Goal: Task Accomplishment & Management: Complete application form

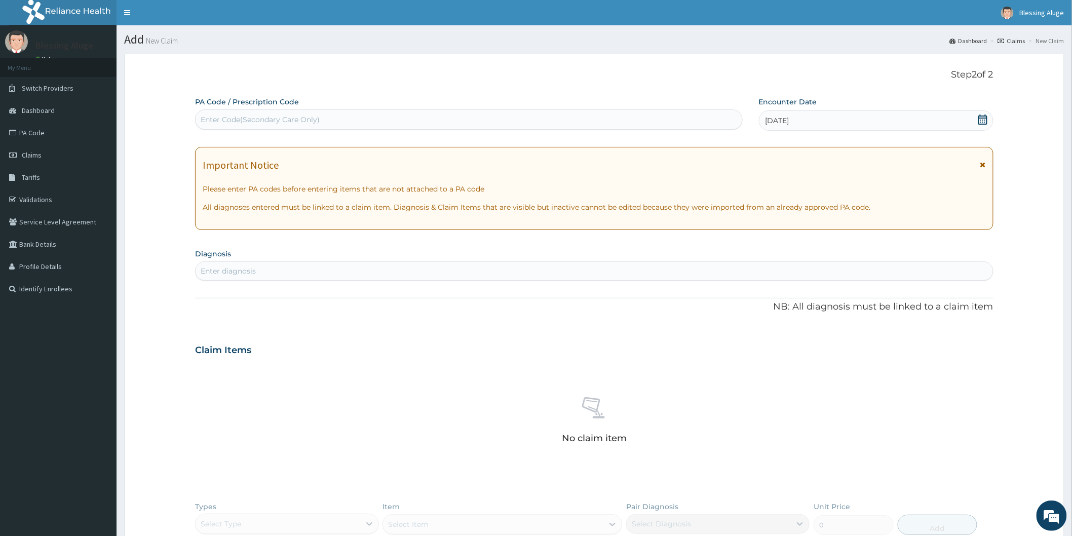
click at [280, 272] on div "Enter diagnosis" at bounding box center [595, 271] width 798 height 16
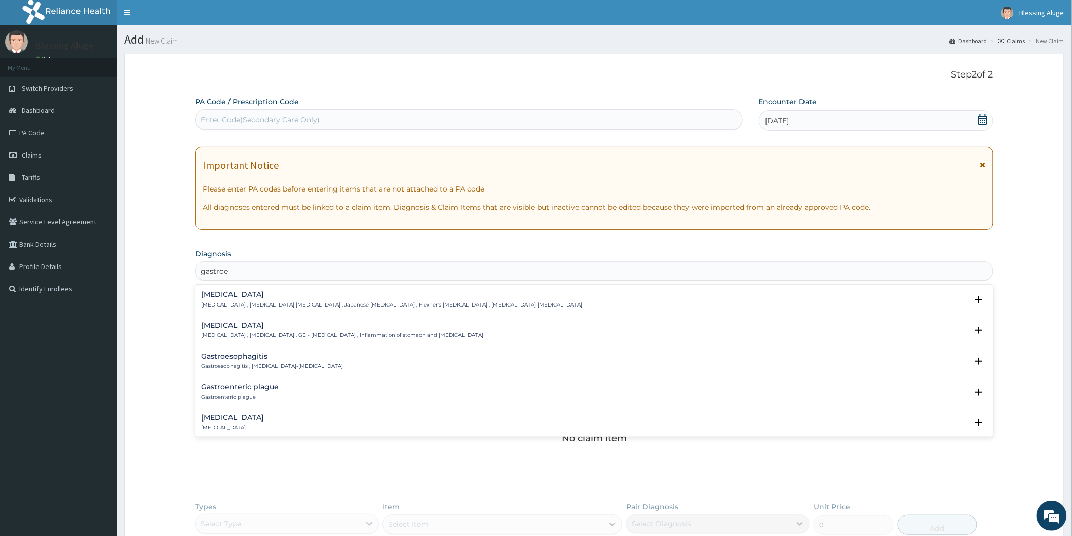
type input "gastroen"
click at [247, 328] on h4 "Gastroenteritis" at bounding box center [342, 326] width 282 height 8
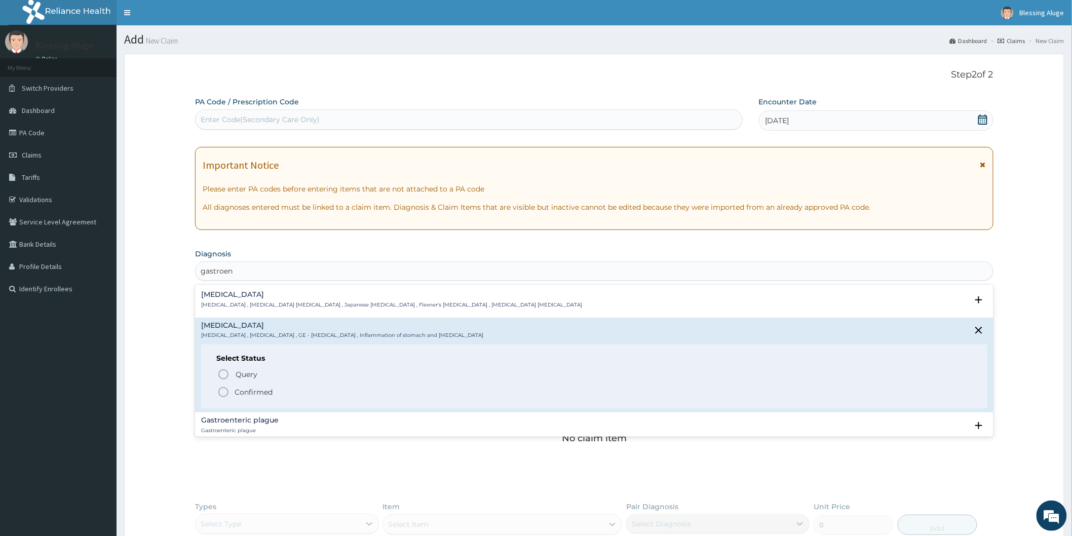
click at [226, 391] on icon "status option filled" at bounding box center [223, 392] width 12 height 12
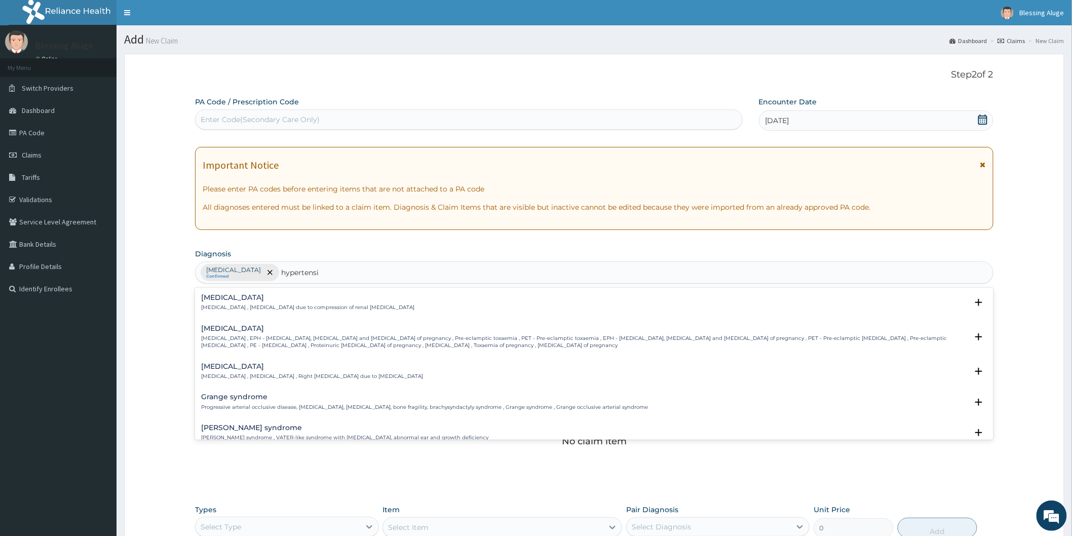
type input "hypertensiv"
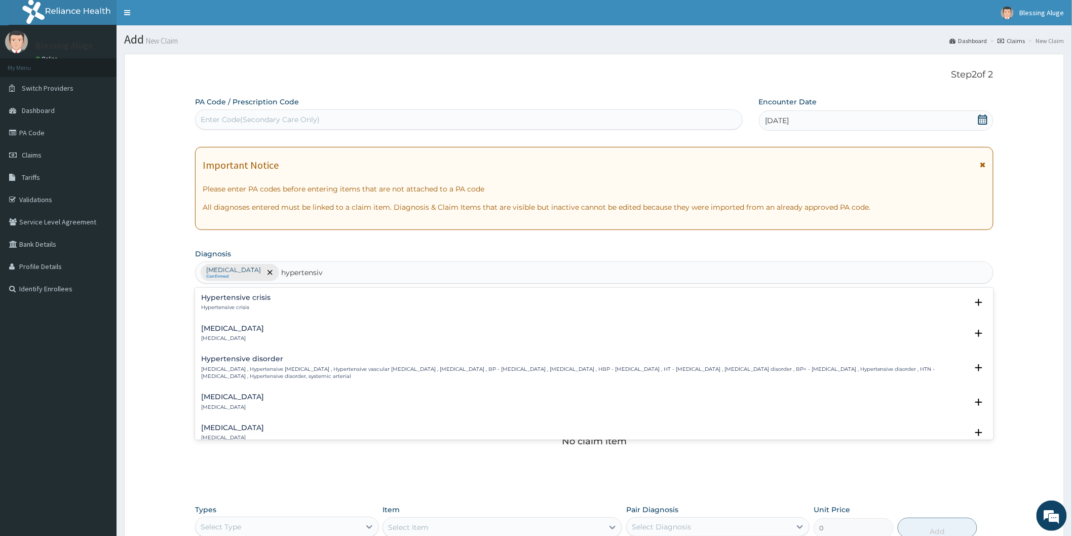
click at [295, 364] on div "Hypertensive disorder High blood pressure , Hypertensive vascular disease , Hyp…" at bounding box center [584, 367] width 767 height 25
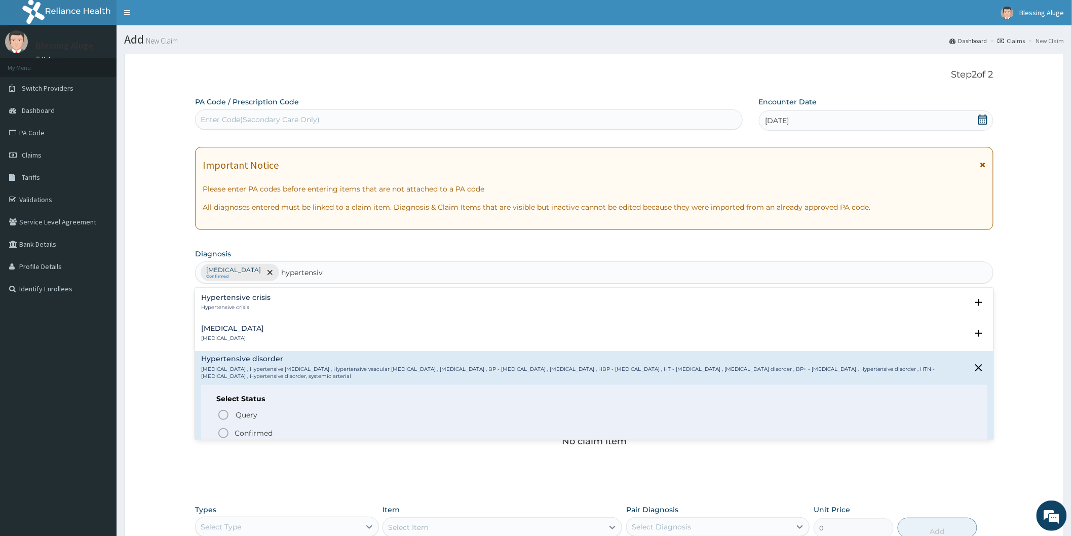
click at [223, 433] on icon "status option filled" at bounding box center [223, 433] width 12 height 12
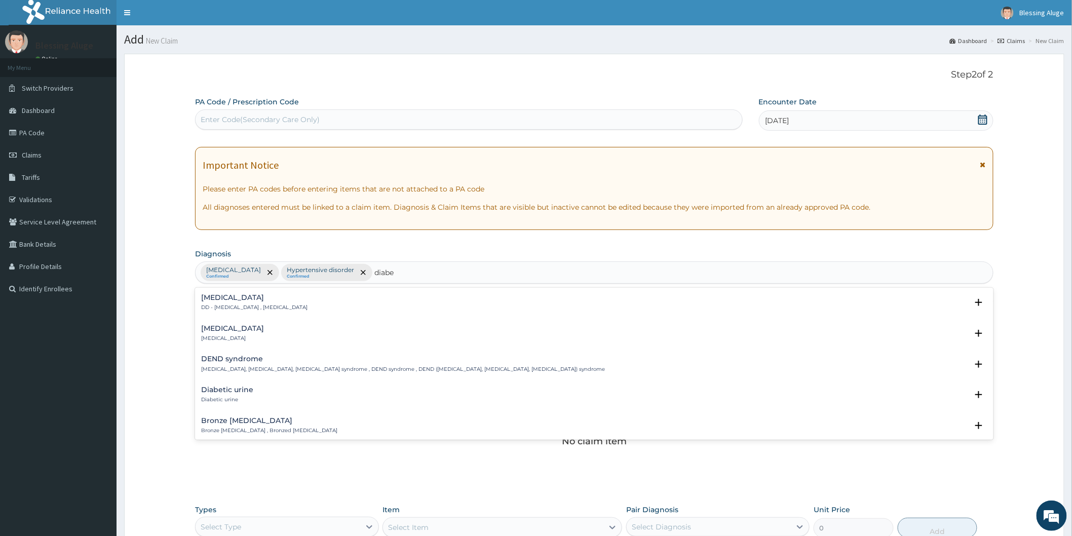
type input "diabet"
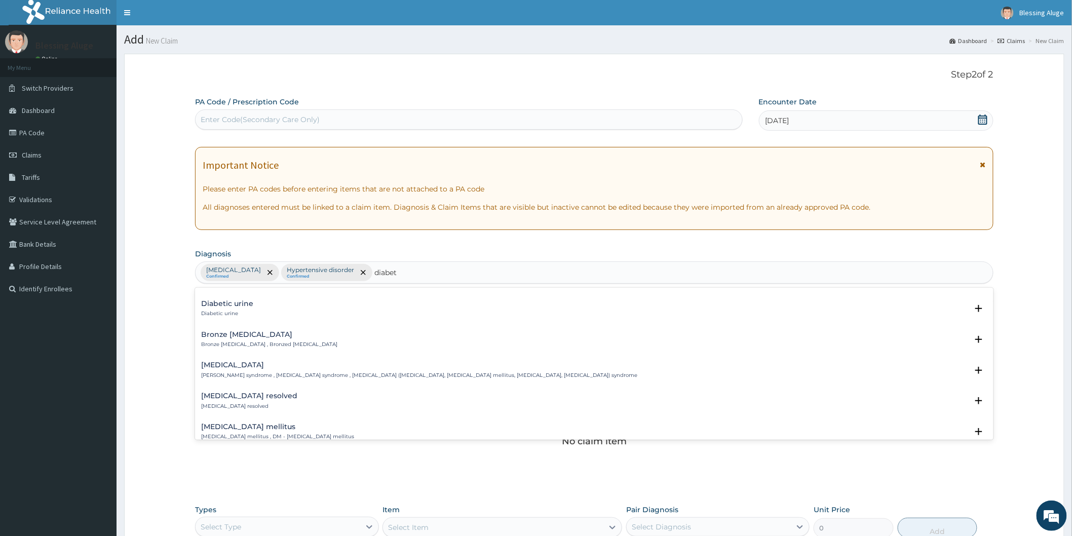
scroll to position [113, 0]
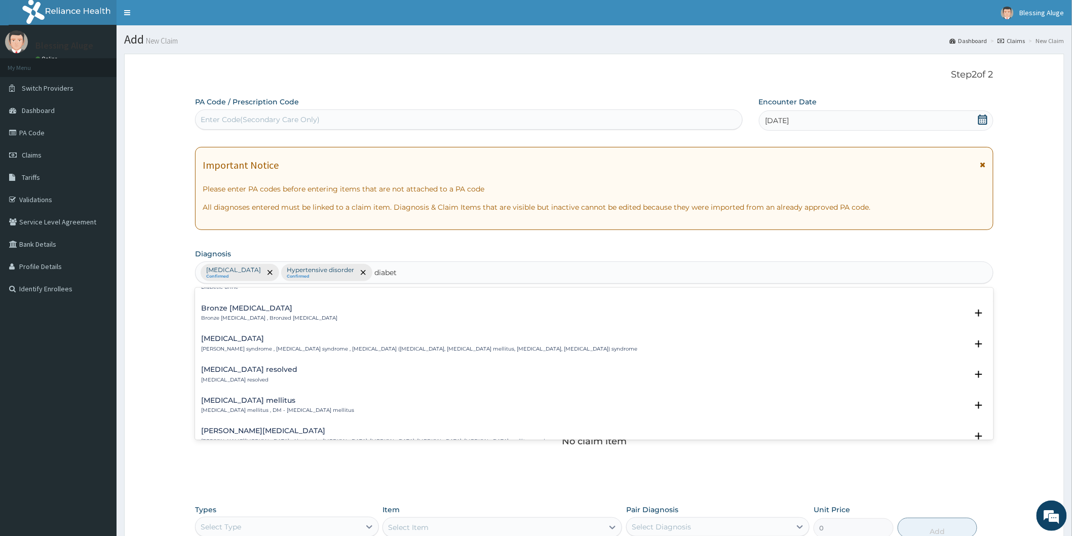
click at [235, 403] on h4 "Diabetes mellitus" at bounding box center [277, 401] width 153 height 8
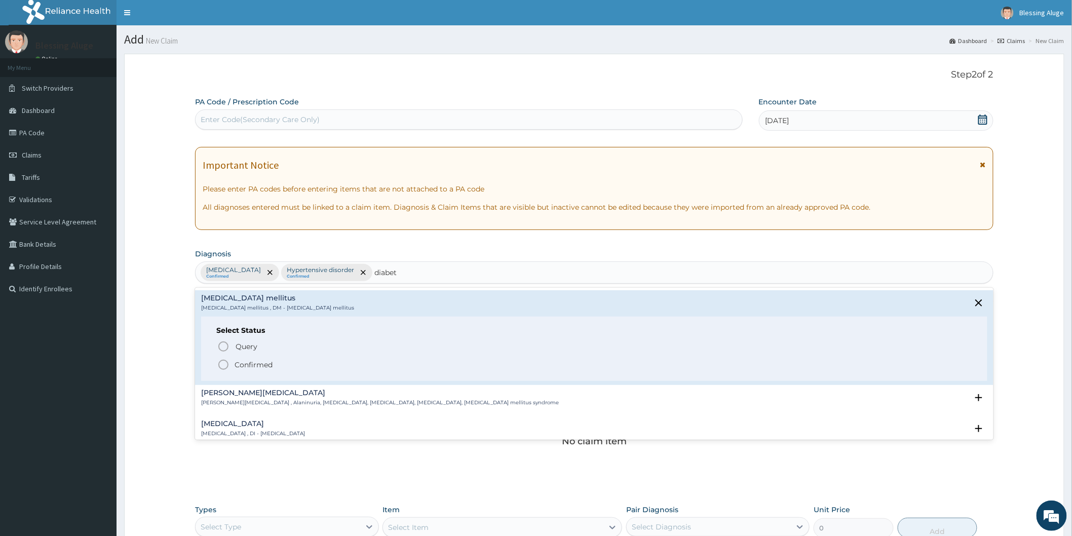
scroll to position [225, 0]
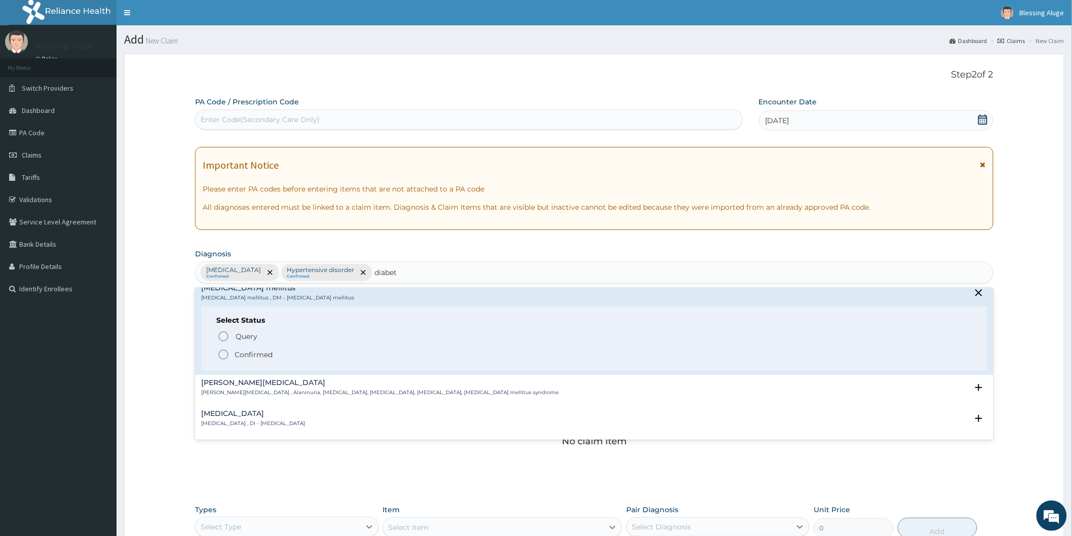
click at [223, 355] on icon "status option filled" at bounding box center [223, 355] width 12 height 12
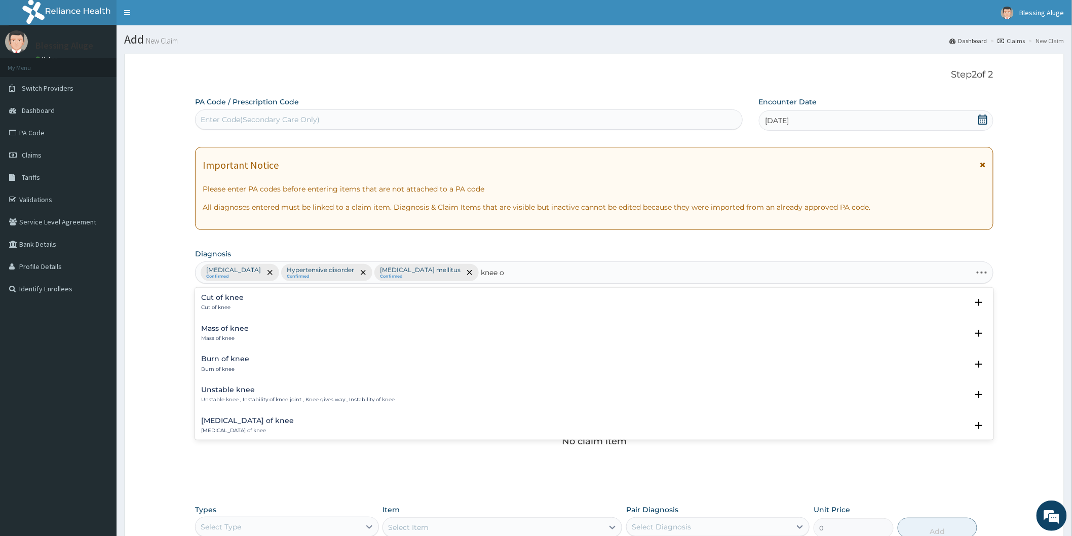
type input "knee oa"
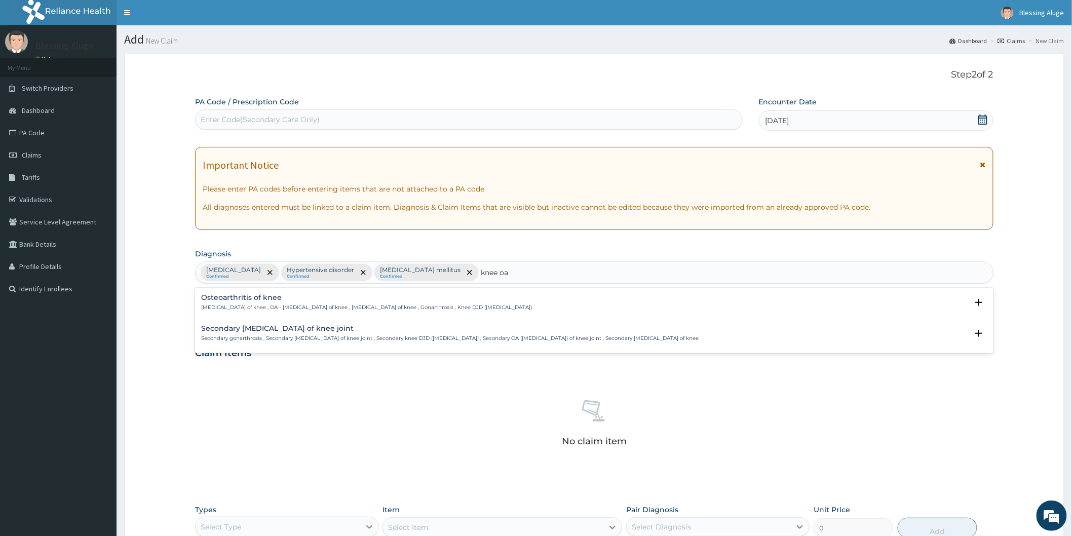
click at [270, 300] on h4 "Osteoarthritis of knee" at bounding box center [366, 298] width 331 height 8
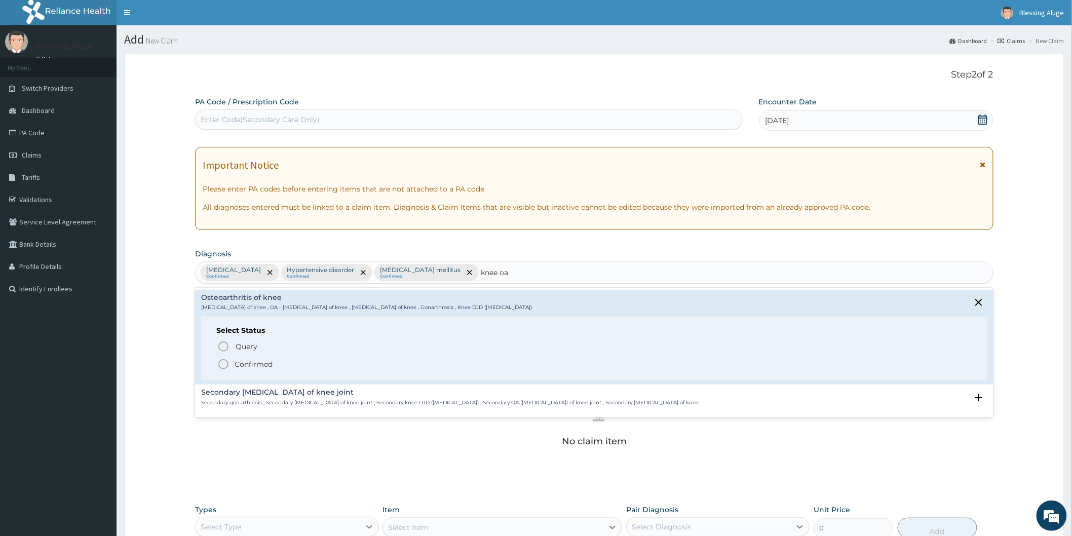
click at [224, 364] on icon "status option filled" at bounding box center [223, 364] width 12 height 12
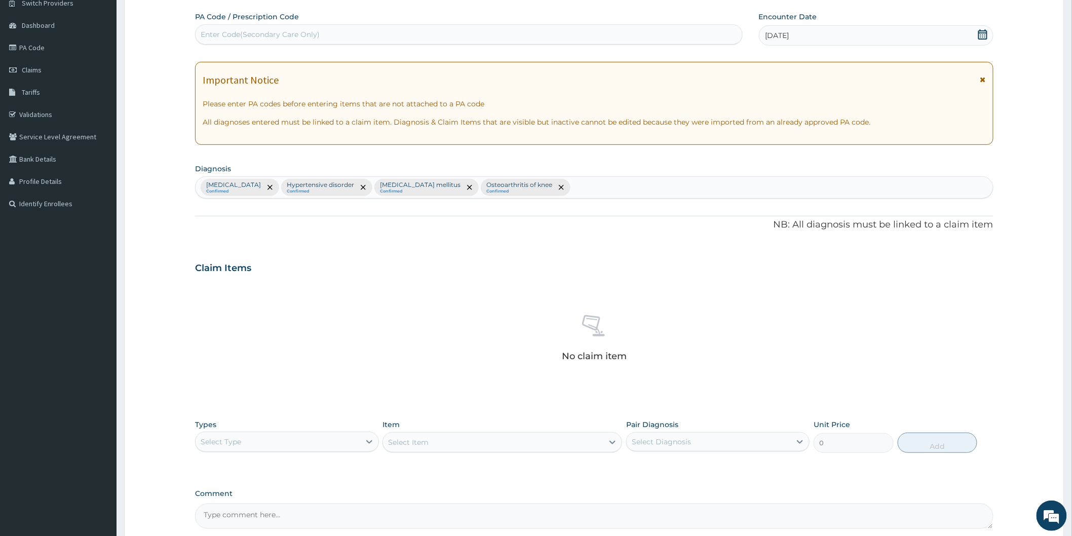
scroll to position [113, 0]
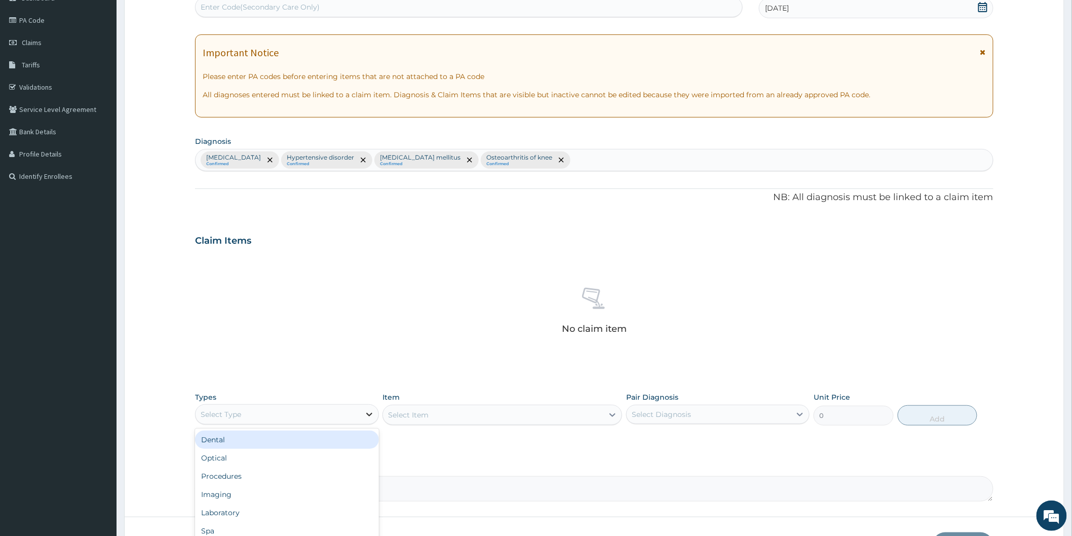
click at [368, 414] on icon at bounding box center [369, 415] width 6 height 4
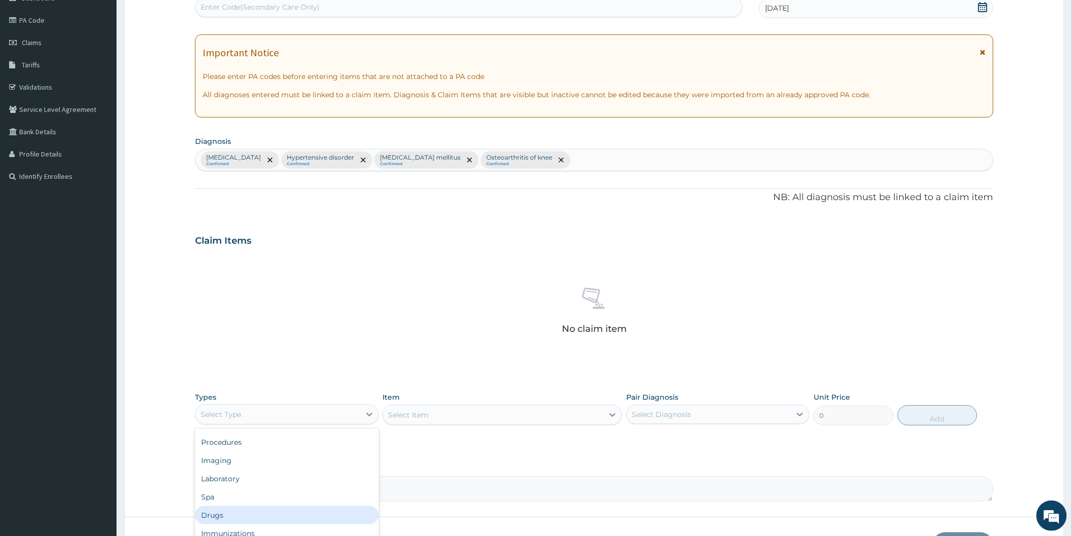
click at [247, 510] on div "Drugs" at bounding box center [286, 515] width 183 height 18
click at [500, 417] on div "Select Item" at bounding box center [503, 415] width 240 height 20
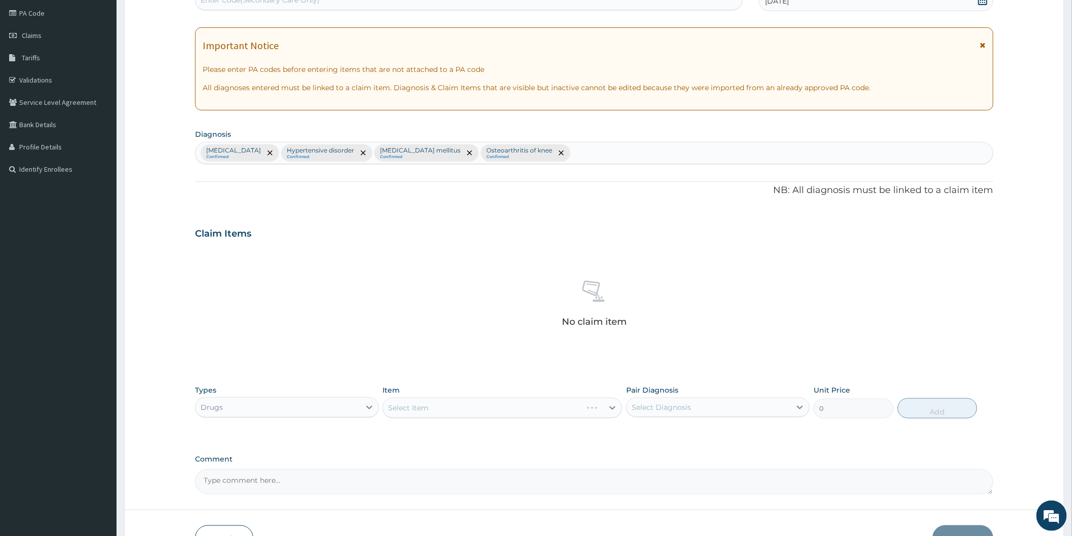
scroll to position [169, 0]
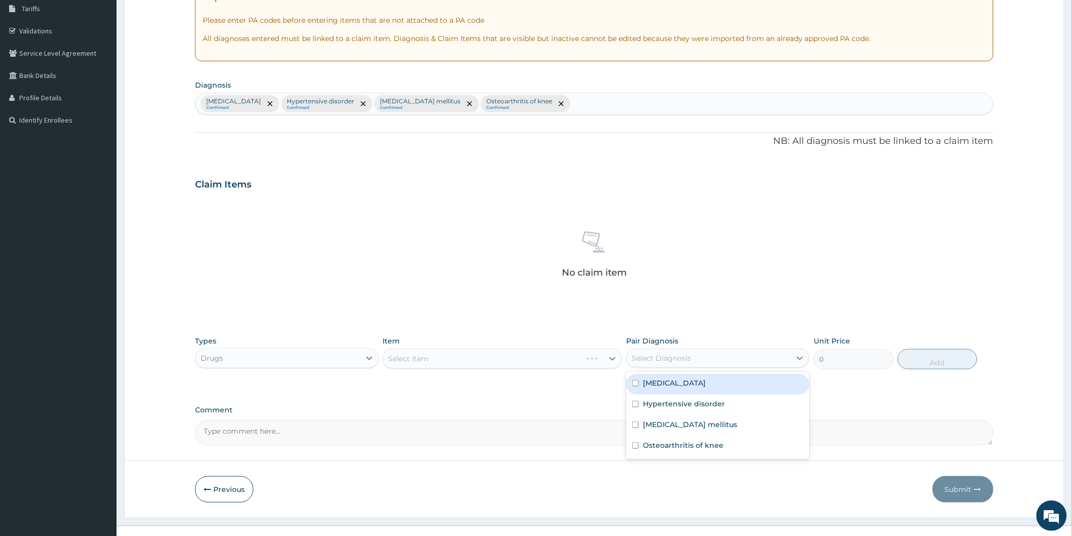
click at [756, 357] on div "Select Diagnosis" at bounding box center [709, 358] width 164 height 16
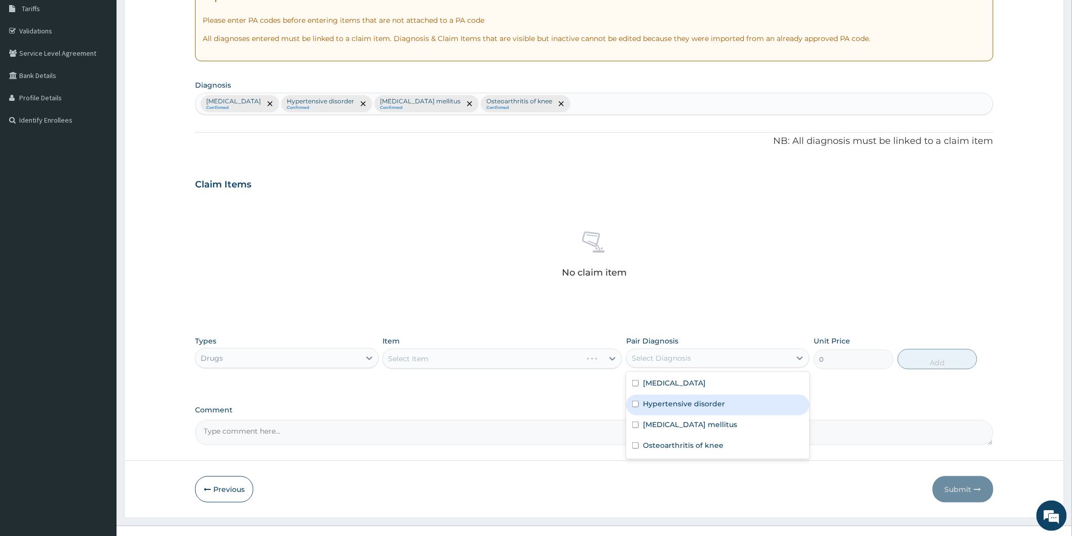
click at [636, 404] on input "checkbox" at bounding box center [635, 404] width 7 height 7
checkbox input "true"
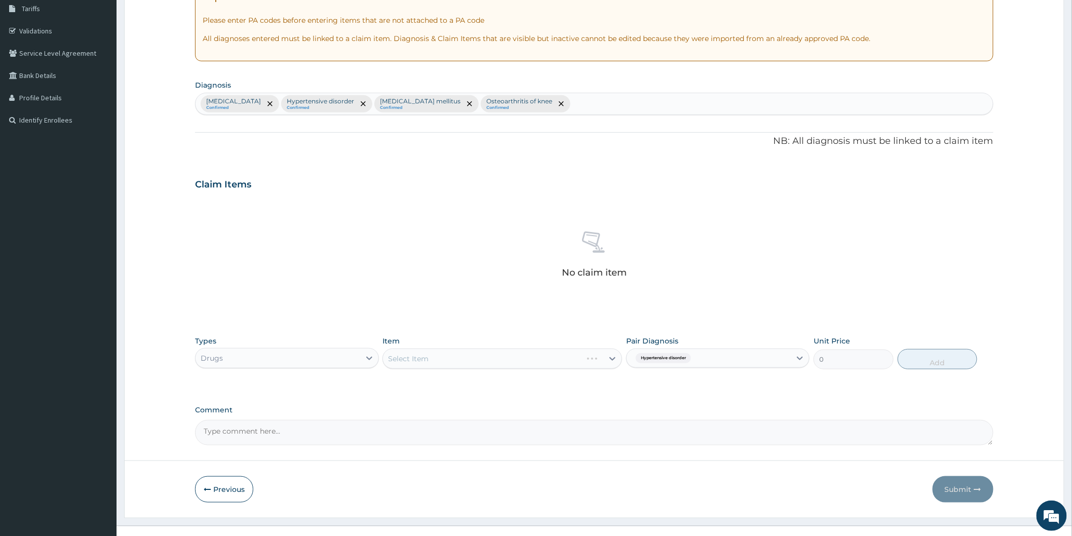
click at [852, 406] on label "Comment" at bounding box center [594, 410] width 799 height 9
click at [852, 420] on textarea "Comment" at bounding box center [594, 432] width 799 height 25
click at [572, 360] on div "Select Item" at bounding box center [503, 359] width 240 height 20
click at [614, 360] on div "Select Item" at bounding box center [503, 359] width 240 height 20
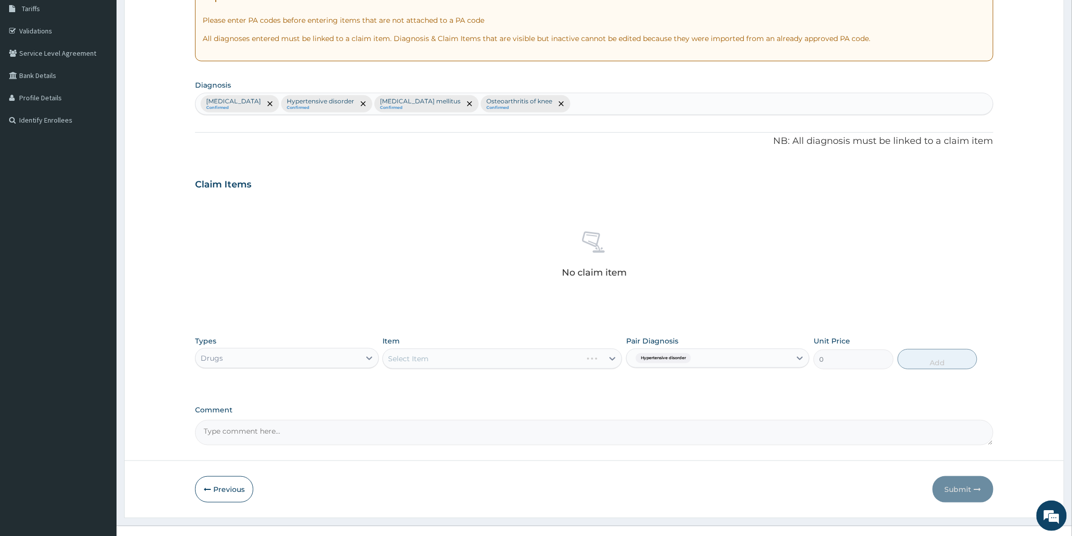
click at [600, 359] on div "Select Item" at bounding box center [503, 359] width 240 height 20
click at [611, 358] on div "Select Item" at bounding box center [503, 359] width 240 height 20
click at [563, 362] on div "Select Item" at bounding box center [503, 359] width 240 height 20
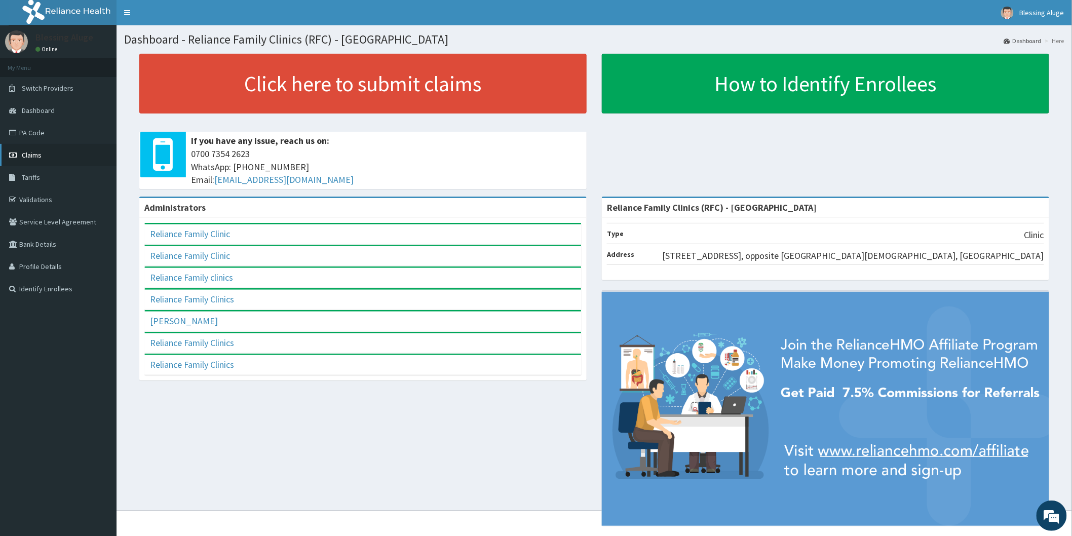
click at [21, 154] on link "Claims" at bounding box center [58, 155] width 117 height 22
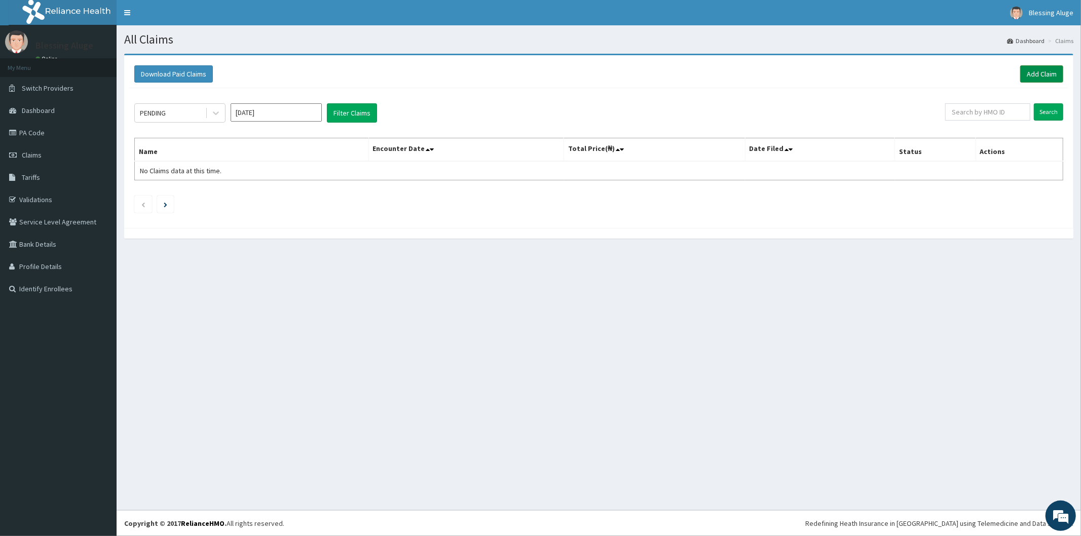
click at [1034, 74] on link "Add Claim" at bounding box center [1041, 73] width 43 height 17
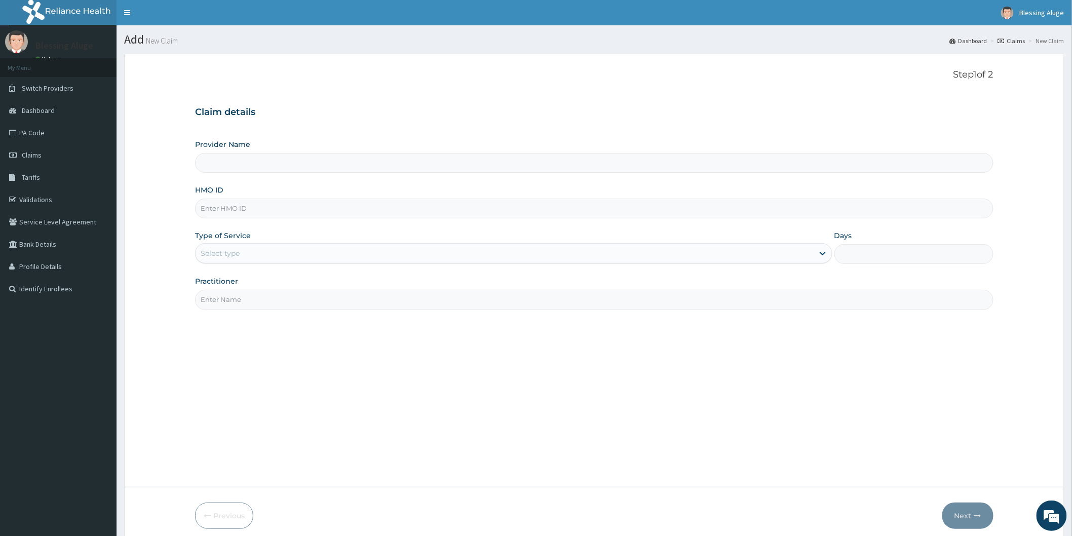
type input "Reliance Family Clinics (RFC) - [GEOGRAPHIC_DATA]"
click at [423, 206] on input "HMO ID" at bounding box center [594, 209] width 799 height 20
paste input "ERM/10009/A"
type input "ERM/10009/A"
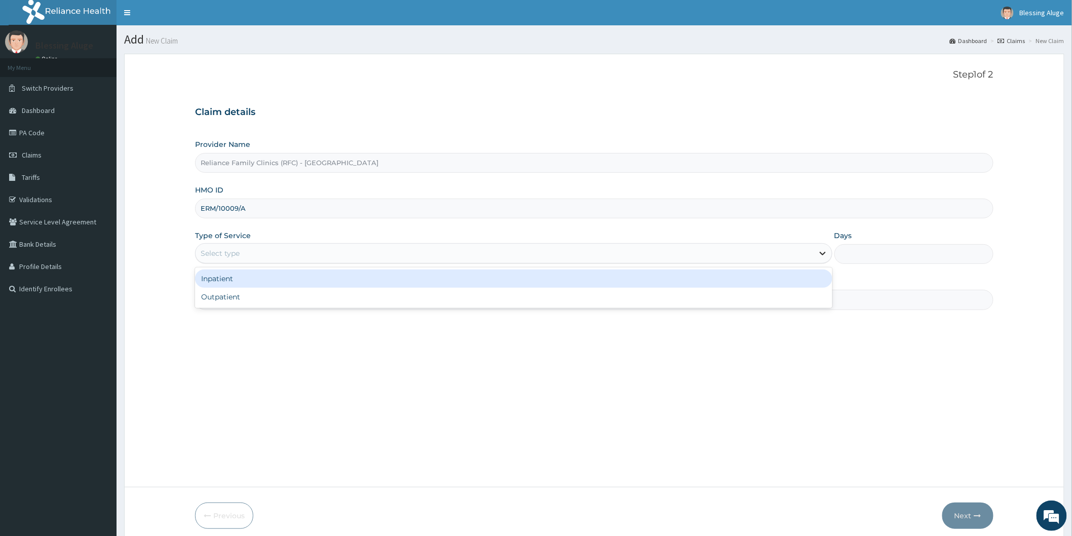
click at [821, 256] on icon at bounding box center [823, 253] width 10 height 10
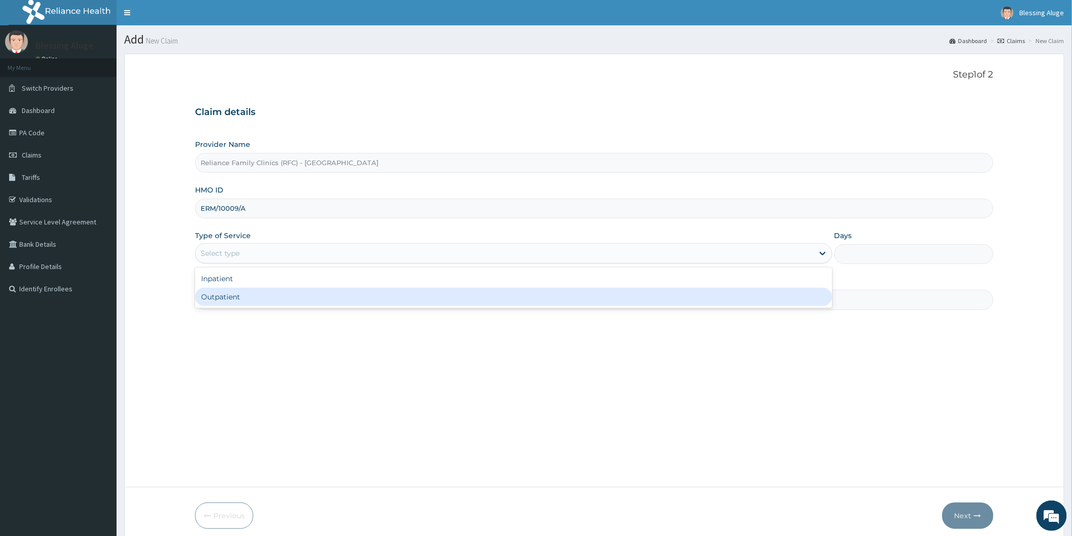
click at [801, 303] on div "Outpatient" at bounding box center [514, 297] width 638 height 18
type input "1"
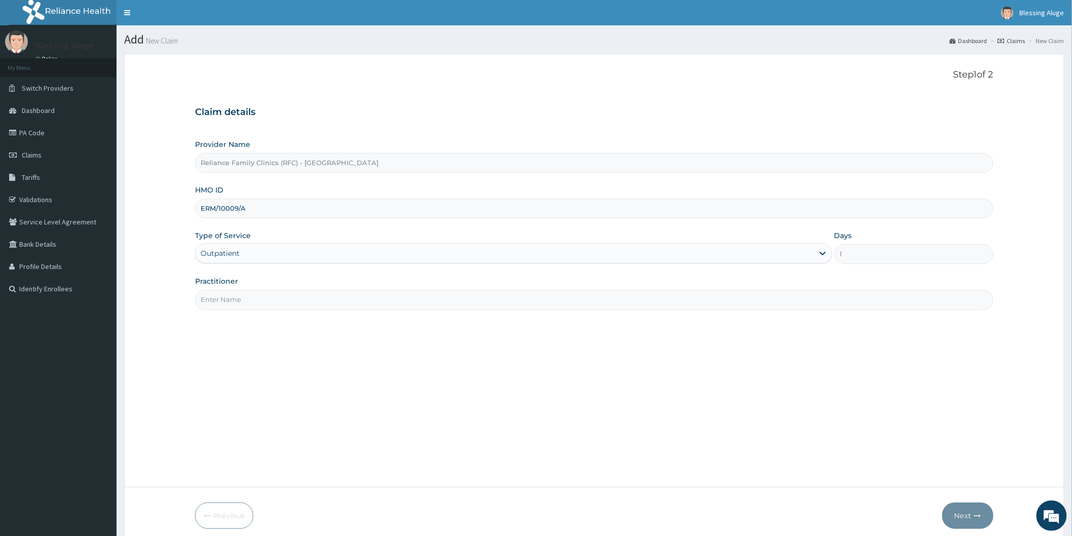
click at [671, 308] on input "Practitioner" at bounding box center [594, 300] width 799 height 20
type input "Dr Locum"
click at [956, 512] on button "Next" at bounding box center [968, 516] width 51 height 26
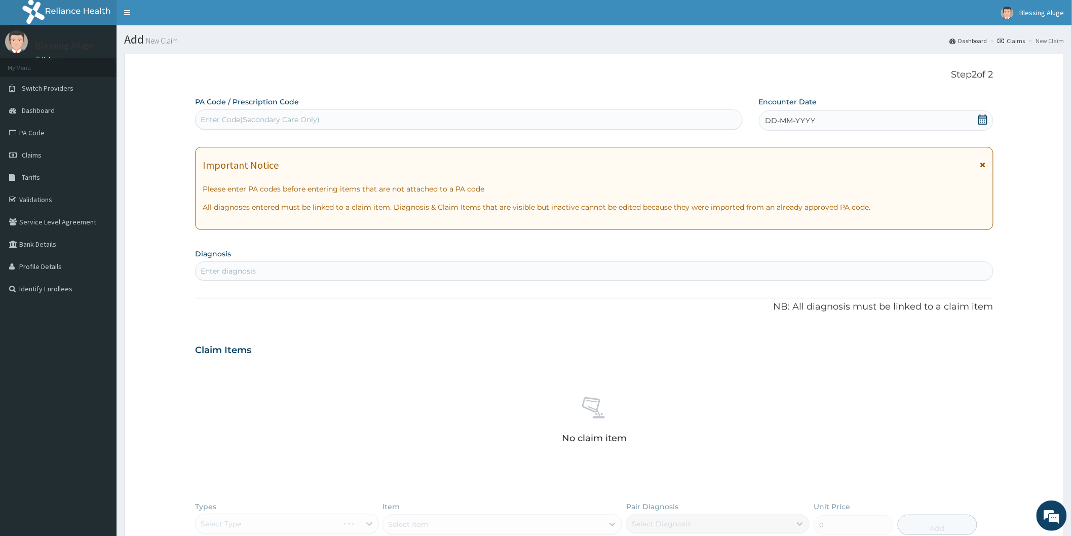
click at [921, 123] on div "DD-MM-YYYY" at bounding box center [876, 120] width 235 height 20
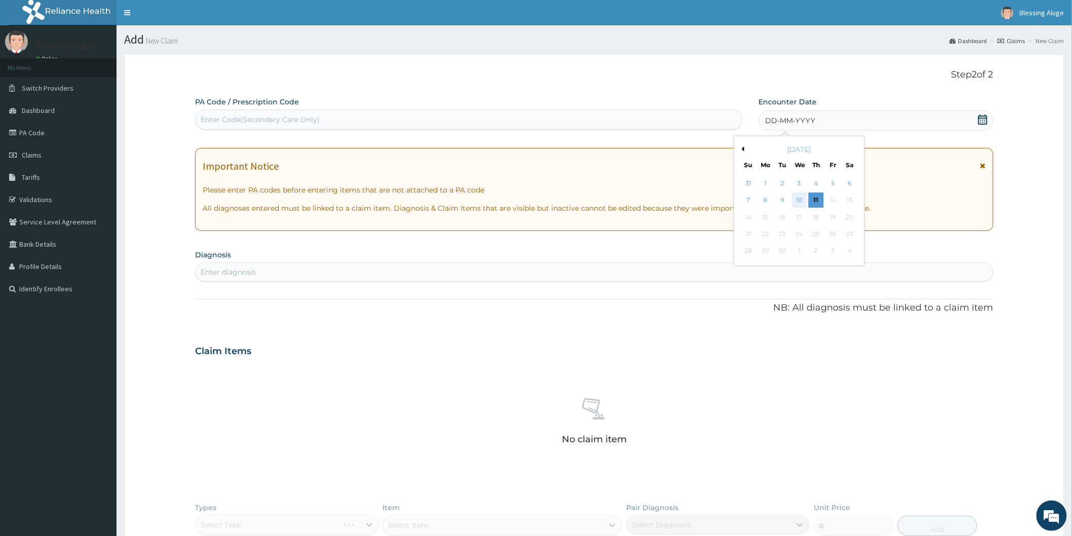
click at [801, 200] on div "10" at bounding box center [799, 200] width 15 height 15
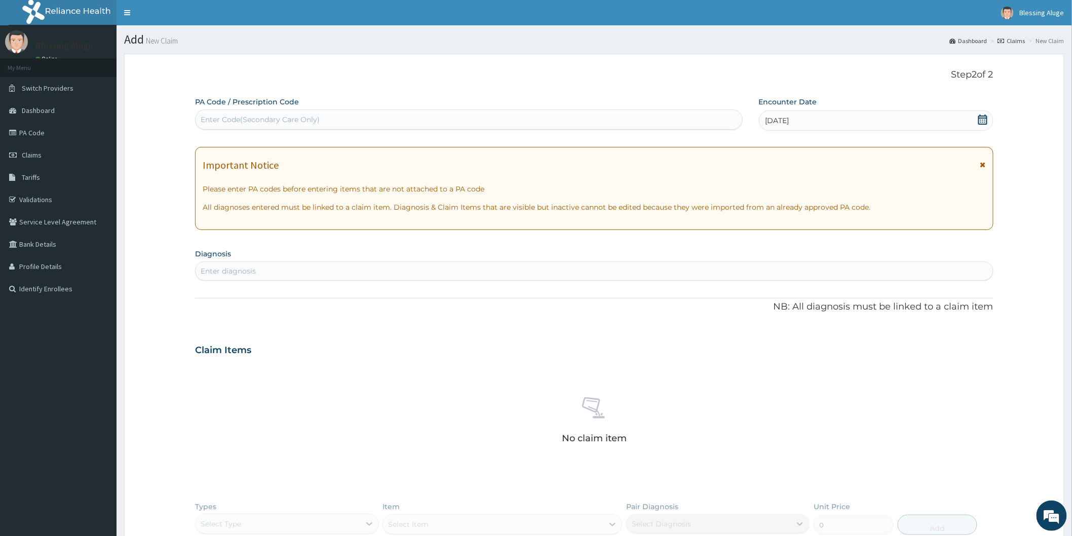
click at [959, 113] on div "10-09-2025" at bounding box center [876, 120] width 235 height 20
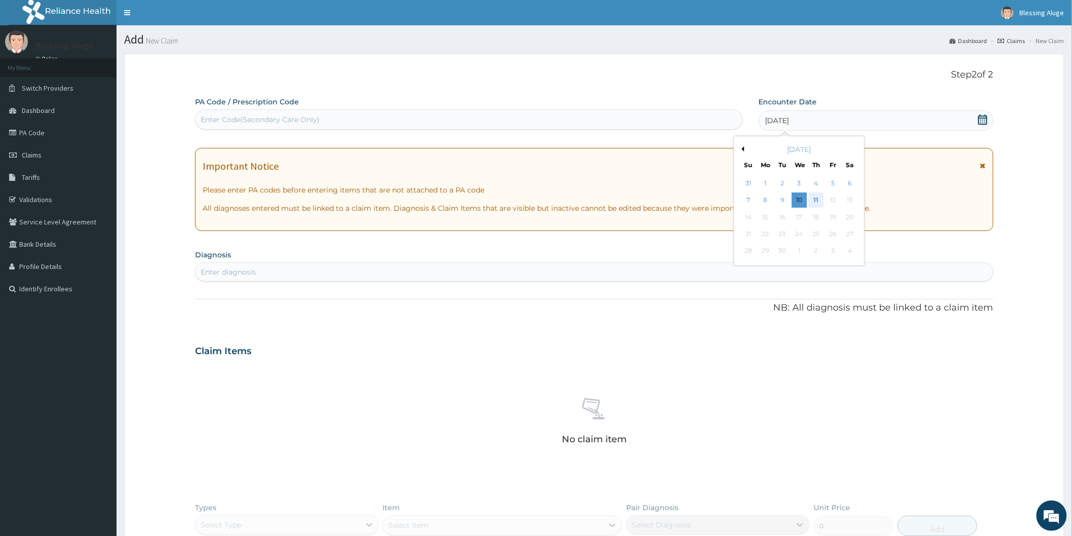
click at [816, 199] on div "11" at bounding box center [816, 200] width 15 height 15
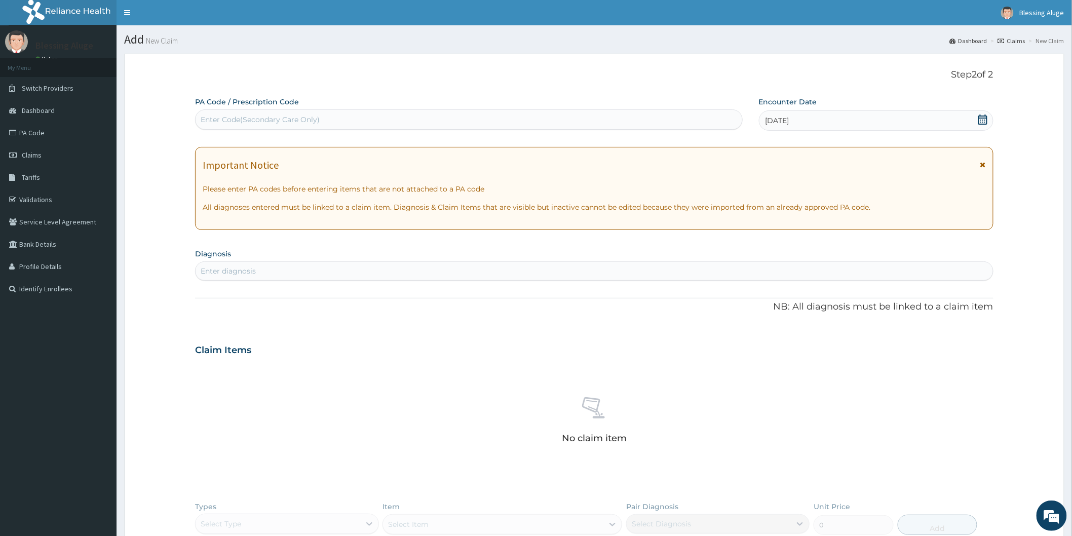
click at [260, 264] on div "Enter diagnosis" at bounding box center [595, 271] width 798 height 16
type input "bph"
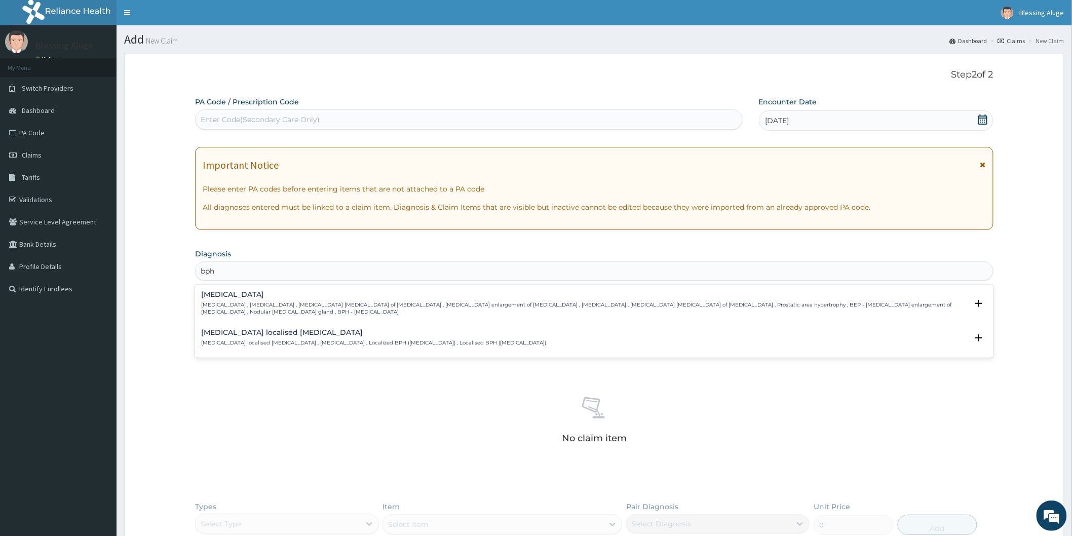
click at [257, 296] on h4 "Benign prostatic hyperplasia" at bounding box center [584, 295] width 767 height 8
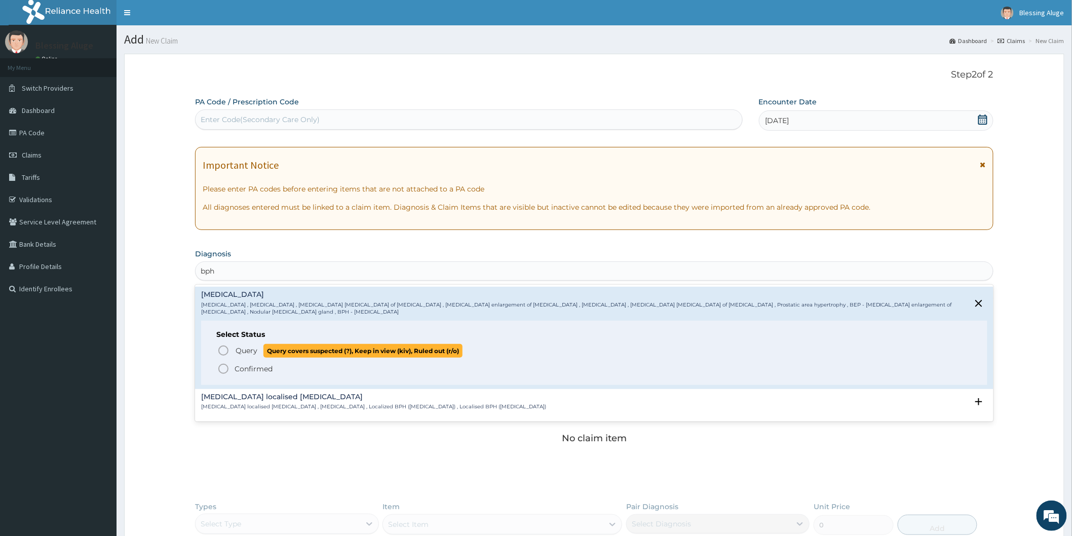
click at [224, 350] on icon "status option query" at bounding box center [223, 351] width 12 height 12
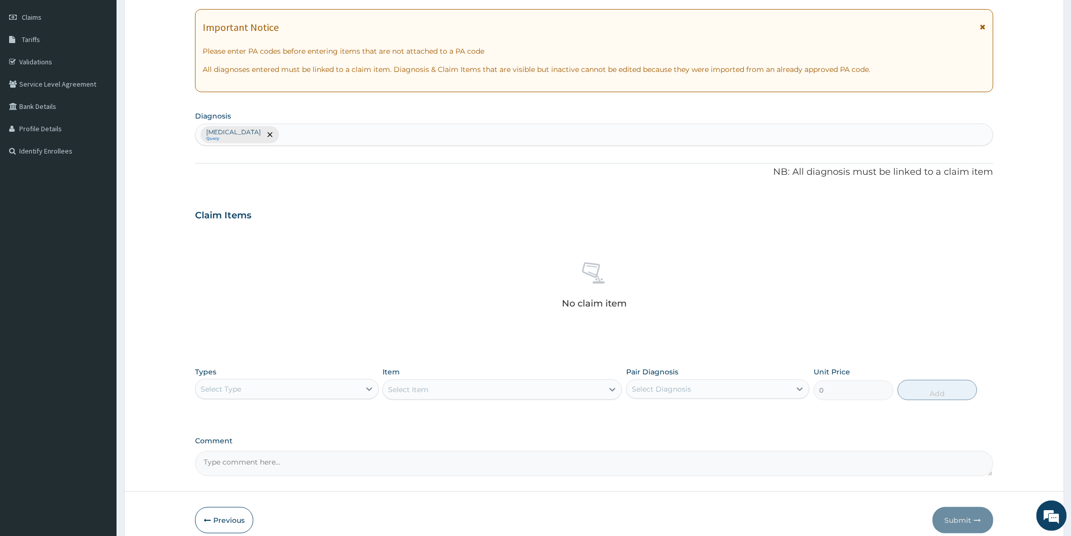
scroll to position [169, 0]
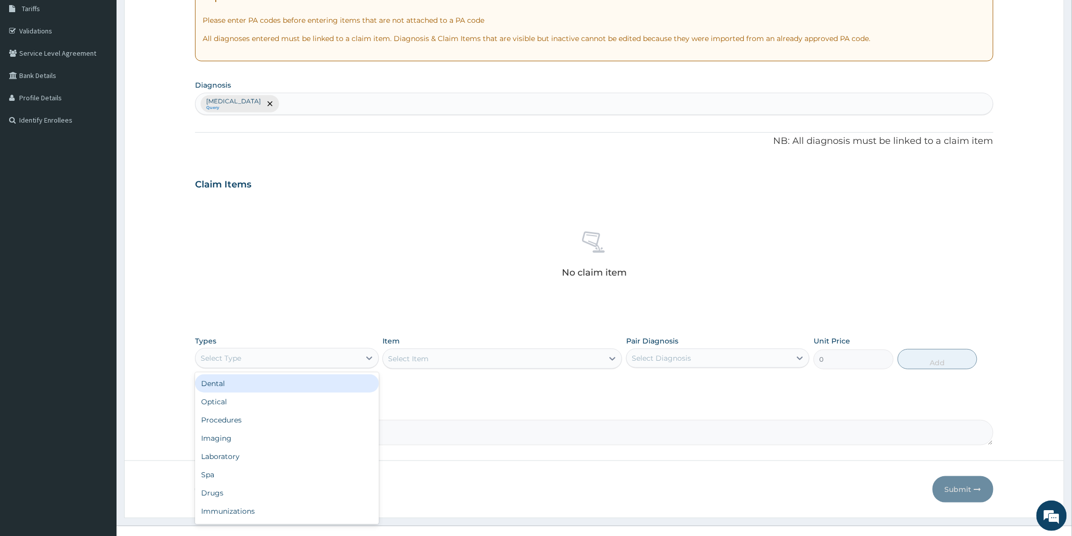
click at [331, 360] on div "Select Type" at bounding box center [278, 358] width 164 height 16
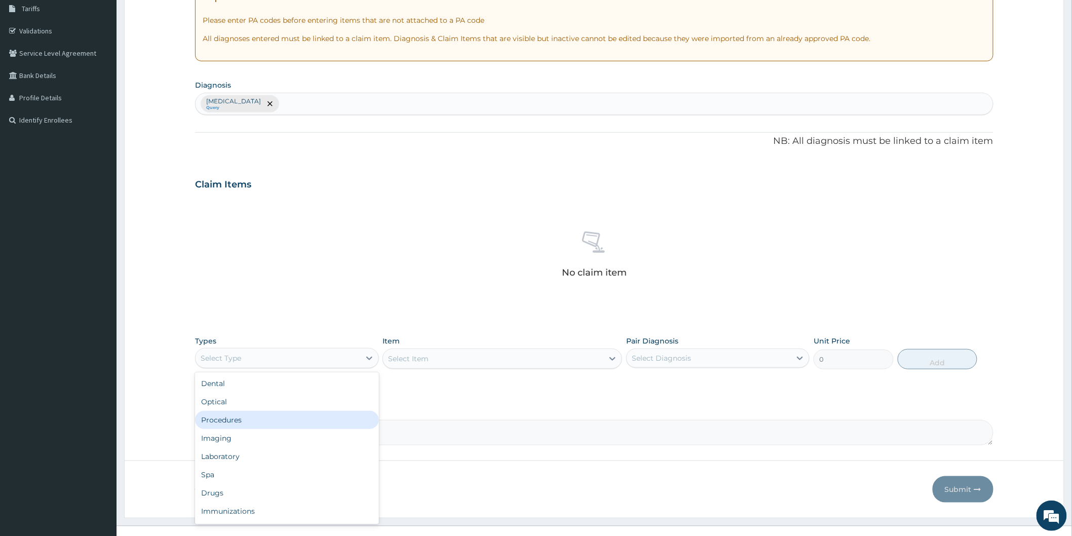
click at [266, 419] on div "Procedures" at bounding box center [286, 420] width 183 height 18
click at [475, 362] on div "Select Item" at bounding box center [503, 359] width 240 height 20
click at [335, 353] on div "Procedures" at bounding box center [278, 358] width 164 height 16
click at [300, 420] on div "Procedures" at bounding box center [286, 420] width 183 height 18
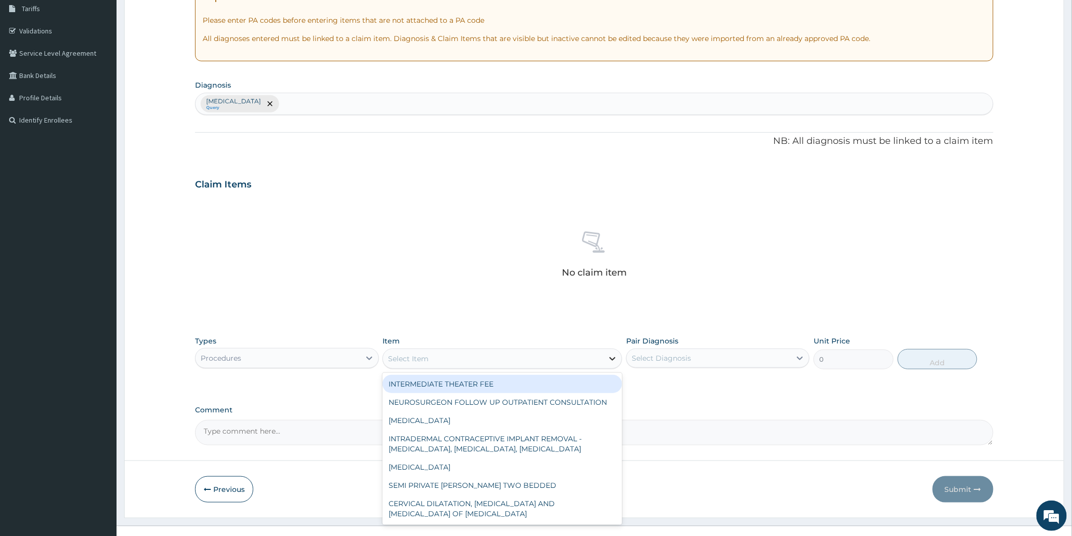
click at [614, 361] on icon at bounding box center [613, 359] width 10 height 10
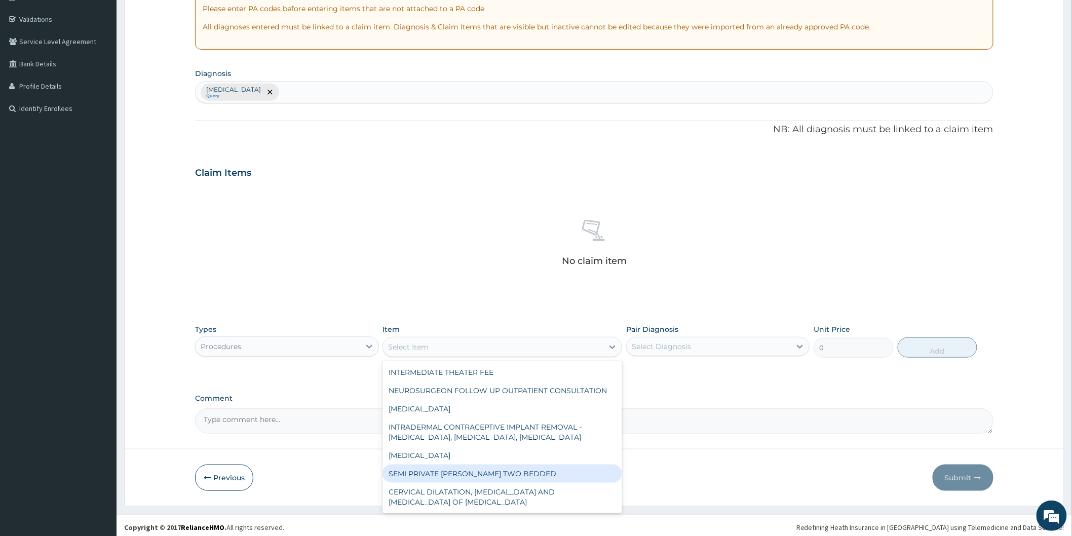
scroll to position [184, 0]
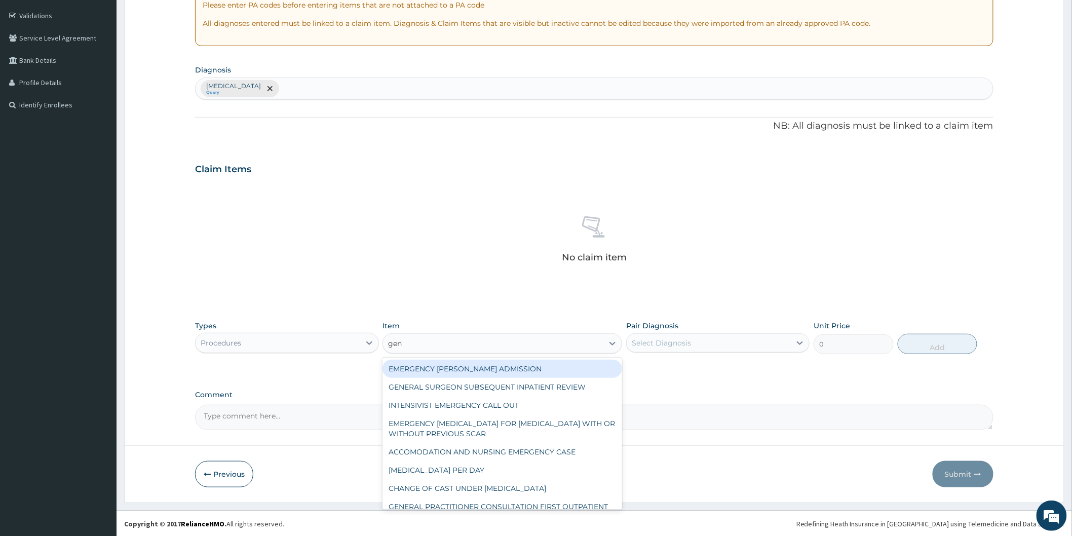
type input "gene"
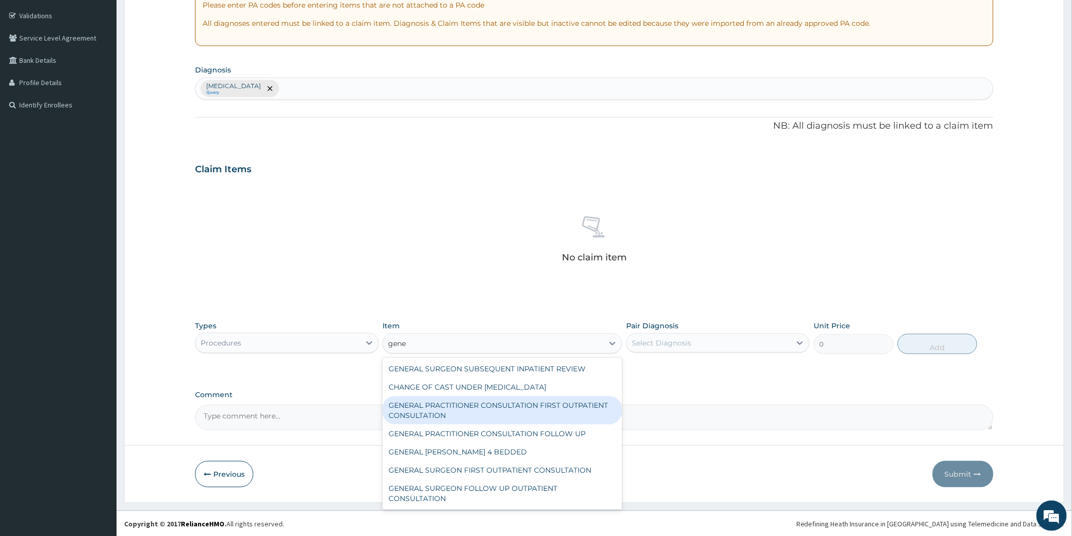
click at [504, 404] on div "GENERAL PRACTITIONER CONSULTATION FIRST OUTPATIENT CONSULTATION" at bounding box center [503, 410] width 240 height 28
type input "3370.125"
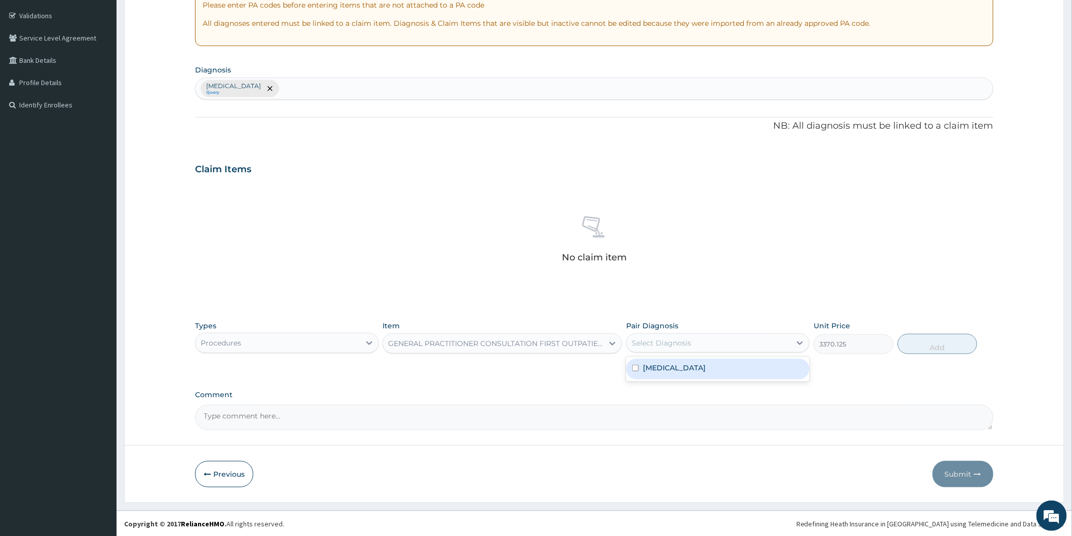
click at [772, 343] on div "Select Diagnosis" at bounding box center [709, 343] width 164 height 16
click at [760, 369] on div "Benign prostatic hyperplasia" at bounding box center [717, 369] width 183 height 21
checkbox input "true"
click at [950, 349] on button "Add" at bounding box center [938, 344] width 80 height 20
type input "0"
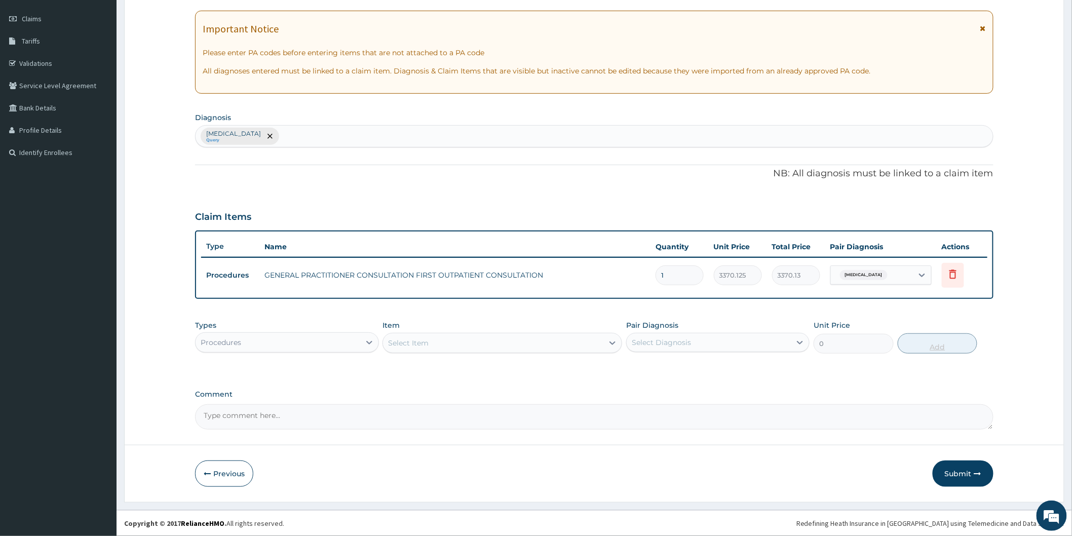
scroll to position [135, 0]
click at [366, 343] on icon at bounding box center [369, 344] width 10 height 10
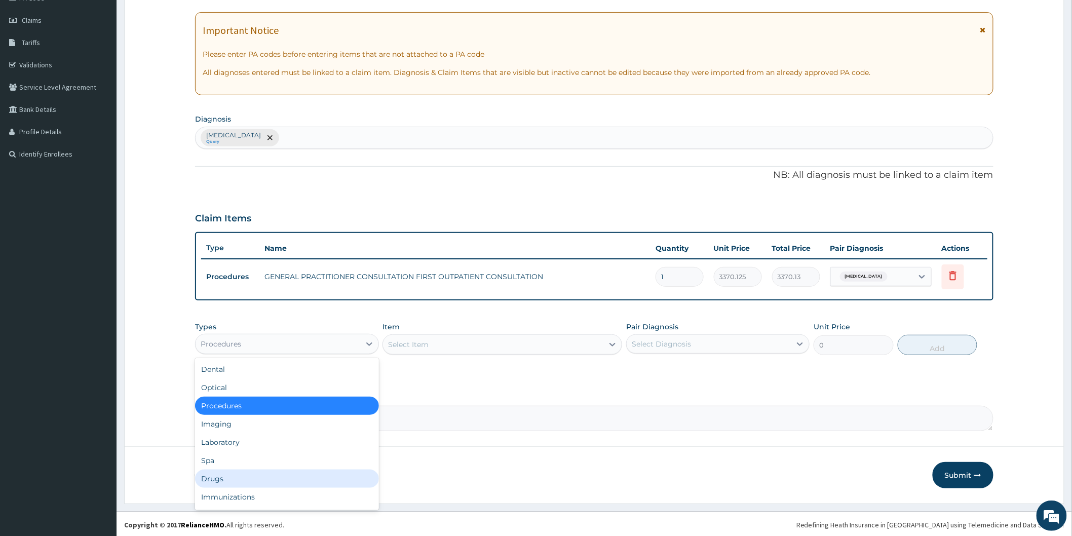
click at [249, 477] on div "Drugs" at bounding box center [286, 479] width 183 height 18
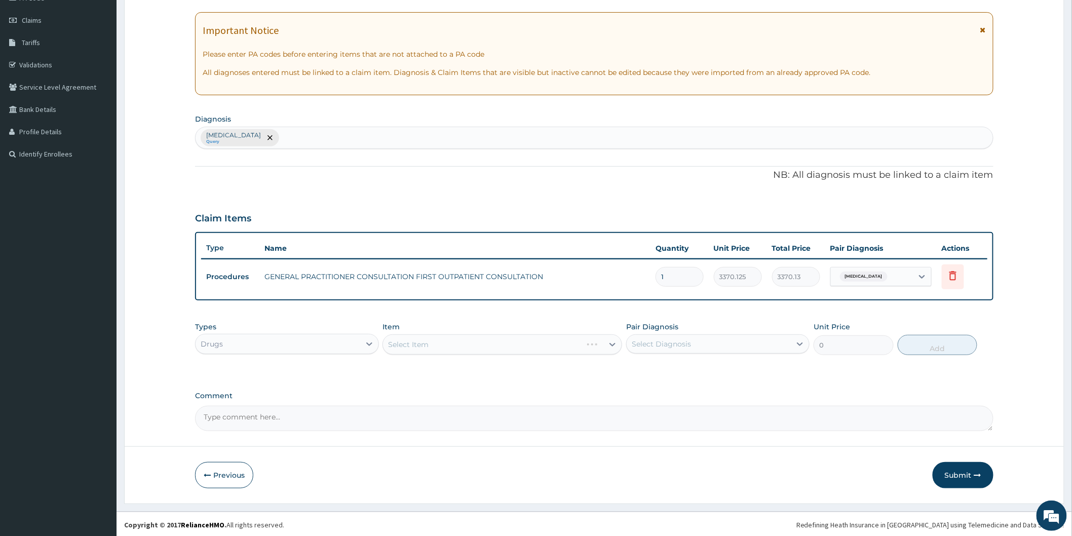
click at [440, 347] on div "Select Item" at bounding box center [503, 344] width 240 height 20
click at [641, 344] on div "Select Diagnosis" at bounding box center [661, 344] width 59 height 10
click at [653, 368] on label "Benign prostatic hyperplasia" at bounding box center [674, 369] width 63 height 10
checkbox input "true"
click at [583, 343] on div "Select Item" at bounding box center [493, 344] width 220 height 16
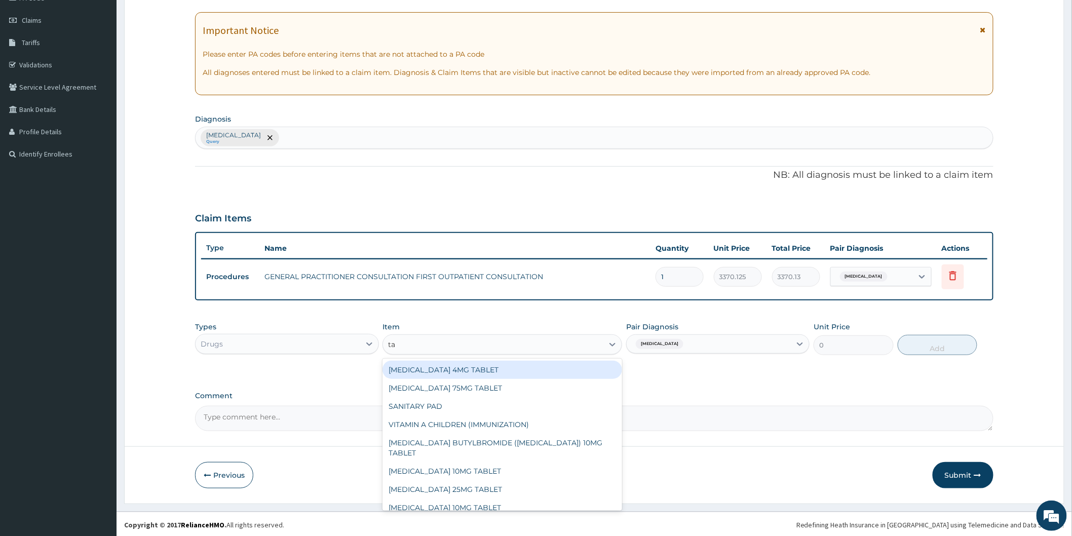
type input "tam"
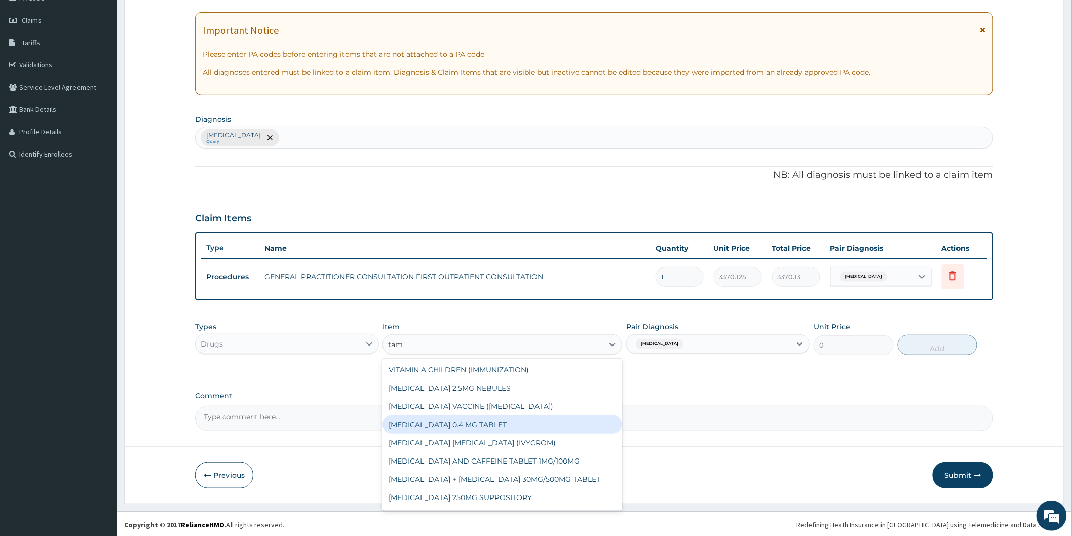
click at [482, 422] on div "[MEDICAL_DATA] 0.4 MG TABLET" at bounding box center [503, 425] width 240 height 18
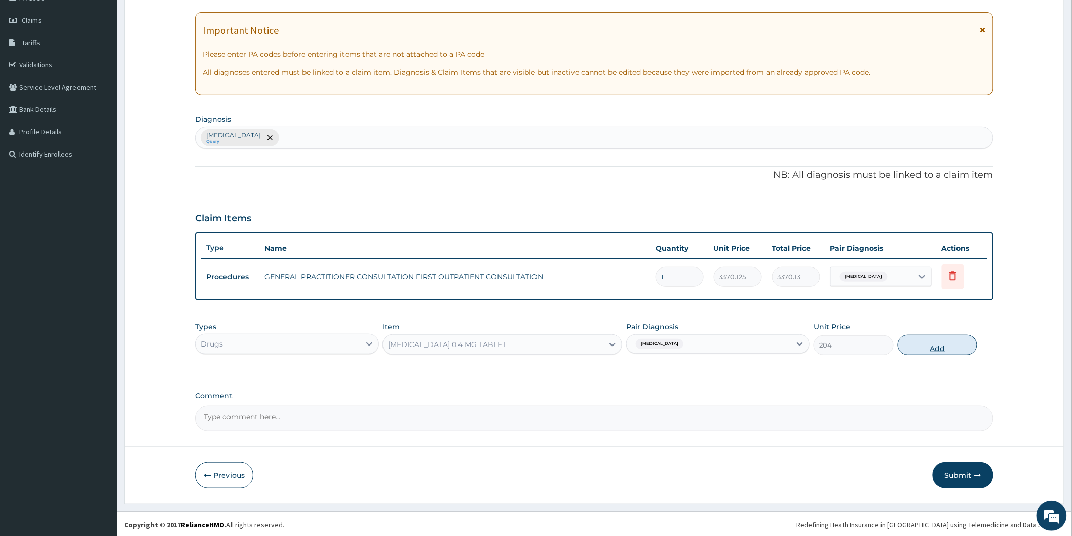
click at [929, 345] on button "Add" at bounding box center [938, 345] width 80 height 20
type input "0"
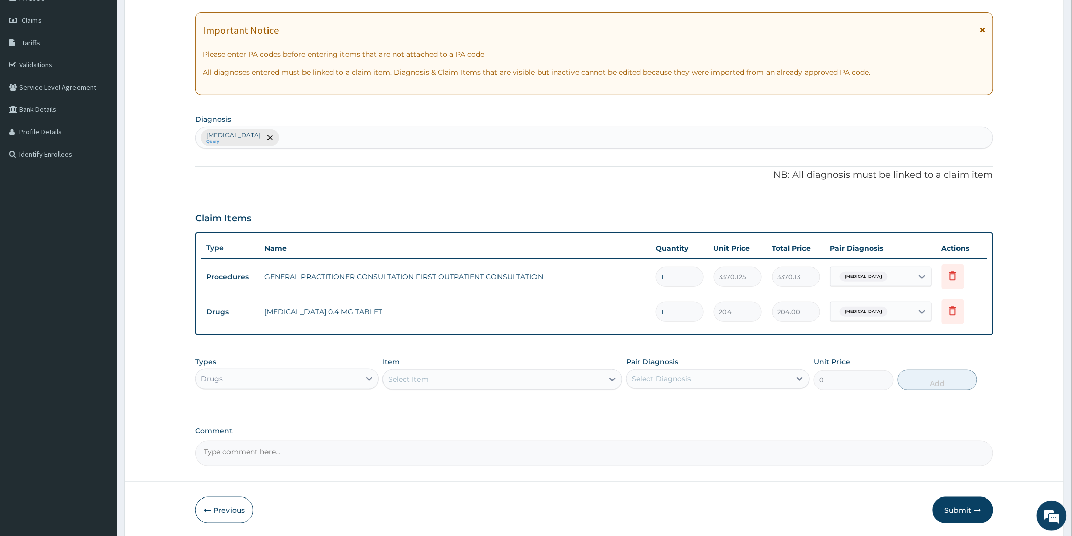
type input "14"
type input "2856.00"
type input "14"
click at [372, 378] on icon at bounding box center [369, 379] width 10 height 10
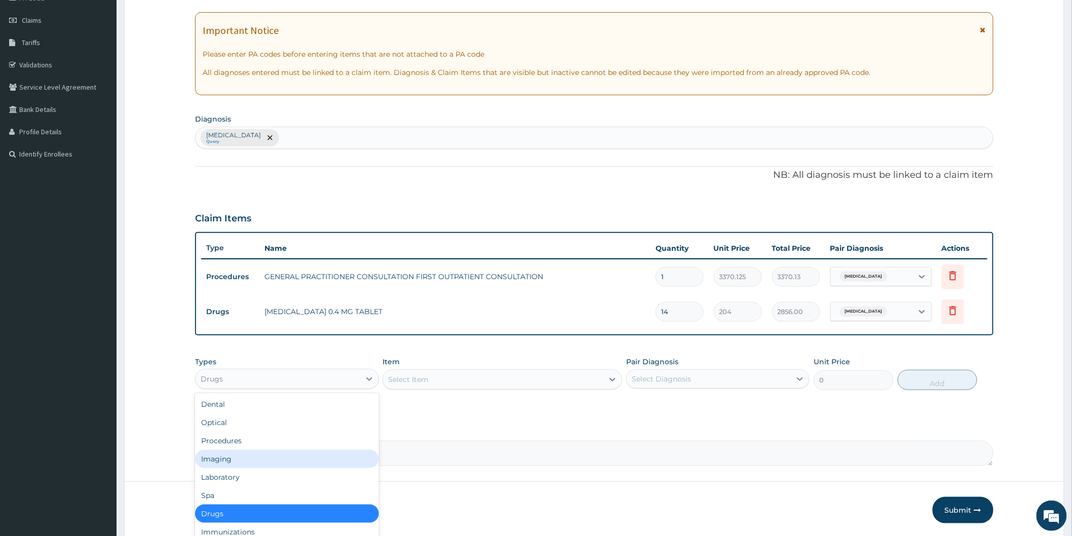
click at [258, 456] on div "Imaging" at bounding box center [286, 459] width 183 height 18
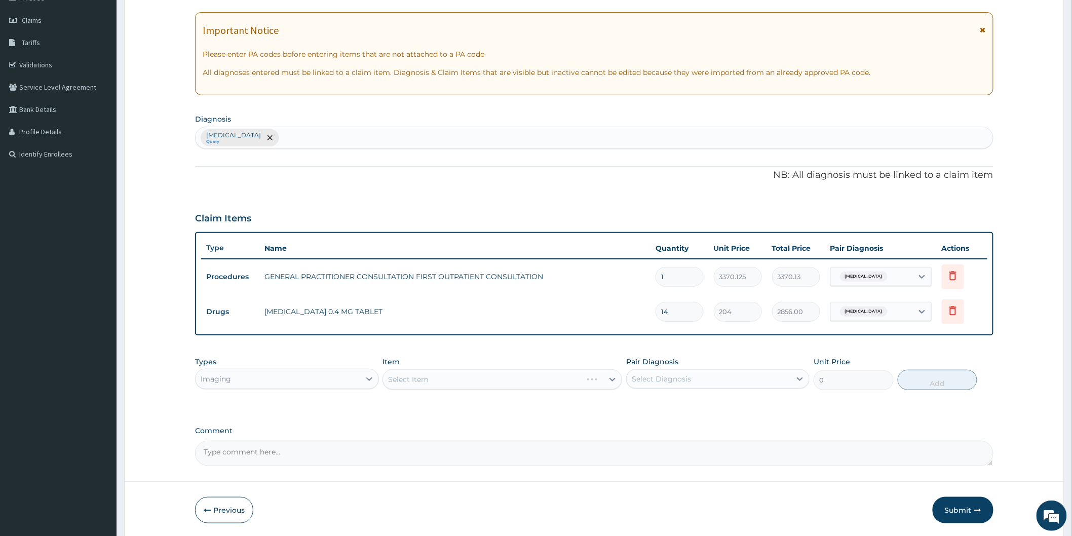
click at [730, 381] on div "Select Diagnosis" at bounding box center [709, 379] width 164 height 16
click at [706, 406] on label "Benign prostatic hyperplasia" at bounding box center [674, 404] width 63 height 10
checkbox input "true"
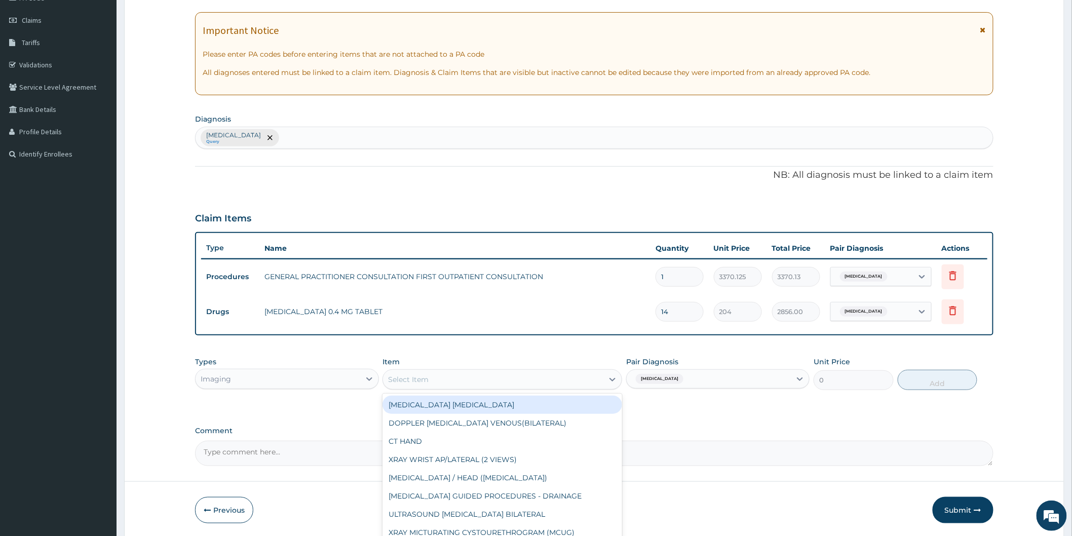
click at [559, 379] on div "Select Item" at bounding box center [493, 379] width 220 height 16
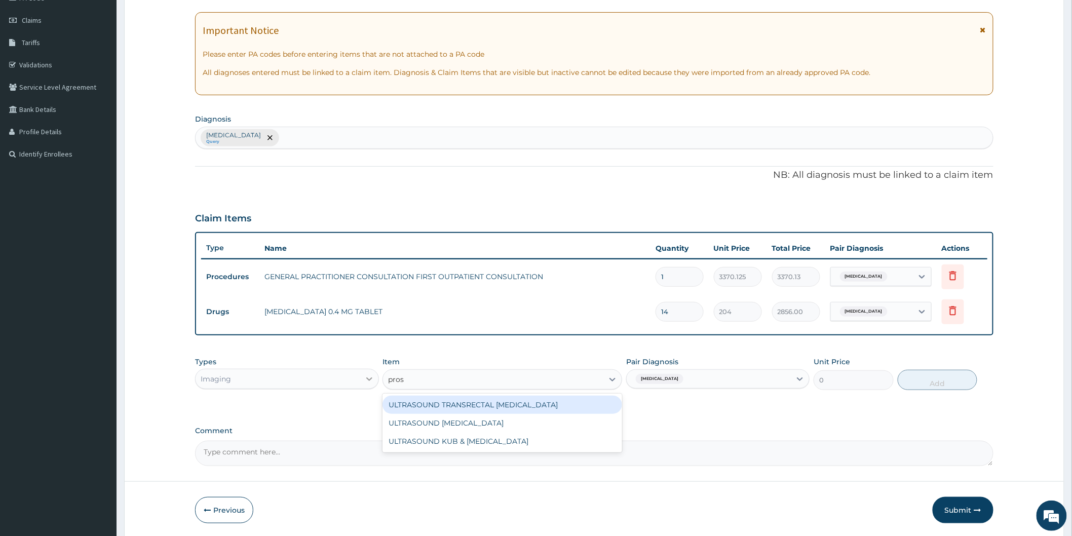
type input "pros"
click at [370, 378] on icon at bounding box center [369, 380] width 6 height 4
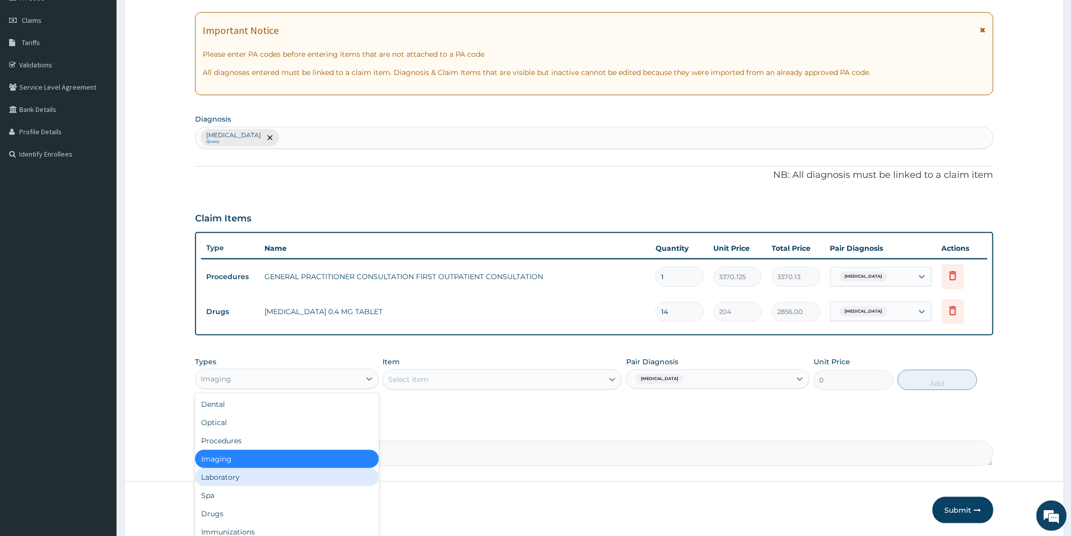
drag, startPoint x: 269, startPoint y: 477, endPoint x: 396, endPoint y: 422, distance: 138.9
click at [270, 477] on div "Laboratory" at bounding box center [286, 477] width 183 height 18
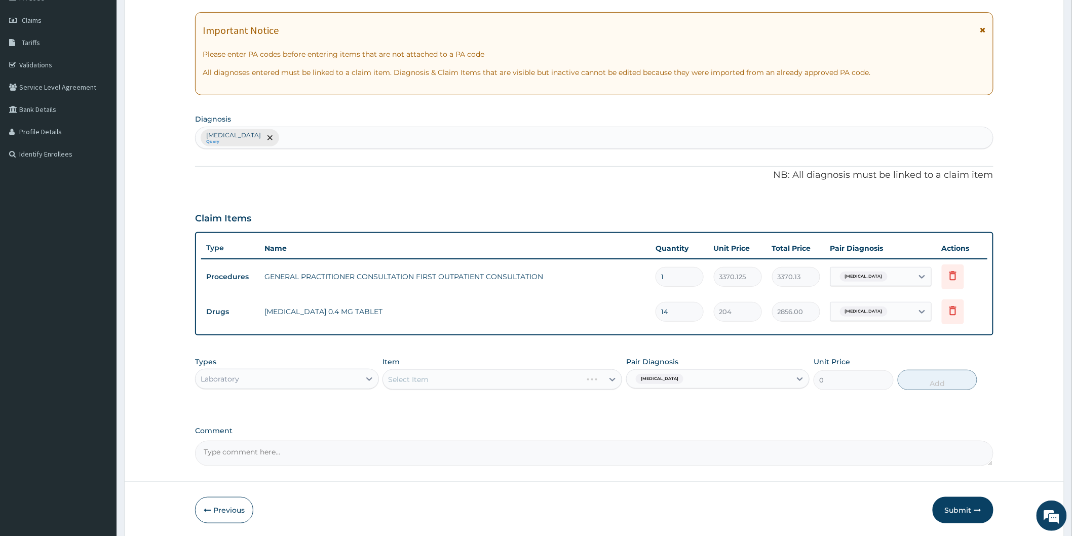
click at [443, 381] on div "Select Item" at bounding box center [503, 379] width 240 height 20
click at [611, 376] on div "Select Item" at bounding box center [503, 379] width 240 height 20
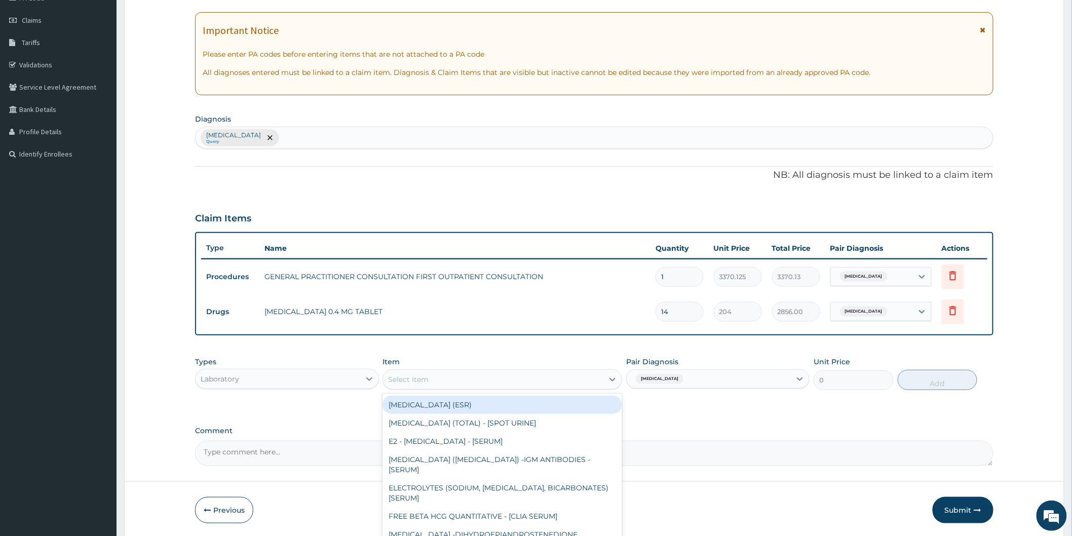
click at [508, 378] on div "Select Item" at bounding box center [493, 379] width 220 height 16
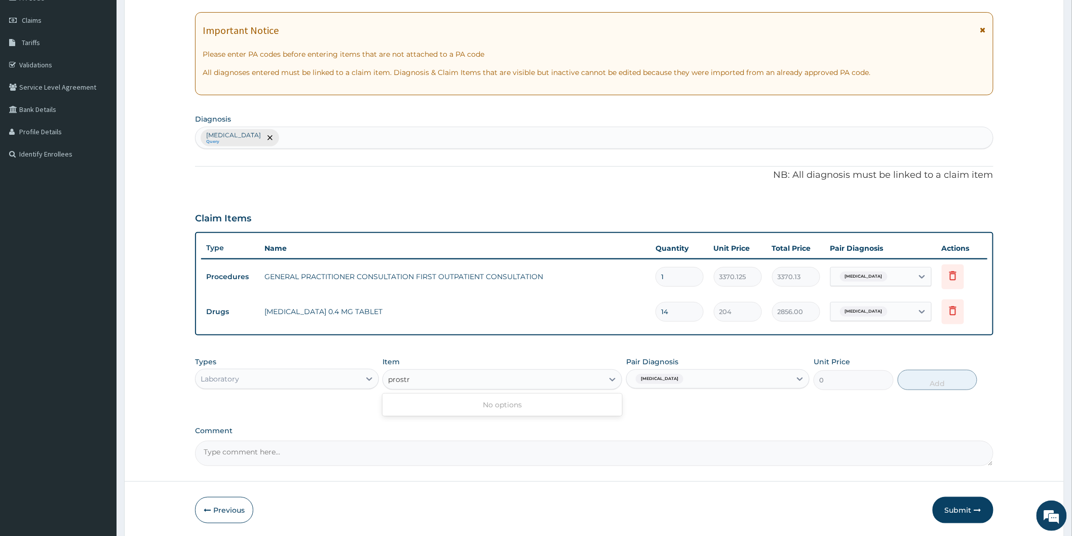
type input "prost"
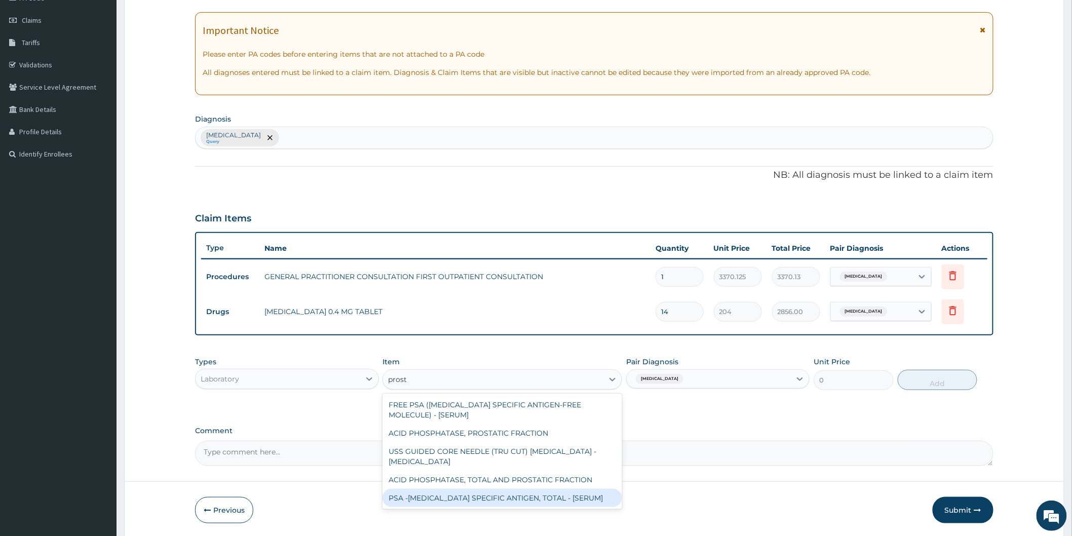
click at [527, 489] on div "PSA -PROSTATE SPECIFIC ANTIGEN, TOTAL - [SERUM]" at bounding box center [503, 498] width 240 height 18
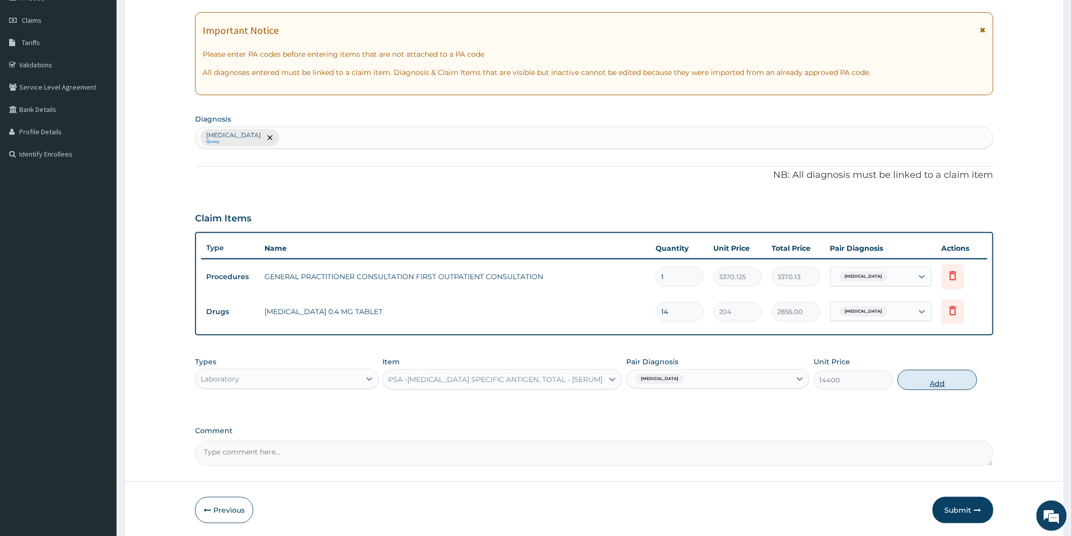
click at [940, 382] on button "Add" at bounding box center [938, 380] width 80 height 20
type input "0"
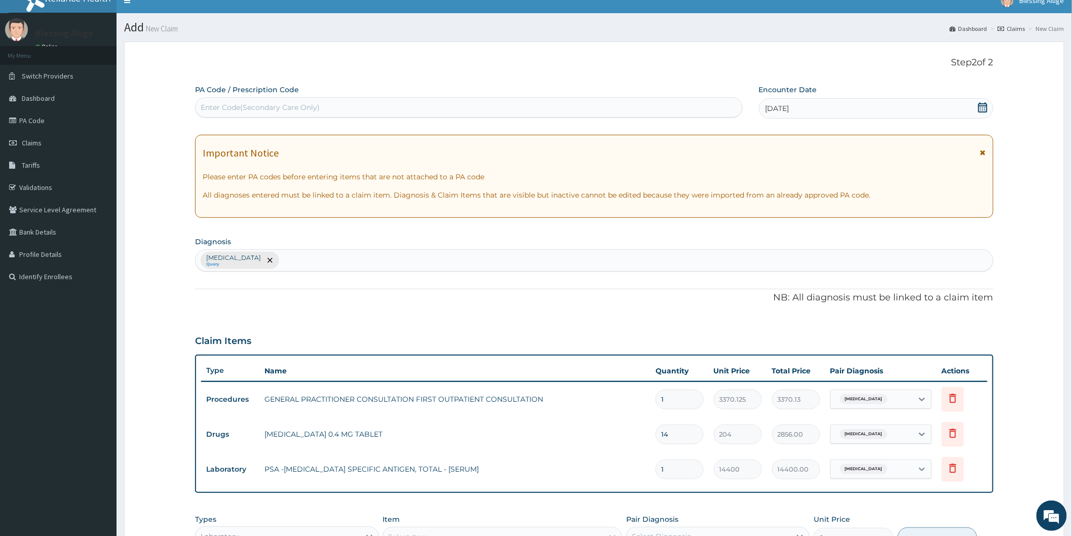
scroll to position [0, 0]
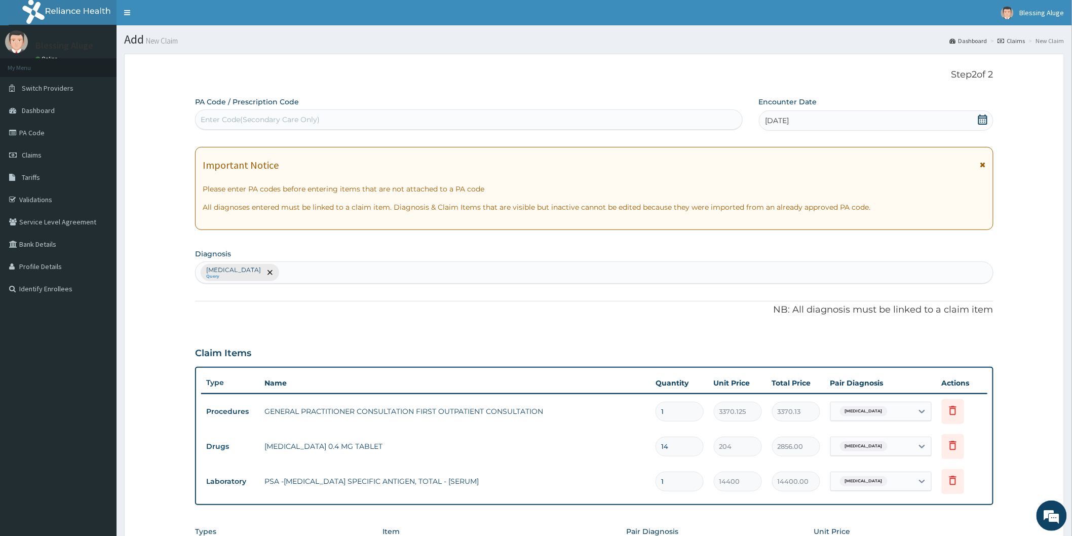
click at [529, 118] on div "Enter Code(Secondary Care Only)" at bounding box center [469, 119] width 547 height 16
paste input "PA/ED4455"
type input "PA/ED4455"
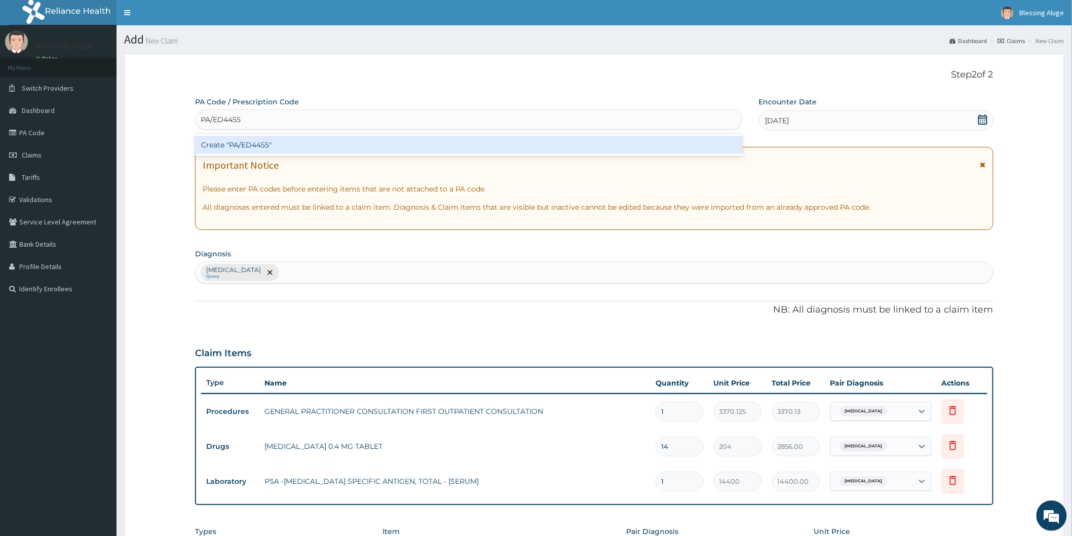
click at [486, 147] on div "Create "PA/ED4455"" at bounding box center [469, 145] width 548 height 18
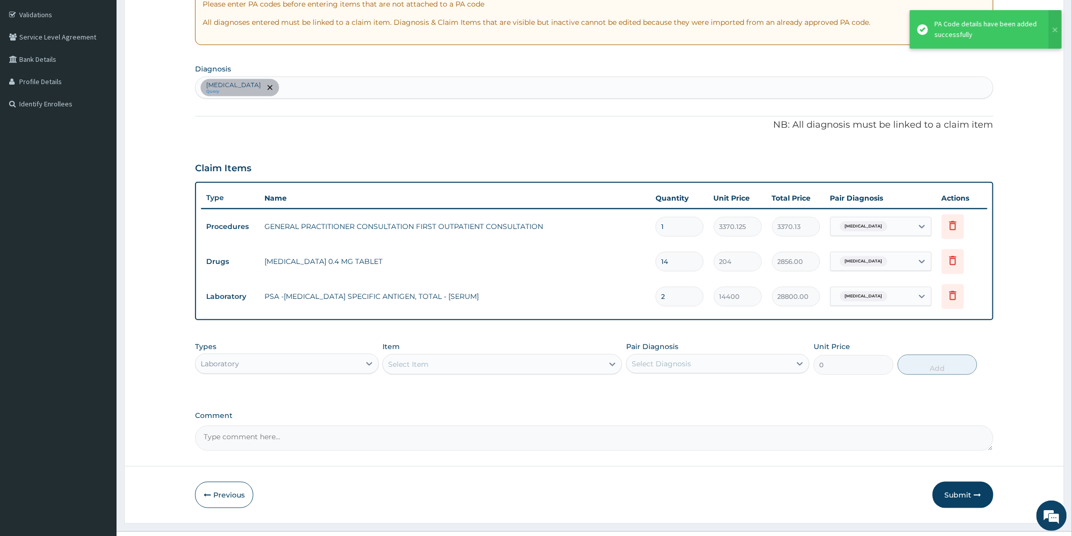
scroll to position [205, 0]
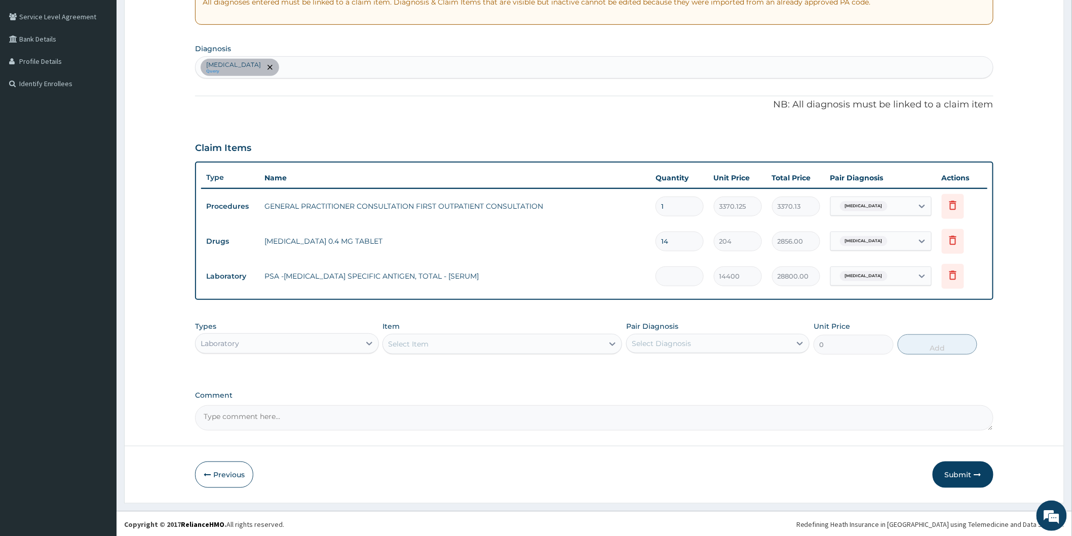
type input "0.00"
type input "1"
type input "14400.00"
type input "1"
click at [683, 367] on div "Types Laboratory Item Select Item Pair Diagnosis Select Diagnosis Unit Price 0 …" at bounding box center [594, 345] width 799 height 59
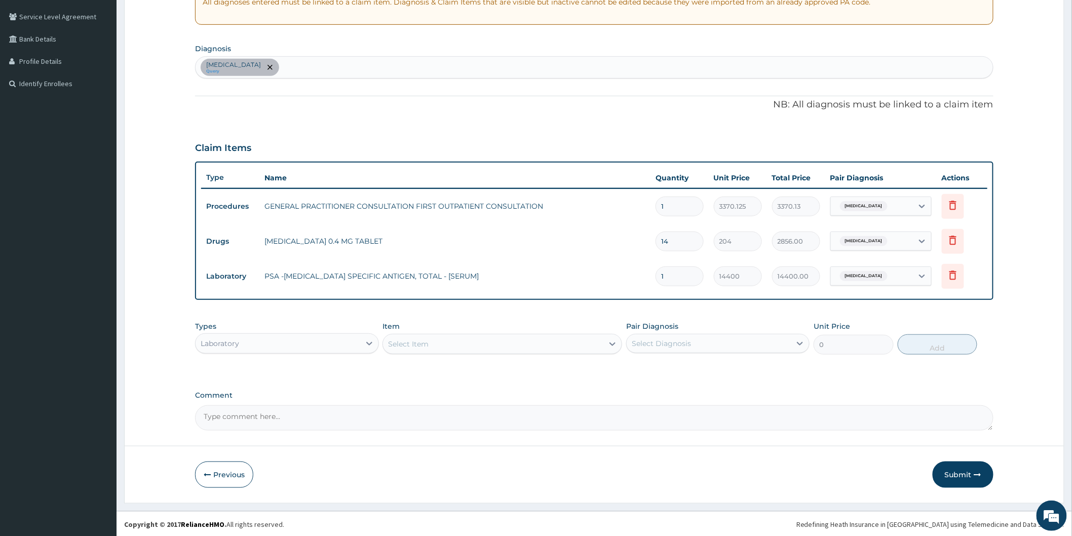
click at [974, 479] on button "Submit" at bounding box center [963, 475] width 61 height 26
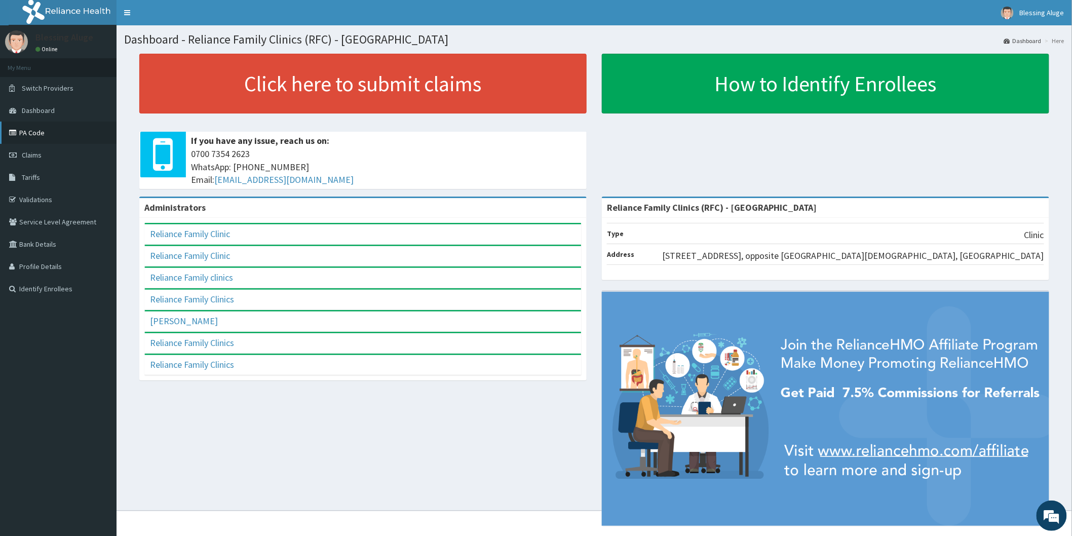
click at [31, 130] on link "PA Code" at bounding box center [58, 133] width 117 height 22
click at [48, 135] on link "PA Code" at bounding box center [58, 133] width 117 height 22
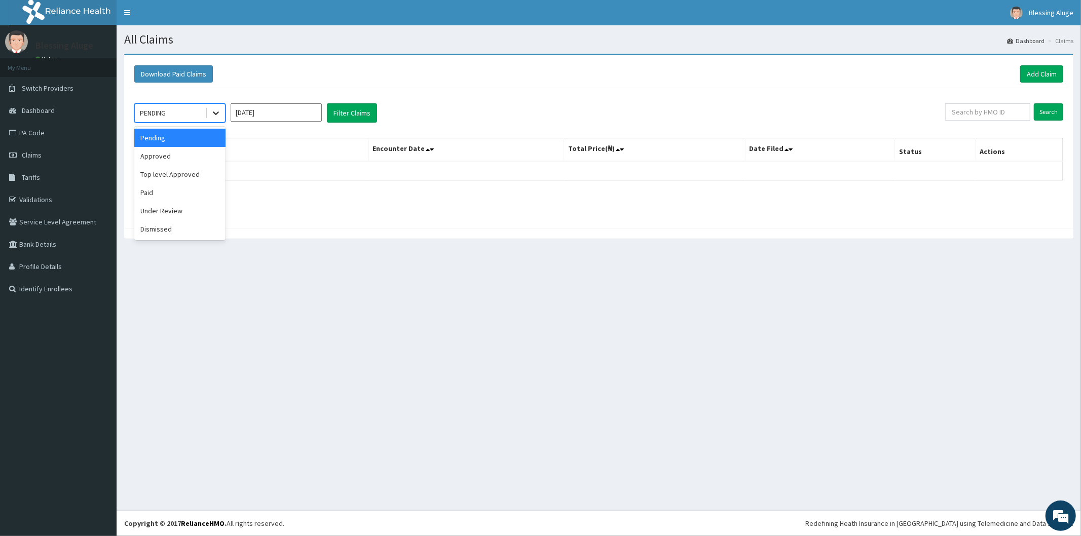
click at [218, 119] on div at bounding box center [216, 113] width 18 height 18
click at [205, 160] on div "Approved" at bounding box center [179, 156] width 91 height 18
click at [218, 110] on icon at bounding box center [216, 113] width 10 height 10
click at [176, 137] on div "Pending" at bounding box center [179, 138] width 91 height 18
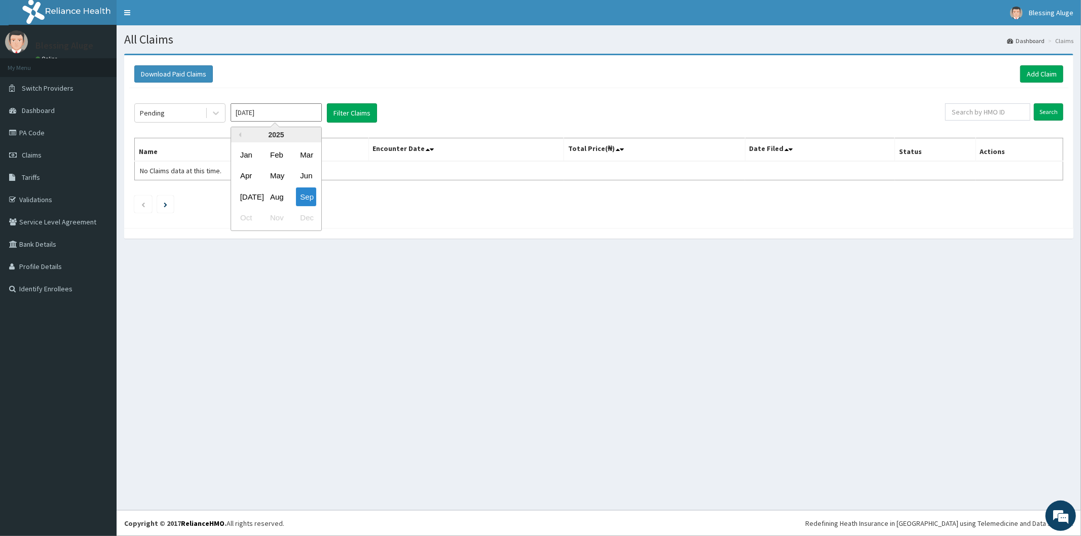
click at [305, 114] on input "[DATE]" at bounding box center [276, 112] width 91 height 18
click at [353, 174] on div "Previous Year [DATE] Feb Mar Apr May Jun [DATE] Aug Sep Oct Nov Dec" at bounding box center [291, 180] width 172 height 107
click at [347, 235] on div at bounding box center [598, 233] width 949 height 11
click at [144, 207] on icon "Previous page" at bounding box center [143, 205] width 5 height 6
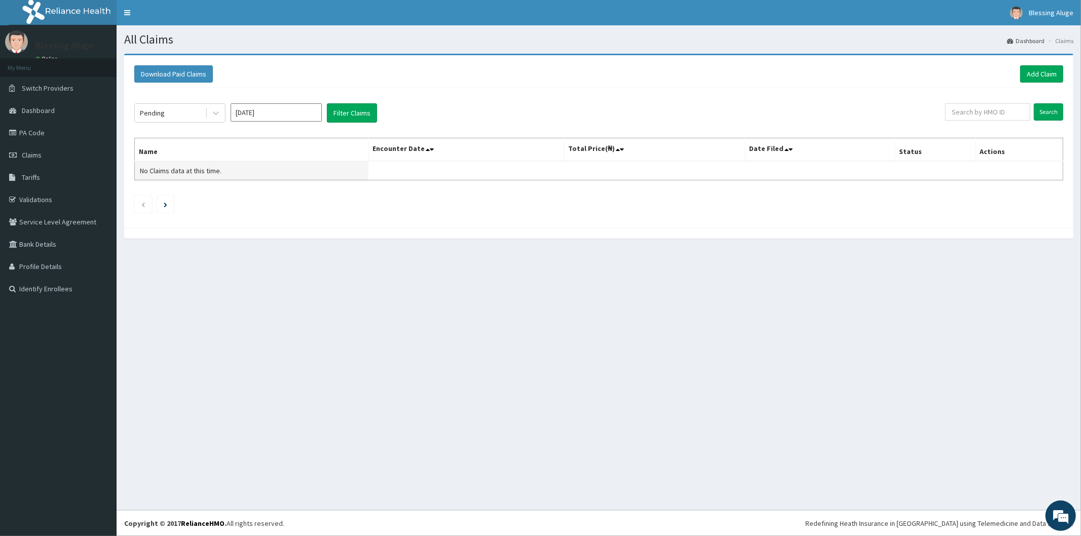
click at [216, 169] on span "No Claims data at this time." at bounding box center [181, 170] width 82 height 9
click at [39, 154] on span "Claims" at bounding box center [32, 155] width 20 height 9
click at [364, 108] on button "Filter Claims" at bounding box center [352, 112] width 50 height 19
drag, startPoint x: 757, startPoint y: 163, endPoint x: 777, endPoint y: 153, distance: 23.3
click at [767, 158] on table "Name Encounter Date Total Price(₦) Date Filed Status Actions No Claims data at …" at bounding box center [598, 159] width 929 height 43
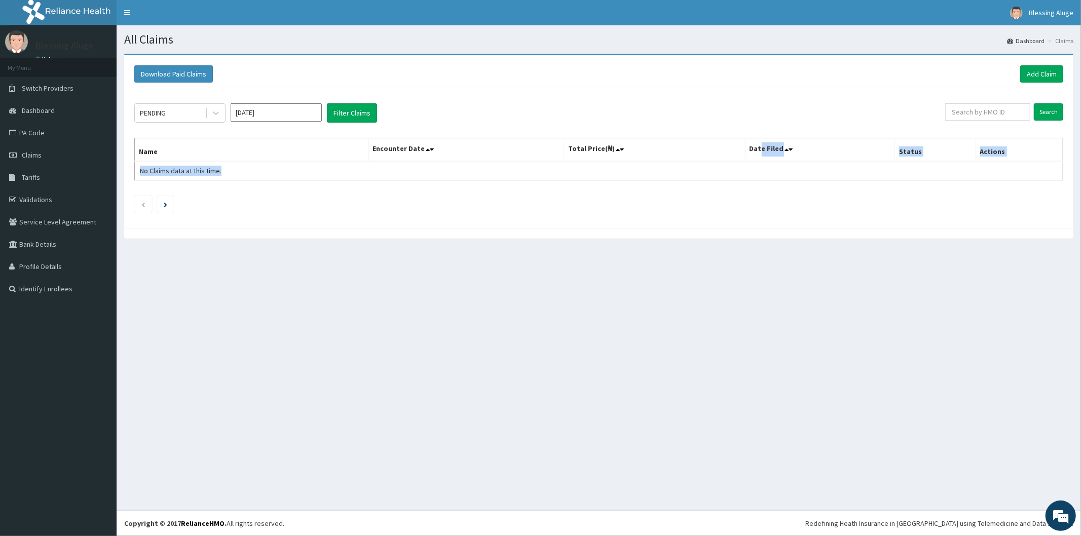
click at [776, 166] on table "Name Encounter Date Total Price(₦) Date Filed Status Actions No Claims data at …" at bounding box center [598, 159] width 929 height 43
click at [1010, 107] on input "text" at bounding box center [987, 111] width 85 height 17
paste input "ERM/10009/A"
type input "ERM/10009/A"
click at [1034, 103] on input "Search" at bounding box center [1048, 111] width 29 height 17
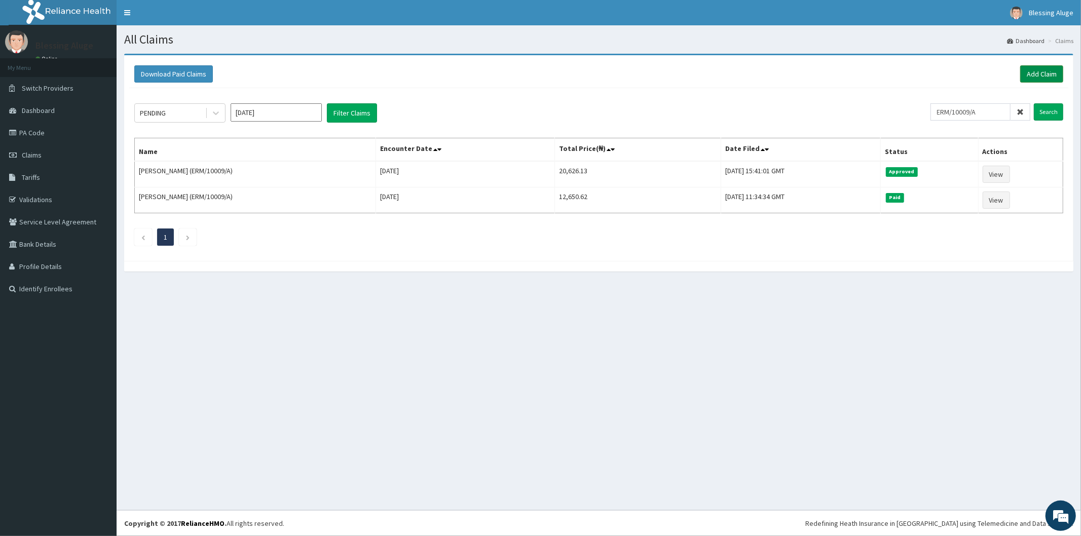
click at [1031, 73] on link "Add Claim" at bounding box center [1041, 73] width 43 height 17
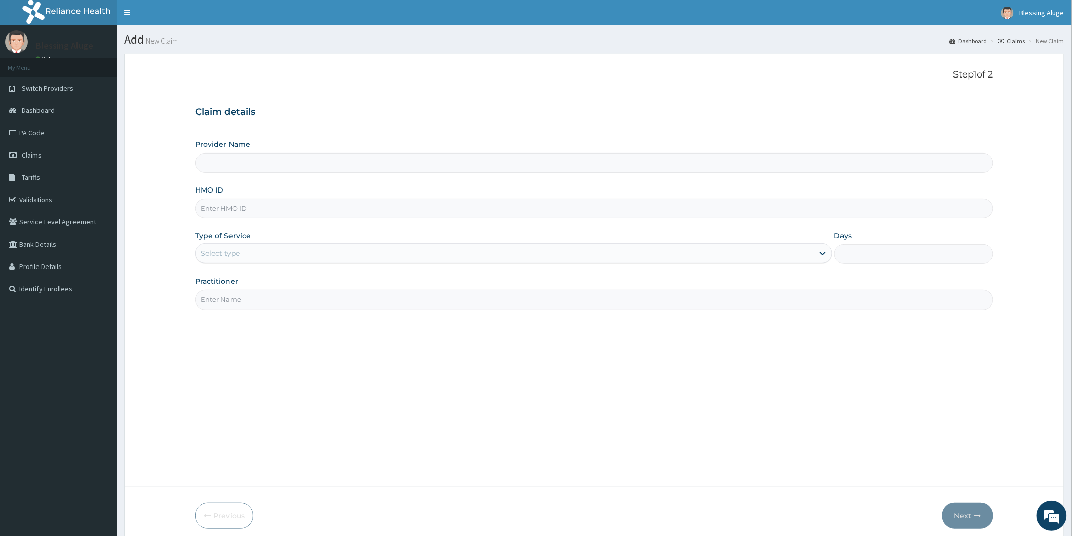
type input "Reliance Family Clinics (RFC) - [GEOGRAPHIC_DATA]"
click at [226, 213] on input "HMO ID" at bounding box center [594, 209] width 799 height 20
paste input "WSD/10062/D"
type input "WSD/10062/D"
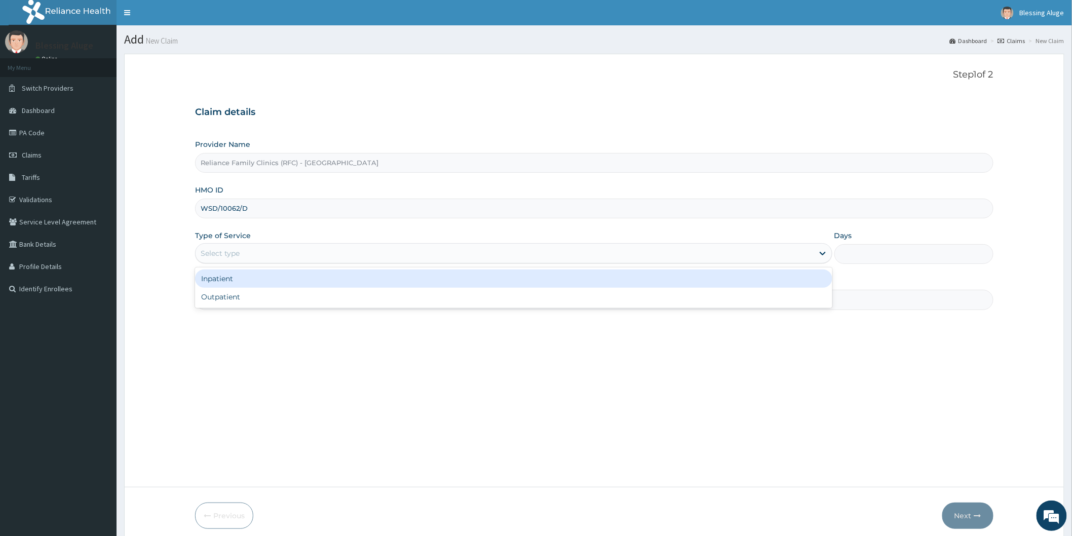
click at [294, 259] on div "Select type" at bounding box center [505, 253] width 618 height 16
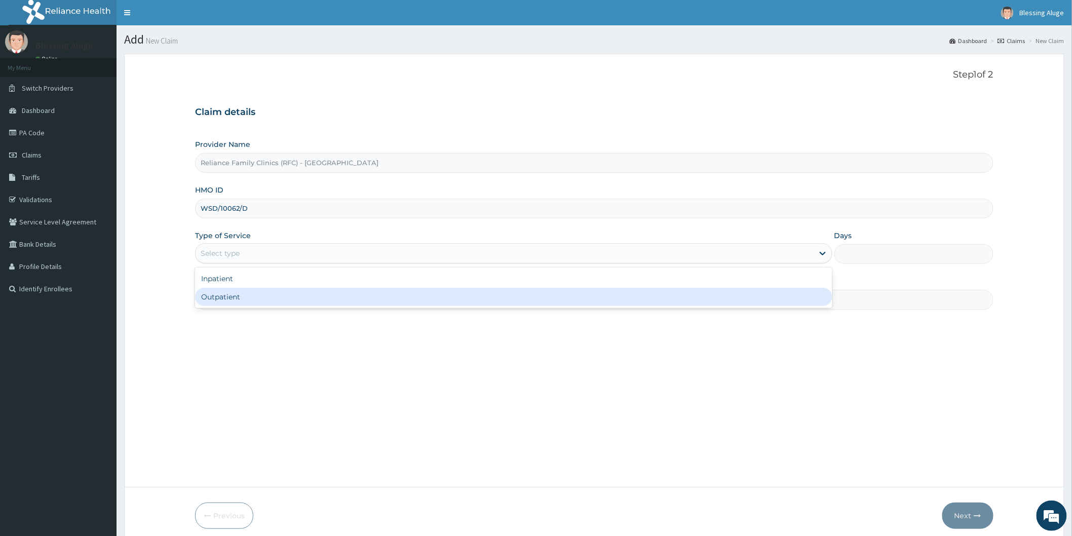
click at [265, 295] on div "Outpatient" at bounding box center [514, 297] width 638 height 18
type input "1"
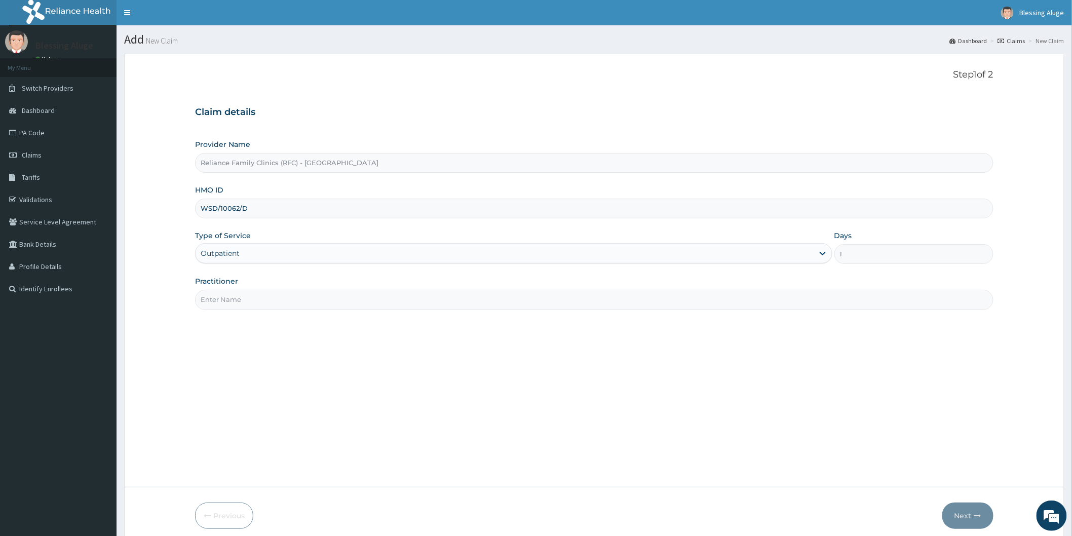
click at [449, 303] on input "Practitioner" at bounding box center [594, 300] width 799 height 20
type input "Dr [PERSON_NAME]"
click at [968, 519] on button "Next" at bounding box center [968, 516] width 51 height 26
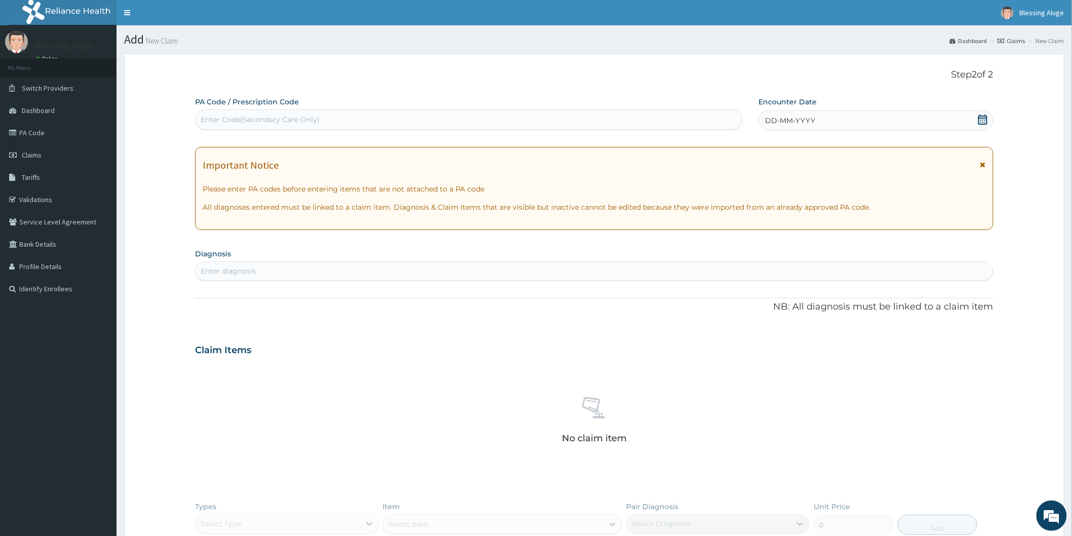
click at [888, 123] on div "DD-MM-YYYY" at bounding box center [876, 120] width 235 height 20
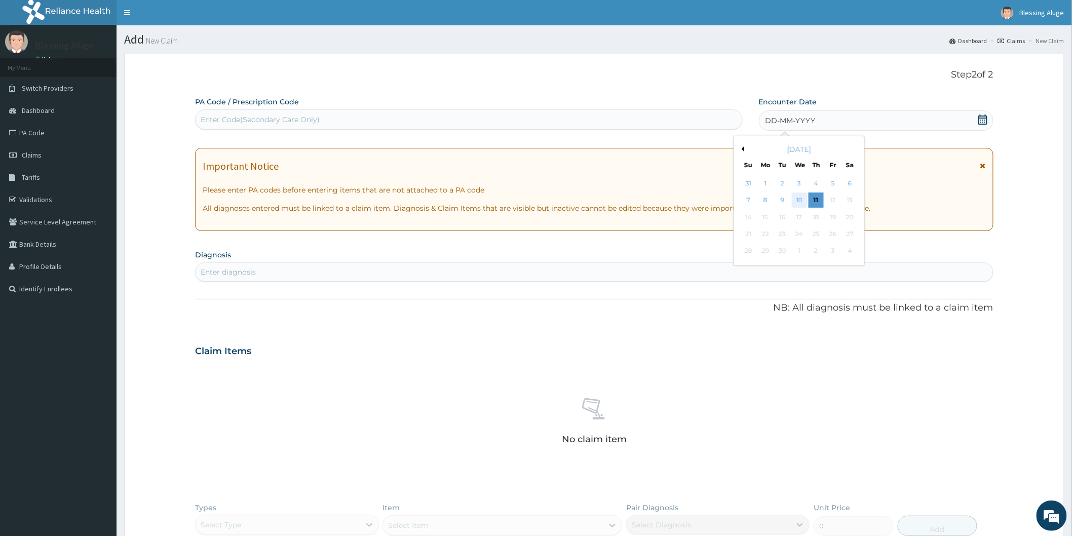
click at [804, 201] on div "10" at bounding box center [799, 200] width 15 height 15
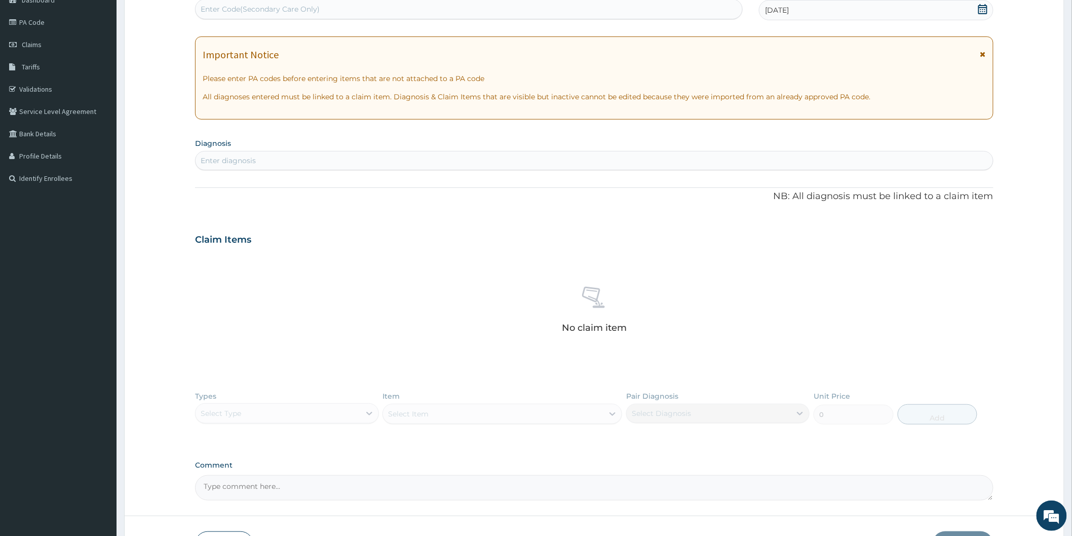
scroll to position [113, 0]
click at [470, 159] on div "Enter diagnosis" at bounding box center [595, 159] width 798 height 16
type input "malari"
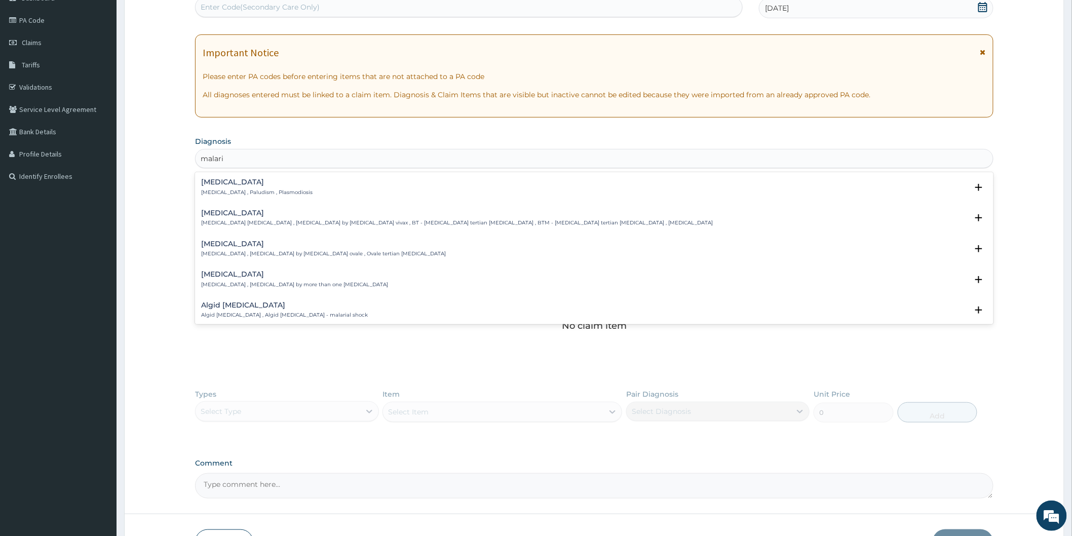
click at [281, 195] on p "[MEDICAL_DATA] , Paludism , Plasmodiosis" at bounding box center [256, 192] width 111 height 7
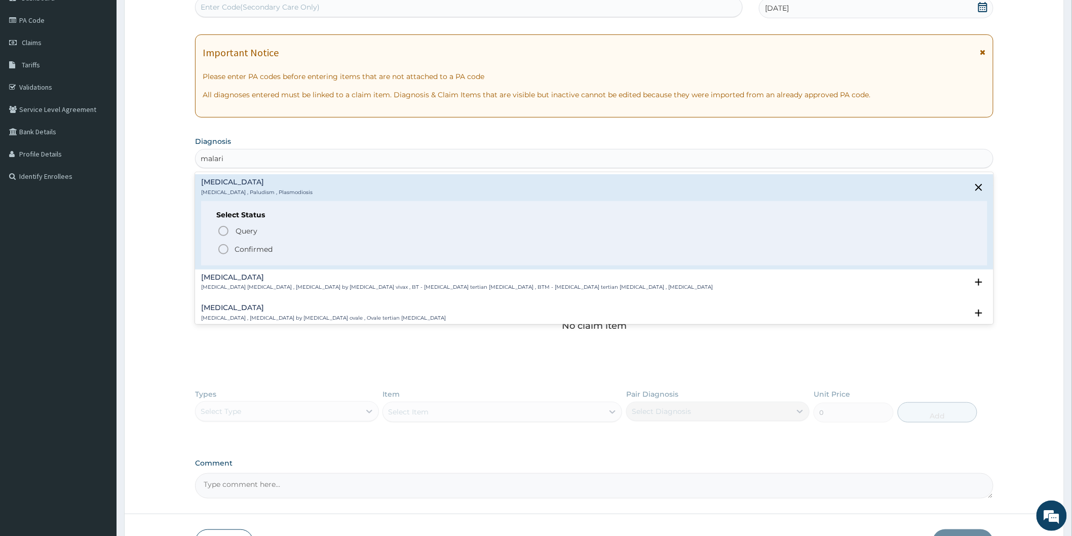
click at [224, 249] on icon "status option filled" at bounding box center [223, 249] width 12 height 12
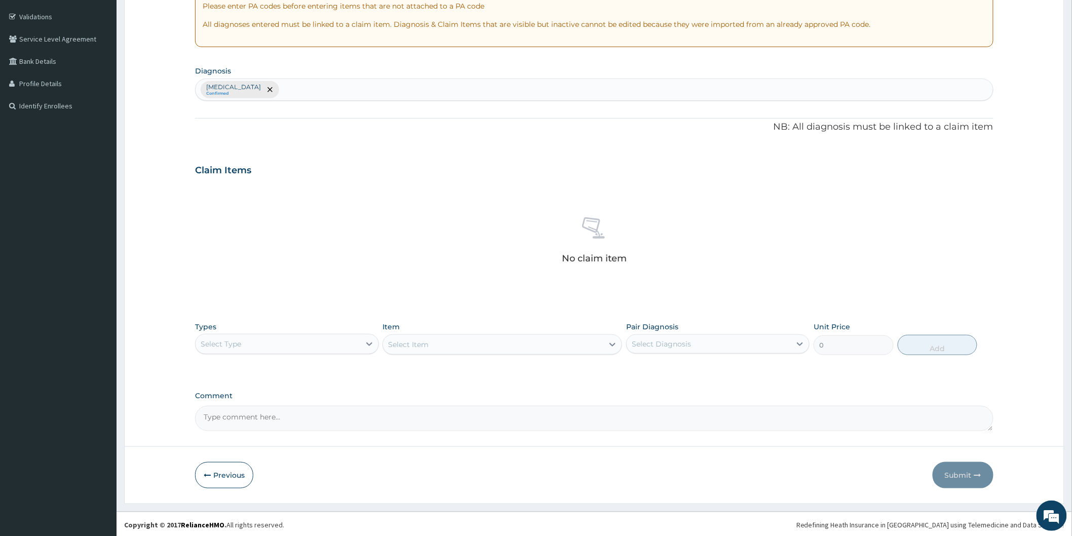
scroll to position [184, 0]
click at [297, 351] on div "Select Type" at bounding box center [286, 343] width 183 height 20
click at [275, 477] on div "Drugs" at bounding box center [286, 478] width 183 height 18
click at [461, 346] on div "Select Item" at bounding box center [503, 343] width 240 height 20
click at [692, 340] on div "Select Diagnosis" at bounding box center [709, 343] width 164 height 16
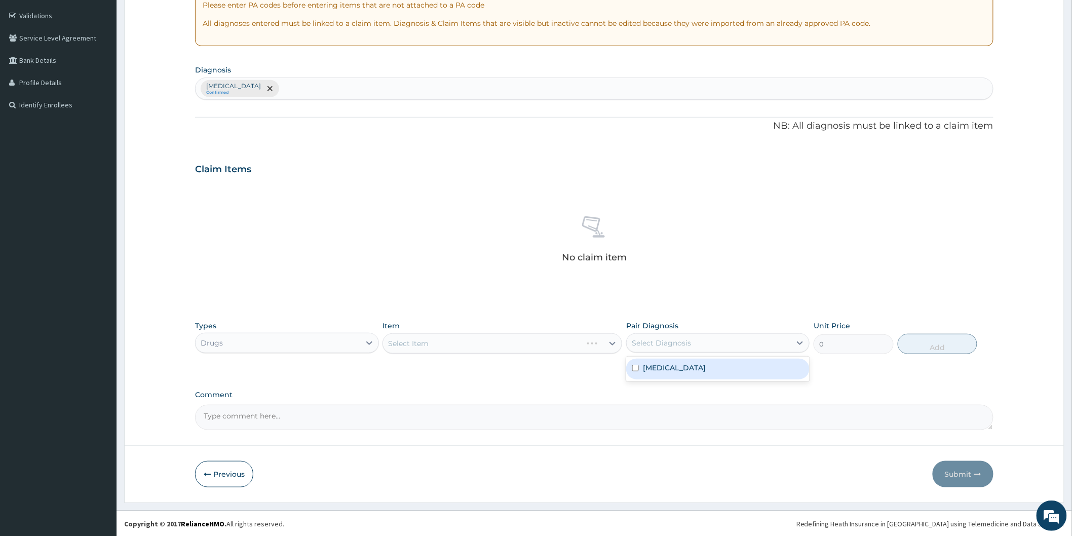
click at [693, 372] on div "Malaria" at bounding box center [717, 369] width 183 height 21
checkbox input "true"
click at [589, 347] on div "Select Item" at bounding box center [503, 343] width 240 height 20
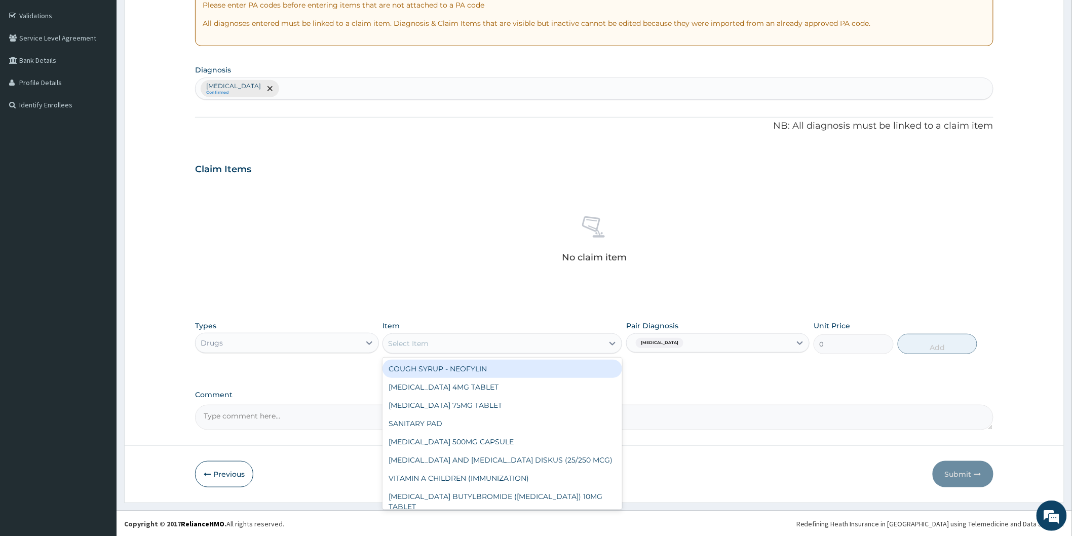
click at [549, 346] on div "Select Item" at bounding box center [493, 343] width 220 height 16
type input "art"
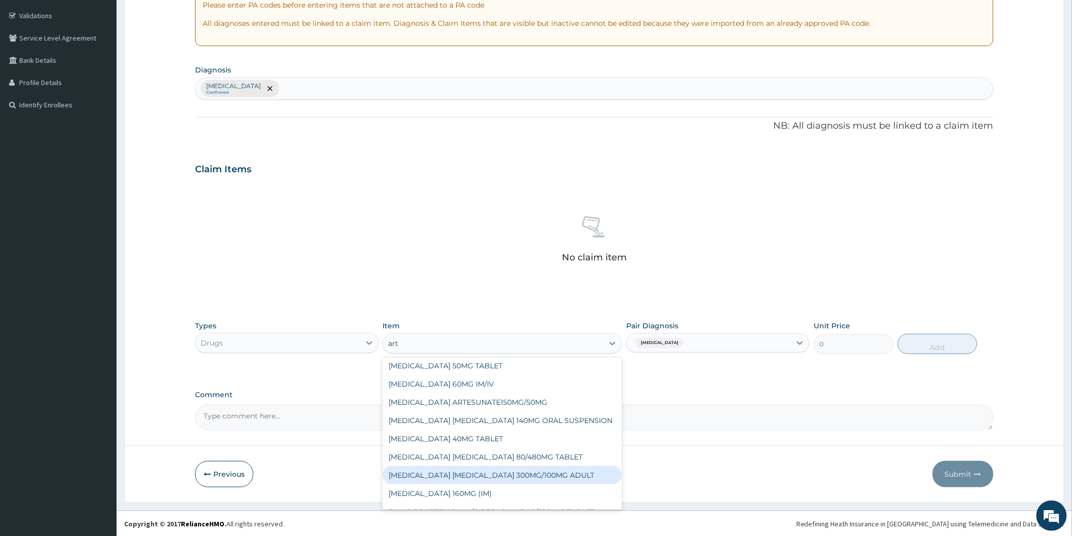
scroll to position [143, 0]
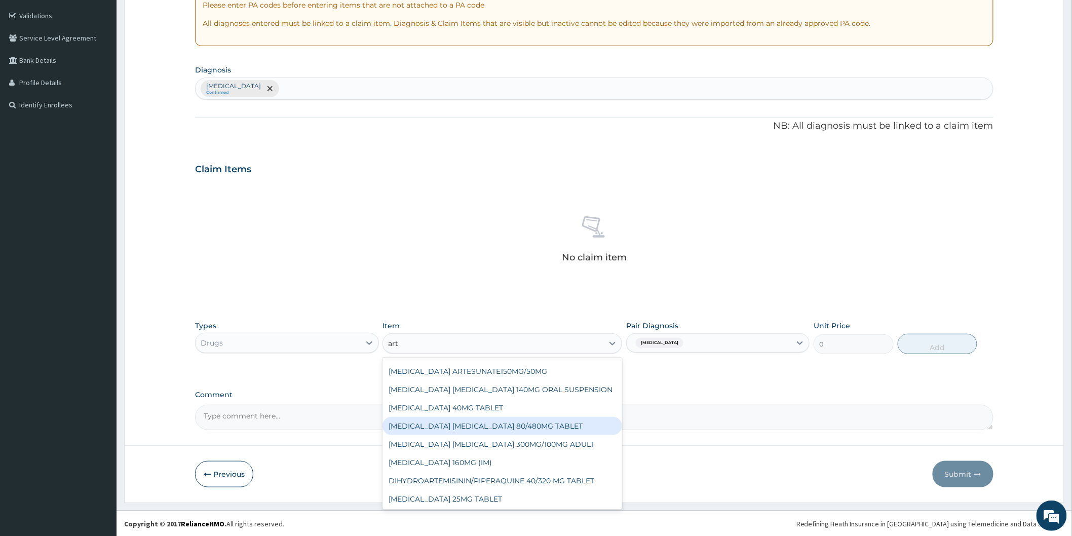
click at [548, 424] on div "ARTEMETHER LUMEFANTRINE 80/480MG TABLET" at bounding box center [503, 426] width 240 height 18
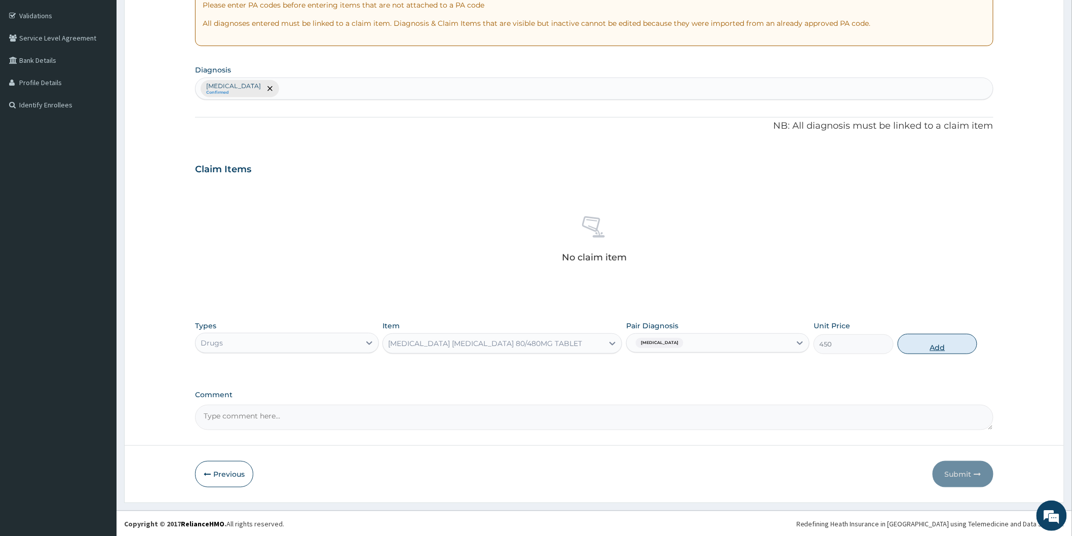
click at [934, 346] on button "Add" at bounding box center [938, 344] width 80 height 20
type input "0"
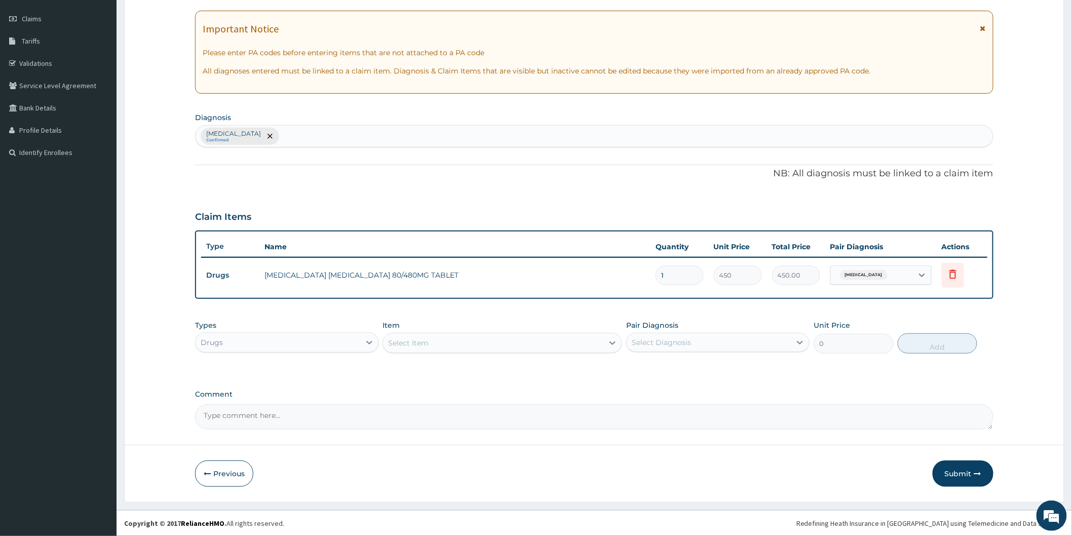
scroll to position [135, 0]
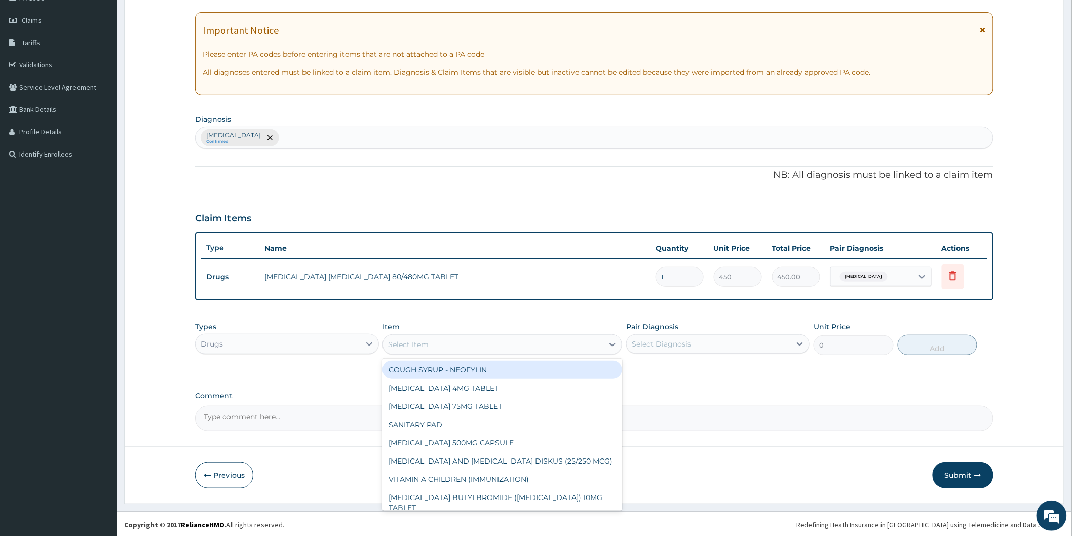
click at [418, 341] on div "Select Item" at bounding box center [408, 345] width 41 height 10
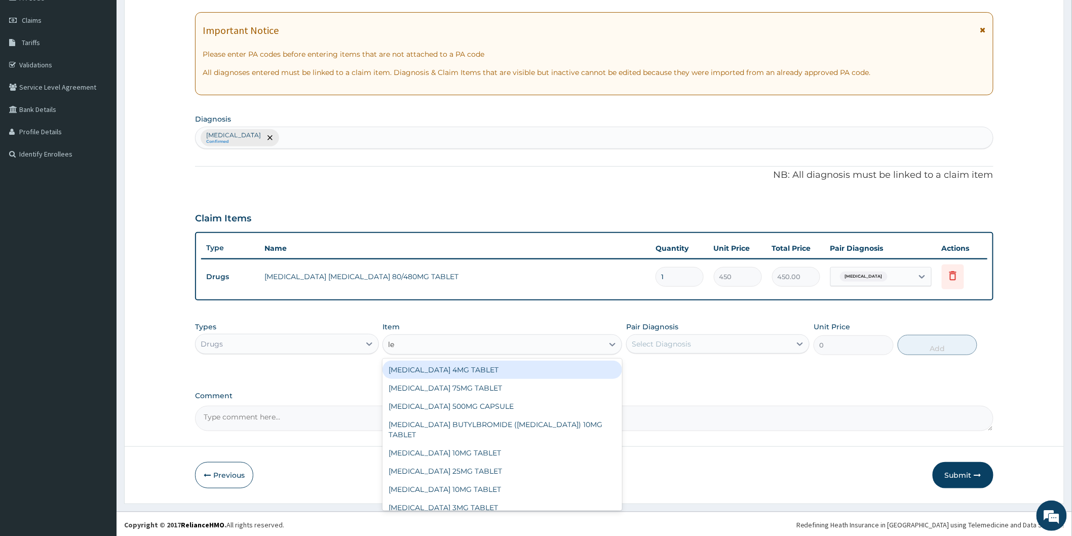
type input "lev"
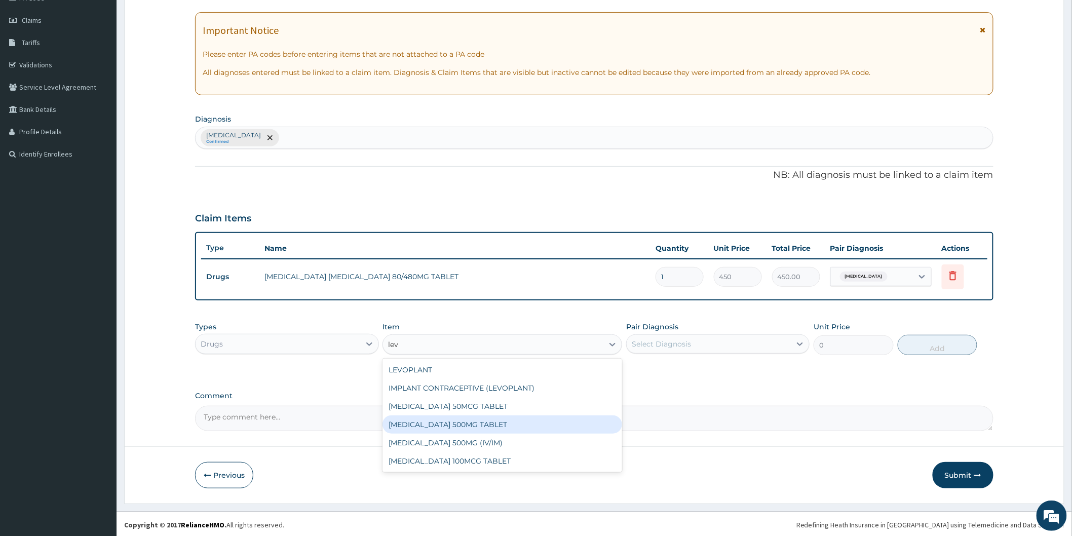
click at [491, 419] on div "LEVOFLOXACIN 500MG TABLET" at bounding box center [503, 425] width 240 height 18
type input "350"
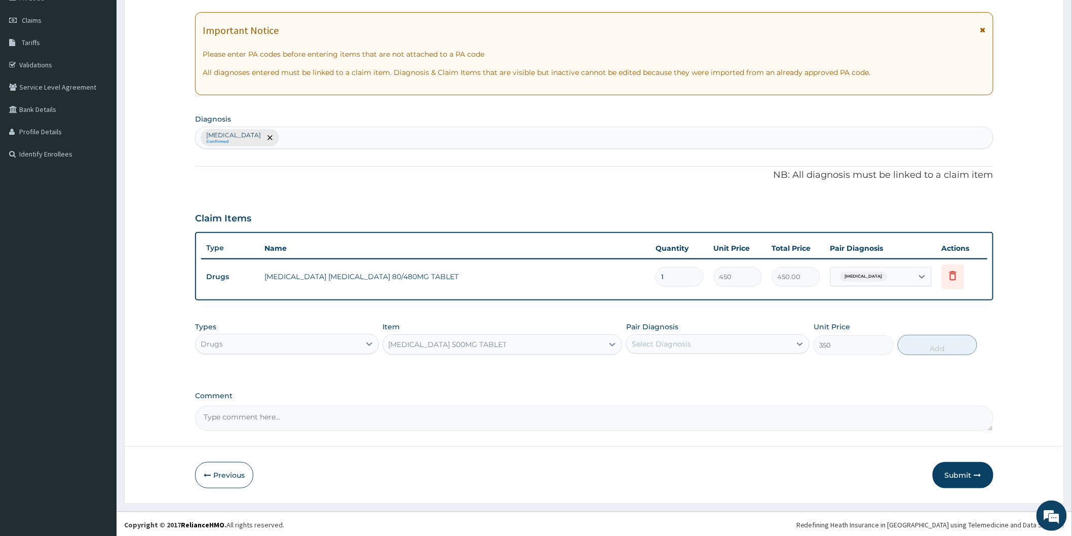
click at [698, 348] on div "Select Diagnosis" at bounding box center [709, 344] width 164 height 16
click at [688, 370] on div "Malaria" at bounding box center [717, 370] width 183 height 21
checkbox input "true"
click at [939, 347] on button "Add" at bounding box center [938, 345] width 80 height 20
type input "0"
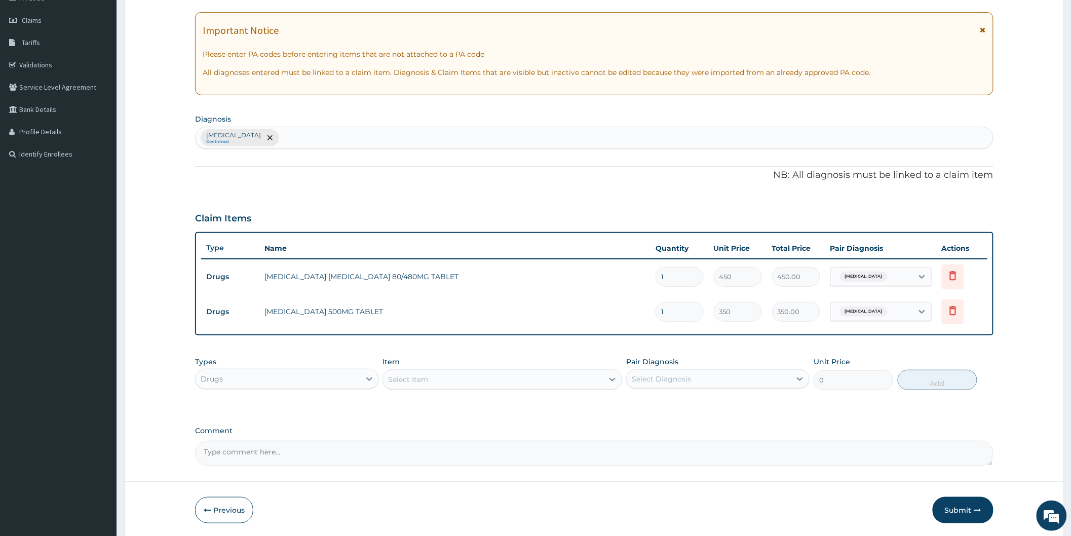
click at [681, 271] on input "1" at bounding box center [680, 277] width 48 height 20
type input "0.00"
type input "6"
type input "2700.00"
type input "6"
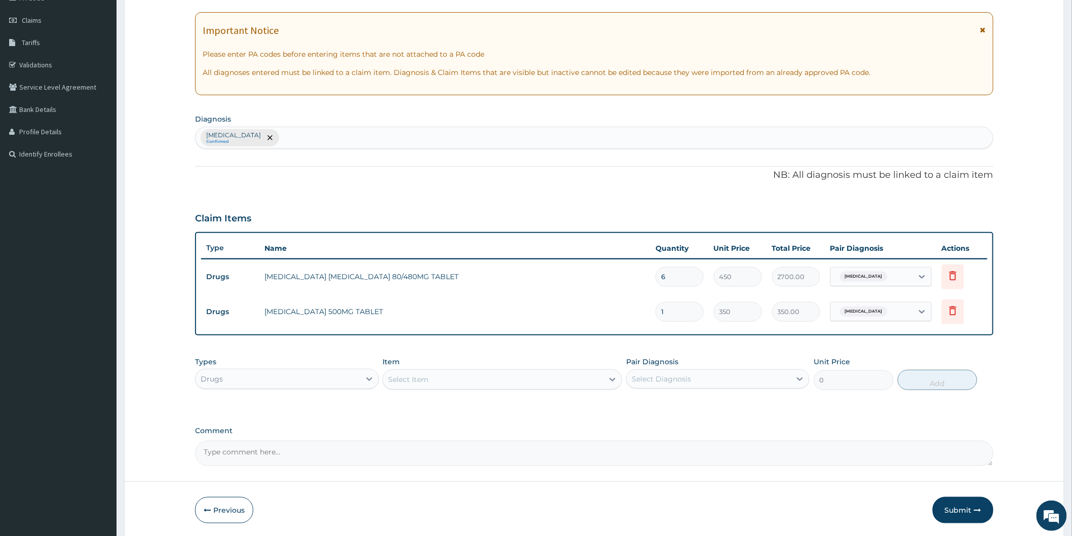
click at [688, 309] on input "1" at bounding box center [680, 312] width 48 height 20
type input "0.00"
type input "5"
type input "1750.00"
type input "5"
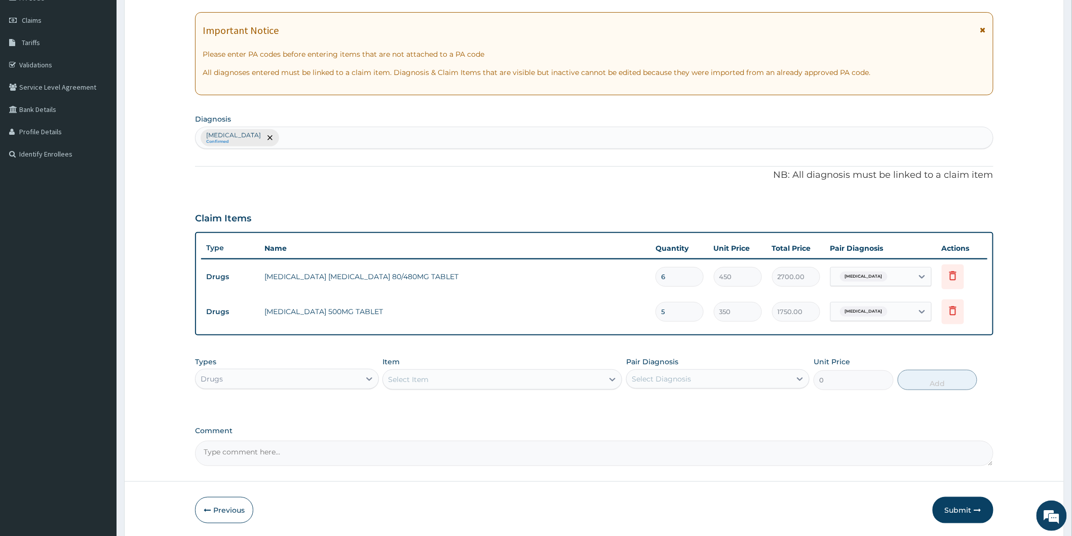
click at [457, 381] on div "Select Item" at bounding box center [493, 379] width 220 height 16
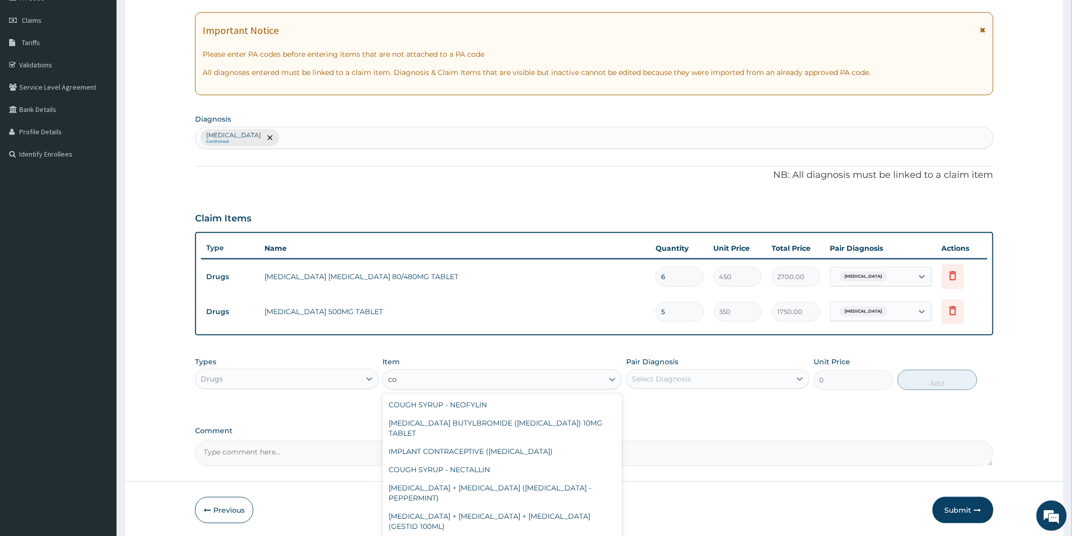
type input "cod"
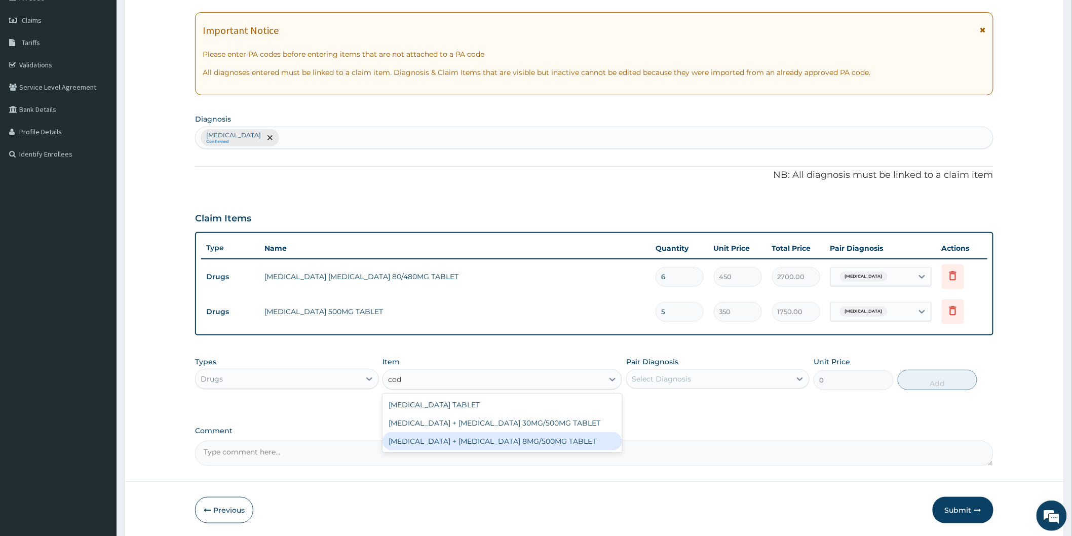
click at [483, 442] on div "PARACETAMOL + CODEINE 8MG/500MG TABLET" at bounding box center [503, 441] width 240 height 18
type input "343.2000122070312"
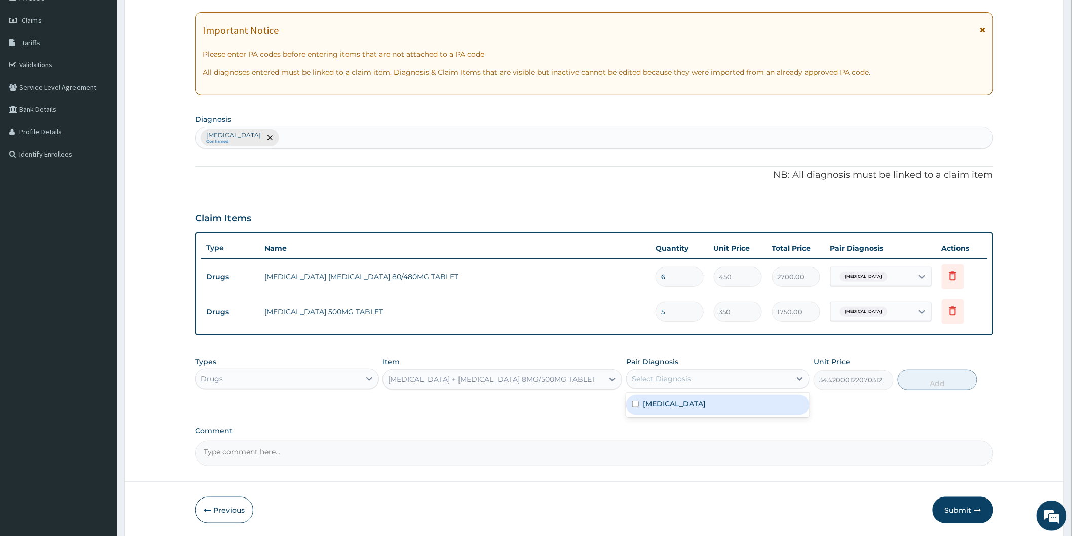
click at [766, 384] on div "Select Diagnosis" at bounding box center [709, 379] width 164 height 16
click at [743, 404] on div "Malaria" at bounding box center [717, 405] width 183 height 21
checkbox input "true"
click at [926, 379] on button "Add" at bounding box center [938, 380] width 80 height 20
type input "0"
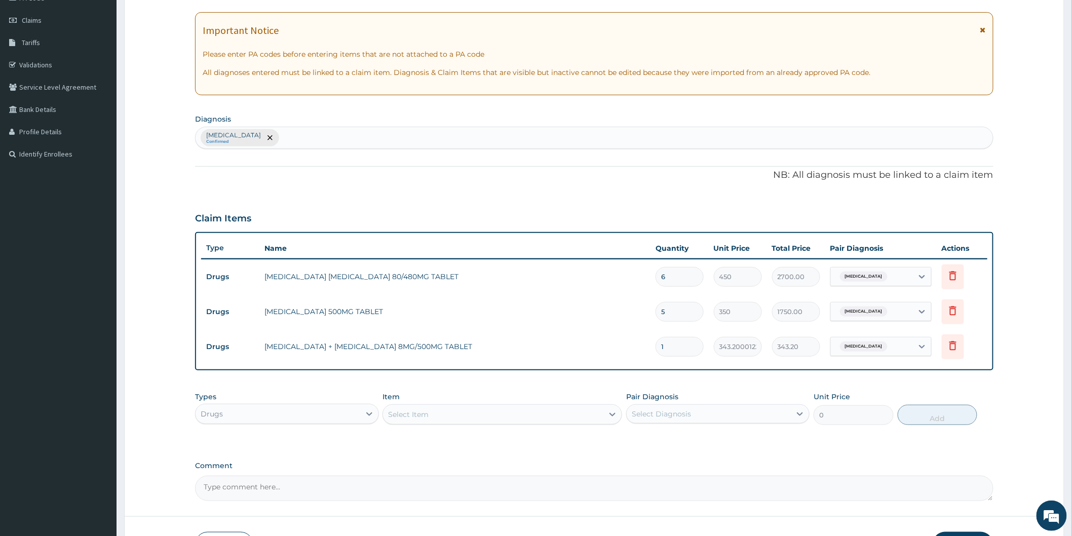
type input "0.00"
type input "6"
type input "2059.20"
type input "6"
click at [362, 418] on div at bounding box center [369, 414] width 18 height 18
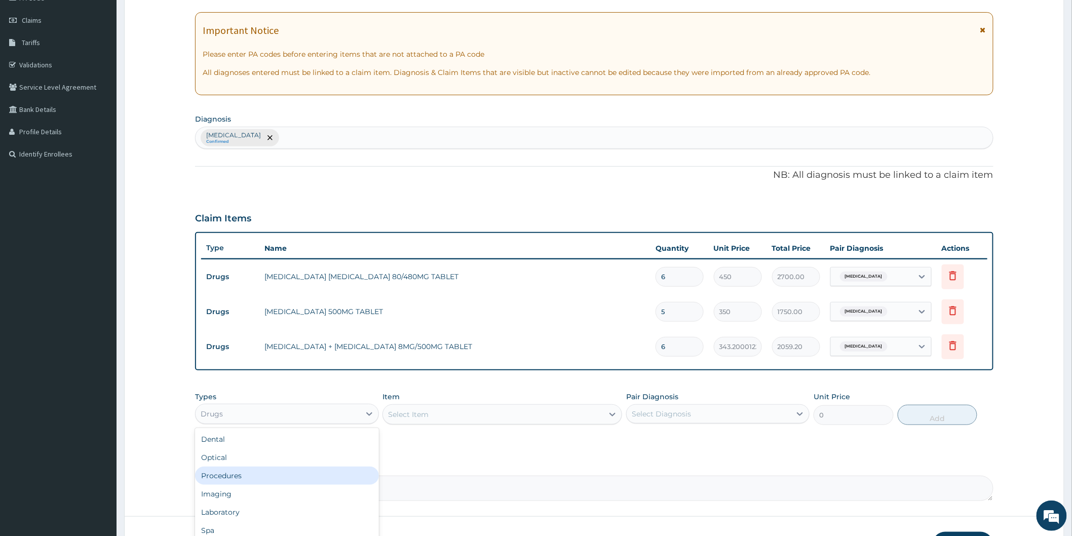
click at [300, 468] on div "Procedures" at bounding box center [286, 476] width 183 height 18
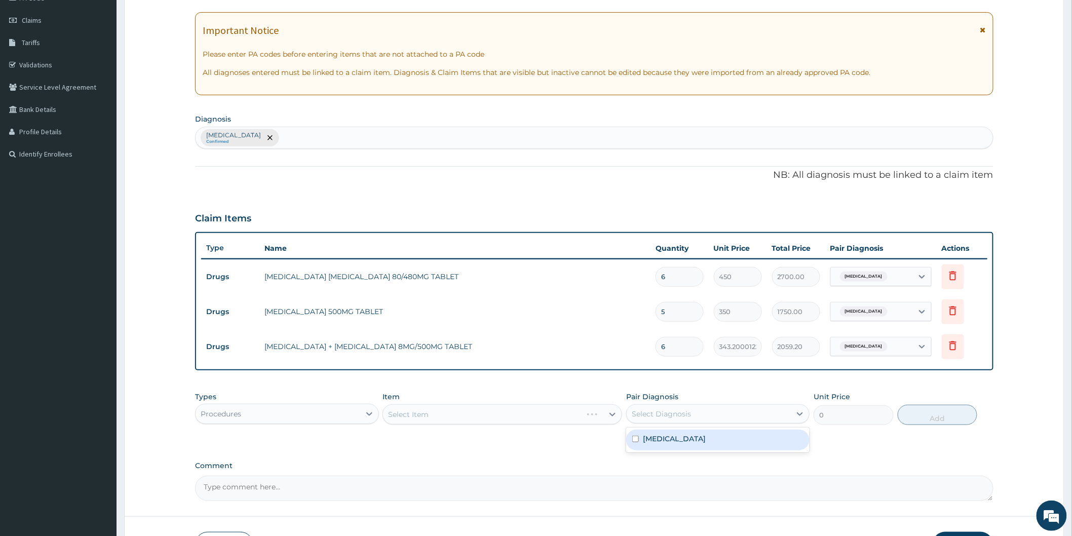
click at [743, 416] on div "Select Diagnosis" at bounding box center [709, 414] width 164 height 16
click at [728, 438] on div "[MEDICAL_DATA]" at bounding box center [717, 440] width 183 height 21
checkbox input "true"
click at [553, 413] on div "Select Item" at bounding box center [503, 414] width 240 height 20
click at [614, 416] on div "Select Item" at bounding box center [503, 414] width 240 height 20
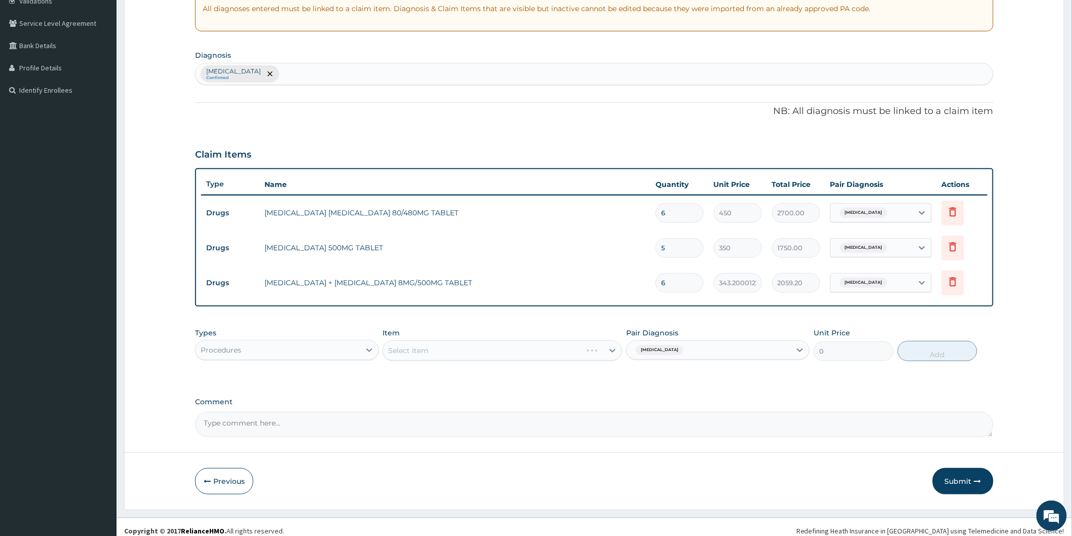
scroll to position [205, 0]
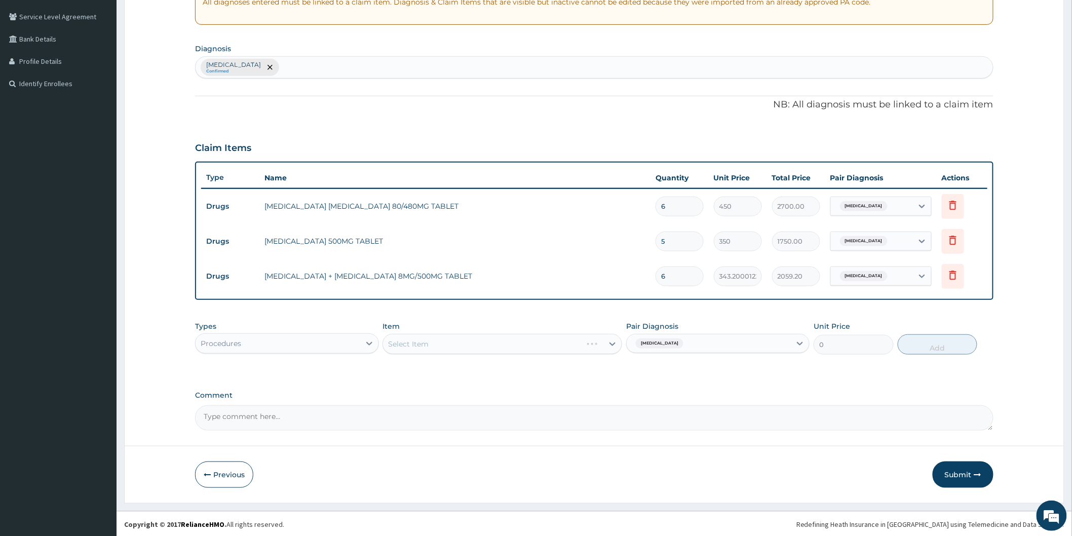
click at [605, 345] on div "Select Item" at bounding box center [503, 344] width 240 height 20
click at [615, 345] on div "Select Item" at bounding box center [503, 344] width 240 height 20
click at [612, 343] on div "Select Item" at bounding box center [503, 344] width 240 height 20
click at [531, 394] on label "Comment" at bounding box center [594, 395] width 799 height 9
click at [531, 405] on textarea "Comment" at bounding box center [594, 417] width 799 height 25
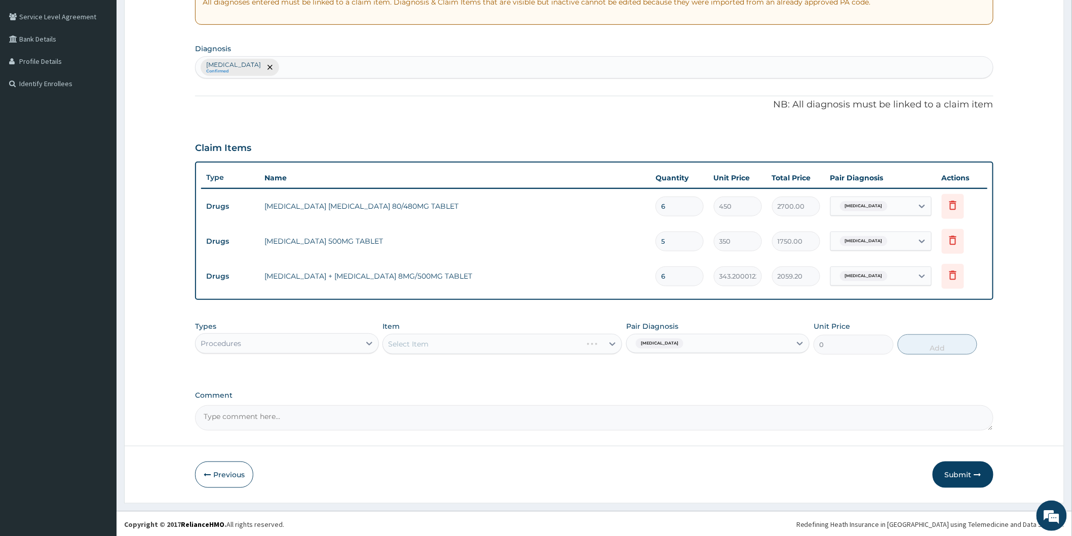
click at [560, 351] on div "Select Item" at bounding box center [503, 344] width 240 height 20
click at [491, 348] on div "Select Item" at bounding box center [503, 344] width 240 height 20
click at [611, 345] on div "Select Item" at bounding box center [503, 344] width 240 height 20
click at [352, 68] on div "Malaria Confirmed" at bounding box center [595, 67] width 798 height 21
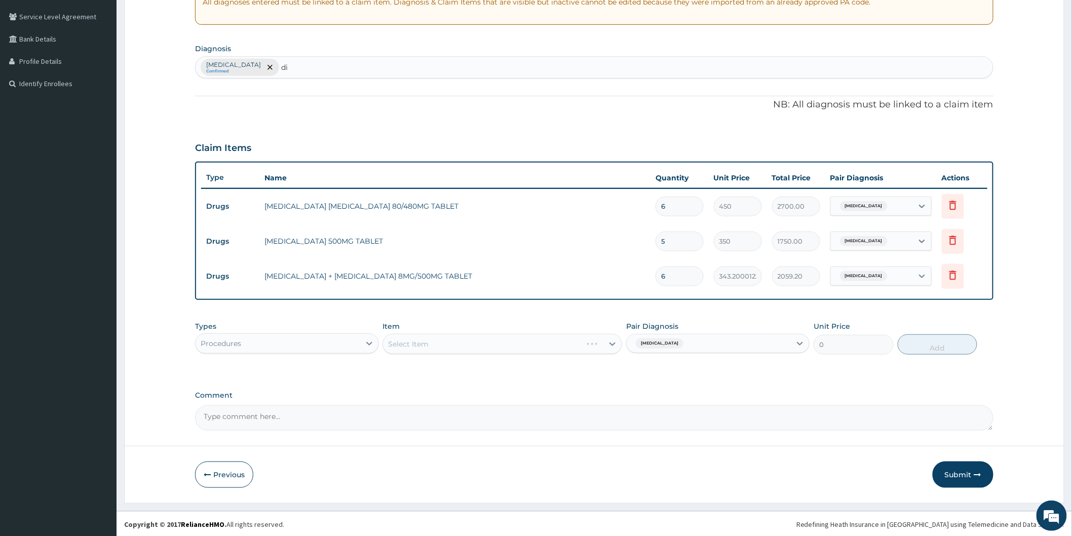
type input "d"
type input "i"
type input "t"
type input "fat"
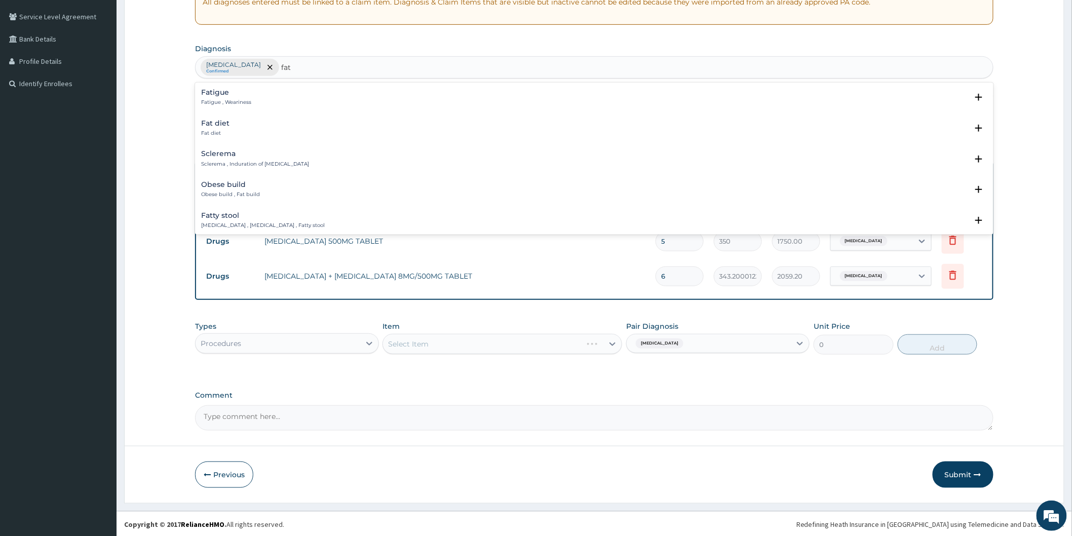
click at [235, 99] on p "Fatigue , Weariness" at bounding box center [226, 102] width 50 height 7
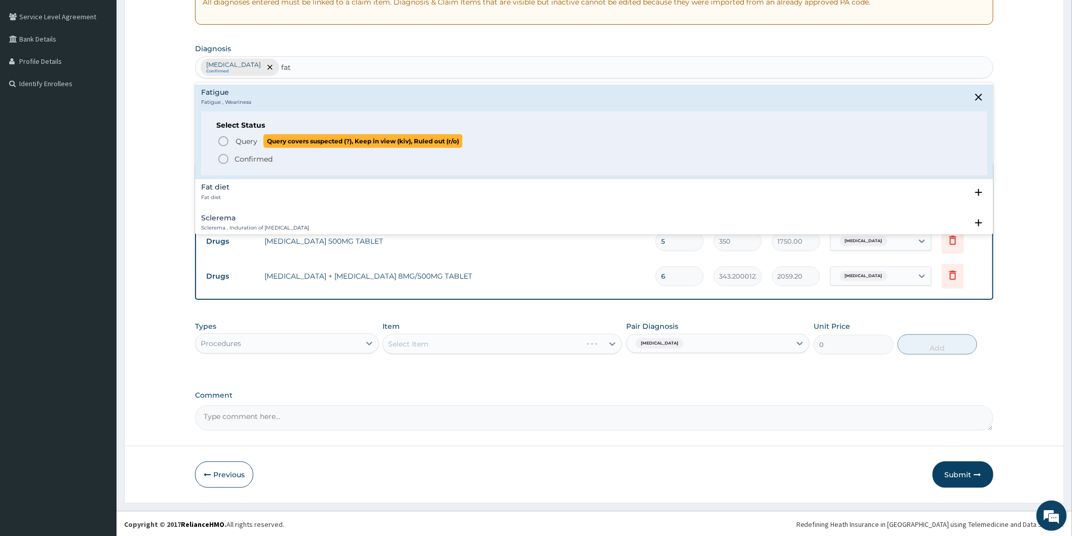
click at [224, 143] on icon "status option query" at bounding box center [223, 141] width 12 height 12
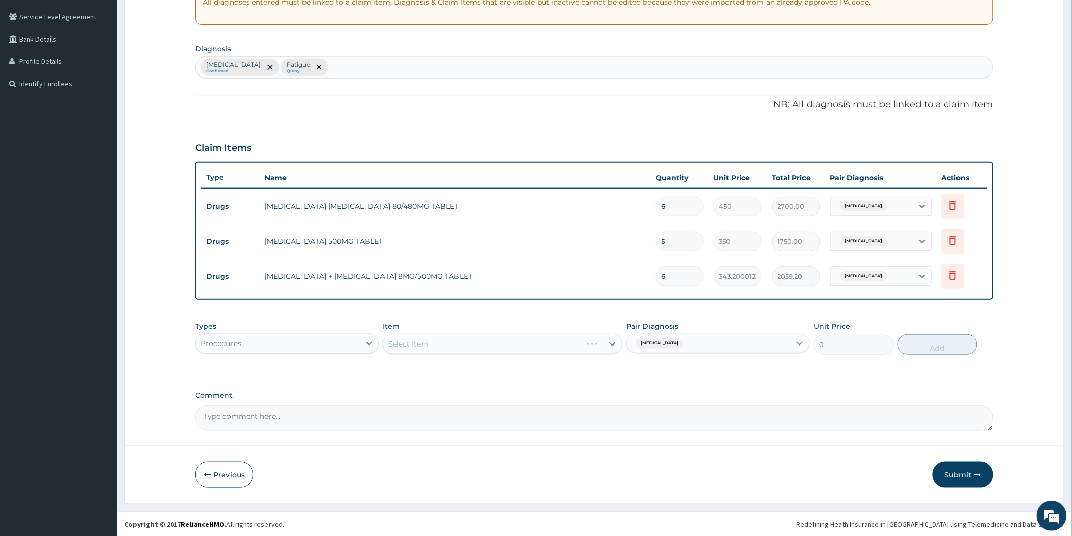
click at [555, 342] on div "Select Item" at bounding box center [503, 344] width 240 height 20
click at [954, 477] on button "Submit" at bounding box center [963, 475] width 61 height 26
click at [580, 343] on div "Select Item" at bounding box center [503, 344] width 240 height 20
click at [906, 241] on div "Malaria" at bounding box center [872, 241] width 82 height 17
click at [882, 287] on div "Fatigue" at bounding box center [894, 288] width 127 height 21
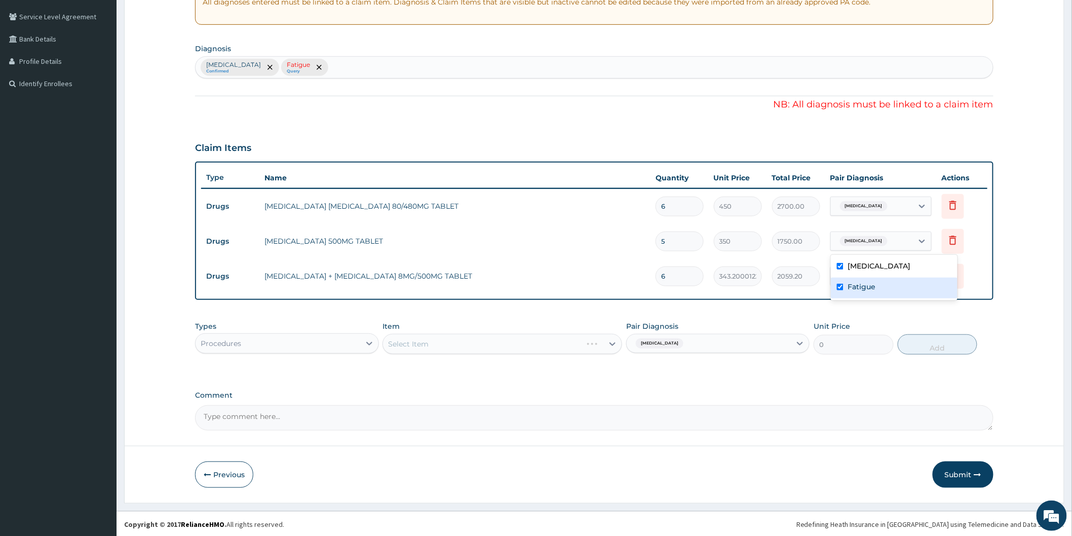
checkbox input "true"
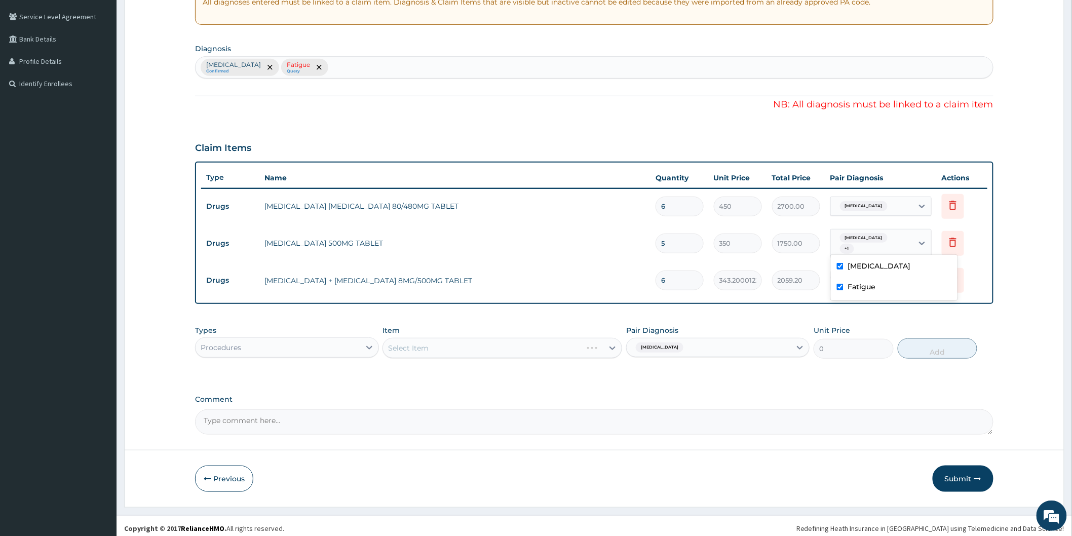
click at [838, 265] on input "checkbox" at bounding box center [840, 266] width 7 height 7
checkbox input "false"
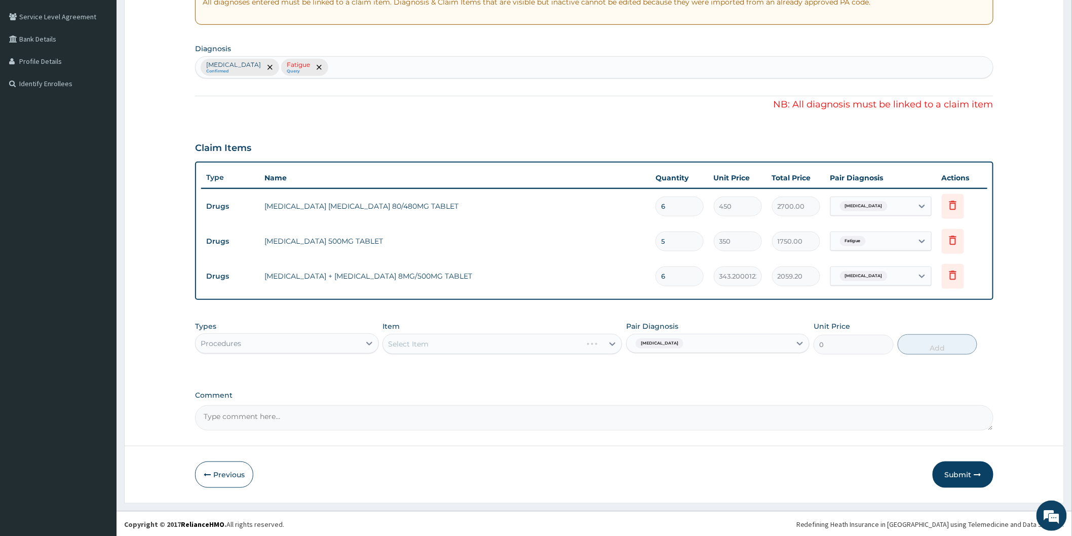
click at [774, 314] on div "PA Code / Prescription Code Enter Code(Secondary Care Only) Encounter Date 10-0…" at bounding box center [594, 161] width 799 height 539
click at [757, 343] on div "Malaria" at bounding box center [709, 343] width 164 height 17
click at [694, 389] on div "Fatigue" at bounding box center [717, 390] width 183 height 21
checkbox input "true"
click at [604, 344] on div "Select Item" at bounding box center [503, 344] width 240 height 20
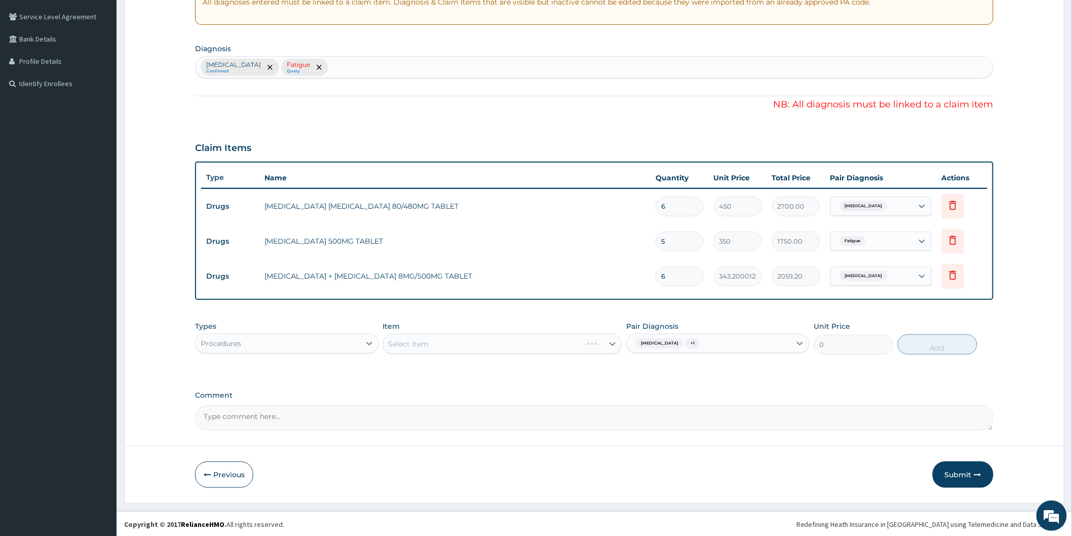
click at [560, 347] on div "Select Item" at bounding box center [503, 344] width 240 height 20
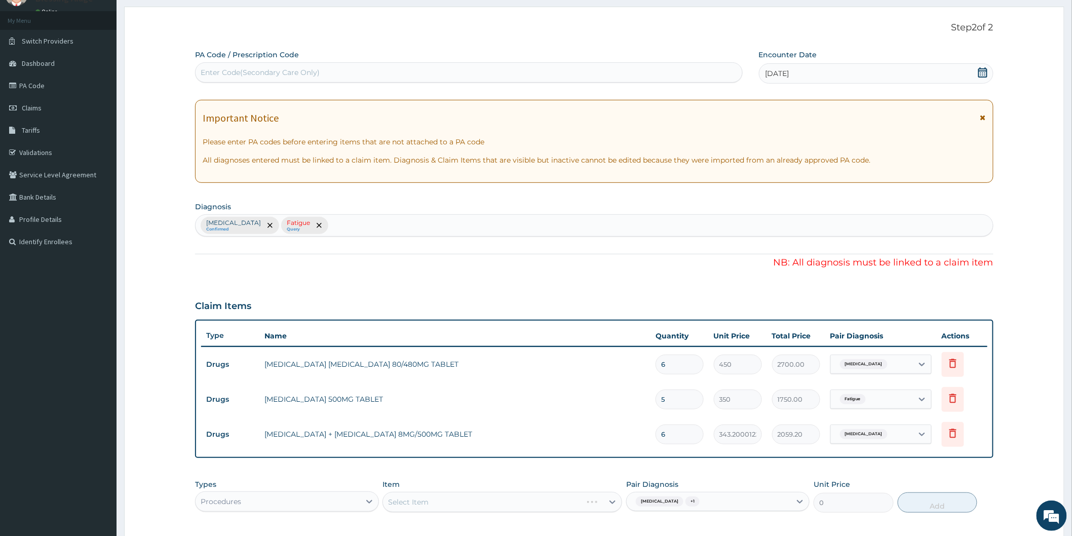
scroll to position [0, 0]
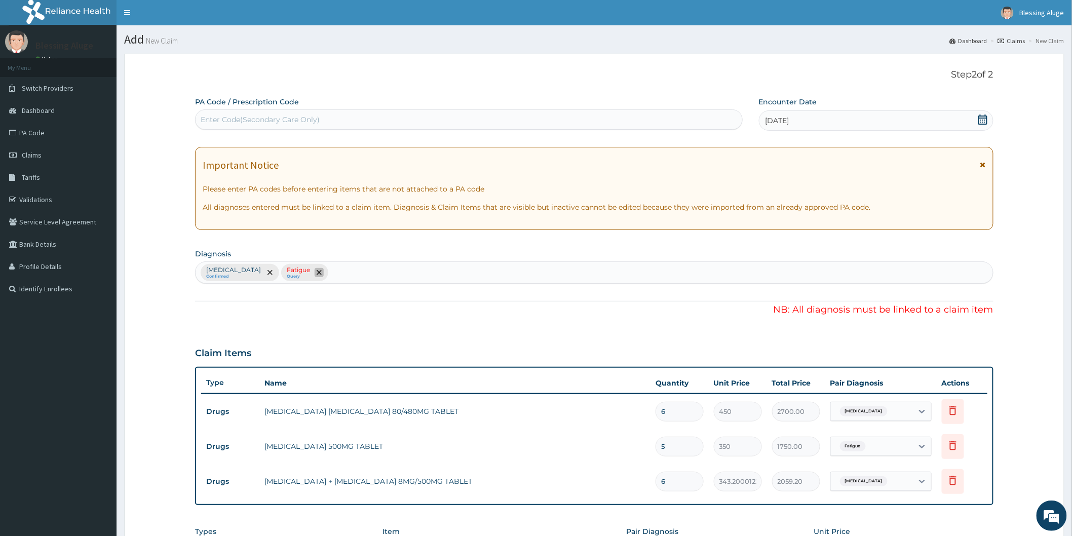
click at [317, 274] on icon "remove selection option" at bounding box center [319, 272] width 5 height 5
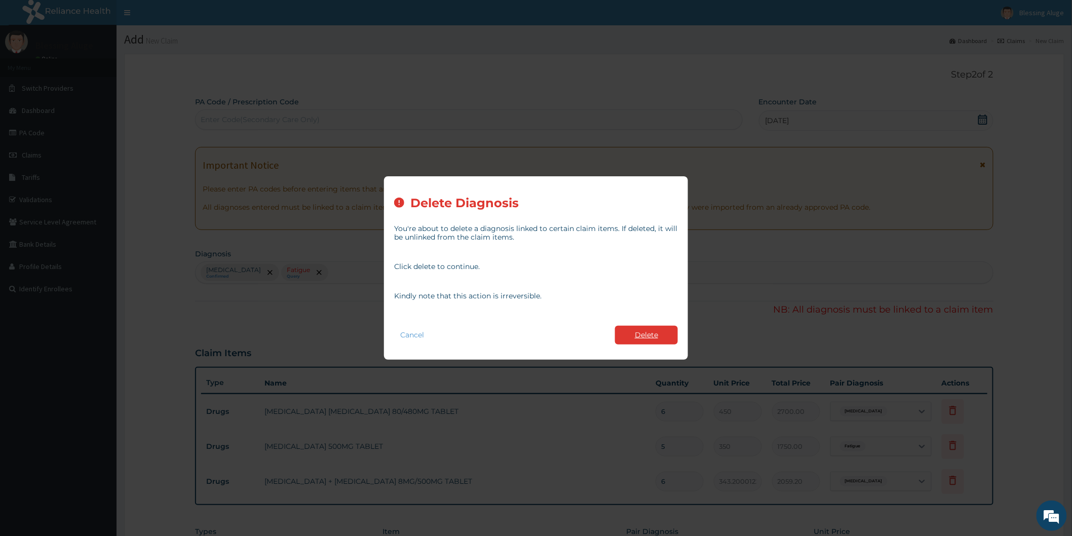
click at [633, 333] on button "Delete" at bounding box center [646, 335] width 63 height 19
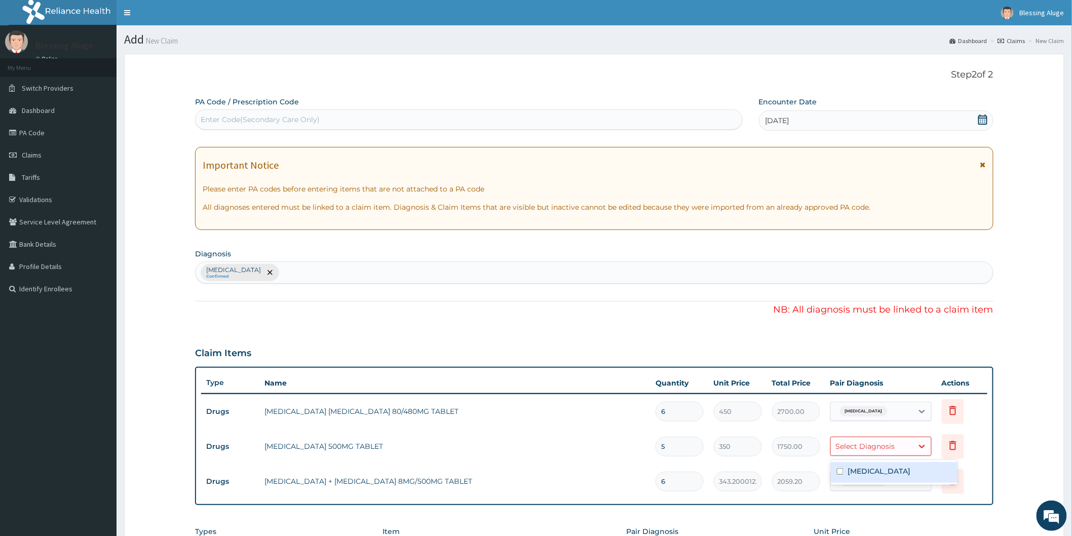
click at [852, 449] on div "Select Diagnosis" at bounding box center [865, 446] width 59 height 10
click at [847, 473] on div "Malaria" at bounding box center [894, 472] width 127 height 21
checkbox input "true"
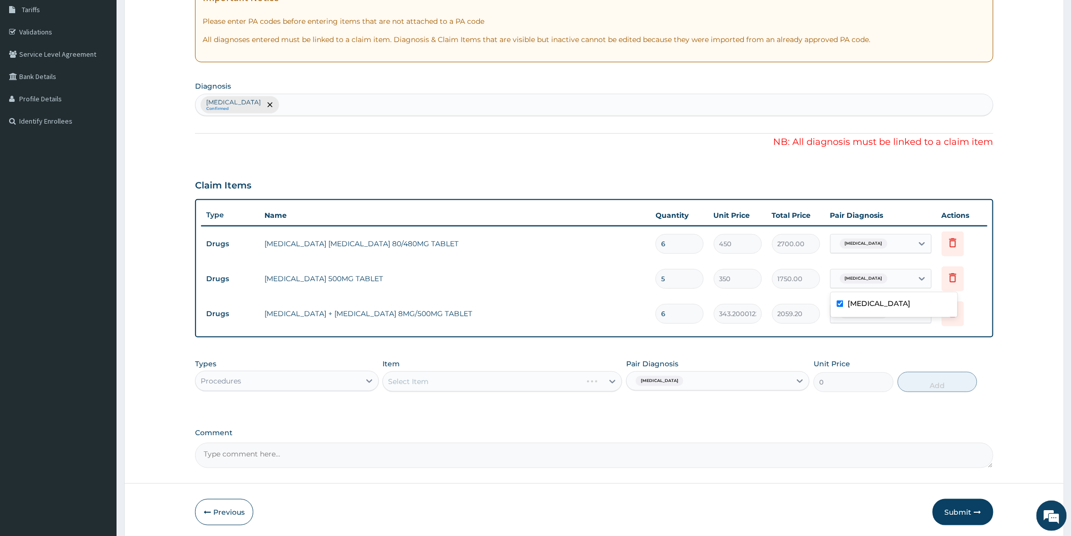
scroll to position [169, 0]
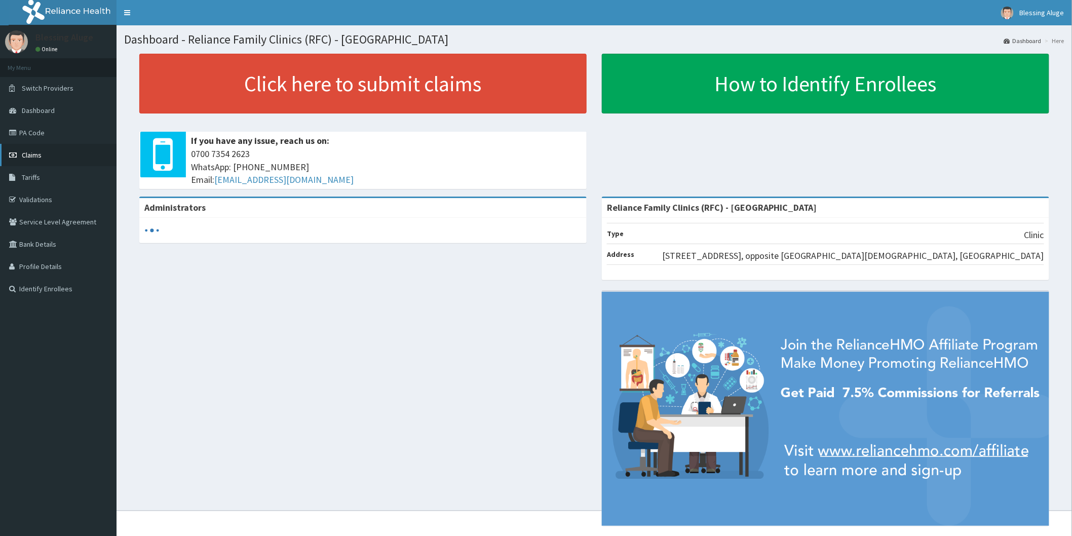
click at [33, 156] on span "Claims" at bounding box center [32, 155] width 20 height 9
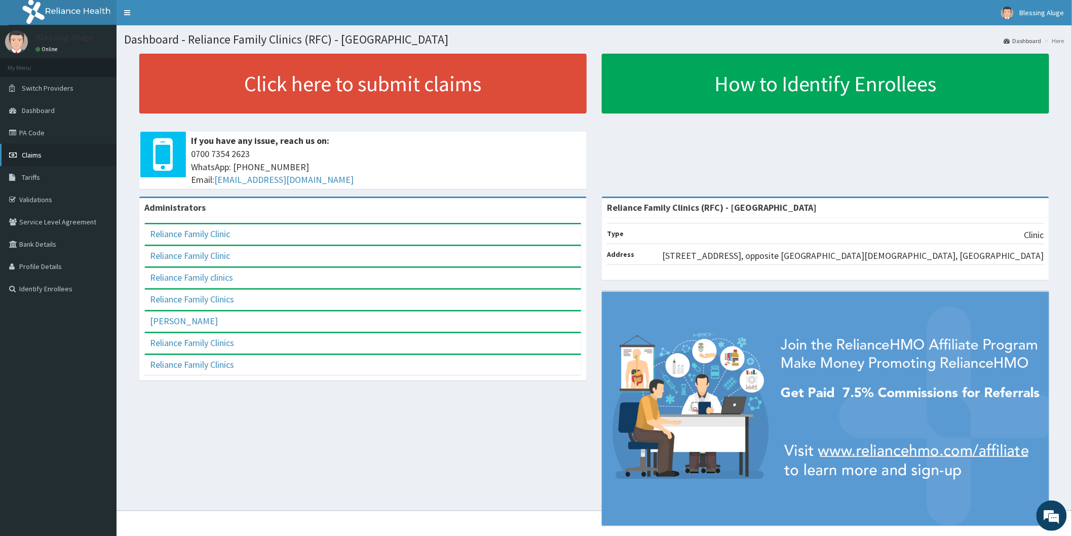
click at [33, 155] on span "Claims" at bounding box center [32, 155] width 20 height 9
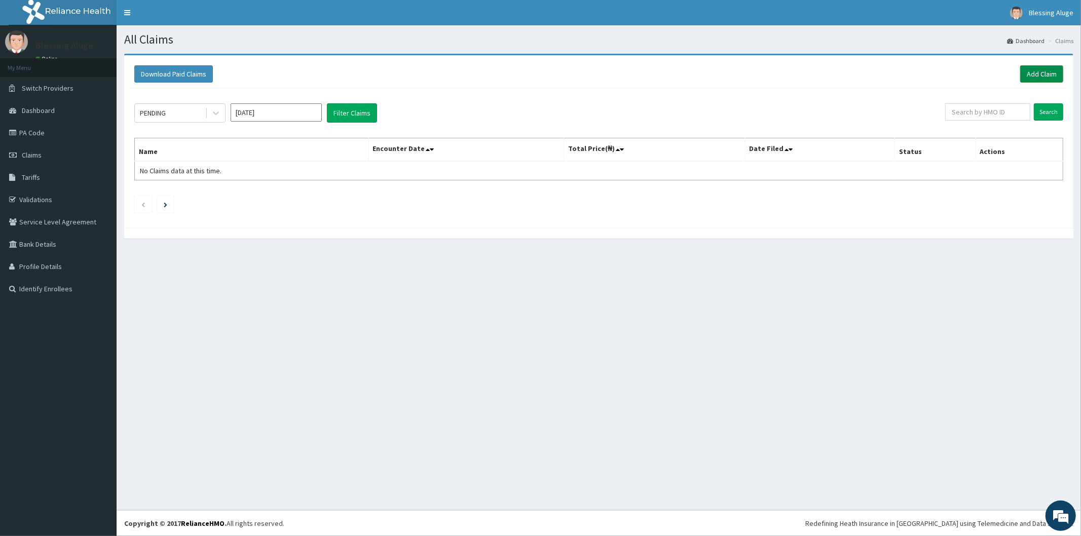
click at [1045, 73] on link "Add Claim" at bounding box center [1041, 73] width 43 height 17
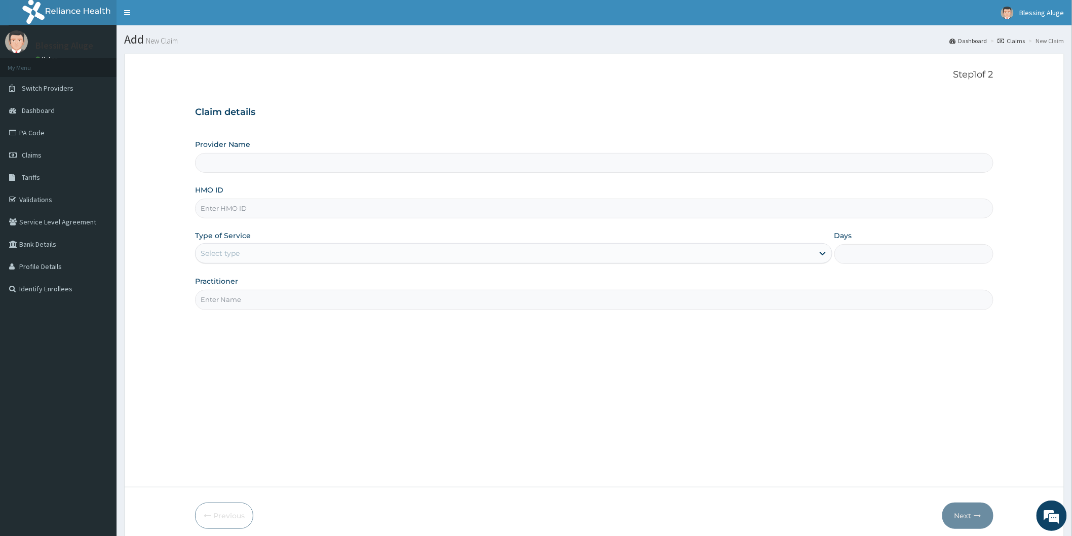
type input "Reliance Family Clinics (RFC) - [GEOGRAPHIC_DATA]"
click at [327, 209] on input "HMO ID" at bounding box center [594, 209] width 799 height 20
paste input "SPD/10016/A"
type input "SPD/10016/A"
click at [495, 258] on div "Select type" at bounding box center [505, 253] width 618 height 16
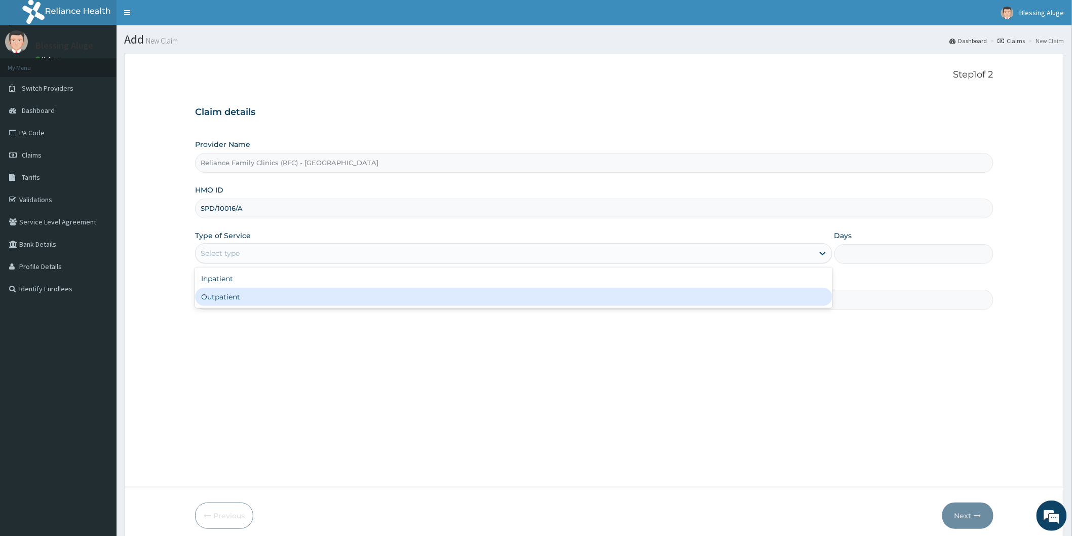
click at [467, 304] on div "Outpatient" at bounding box center [514, 297] width 638 height 18
type input "1"
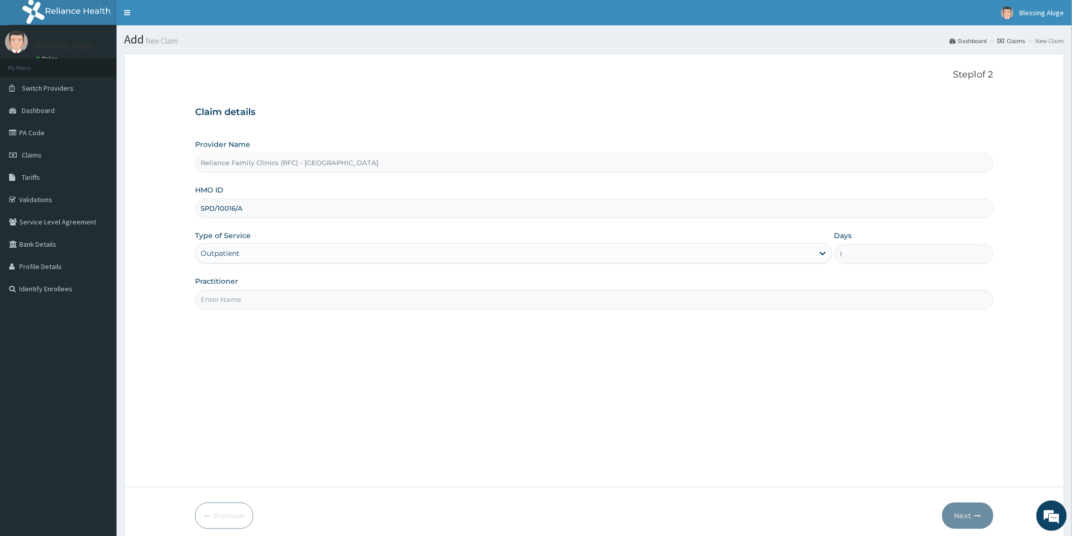
click at [429, 310] on input "Practitioner" at bounding box center [594, 300] width 799 height 20
type input "Dr [PERSON_NAME]"
click at [963, 517] on button "Next" at bounding box center [968, 516] width 51 height 26
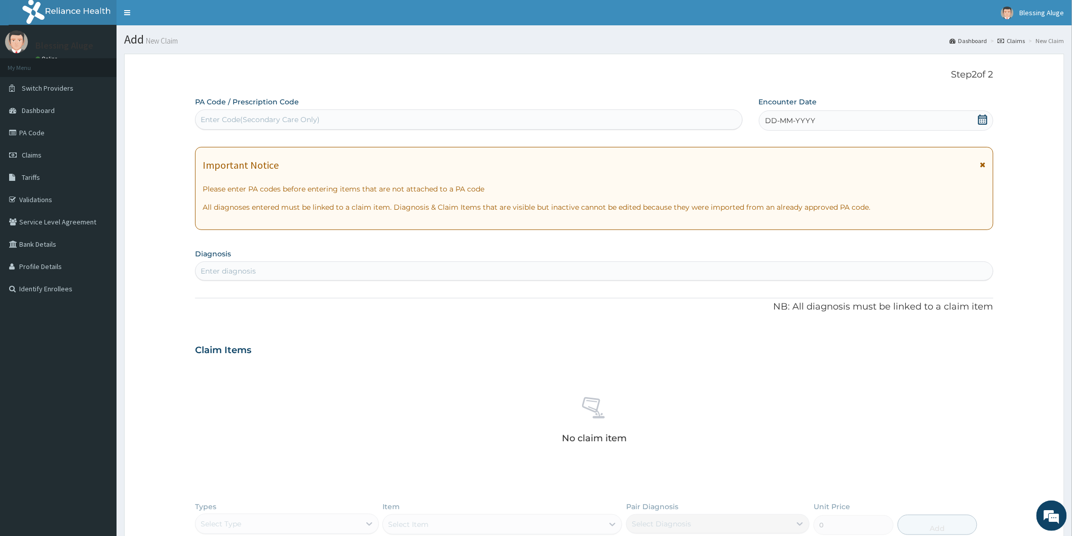
click at [940, 122] on div "DD-MM-YYYY" at bounding box center [876, 120] width 235 height 20
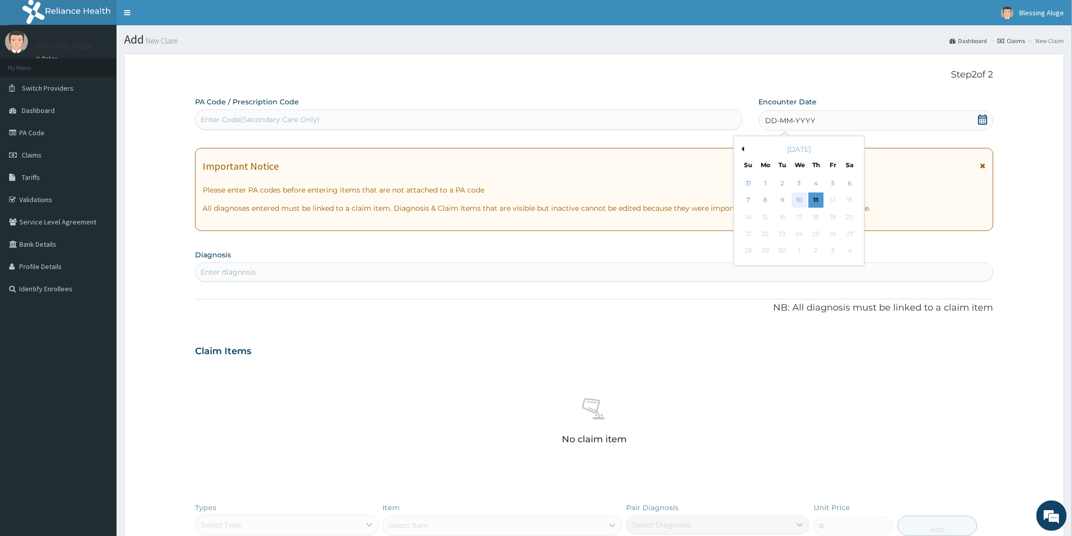
click at [801, 198] on div "10" at bounding box center [799, 200] width 15 height 15
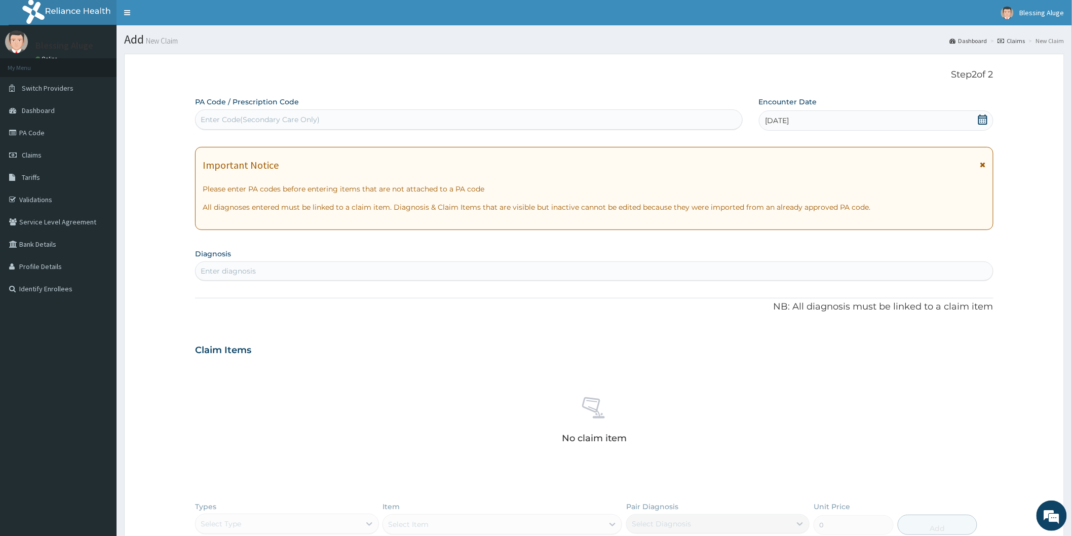
click at [626, 274] on div "Enter diagnosis" at bounding box center [595, 271] width 798 height 16
type input "r"
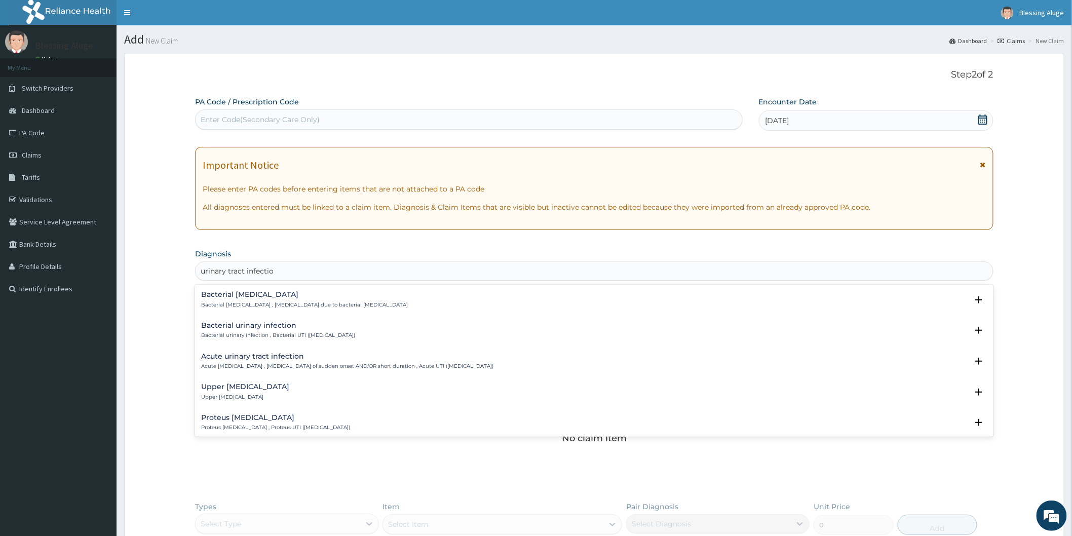
type input "[MEDICAL_DATA]"
click at [281, 359] on h4 "Acute urinary tract infection" at bounding box center [347, 357] width 292 height 8
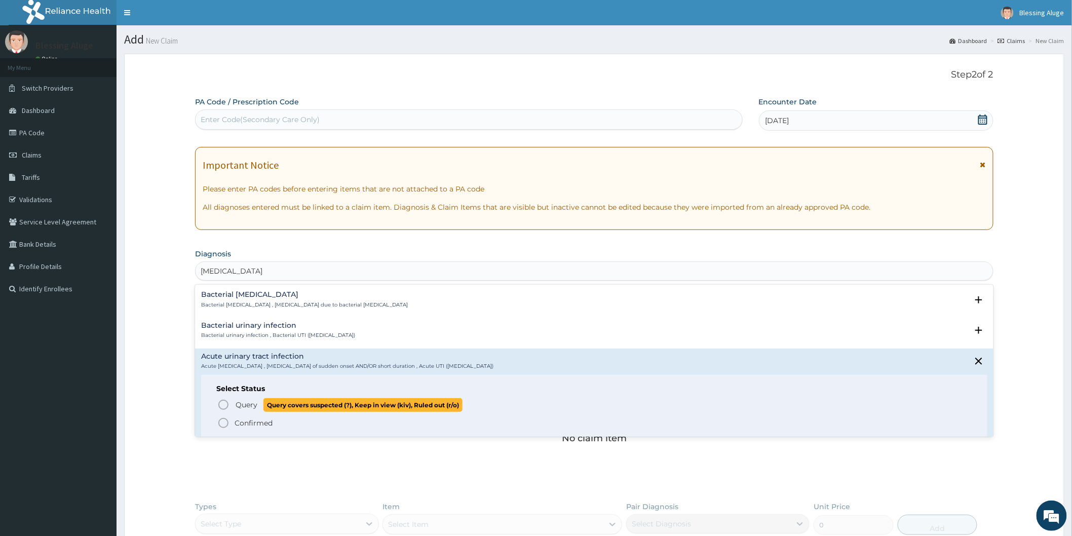
click at [223, 407] on icon "status option query" at bounding box center [223, 405] width 12 height 12
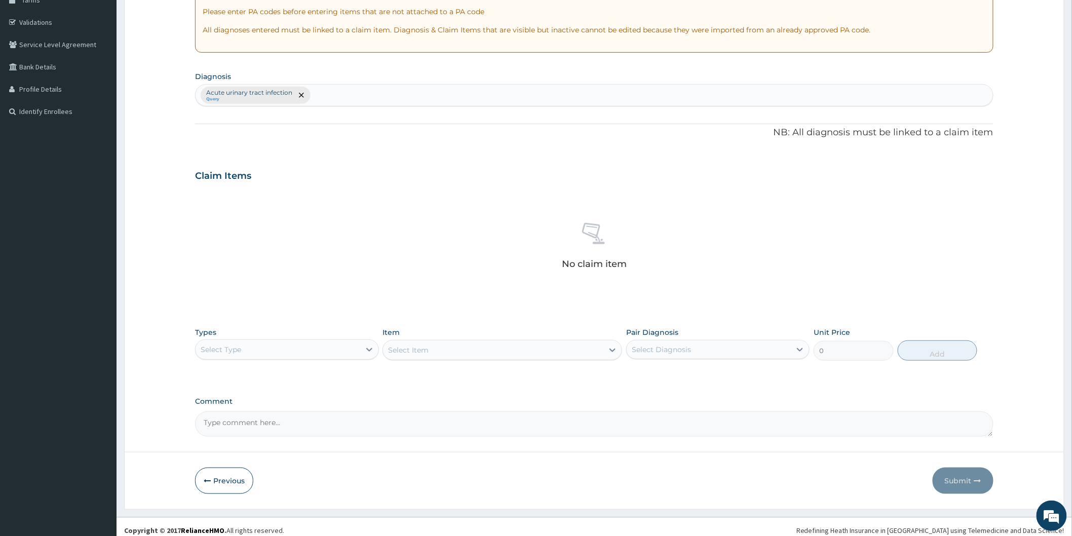
scroll to position [184, 0]
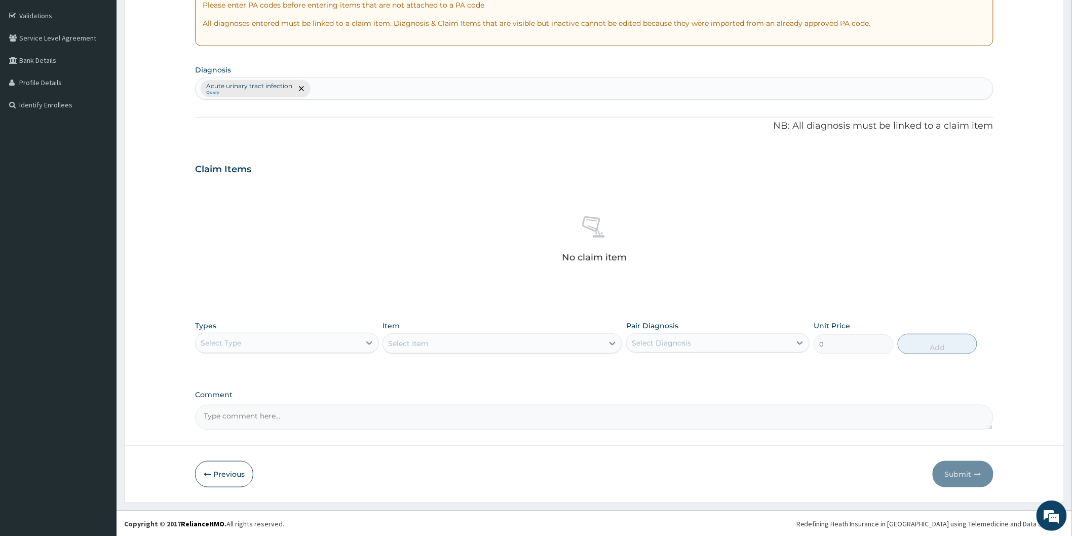
click at [324, 346] on div "Select Type" at bounding box center [278, 343] width 164 height 16
click at [280, 407] on div "Procedures" at bounding box center [286, 405] width 183 height 18
click at [728, 346] on div "Select Diagnosis" at bounding box center [709, 343] width 164 height 16
click at [726, 373] on div "Acute urinary tract infection" at bounding box center [717, 369] width 183 height 21
checkbox input "true"
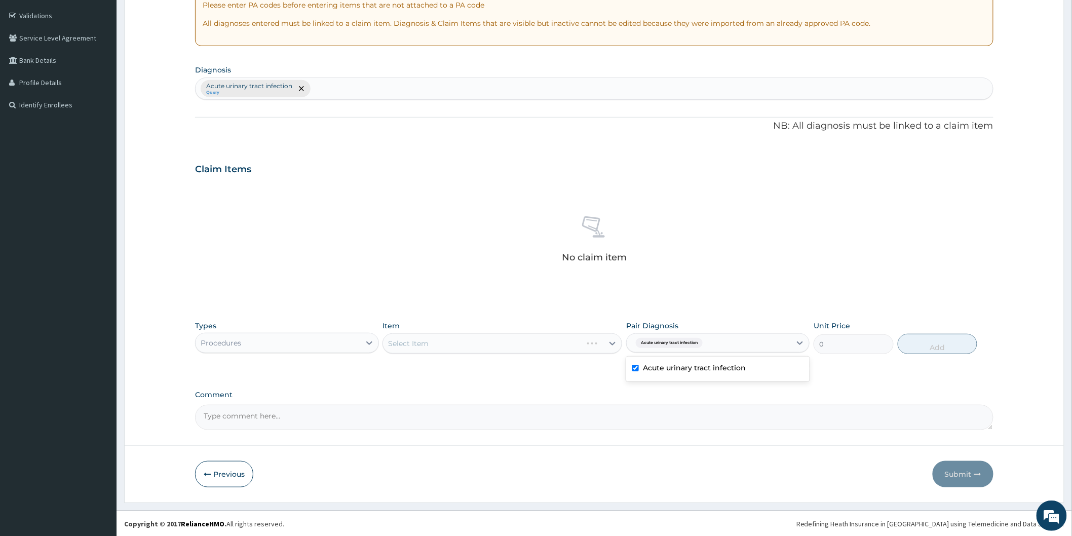
click at [566, 342] on div "Select Item" at bounding box center [503, 343] width 240 height 20
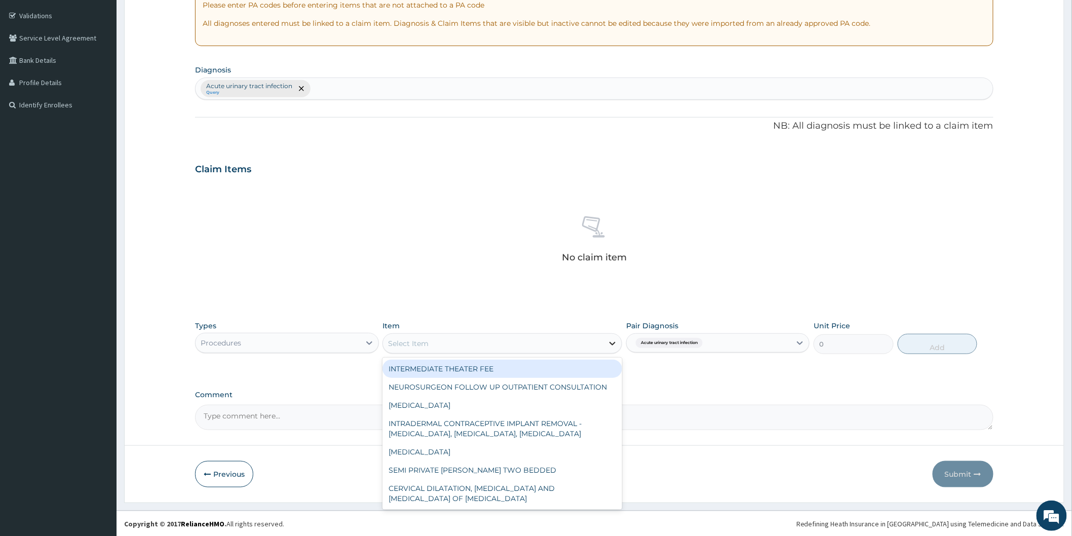
click at [616, 344] on icon at bounding box center [613, 344] width 10 height 10
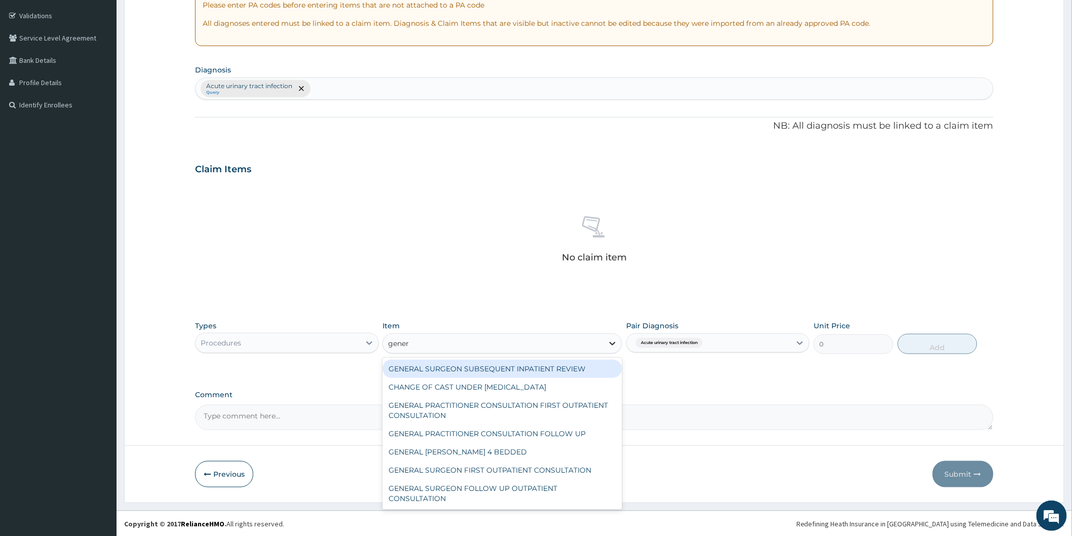
type input "genera"
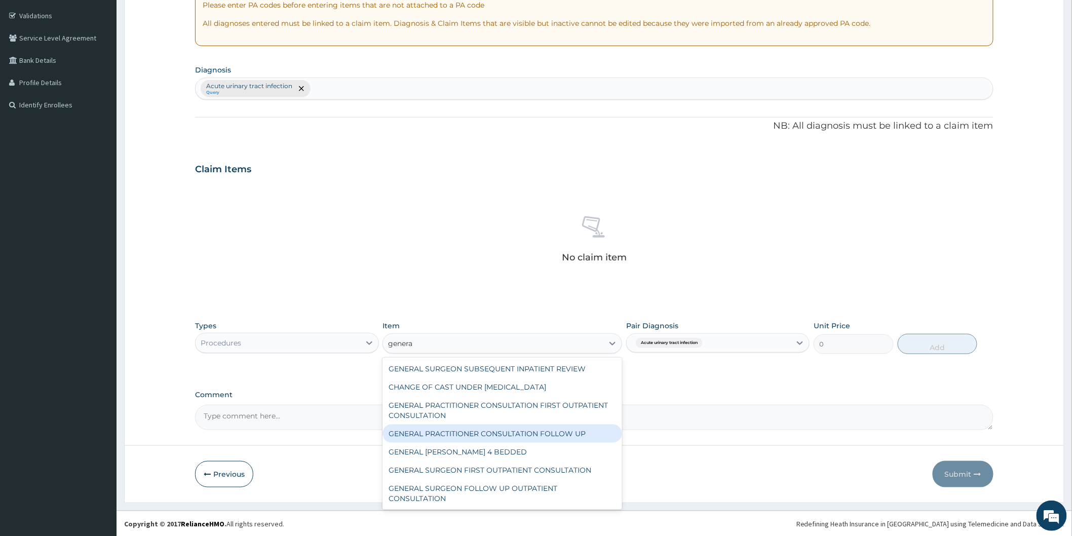
click at [517, 431] on div "GENERAL PRACTITIONER CONSULTATION FOLLOW UP" at bounding box center [503, 434] width 240 height 18
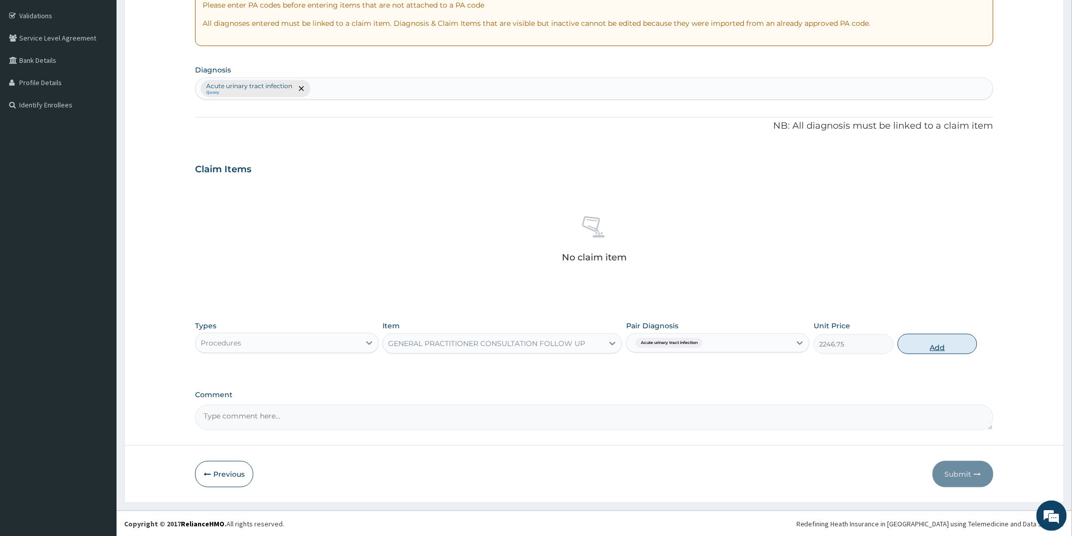
click at [923, 346] on button "Add" at bounding box center [938, 344] width 80 height 20
type input "0"
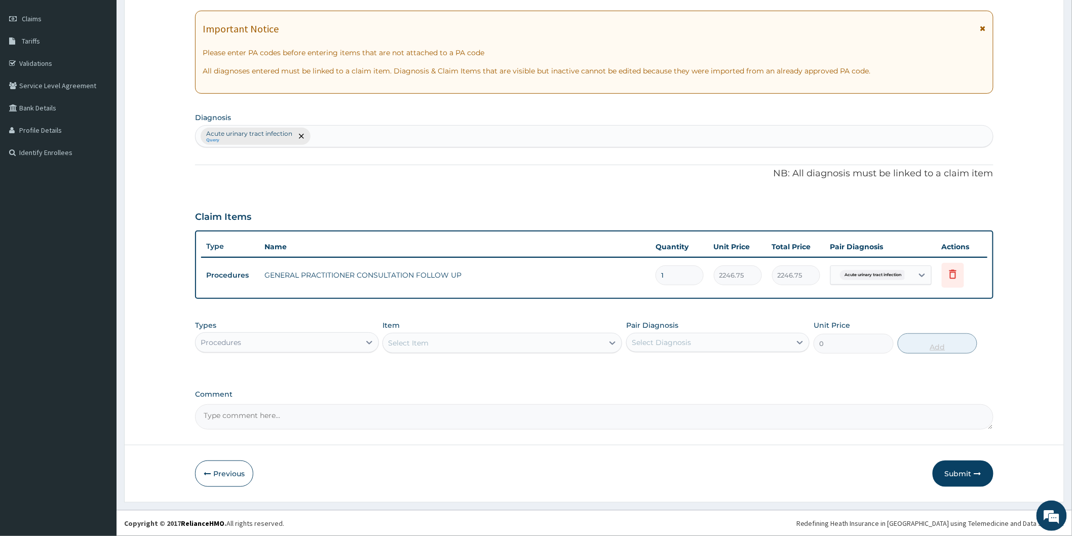
scroll to position [135, 0]
click at [961, 472] on button "Submit" at bounding box center [963, 475] width 61 height 26
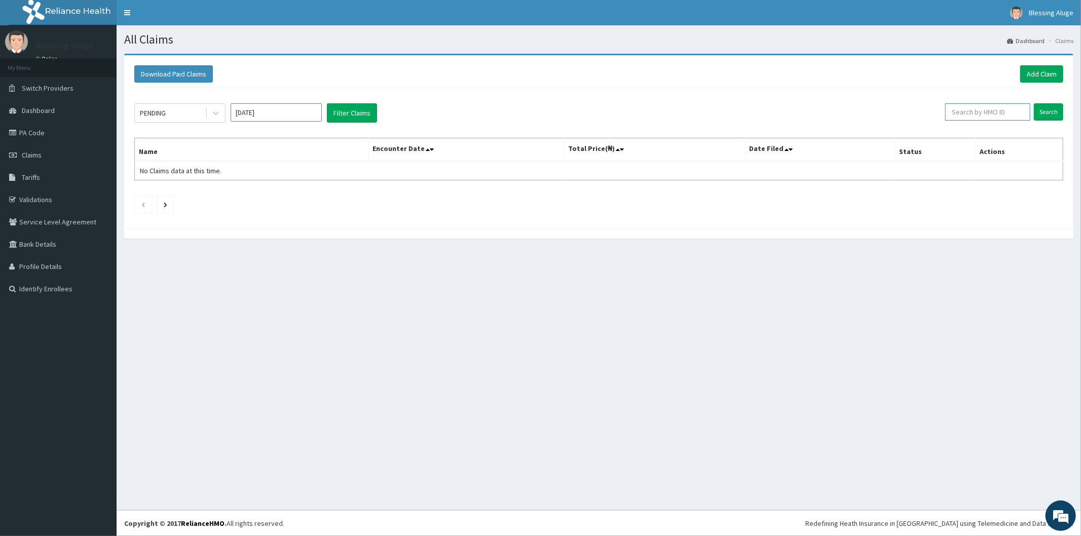
drag, startPoint x: 963, startPoint y: 113, endPoint x: 957, endPoint y: 110, distance: 6.9
click at [963, 111] on input "text" at bounding box center [987, 111] width 85 height 17
paste input "SPD/10016/A"
type input "SPD/10016/A"
click at [1034, 103] on input "Search" at bounding box center [1048, 111] width 29 height 17
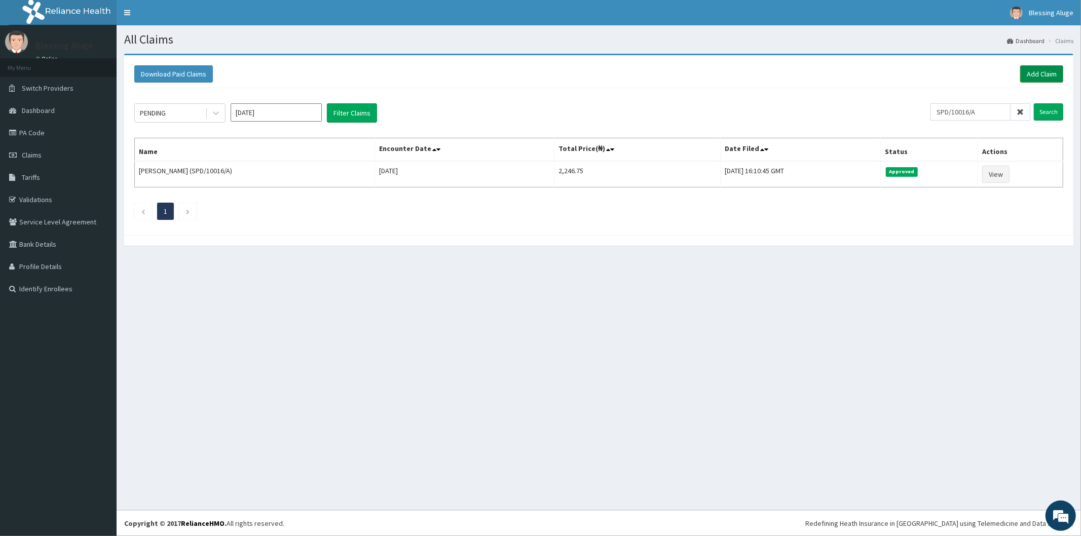
click at [1057, 75] on link "Add Claim" at bounding box center [1041, 73] width 43 height 17
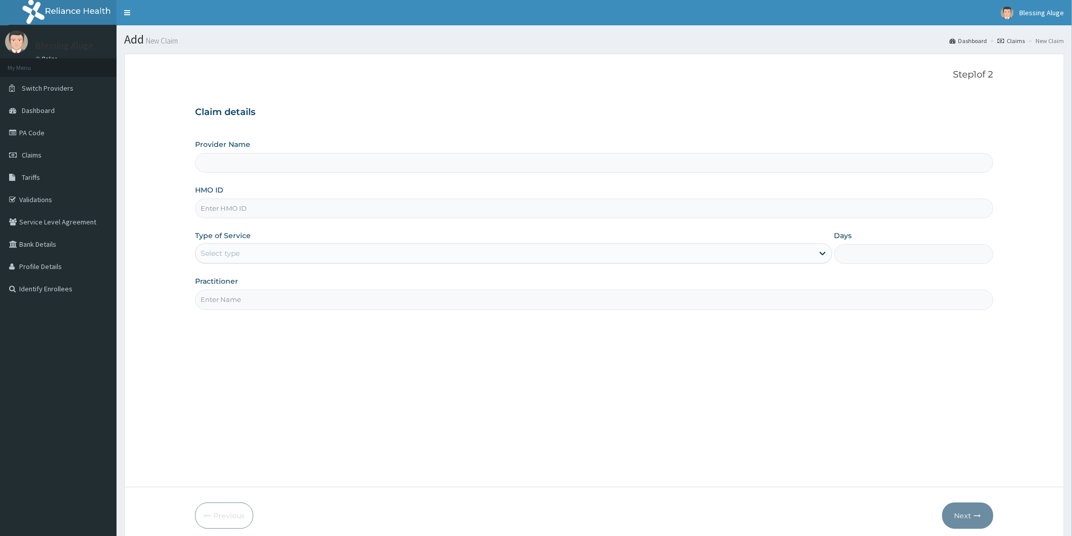
click at [303, 161] on input "Provider Name" at bounding box center [594, 163] width 799 height 20
click at [296, 211] on input "HMO ID" at bounding box center [594, 209] width 799 height 20
type input "Reliance Family Clinics (RFC) - [GEOGRAPHIC_DATA]"
paste input "RSM/10005/E"
type input "RSM/10005/E"
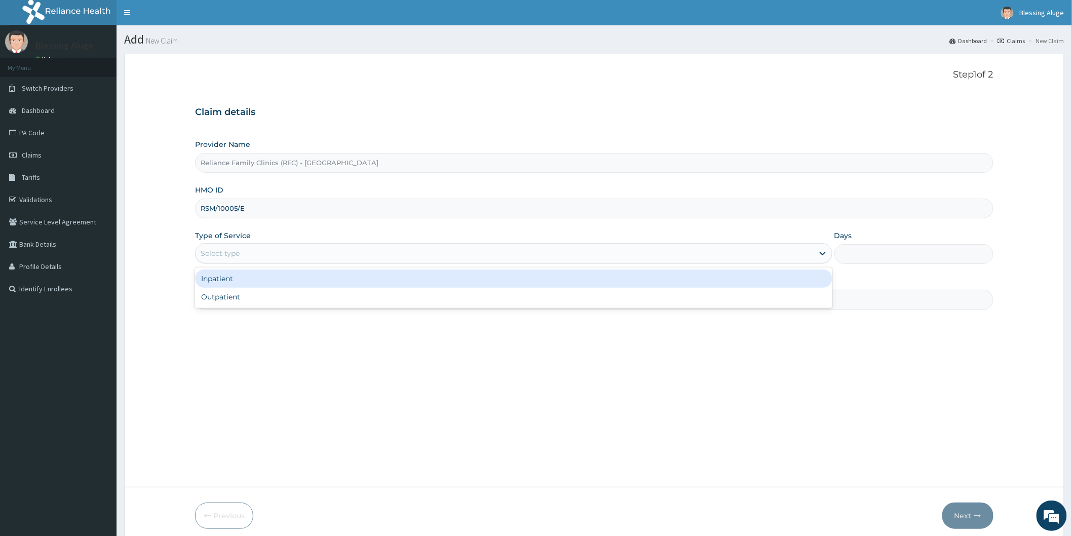
click at [448, 254] on div "Select type" at bounding box center [505, 253] width 618 height 16
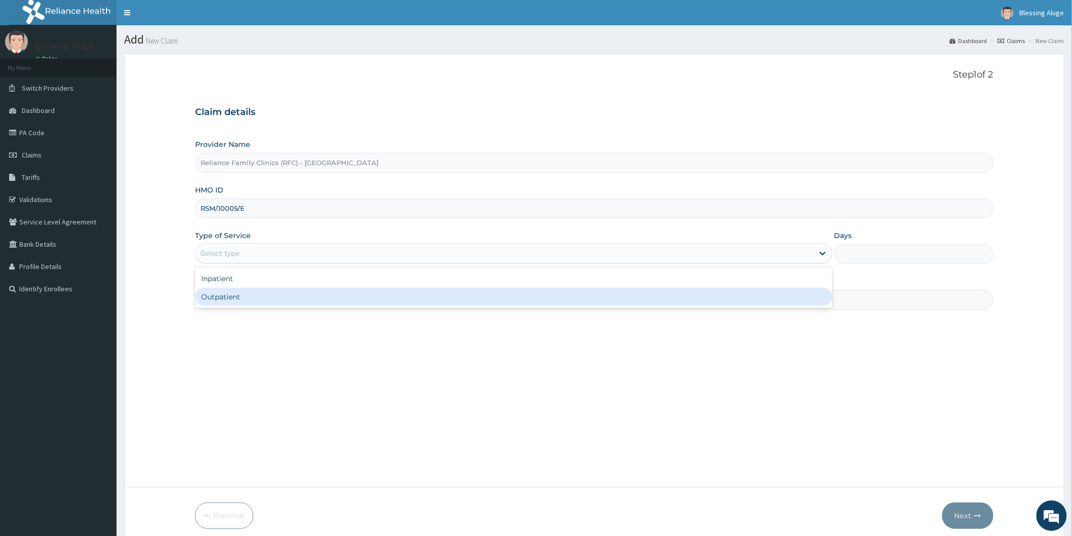
click at [462, 305] on div "Outpatient" at bounding box center [514, 297] width 638 height 18
type input "1"
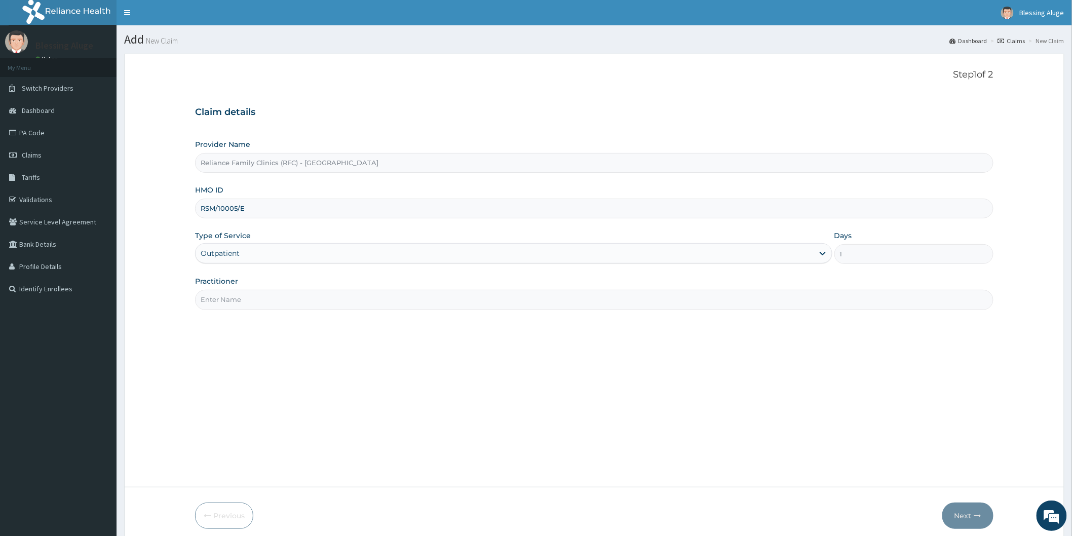
click at [462, 305] on input "Practitioner" at bounding box center [594, 300] width 799 height 20
type input "Dr [PERSON_NAME]"
click at [955, 516] on button "Next" at bounding box center [968, 516] width 51 height 26
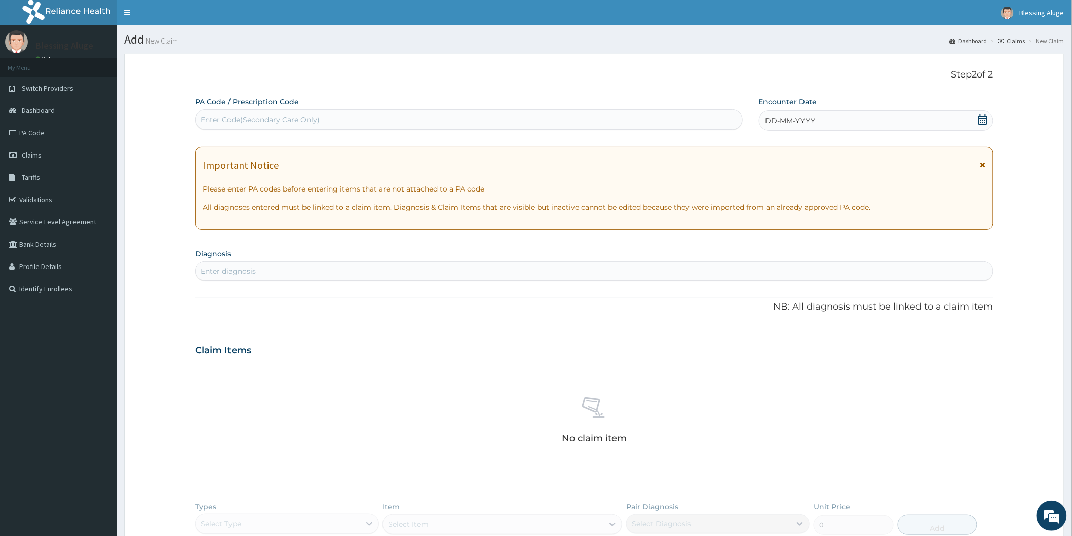
click at [981, 120] on icon at bounding box center [983, 120] width 9 height 10
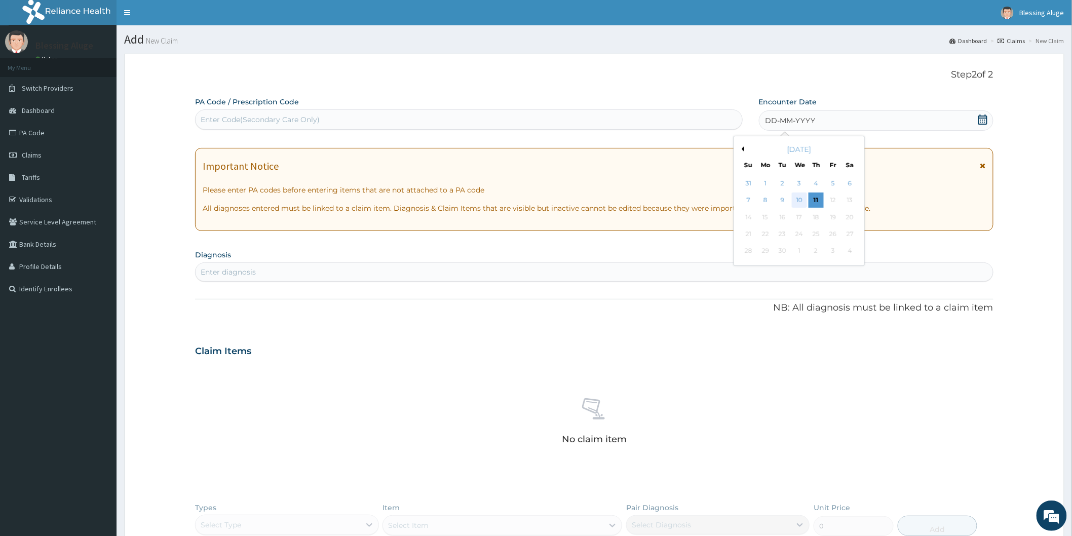
click at [799, 200] on div "10" at bounding box center [799, 200] width 15 height 15
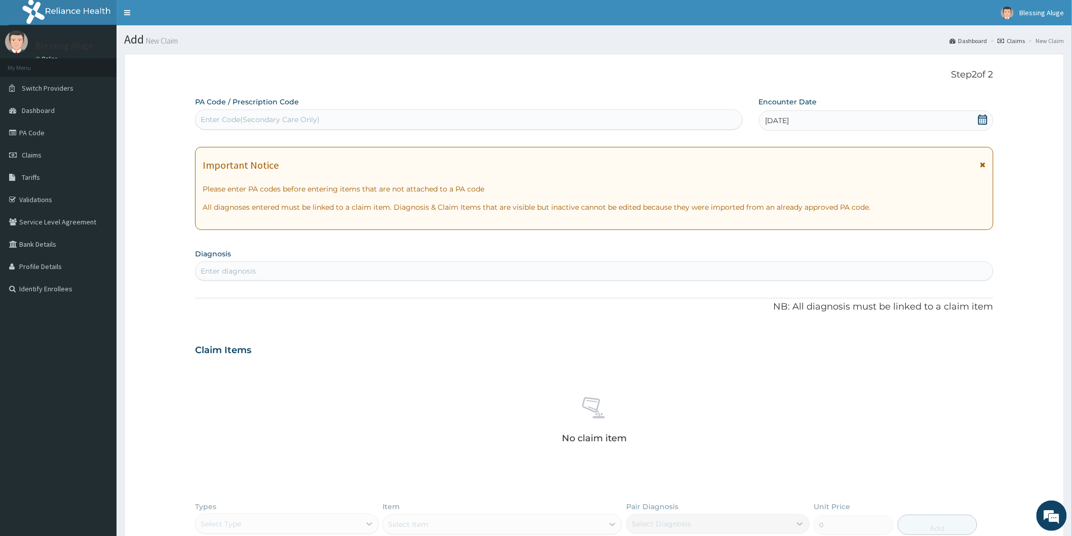
click at [668, 272] on div "Enter diagnosis" at bounding box center [595, 271] width 798 height 16
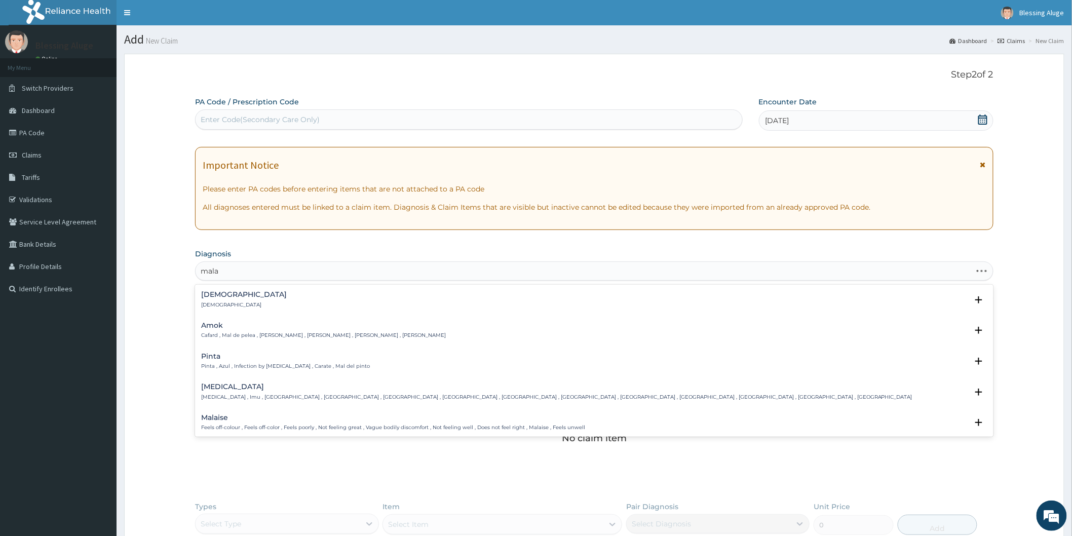
type input "malar"
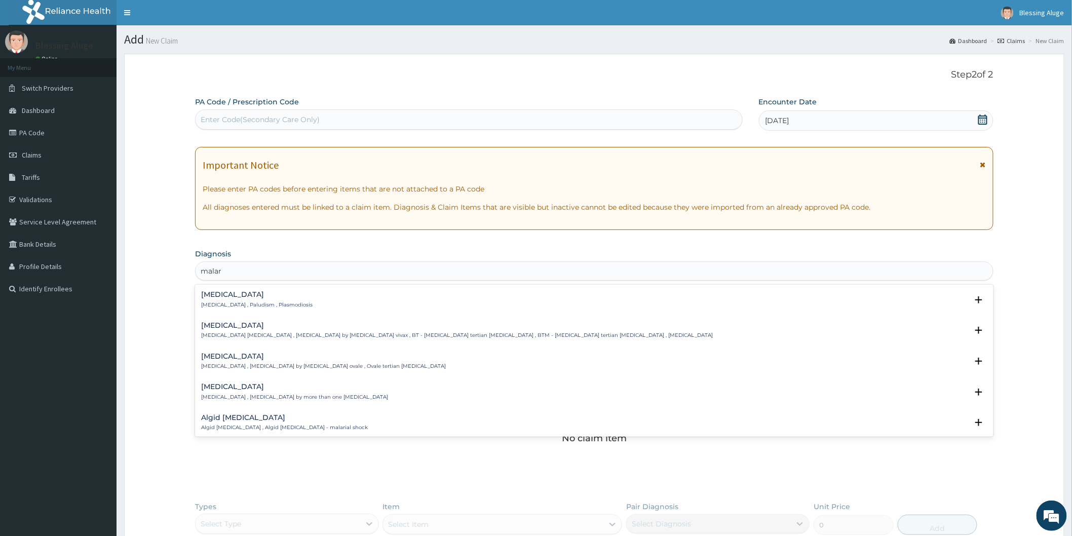
click at [214, 300] on div "Malaria Malaria , Paludism , Plasmodiosis" at bounding box center [256, 300] width 111 height 18
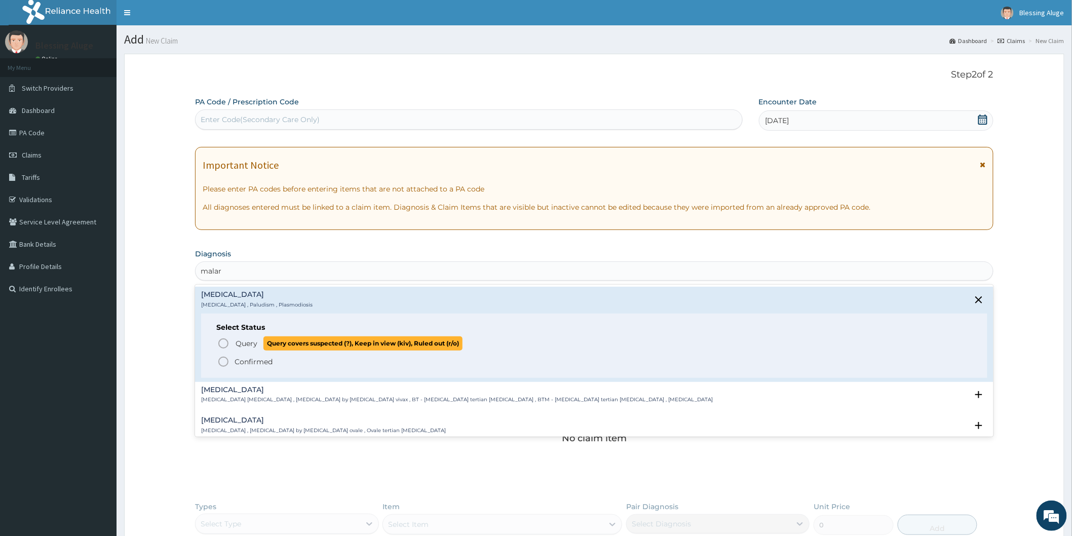
click at [223, 345] on icon "status option query" at bounding box center [223, 344] width 12 height 12
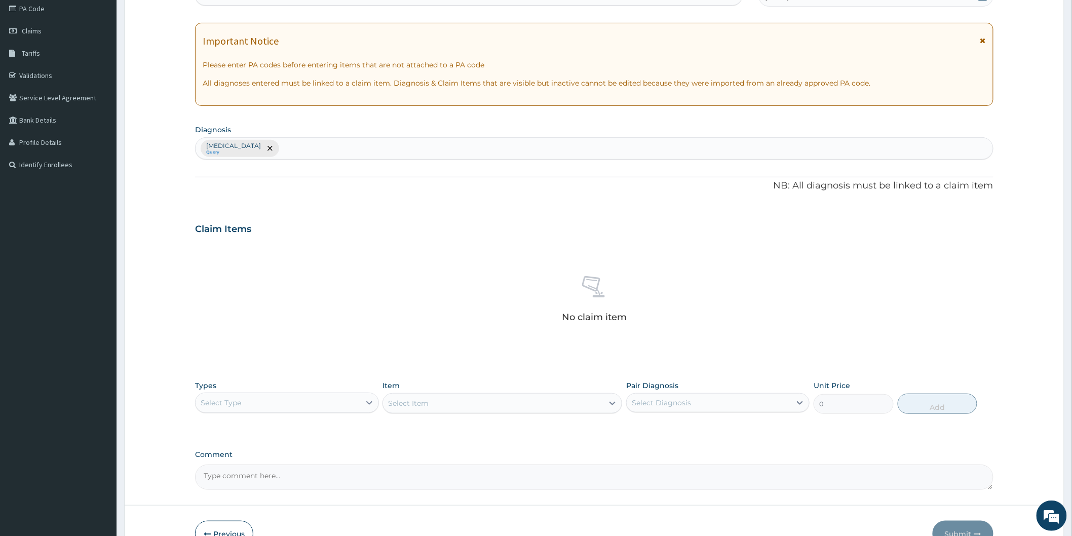
scroll to position [184, 0]
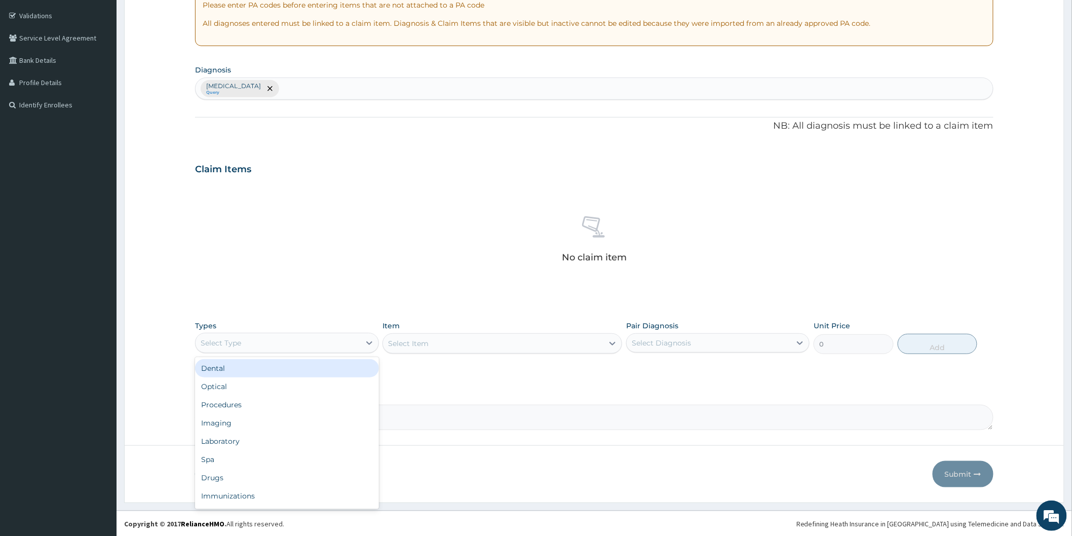
click at [353, 342] on div "Select Type" at bounding box center [278, 343] width 164 height 16
click at [309, 405] on div "Procedures" at bounding box center [286, 405] width 183 height 18
drag, startPoint x: 440, startPoint y: 335, endPoint x: 440, endPoint y: 343, distance: 8.1
click at [440, 338] on div "Select Item" at bounding box center [503, 343] width 240 height 20
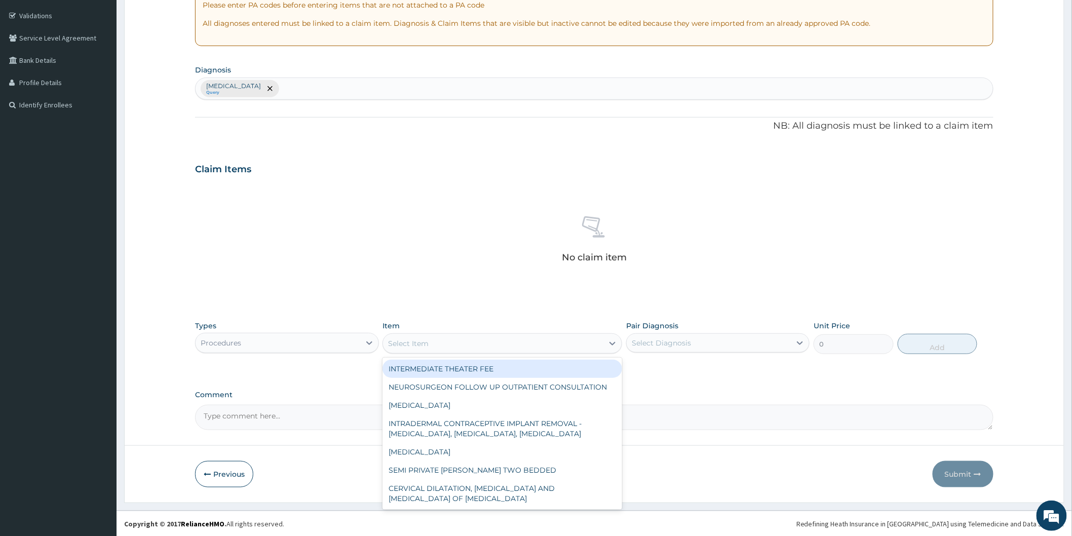
click at [439, 348] on div "Select Item" at bounding box center [493, 343] width 220 height 16
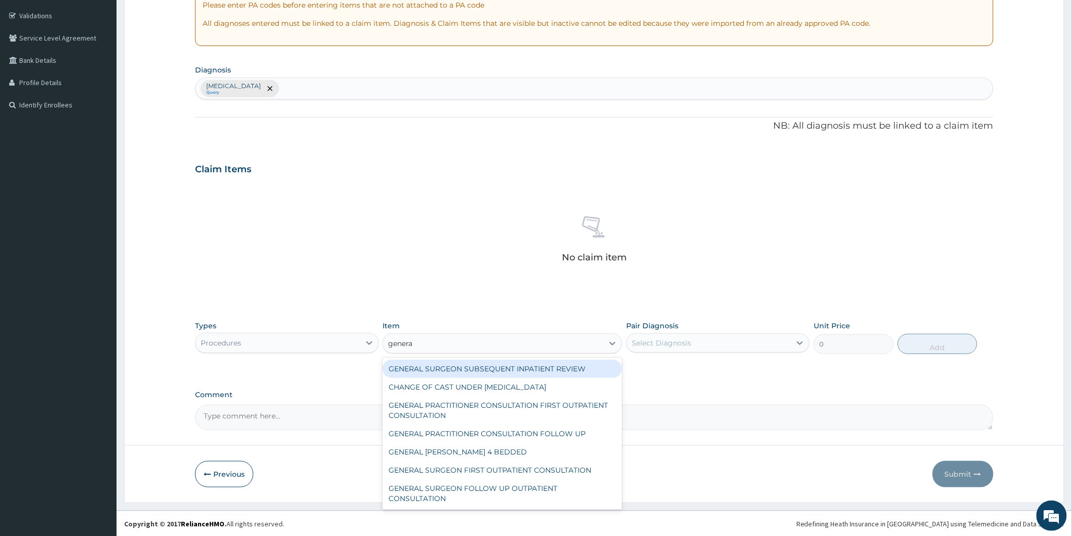
type input "general"
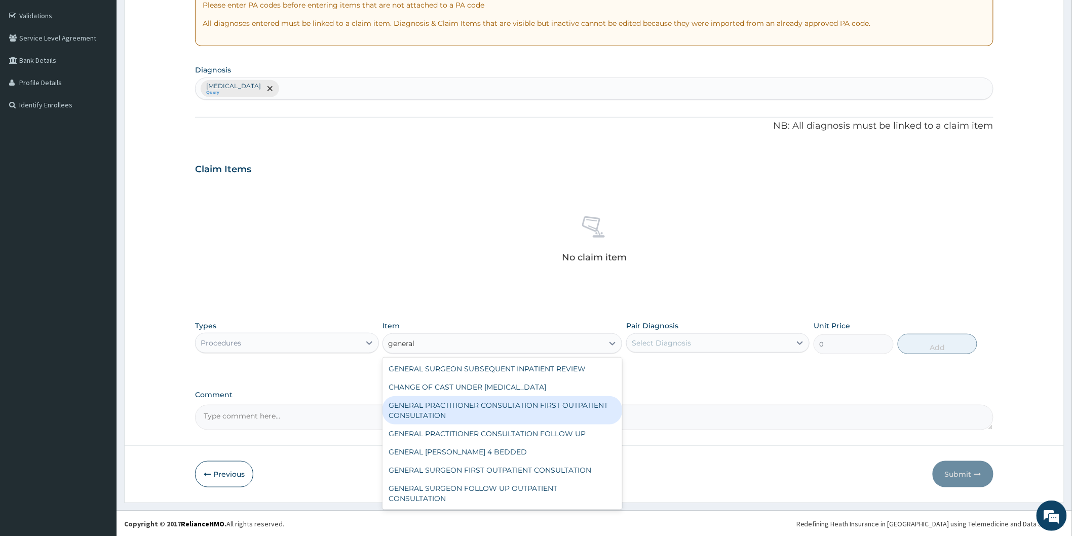
click at [451, 408] on div "GENERAL PRACTITIONER CONSULTATION FIRST OUTPATIENT CONSULTATION" at bounding box center [503, 410] width 240 height 28
type input "3370.125"
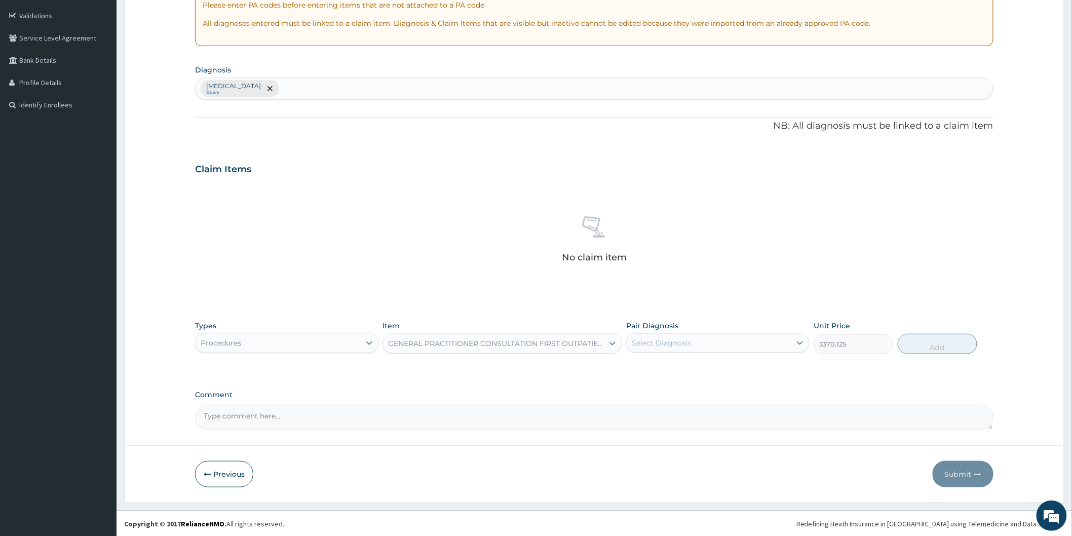
click at [667, 344] on div "Select Diagnosis" at bounding box center [661, 343] width 59 height 10
click at [667, 368] on label "Malaria" at bounding box center [674, 368] width 63 height 10
checkbox input "true"
click at [948, 346] on button "Add" at bounding box center [938, 344] width 80 height 20
type input "0"
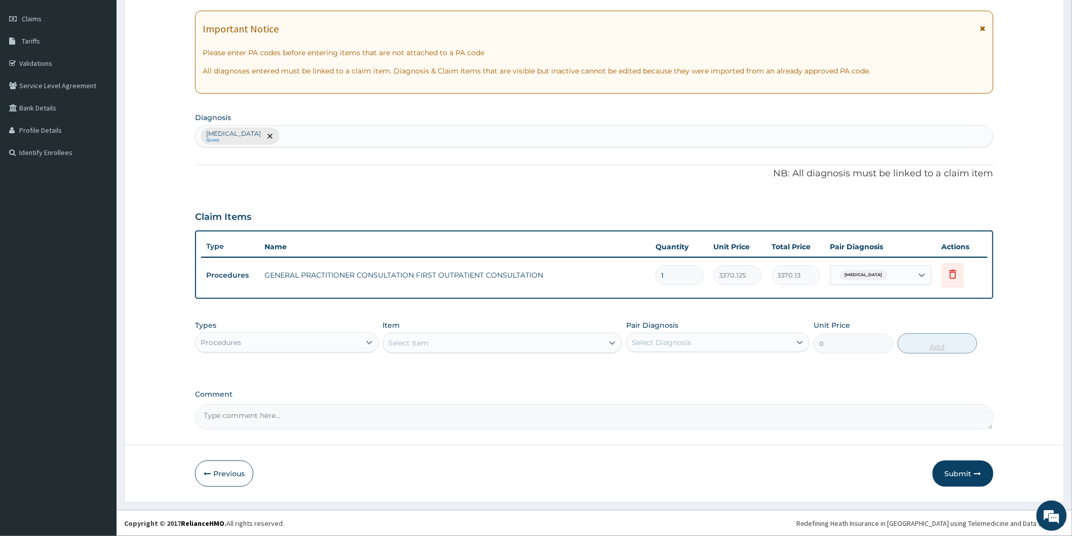
scroll to position [135, 0]
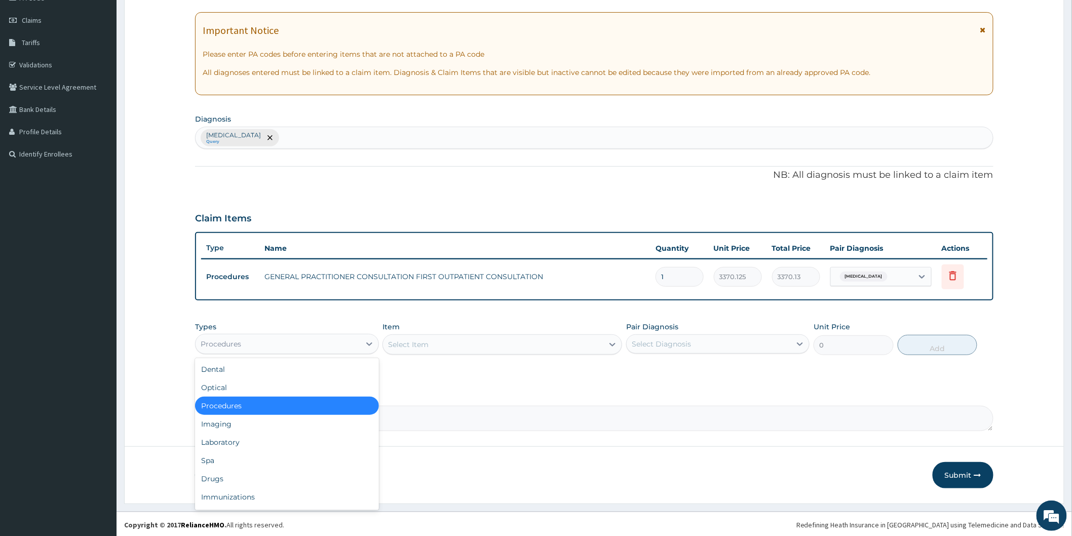
click at [247, 344] on div "Procedures" at bounding box center [278, 344] width 164 height 16
click at [247, 441] on div "Laboratory" at bounding box center [286, 442] width 183 height 18
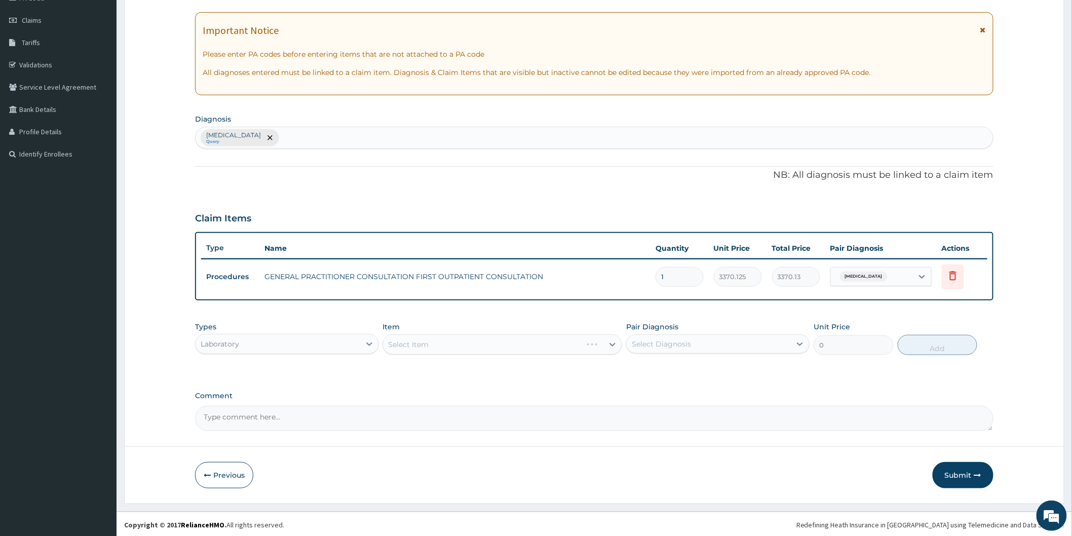
click at [471, 342] on div "Select Item" at bounding box center [503, 344] width 240 height 20
click at [657, 339] on div "Select Diagnosis" at bounding box center [661, 344] width 59 height 10
click at [659, 373] on div "Malaria" at bounding box center [717, 370] width 183 height 21
checkbox input "true"
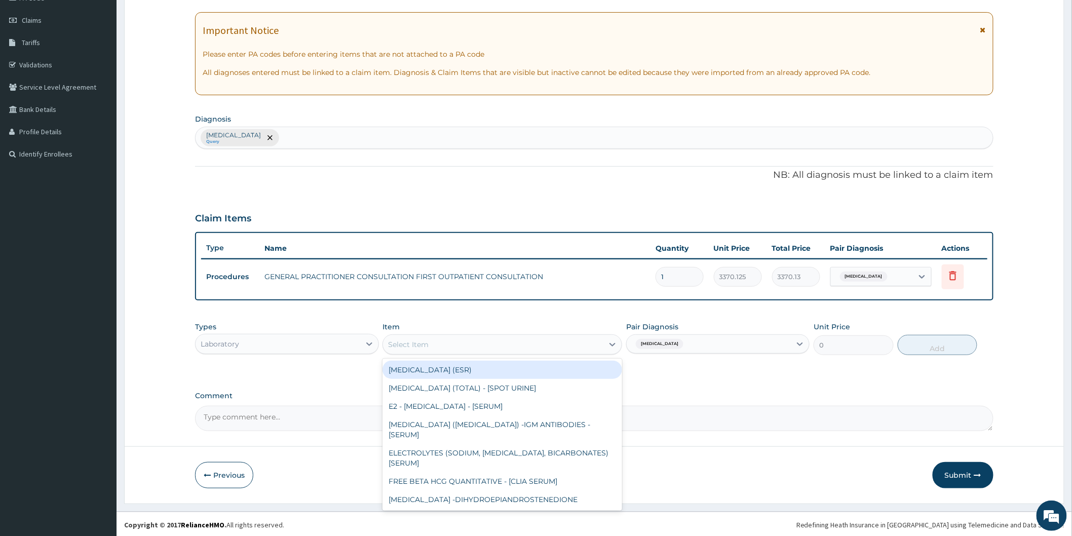
click at [575, 346] on div "Select Item" at bounding box center [493, 344] width 220 height 16
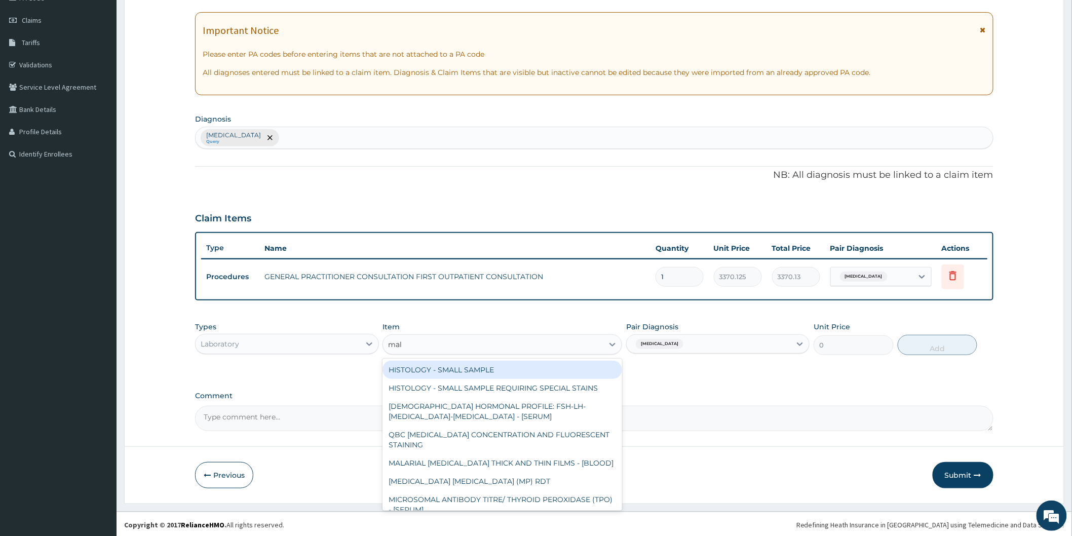
type input "mala"
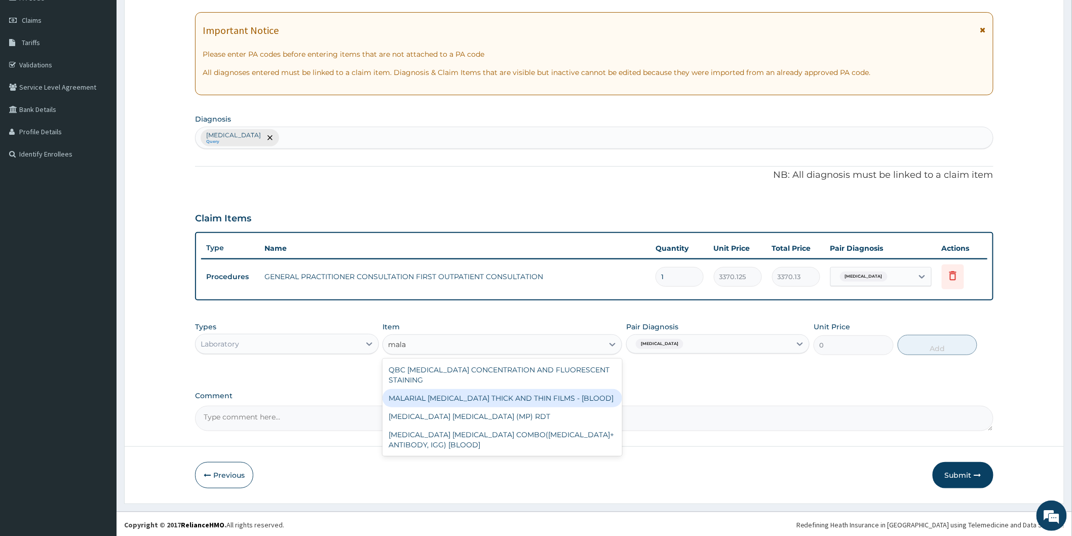
click at [550, 393] on div "MALARIAL PARASITE THICK AND THIN FILMS - [BLOOD]" at bounding box center [503, 398] width 240 height 18
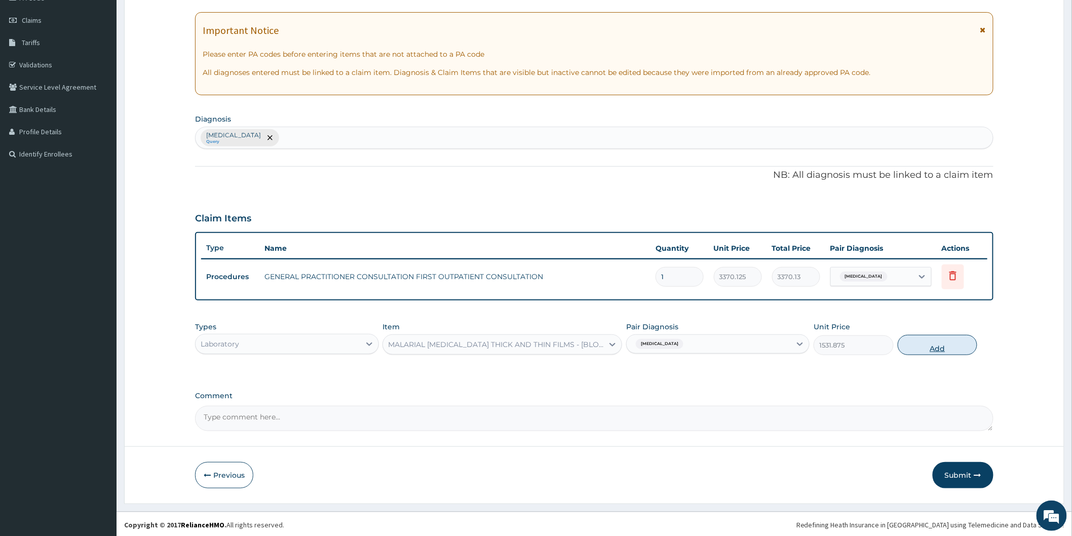
click at [935, 342] on button "Add" at bounding box center [938, 345] width 80 height 20
type input "0"
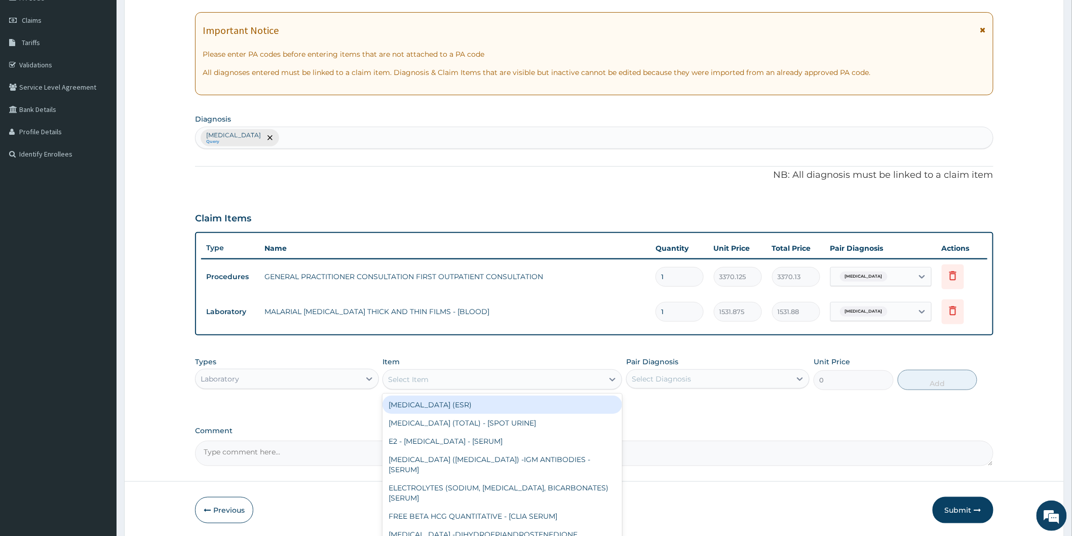
click at [510, 387] on div "Select Item" at bounding box center [503, 379] width 240 height 20
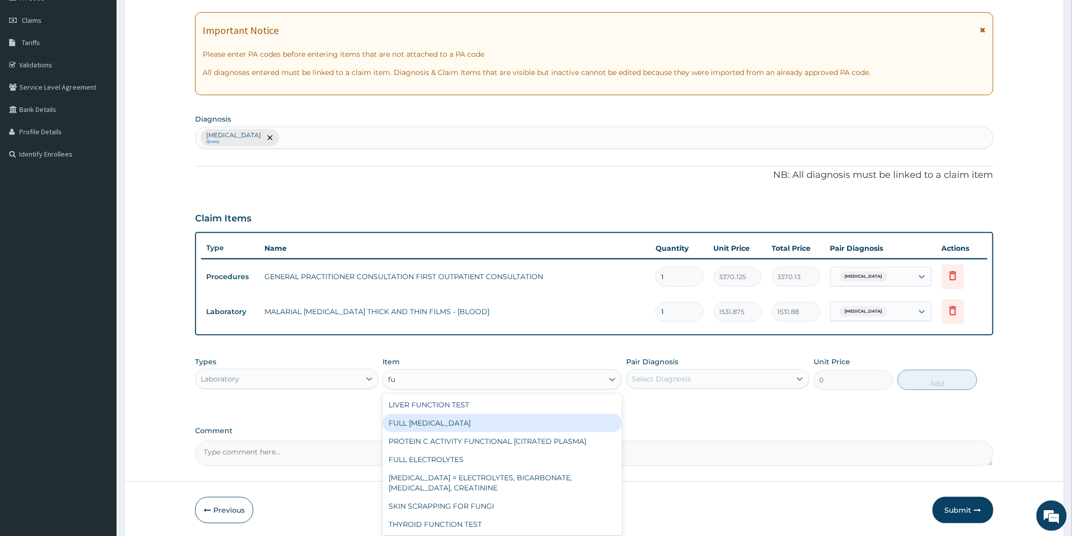
type input "f"
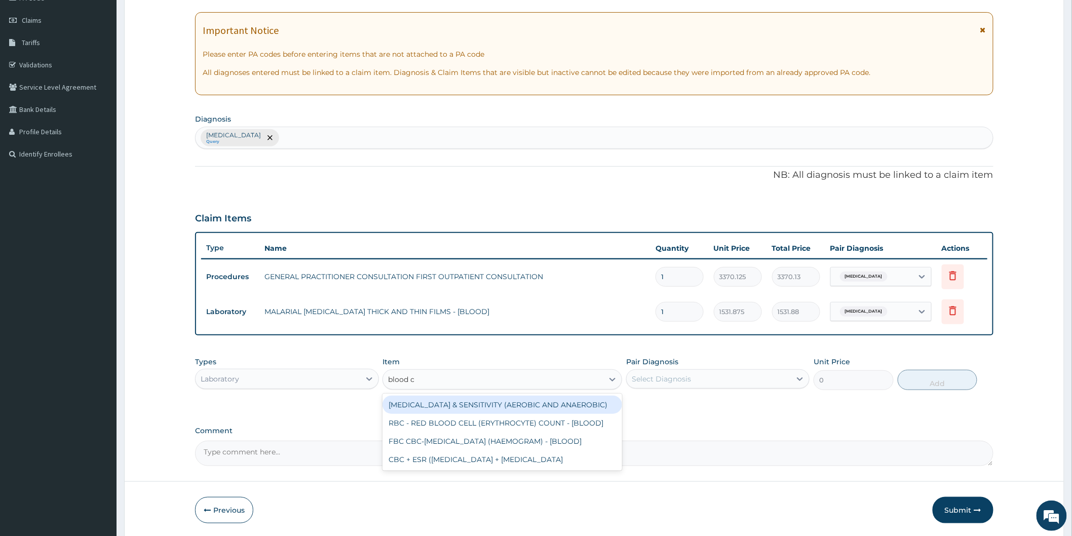
type input "blood co"
click at [504, 402] on div "FBC CBC-COMPLETE BLOOD COUNT (HAEMOGRAM) - [BLOOD]" at bounding box center [503, 405] width 240 height 18
type input "4085"
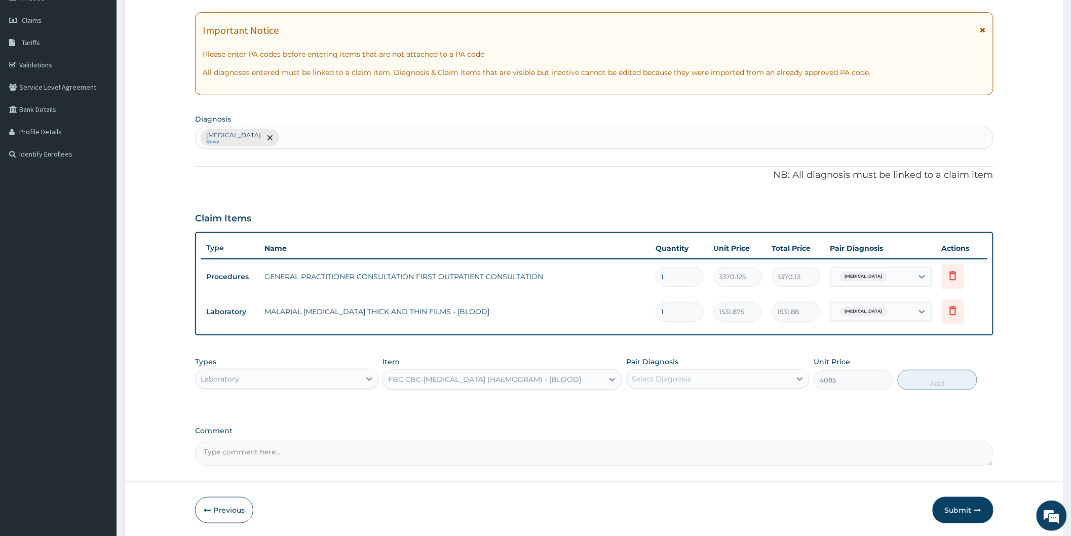
click at [677, 383] on div "Select Diagnosis" at bounding box center [709, 379] width 164 height 16
click at [678, 411] on div "Malaria" at bounding box center [717, 405] width 183 height 21
checkbox input "true"
click at [928, 383] on button "Add" at bounding box center [938, 380] width 80 height 20
type input "0"
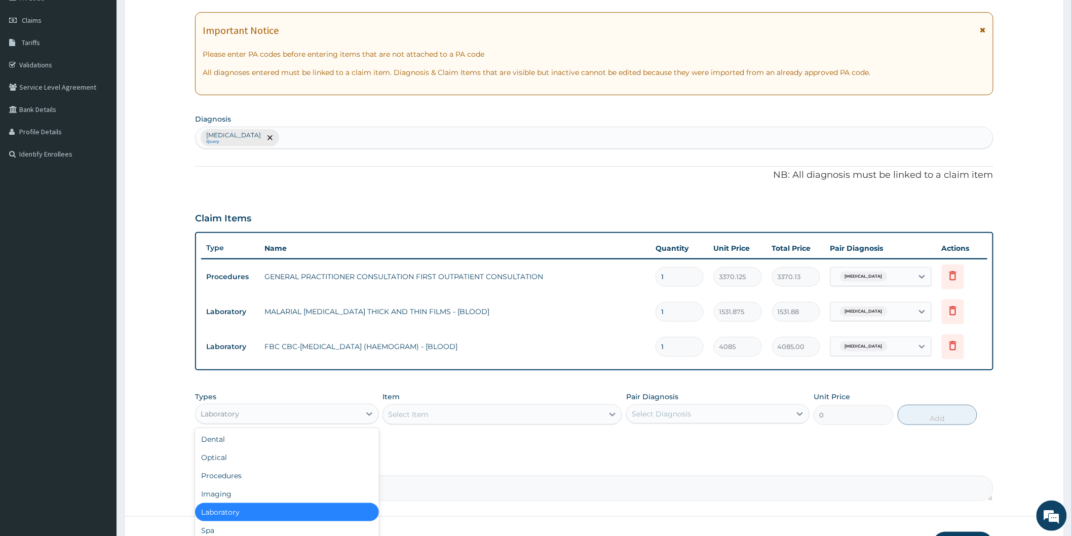
click at [351, 414] on div "Laboratory" at bounding box center [278, 414] width 164 height 16
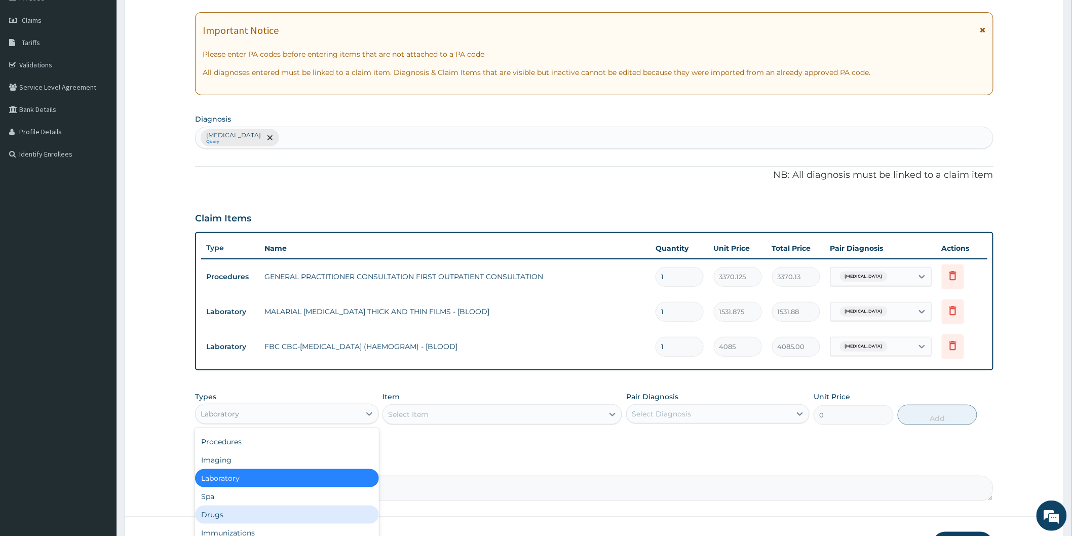
click at [330, 509] on div "Drugs" at bounding box center [286, 515] width 183 height 18
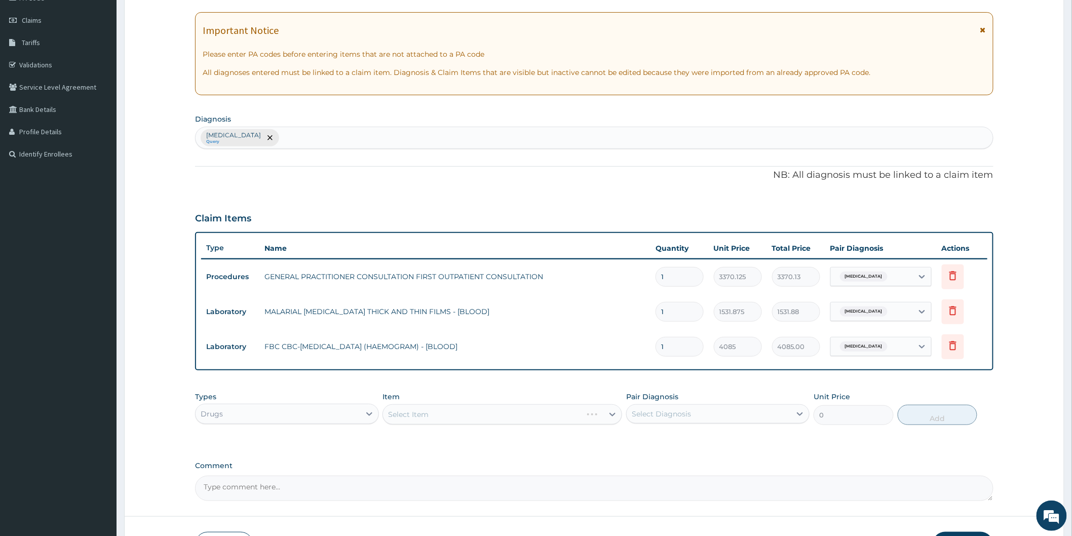
click at [737, 419] on div "Select Diagnosis" at bounding box center [709, 414] width 164 height 16
click at [729, 441] on div "Malaria" at bounding box center [717, 440] width 183 height 21
checkbox input "true"
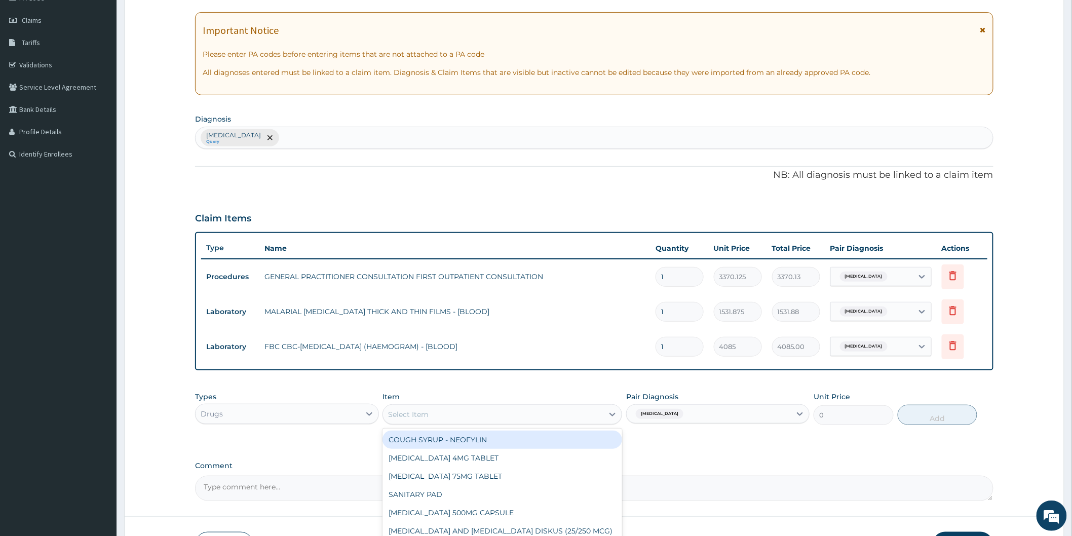
click at [472, 420] on div "Select Item" at bounding box center [493, 414] width 220 height 16
type input "arte"
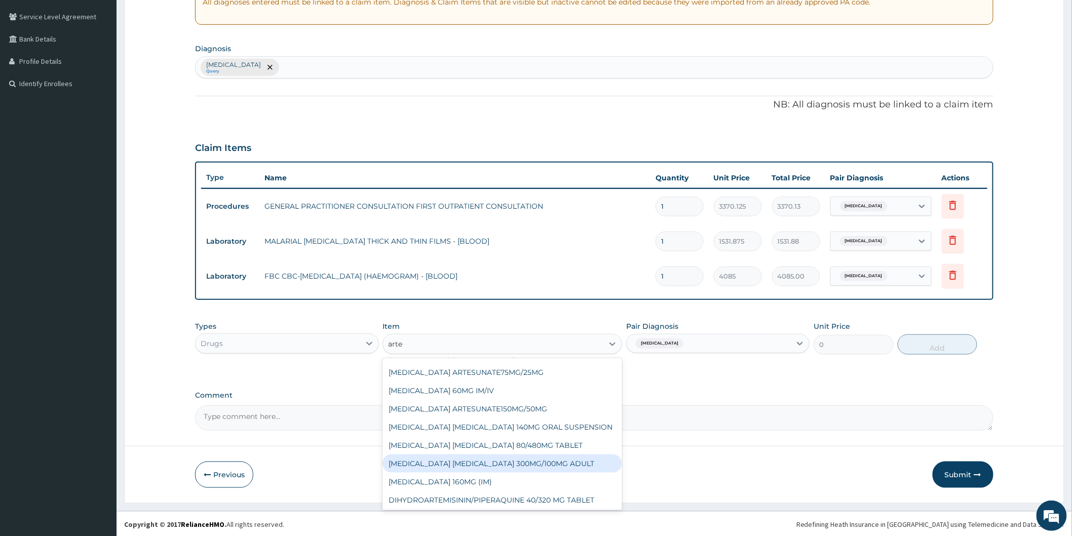
scroll to position [71, 0]
click at [546, 444] on div "[MEDICAL_DATA] [MEDICAL_DATA] 80/480MG TABLET" at bounding box center [503, 444] width 240 height 18
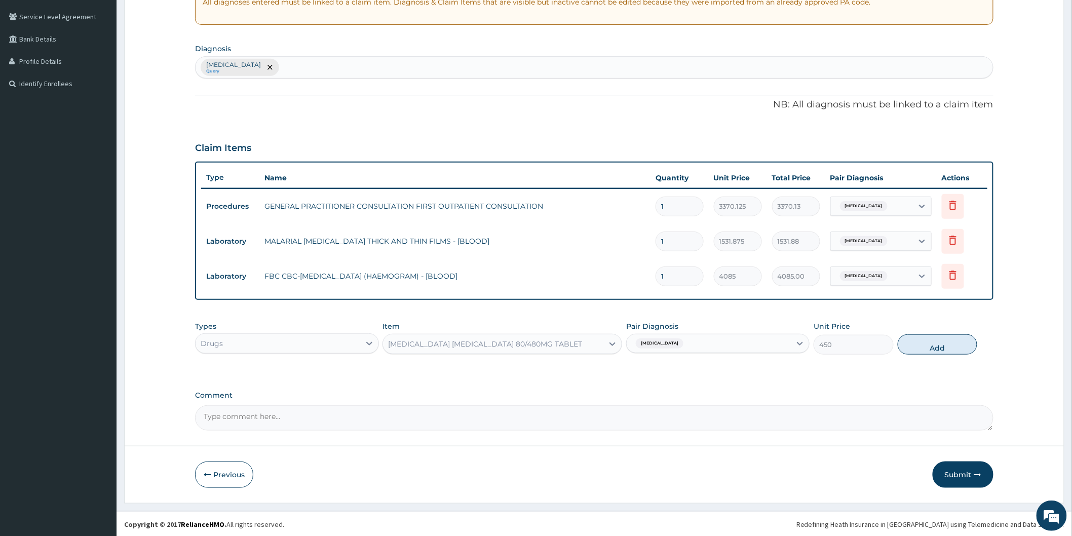
drag, startPoint x: 938, startPoint y: 346, endPoint x: 918, endPoint y: 348, distance: 19.4
click at [937, 346] on button "Add" at bounding box center [938, 344] width 80 height 20
type input "0"
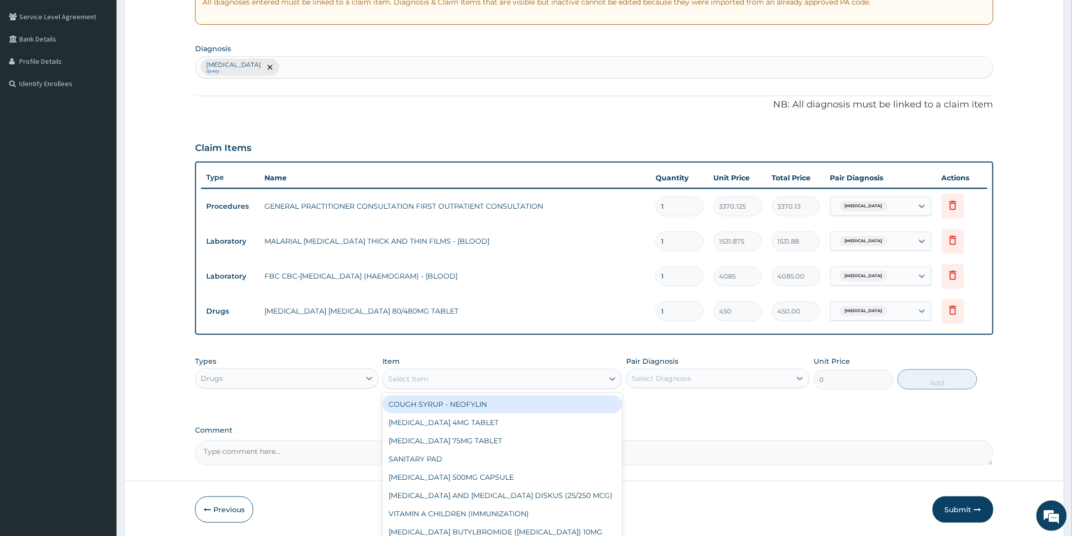
click at [540, 382] on div "Select Item" at bounding box center [493, 379] width 220 height 16
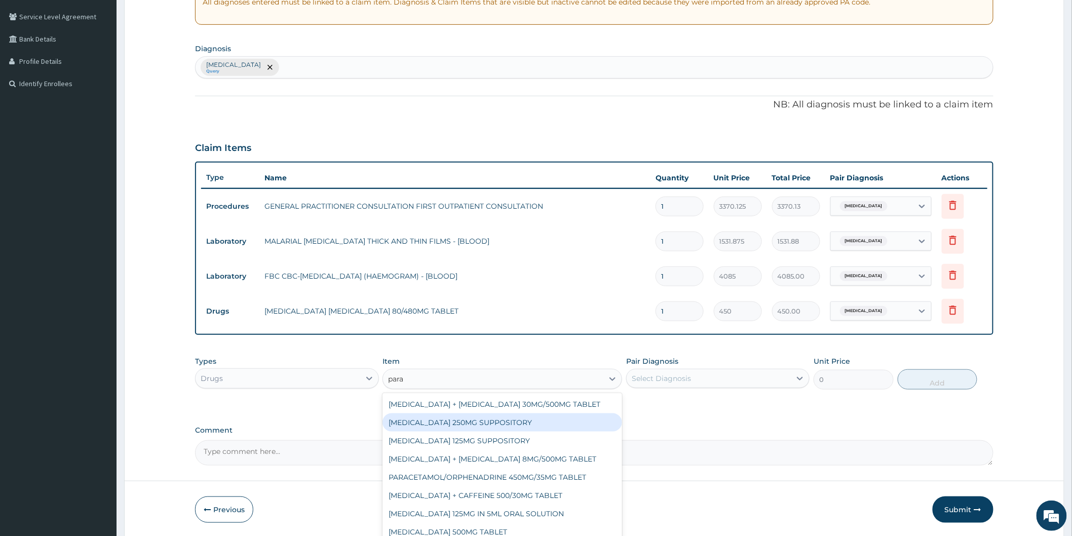
type input "parac"
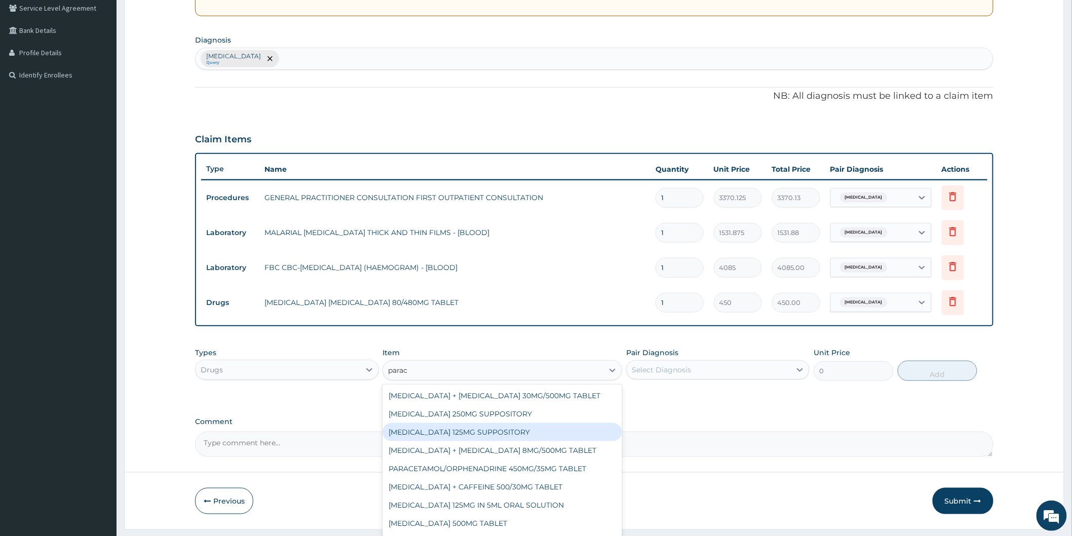
scroll to position [241, 0]
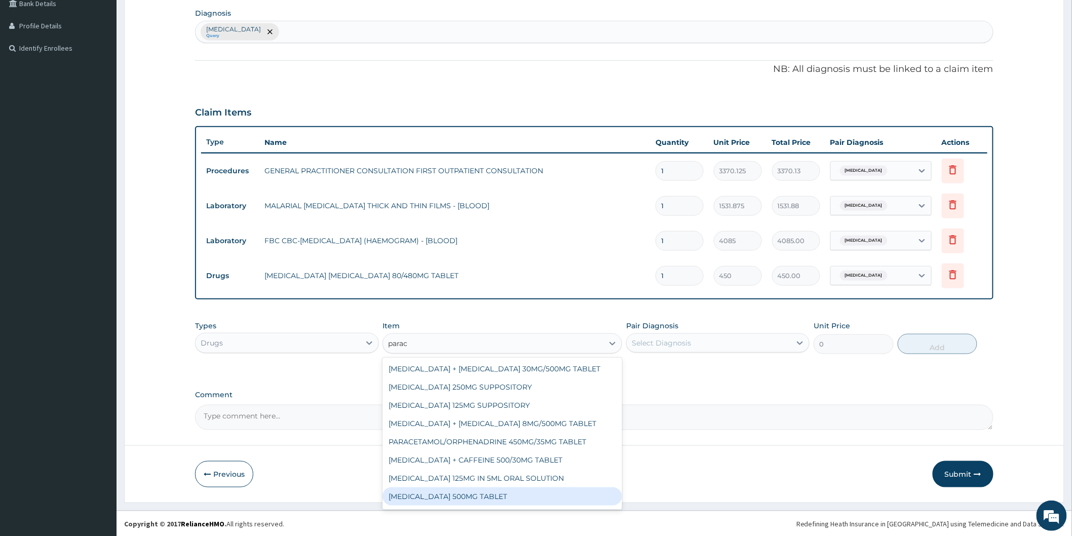
click at [594, 500] on div "[MEDICAL_DATA] 500MG TABLET" at bounding box center [503, 497] width 240 height 18
type input "30"
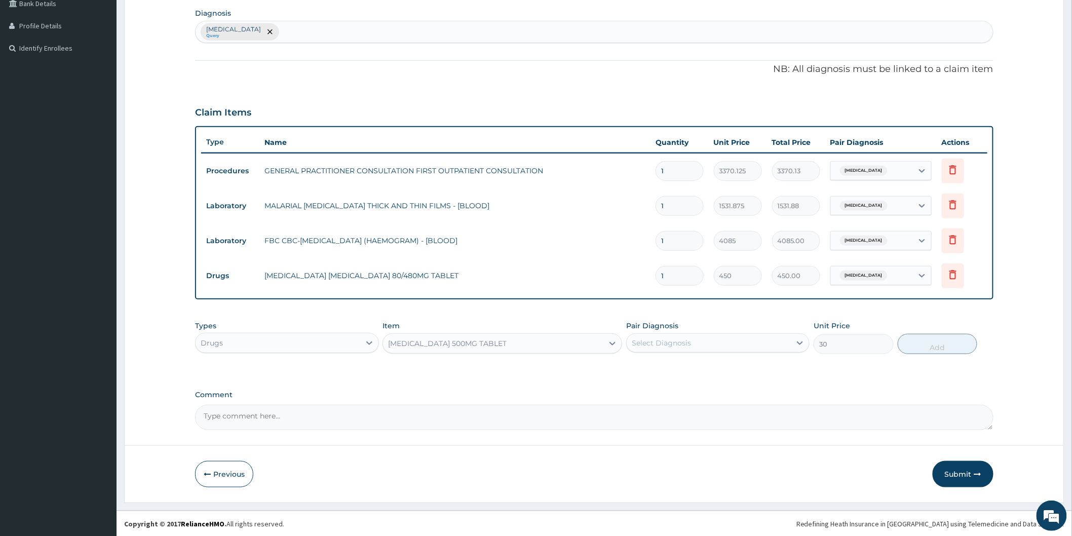
click at [751, 342] on div "Select Diagnosis" at bounding box center [709, 343] width 164 height 16
click at [745, 376] on div "Malaria" at bounding box center [717, 369] width 183 height 21
checkbox input "true"
click at [947, 348] on button "Add" at bounding box center [938, 344] width 80 height 20
type input "0"
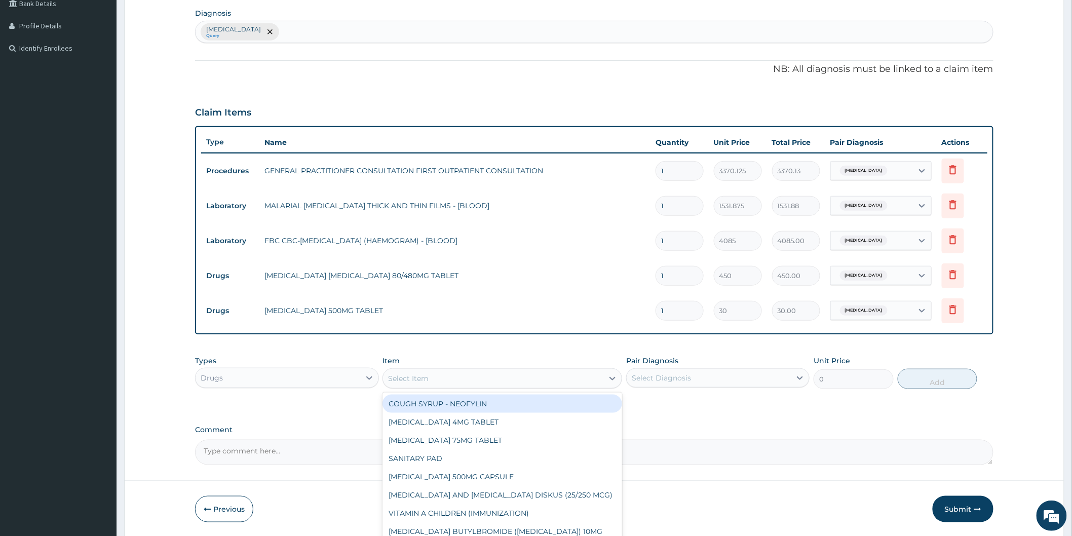
click at [536, 378] on div "Select Item" at bounding box center [493, 378] width 220 height 16
type input "b"
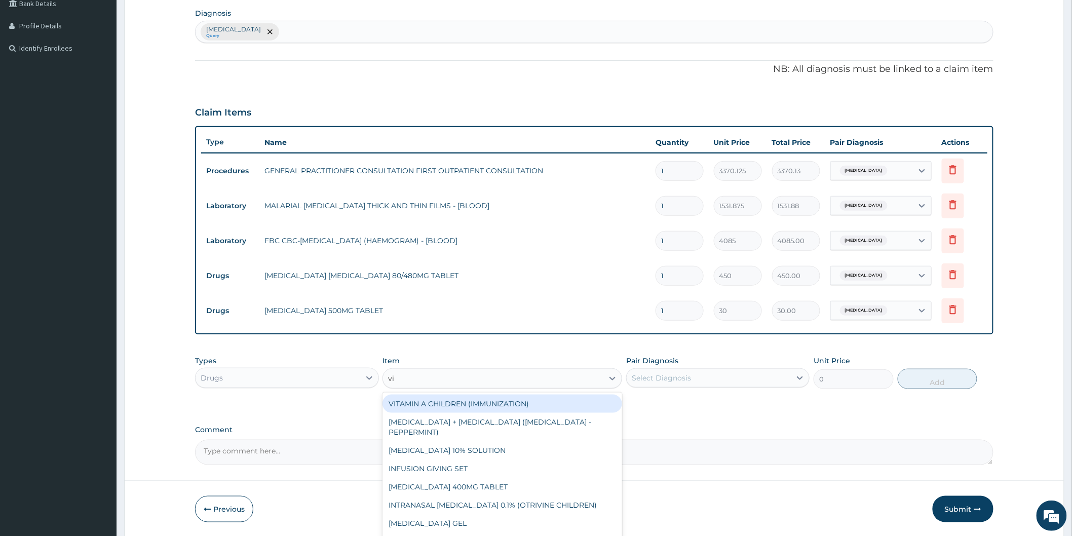
type input "vit"
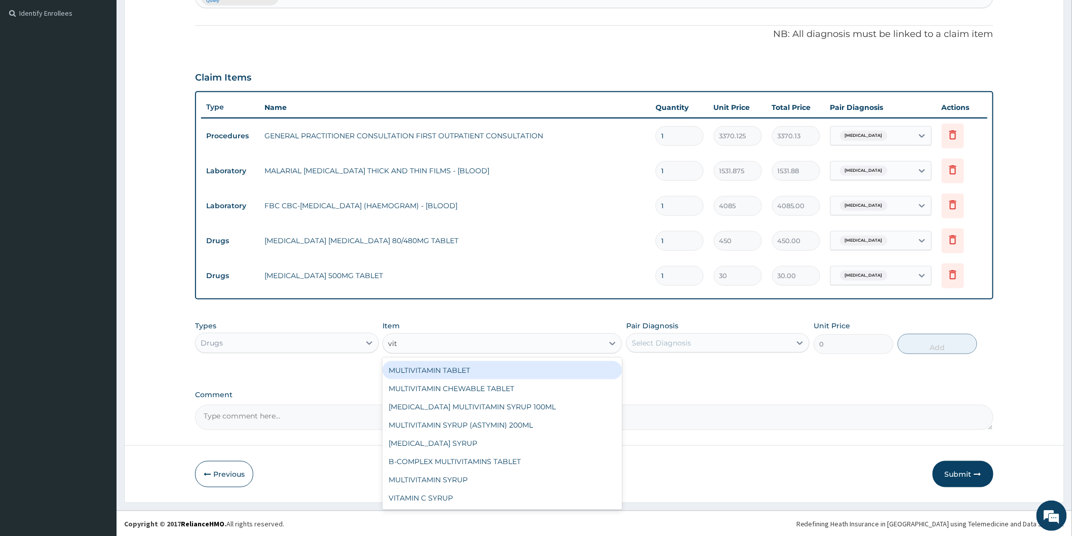
scroll to position [89, 0]
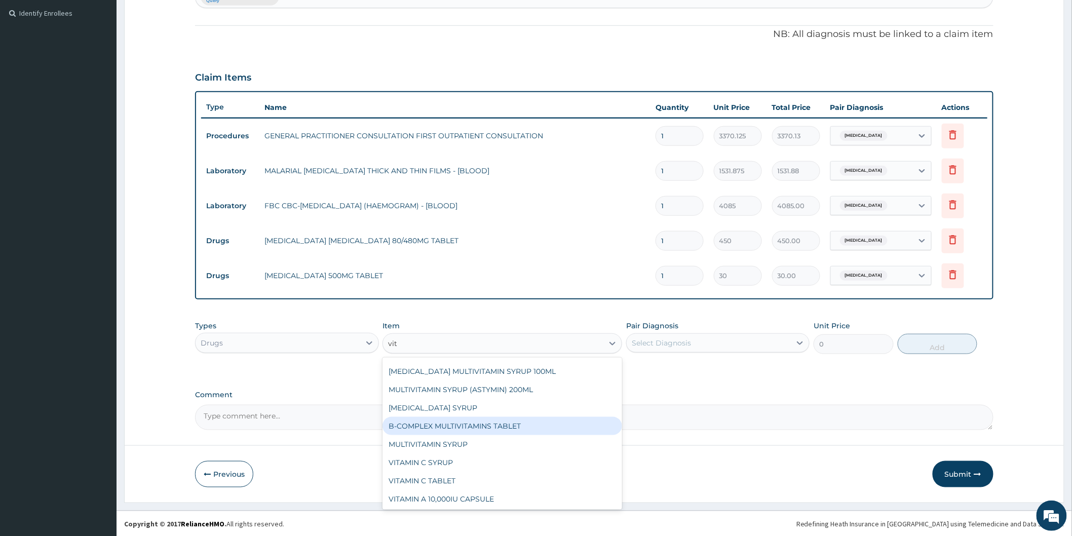
click at [501, 423] on div "B-COMPLEX MULTIVITAMINS TABLET" at bounding box center [503, 426] width 240 height 18
type input "31.04999923706055"
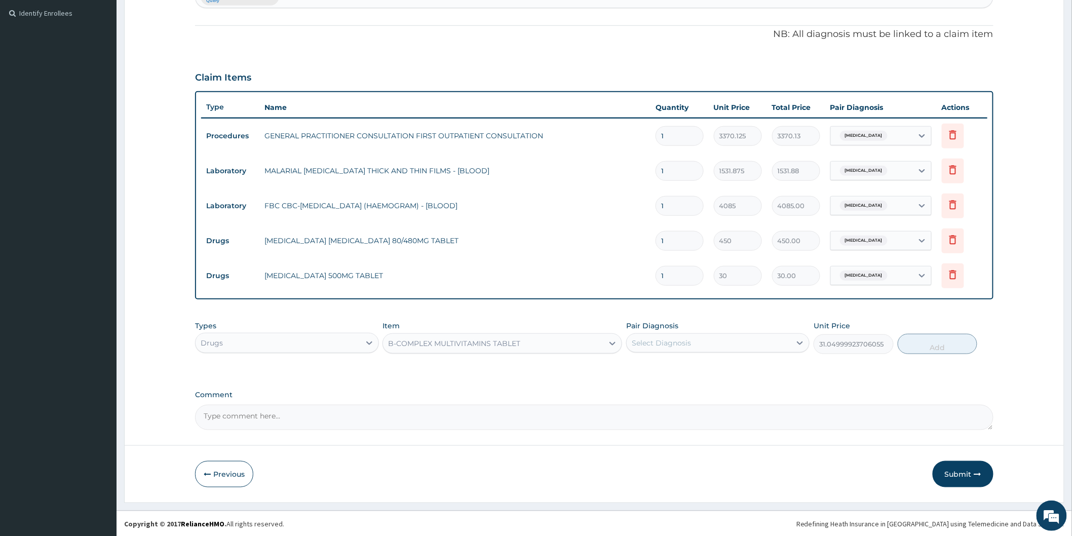
click at [747, 341] on div "Select Diagnosis" at bounding box center [709, 343] width 164 height 16
click at [740, 371] on div "Malaria" at bounding box center [717, 369] width 183 height 21
checkbox input "true"
click at [916, 346] on button "Add" at bounding box center [938, 344] width 80 height 20
type input "0"
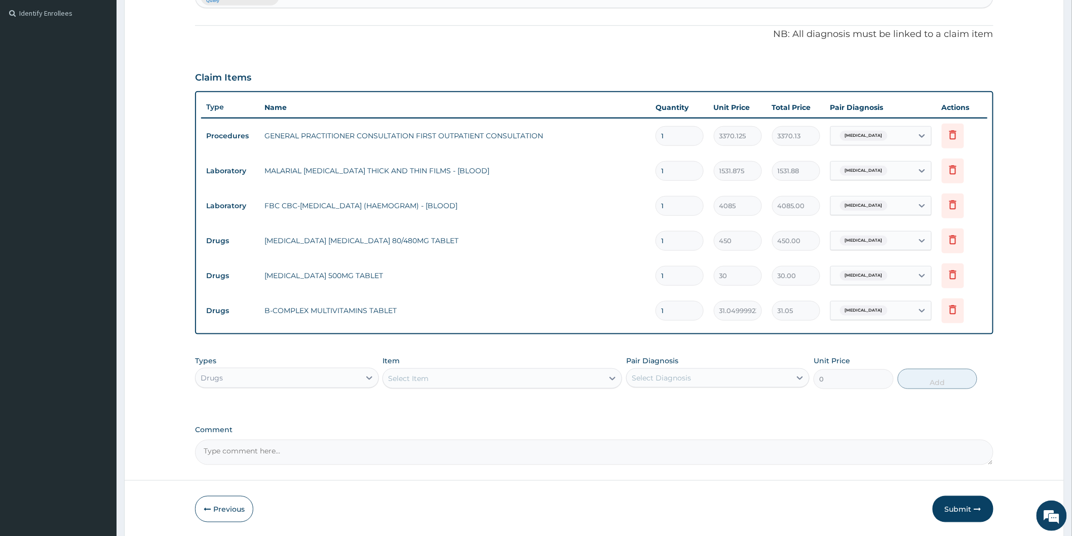
type input "0.00"
type input "2"
type input "62.10"
type input "20"
type input "621.00"
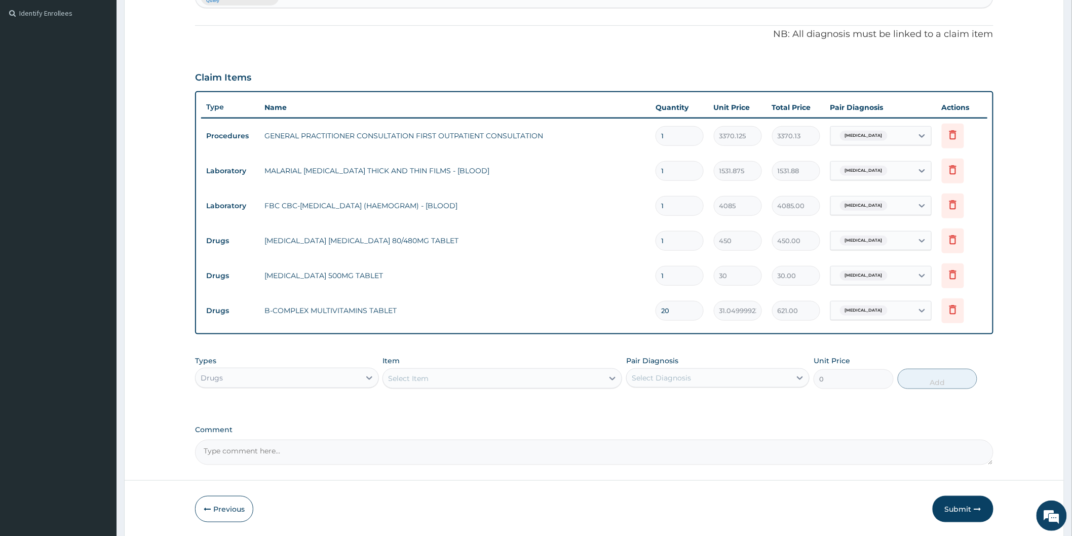
type input "20"
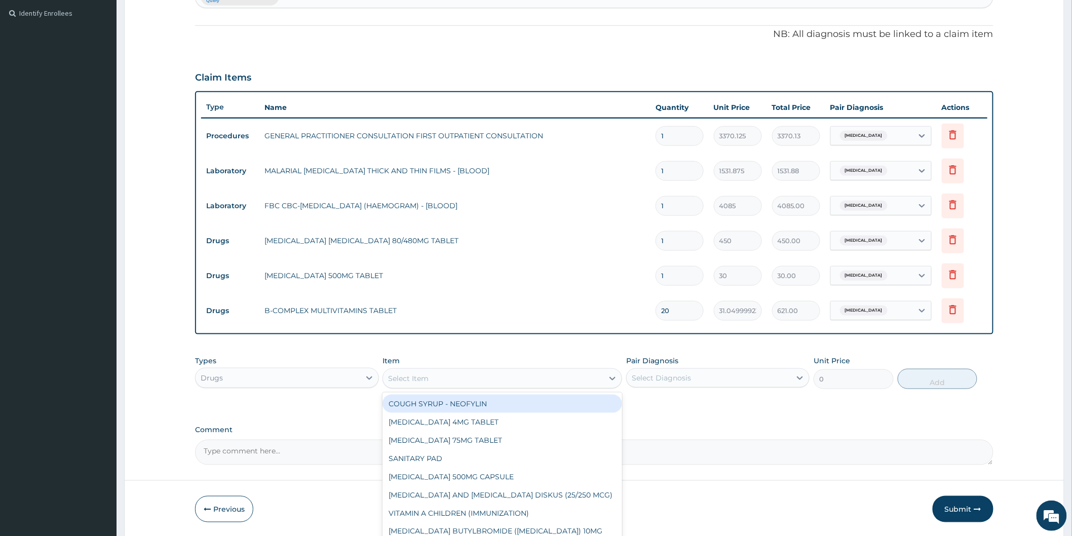
click at [538, 382] on div "Select Item" at bounding box center [493, 378] width 220 height 16
type input "sy"
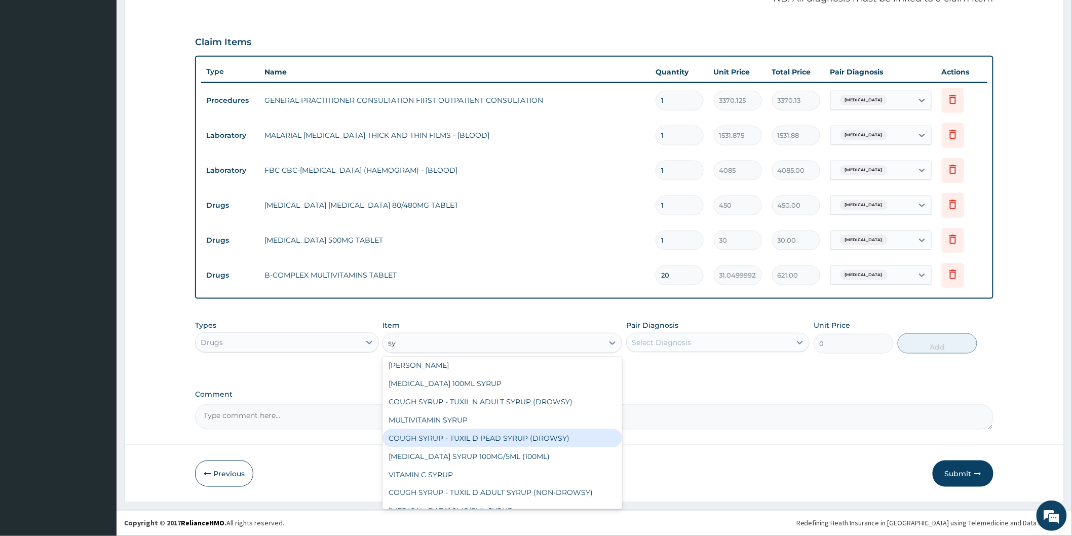
scroll to position [326, 0]
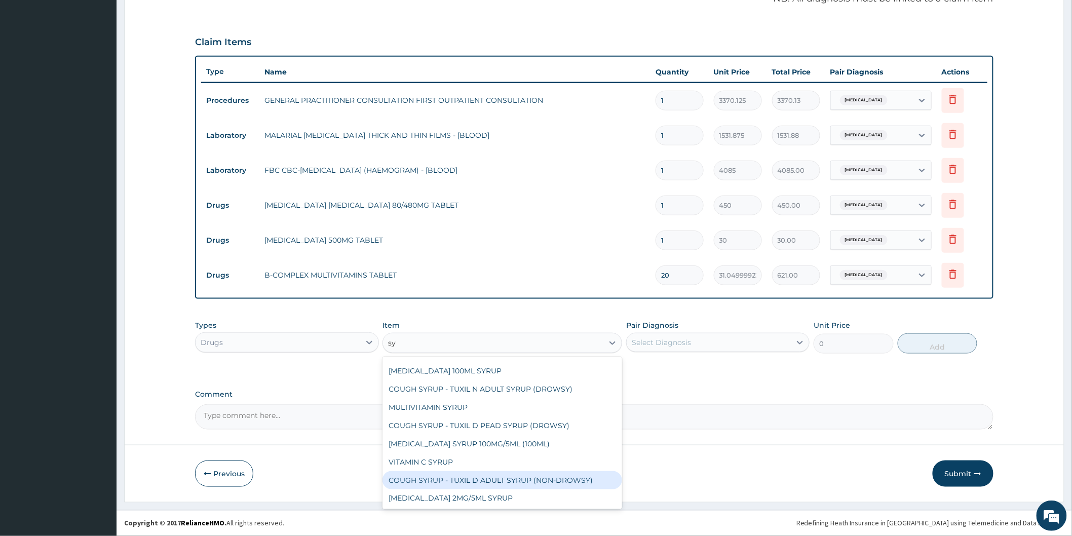
click at [554, 478] on div "COUGH SYRUP - TUXIL D ADULT SYRUP (NON-DROWSY)" at bounding box center [503, 480] width 240 height 18
type input "2000"
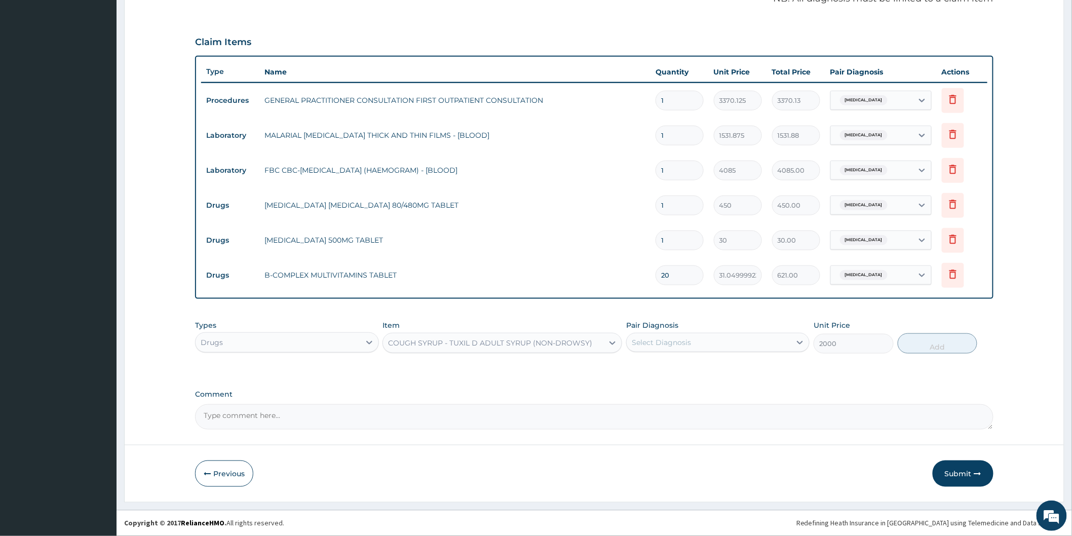
click at [774, 341] on div "Select Diagnosis" at bounding box center [709, 342] width 164 height 16
click at [774, 376] on div "Malaria" at bounding box center [717, 368] width 183 height 21
checkbox input "true"
click at [930, 346] on button "Add" at bounding box center [938, 343] width 80 height 20
type input "0"
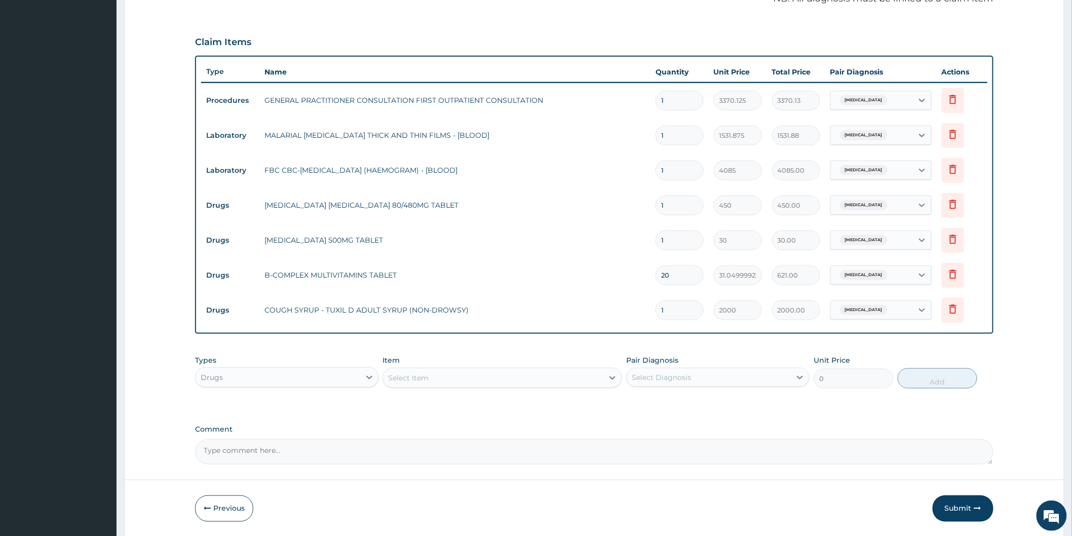
click at [682, 240] on input "1" at bounding box center [680, 241] width 48 height 20
type input "18"
type input "540.00"
type input "18"
click at [678, 206] on input "1" at bounding box center [680, 206] width 48 height 20
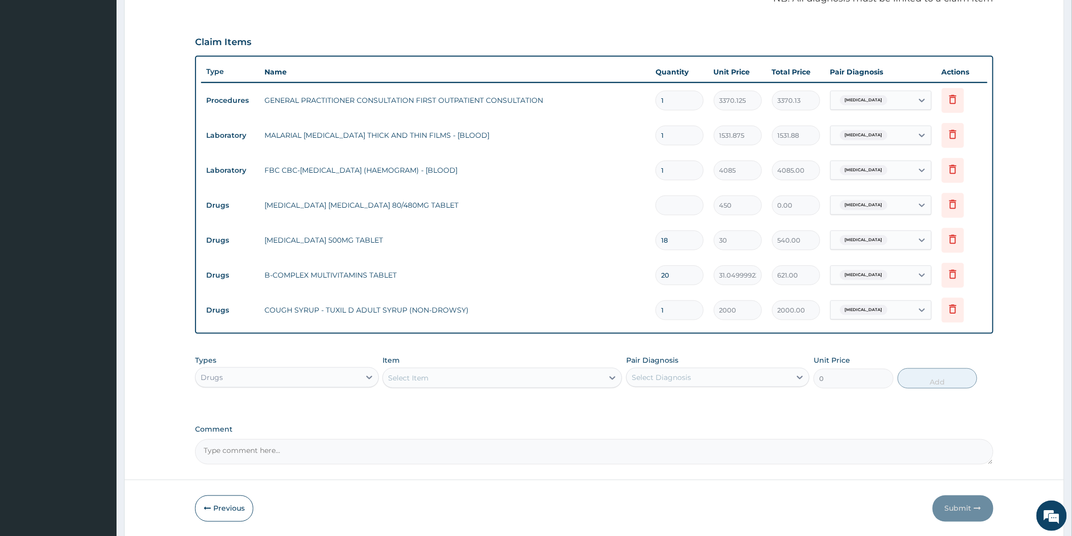
type input "0.00"
type input "6"
type input "2700.00"
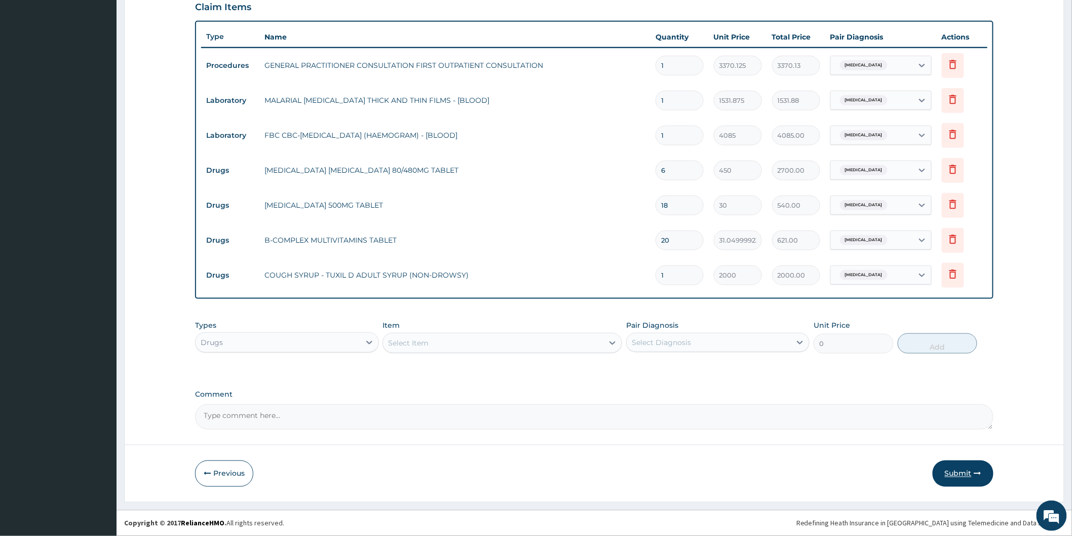
type input "6"
click at [961, 474] on button "Submit" at bounding box center [963, 474] width 61 height 26
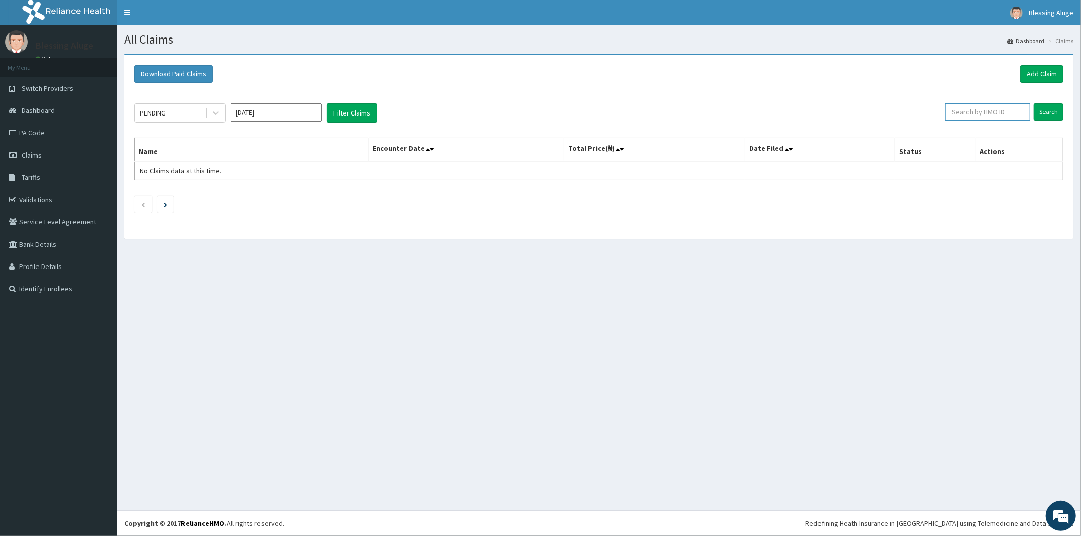
click at [1005, 119] on input "text" at bounding box center [987, 111] width 85 height 17
paste input "RSM/10005/E"
type input "RSM/10005/E"
click at [1034, 103] on input "Search" at bounding box center [1048, 111] width 29 height 17
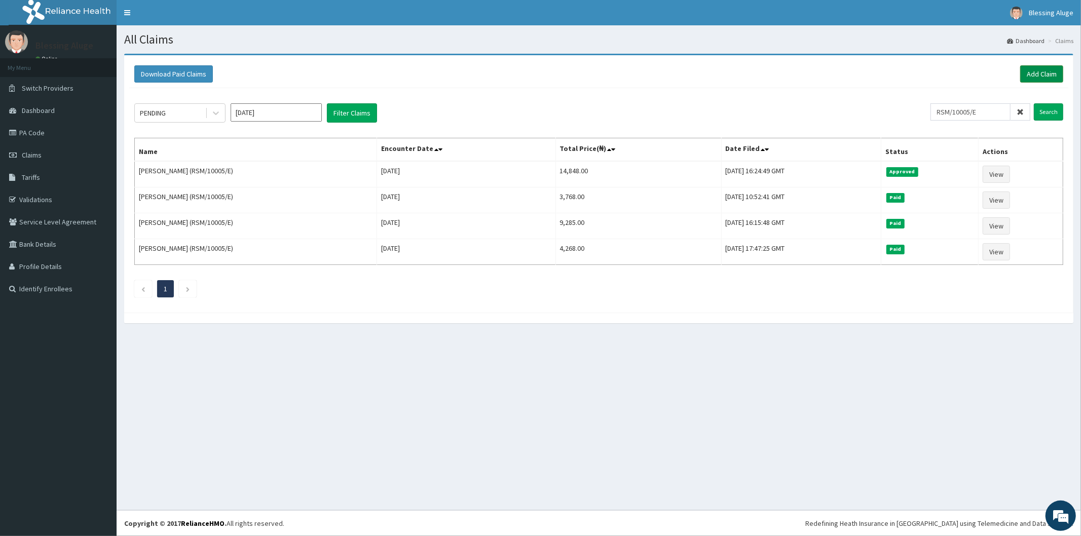
click at [1046, 72] on link "Add Claim" at bounding box center [1041, 73] width 43 height 17
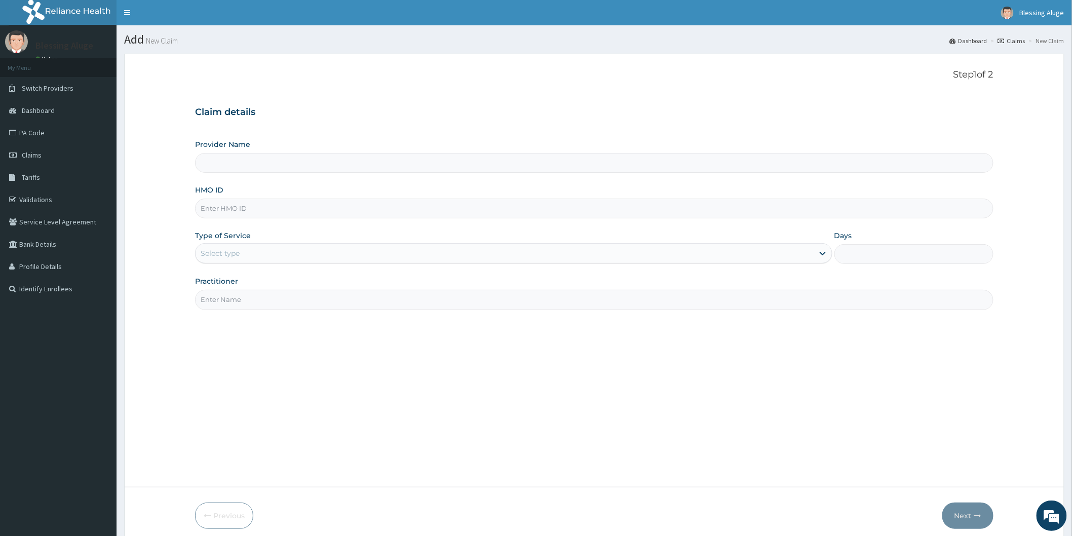
click at [362, 213] on input "HMO ID" at bounding box center [594, 209] width 799 height 20
type input "Reliance Family Clinics (RFC) - Port Harcourt"
paste input "SPD/10016/E"
type input "SPD/10016/E"
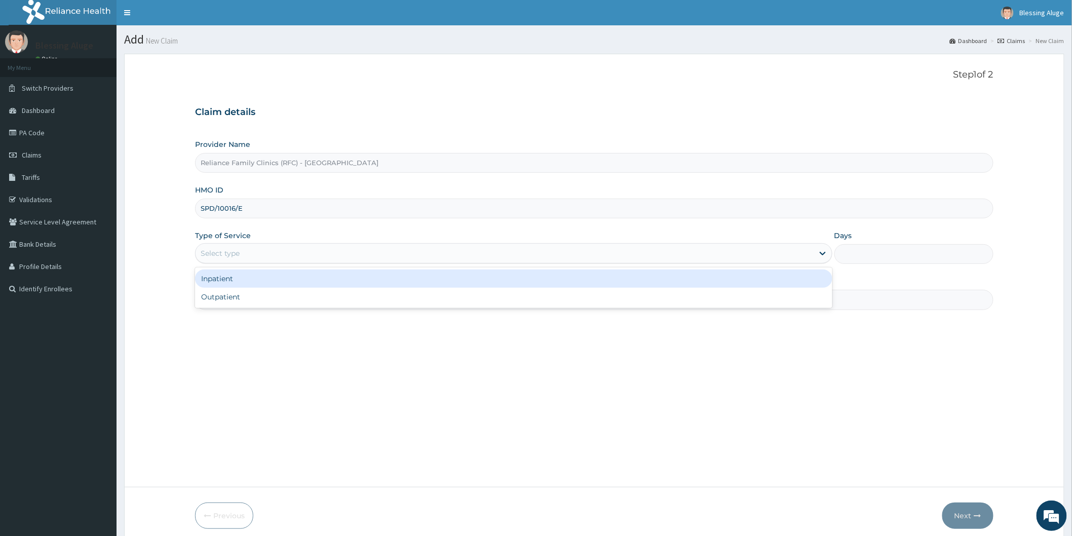
click at [721, 261] on div "Select type" at bounding box center [505, 253] width 618 height 16
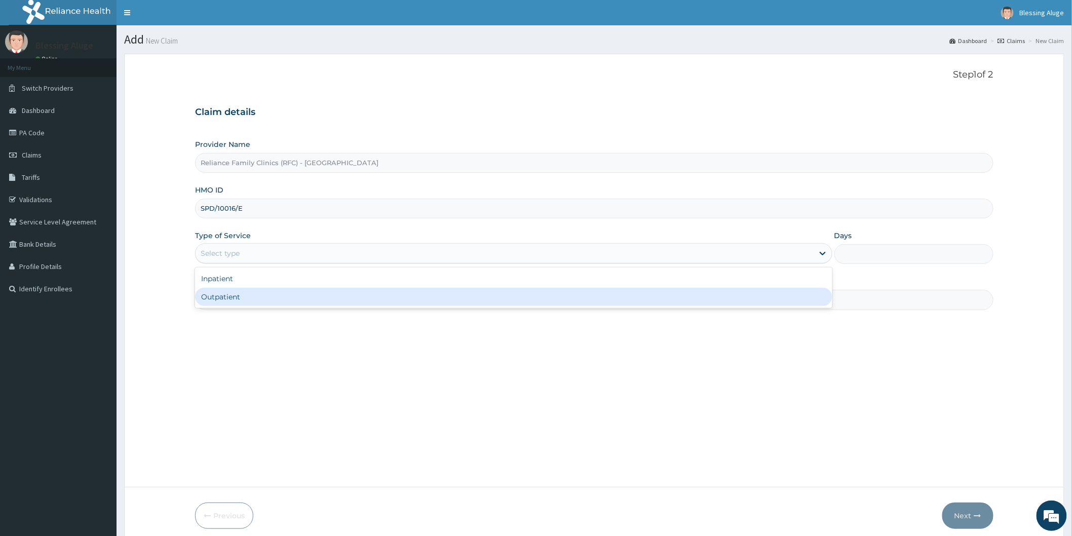
click at [708, 295] on div "Outpatient" at bounding box center [514, 297] width 638 height 18
type input "1"
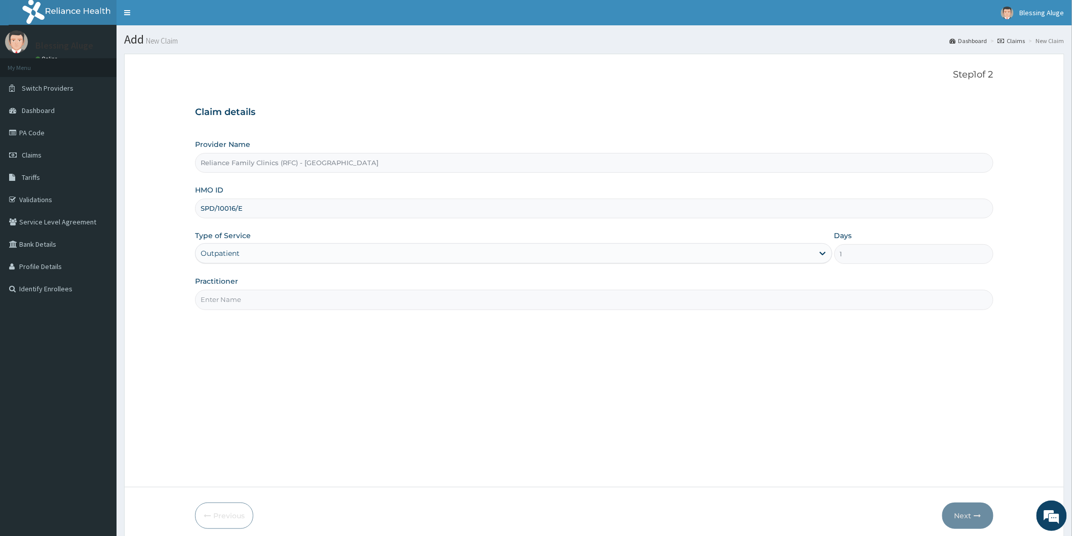
click at [709, 308] on input "Practitioner" at bounding box center [594, 300] width 799 height 20
type input "Dr Locum"
click at [970, 514] on button "Next" at bounding box center [968, 516] width 51 height 26
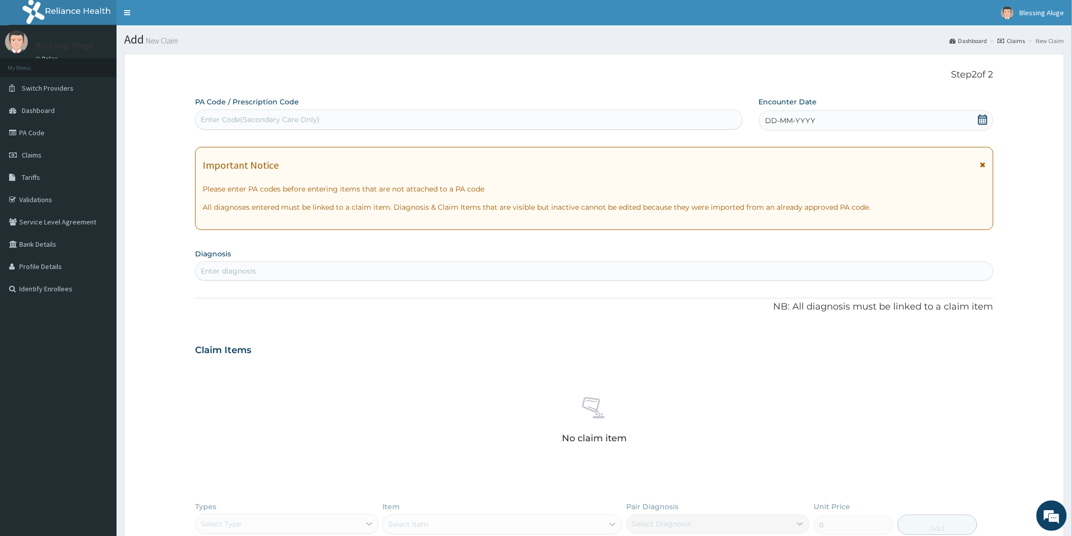
click at [900, 126] on div "DD-MM-YYYY" at bounding box center [876, 120] width 235 height 20
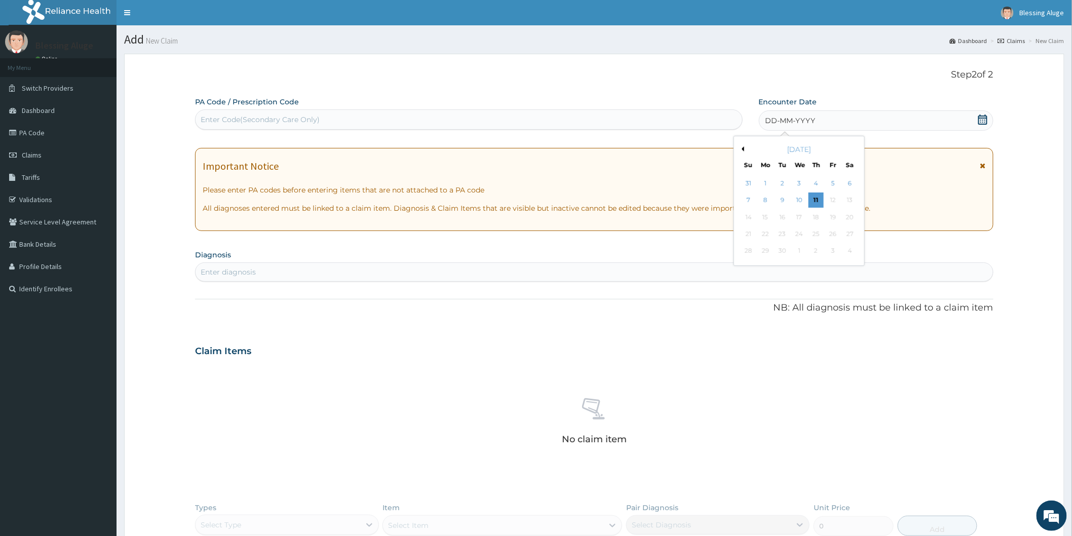
click at [803, 199] on div "10" at bounding box center [799, 200] width 15 height 15
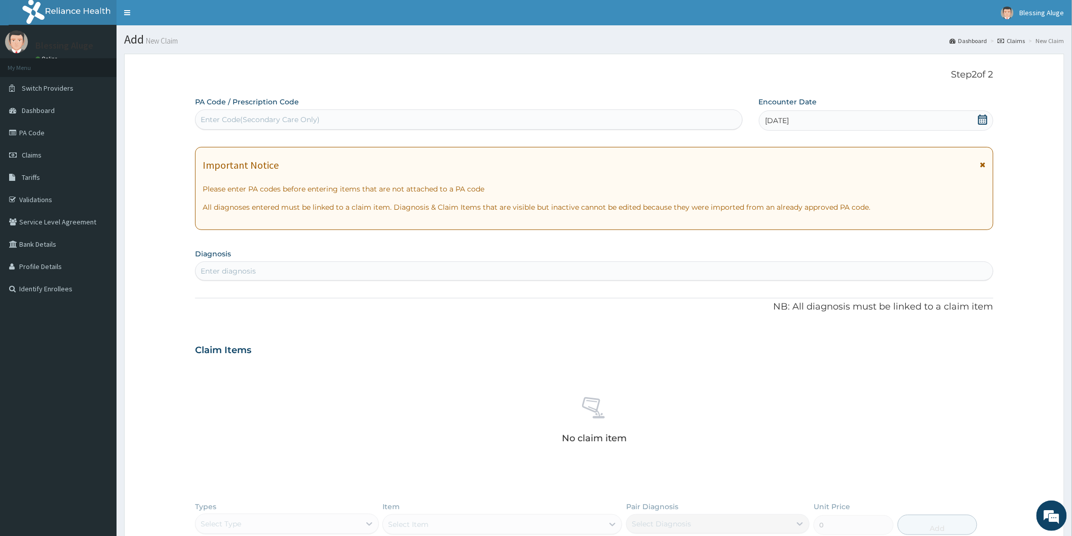
click at [488, 269] on div "Enter diagnosis" at bounding box center [595, 271] width 798 height 16
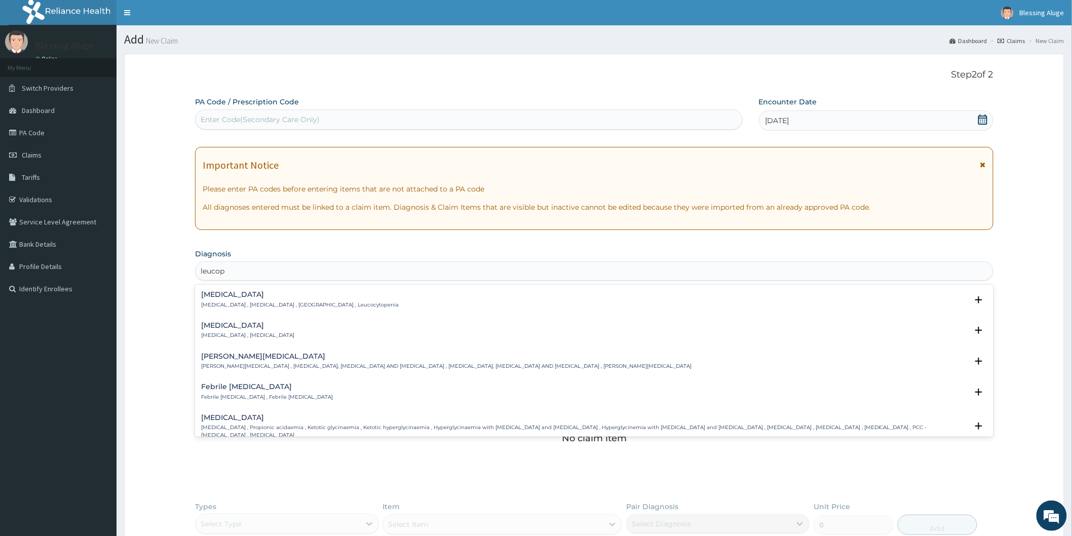
type input "leucope"
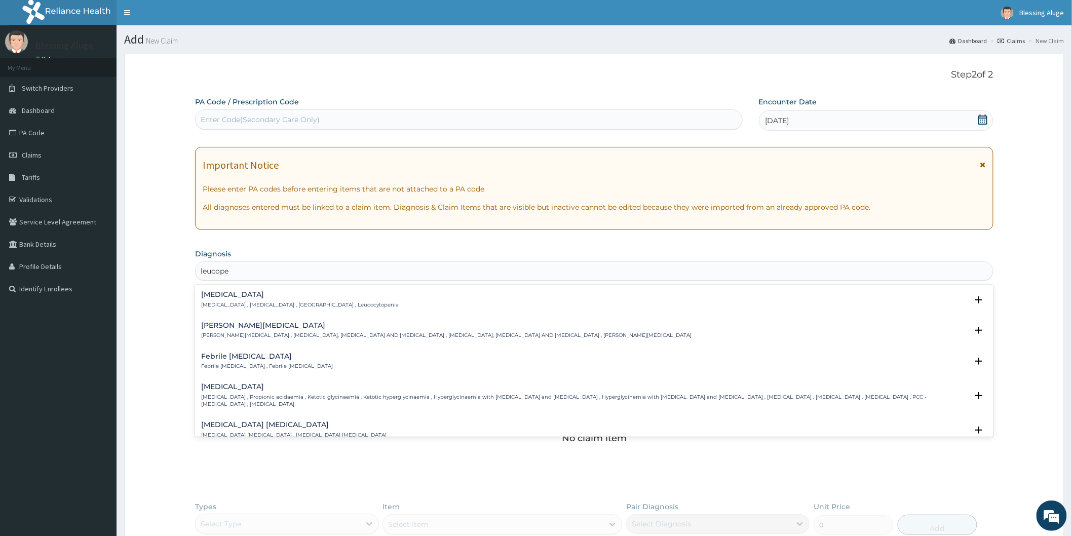
click at [274, 299] on div "Leukopenia Leukopenia , Leucopenia , Leukocytopenia , Leucocytopenia" at bounding box center [300, 300] width 198 height 18
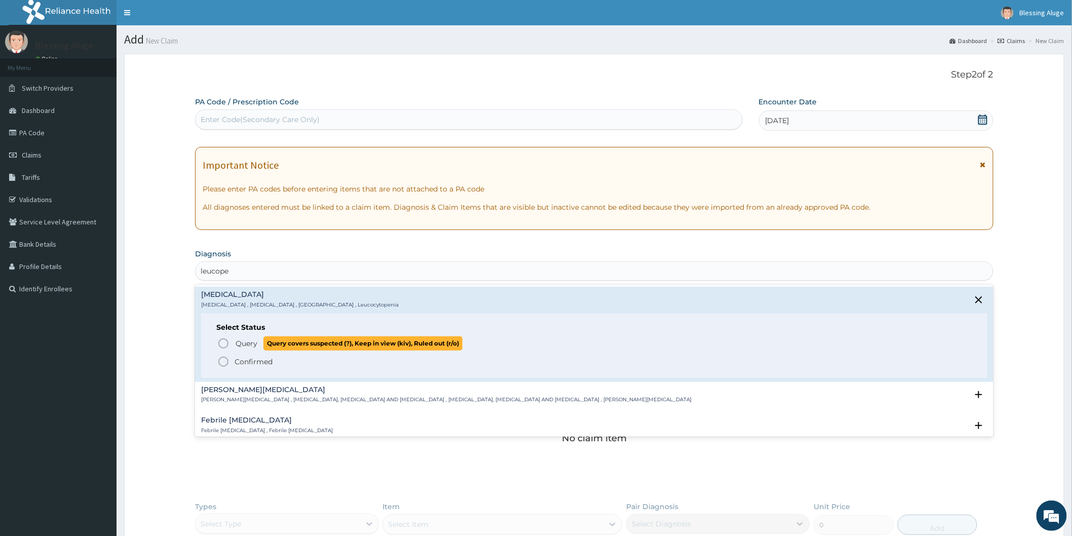
click at [223, 342] on icon "status option query" at bounding box center [223, 344] width 12 height 12
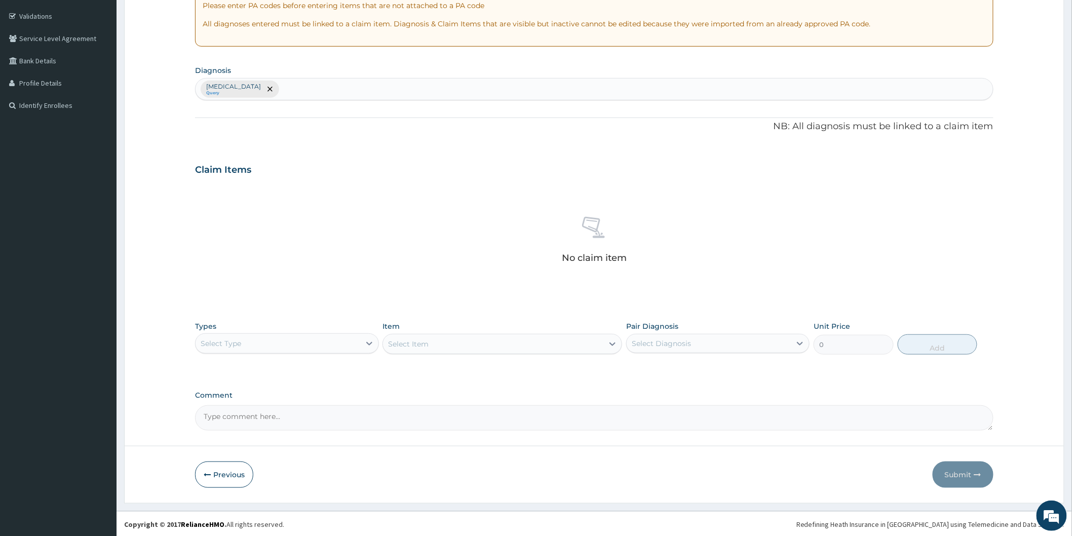
scroll to position [184, 0]
click at [333, 344] on div "Select Type" at bounding box center [278, 343] width 164 height 16
click at [285, 407] on div "Procedures" at bounding box center [286, 405] width 183 height 18
click at [418, 346] on div "Select Item" at bounding box center [503, 343] width 240 height 20
click at [716, 347] on div "Select Diagnosis" at bounding box center [709, 343] width 164 height 16
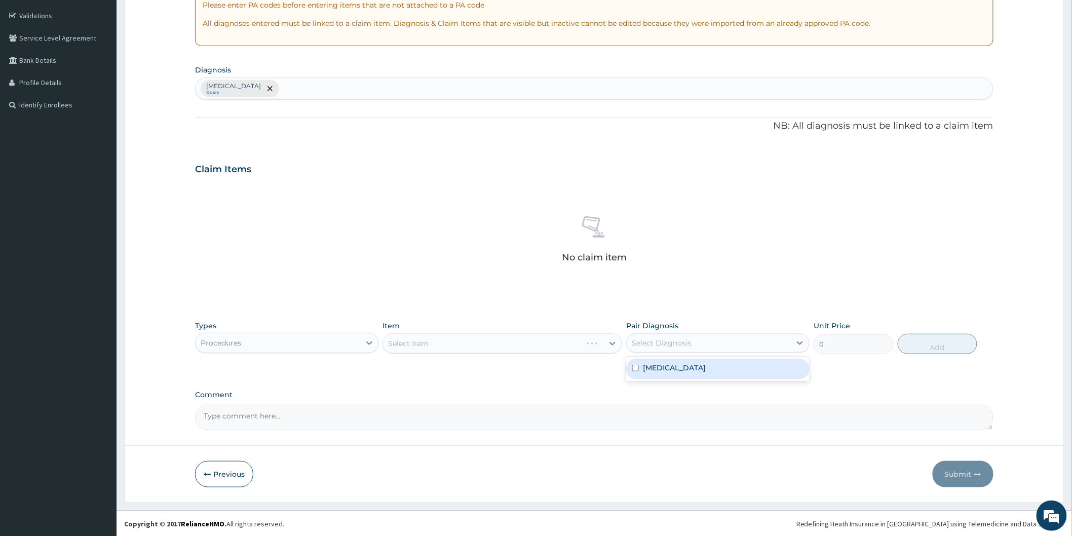
click at [703, 369] on div "Leukopenia" at bounding box center [717, 369] width 183 height 21
checkbox input "true"
click at [594, 349] on div "Select Item" at bounding box center [503, 343] width 240 height 20
click at [592, 348] on div "Select Item" at bounding box center [493, 343] width 220 height 16
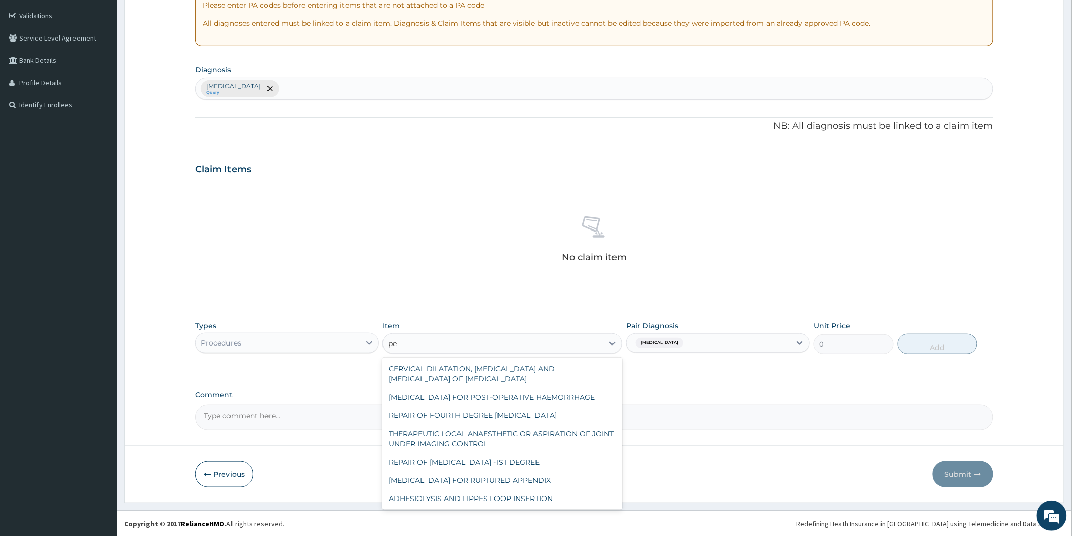
type input "ped"
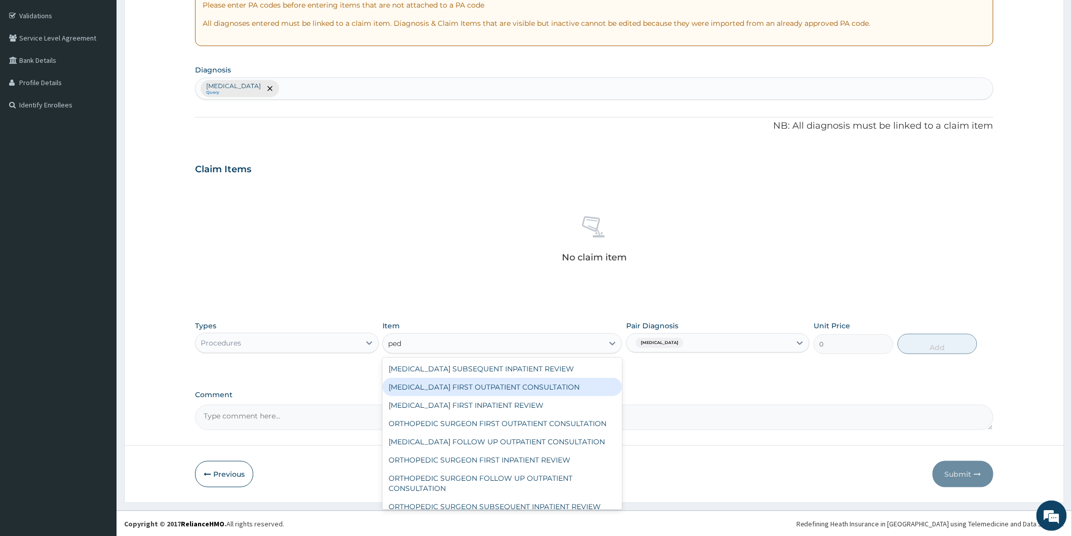
click at [560, 385] on div "PEDIATRICIAN FIRST OUTPATIENT CONSULTATION" at bounding box center [503, 387] width 240 height 18
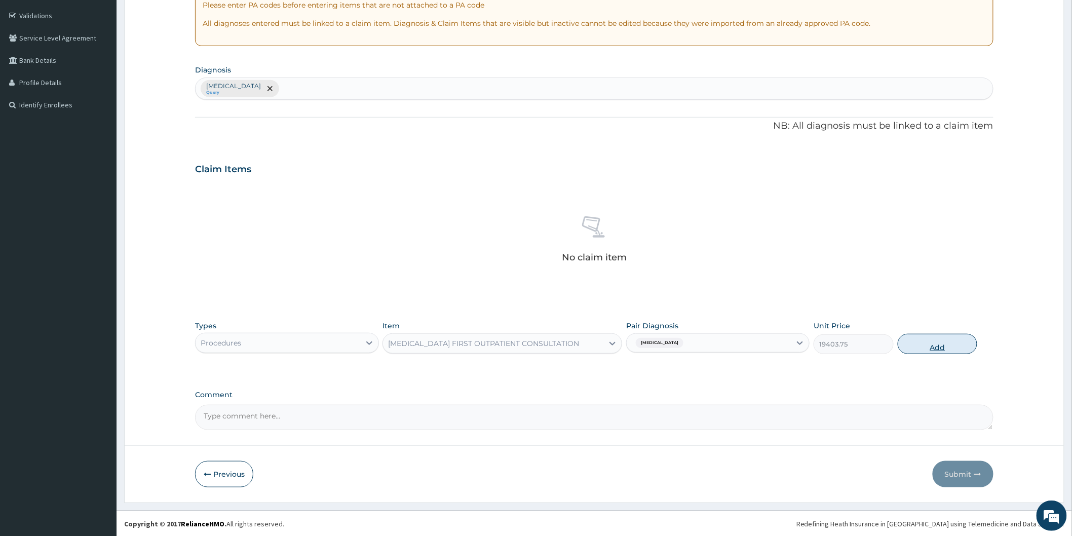
click at [949, 347] on button "Add" at bounding box center [938, 344] width 80 height 20
type input "0"
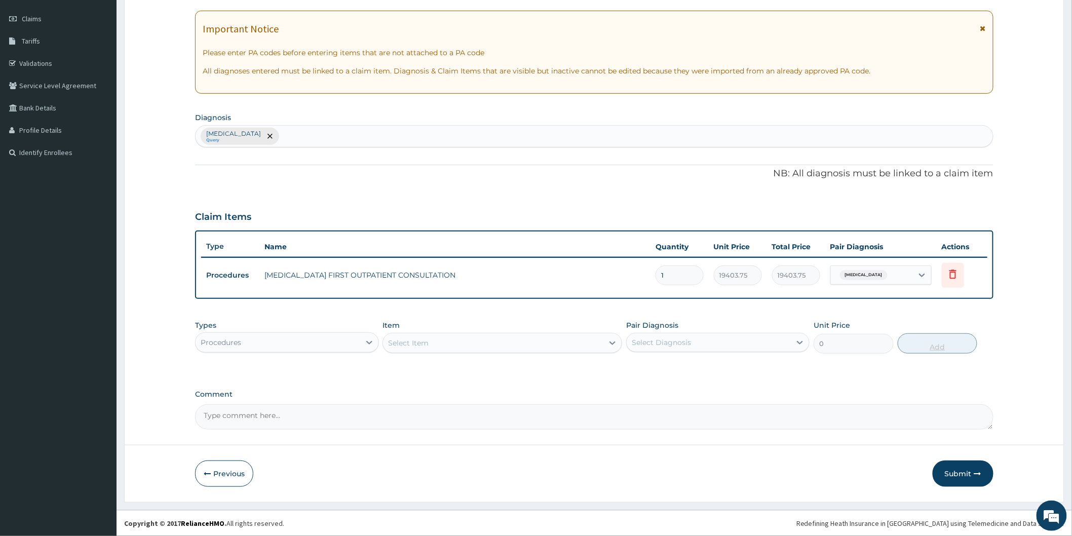
scroll to position [135, 0]
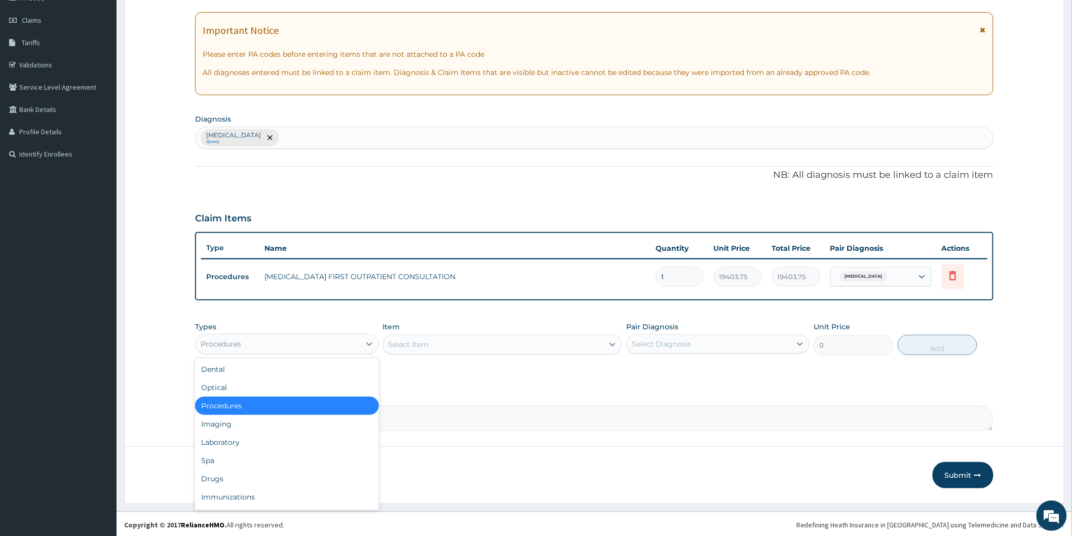
click at [333, 348] on div "Procedures" at bounding box center [278, 344] width 164 height 16
drag, startPoint x: 291, startPoint y: 442, endPoint x: 363, endPoint y: 402, distance: 82.1
click at [294, 439] on div "Laboratory" at bounding box center [286, 442] width 183 height 18
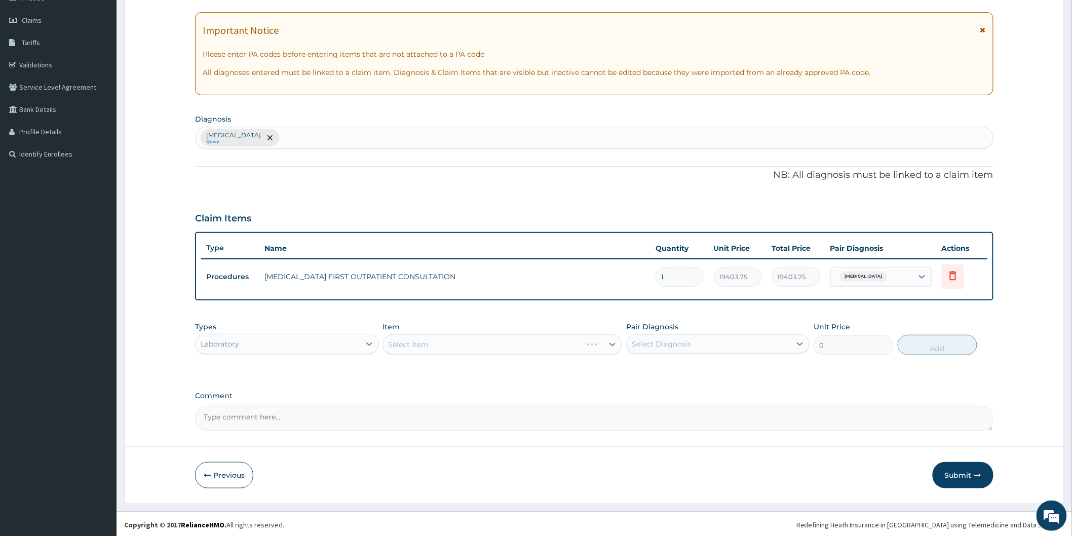
click at [453, 344] on div "Select Item" at bounding box center [503, 344] width 240 height 20
click at [753, 338] on div "Select Diagnosis" at bounding box center [709, 344] width 164 height 16
click at [697, 371] on div "Leukopenia" at bounding box center [717, 370] width 183 height 21
checkbox input "true"
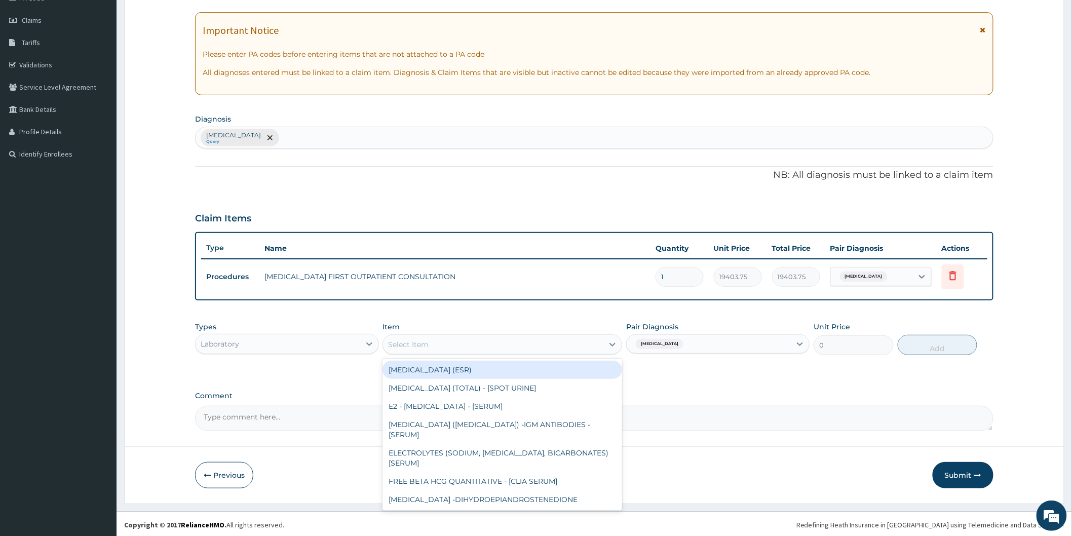
click at [548, 349] on div "Select Item" at bounding box center [493, 344] width 220 height 16
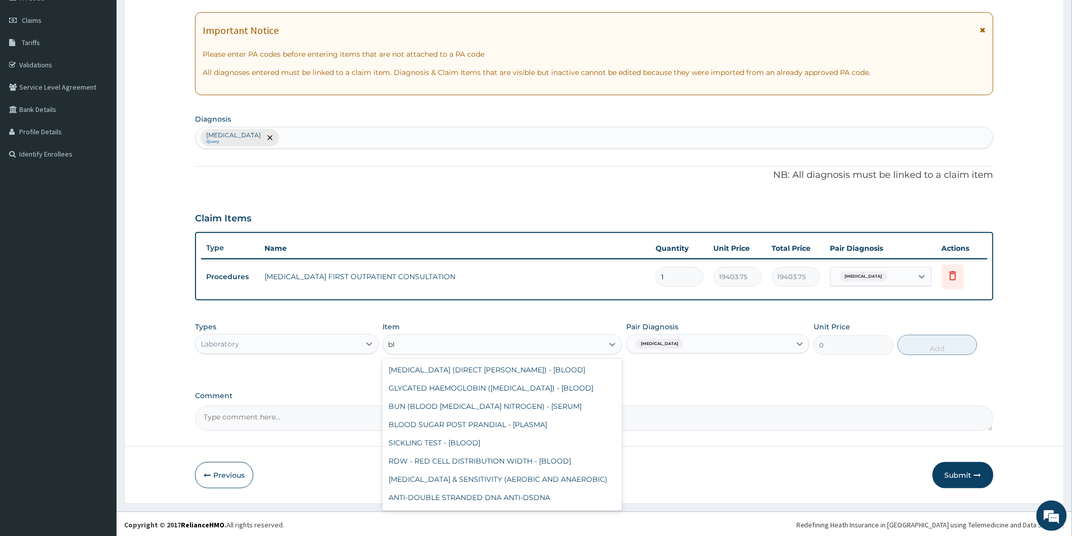
type input "b"
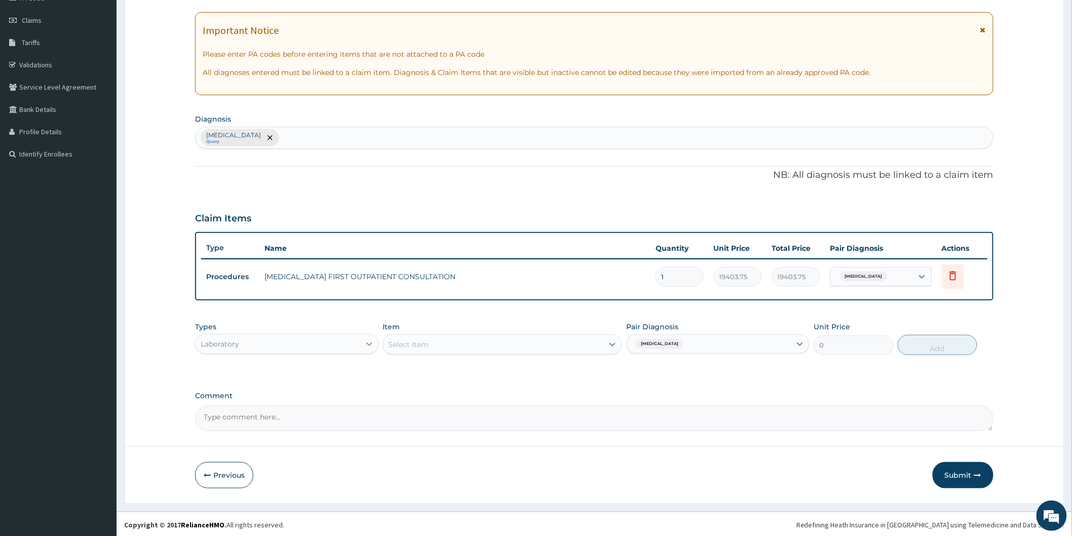
click at [363, 346] on div at bounding box center [369, 344] width 18 height 18
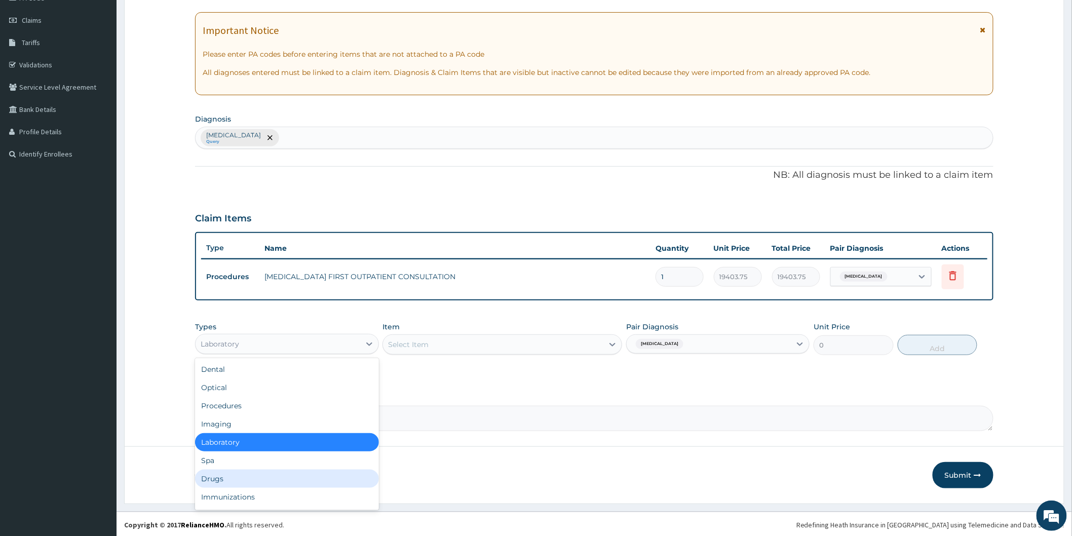
click at [310, 474] on div "Drugs" at bounding box center [286, 479] width 183 height 18
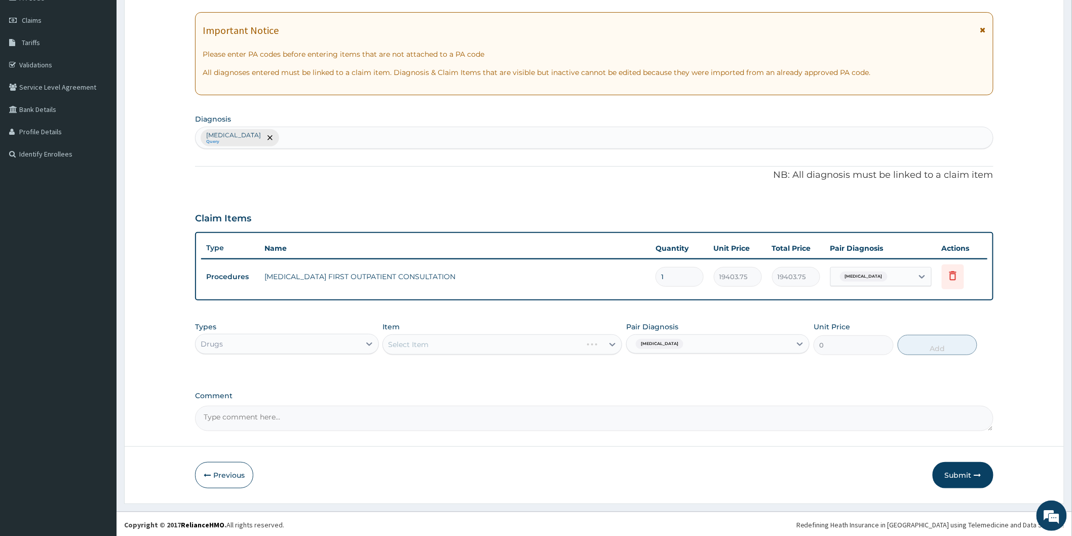
click at [593, 345] on div "Select Item" at bounding box center [503, 344] width 240 height 20
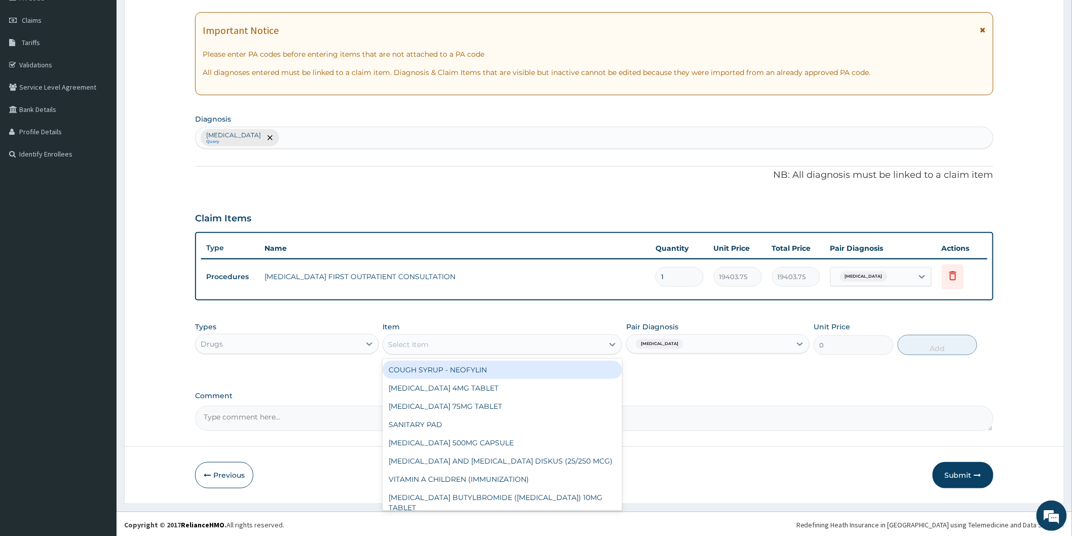
click at [598, 341] on div "Select Item" at bounding box center [493, 344] width 220 height 16
type input "vitam"
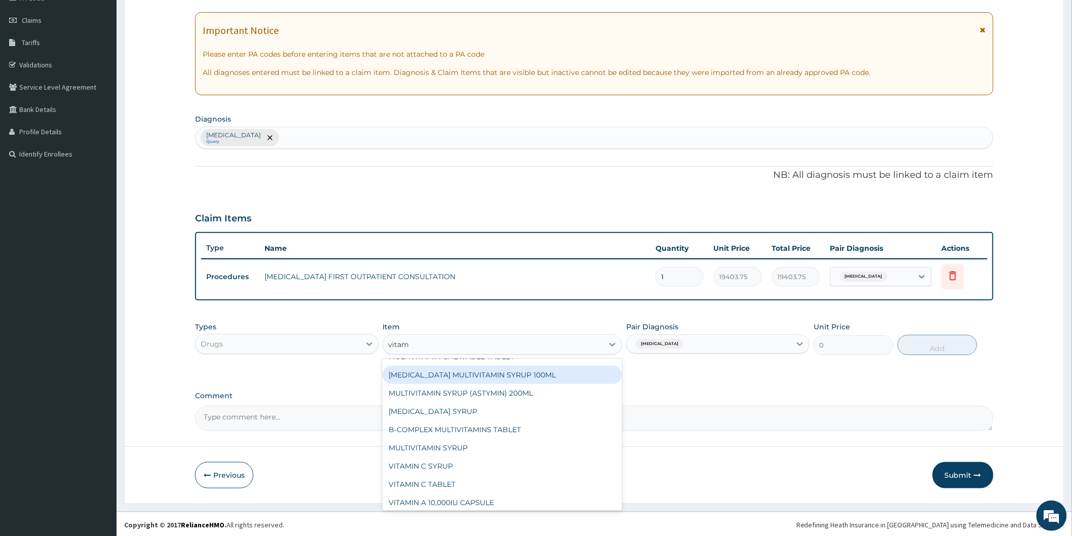
scroll to position [89, 0]
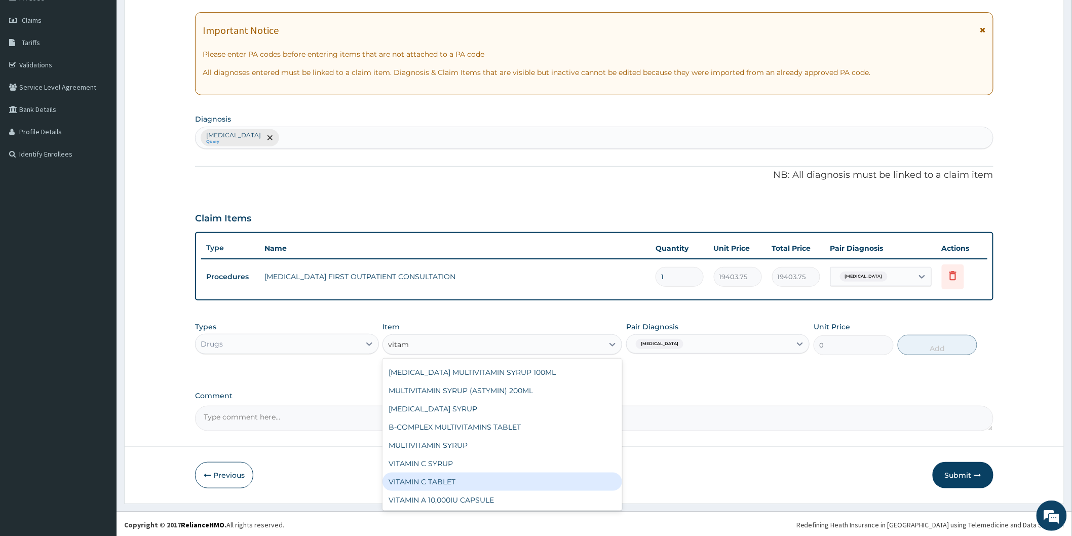
click at [471, 474] on div "VITAMIN C TABLET" at bounding box center [503, 482] width 240 height 18
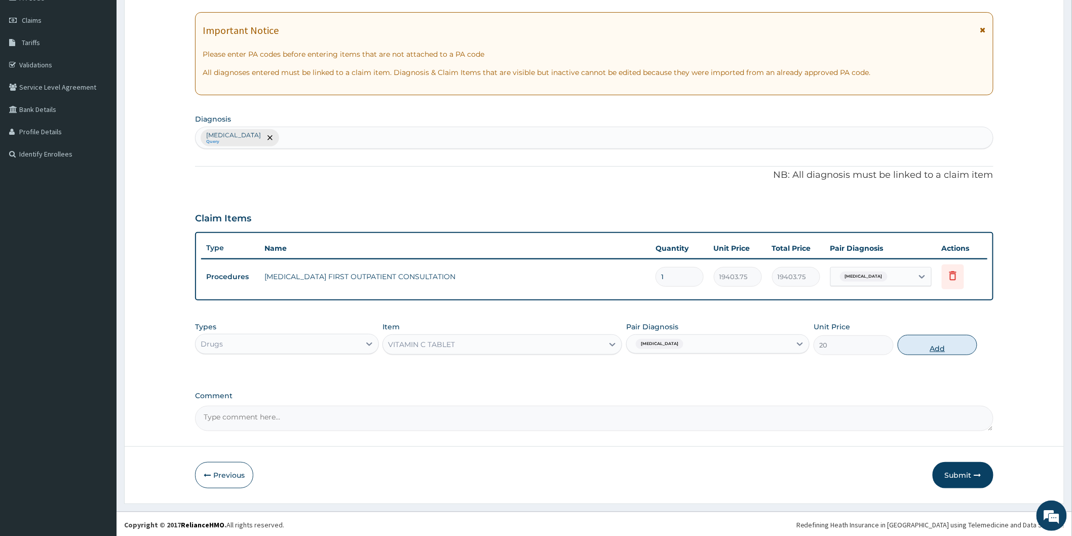
click at [941, 338] on button "Add" at bounding box center [938, 345] width 80 height 20
type input "0"
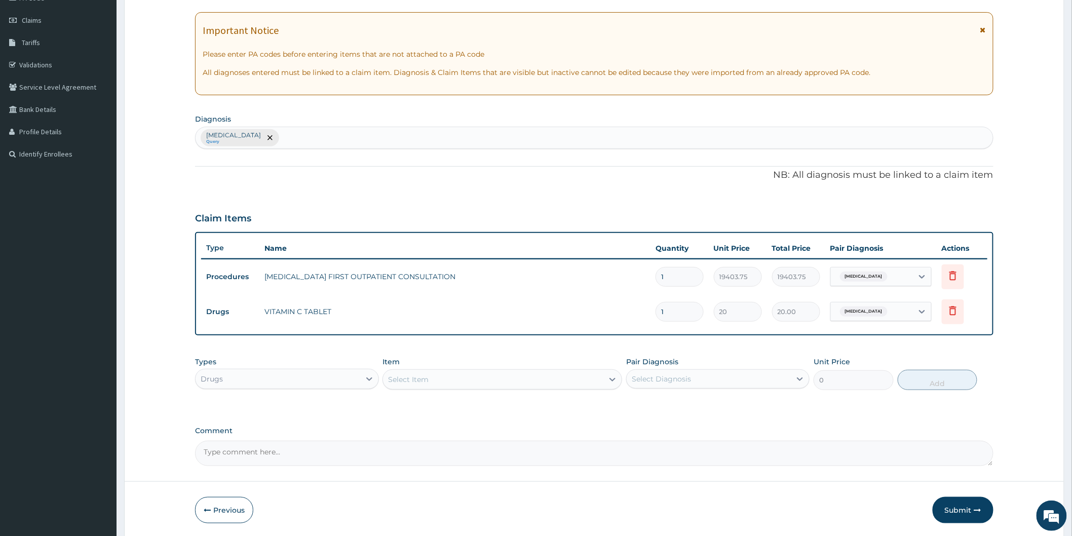
type input "0.00"
type input "4"
type input "80.00"
type input "48"
type input "960.00"
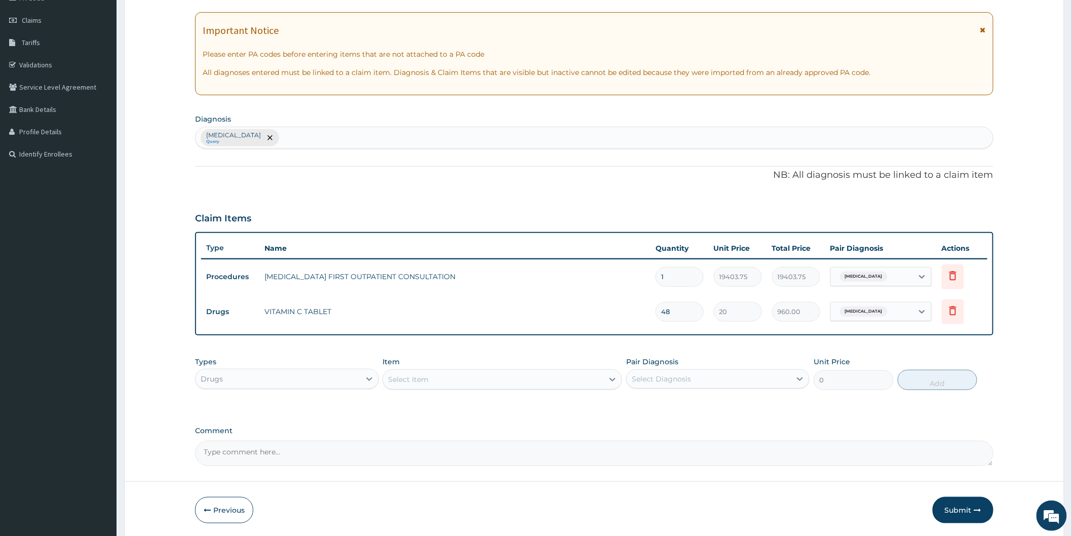
type input "48"
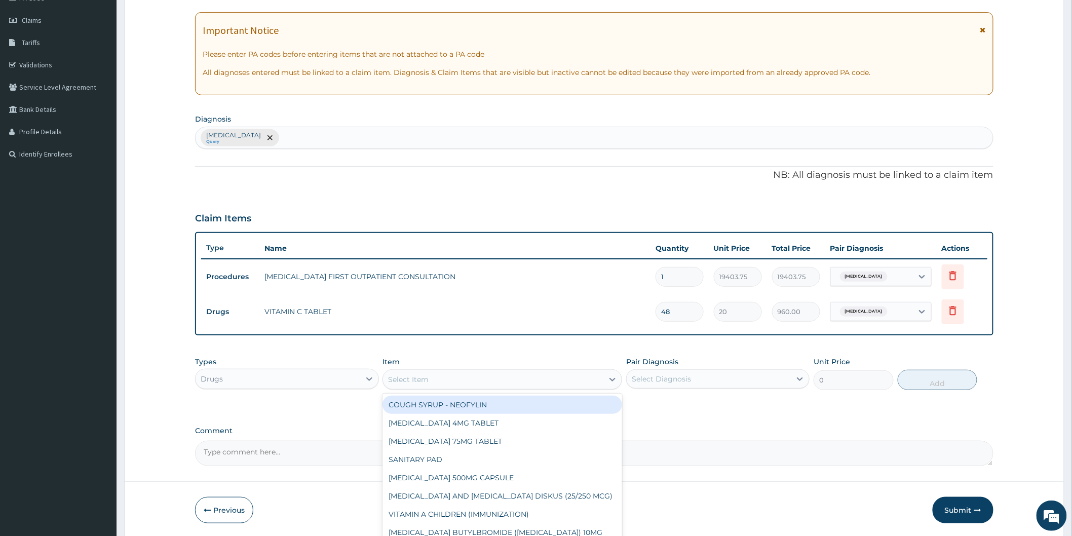
click at [492, 383] on div "Select Item" at bounding box center [493, 379] width 220 height 16
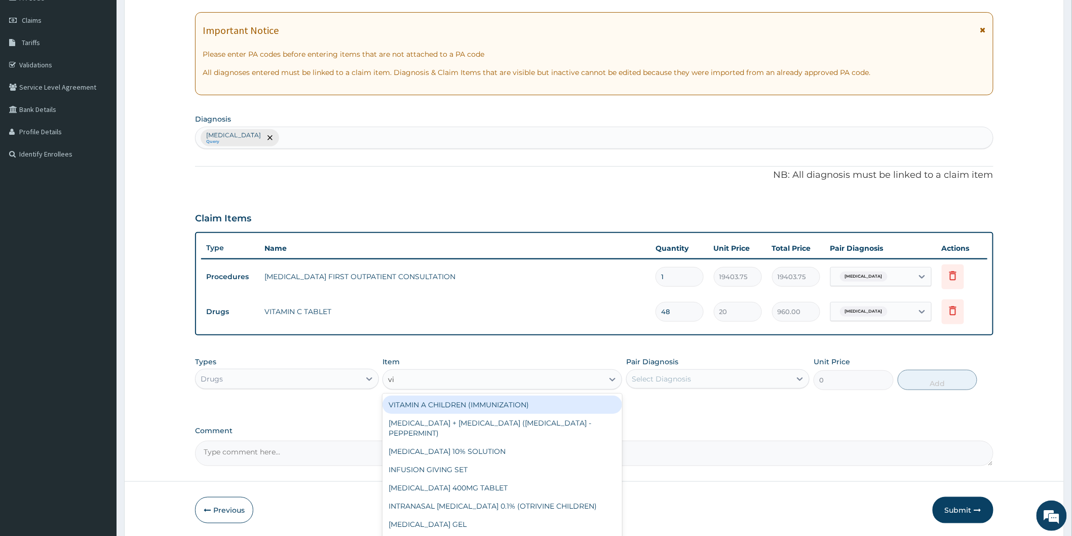
type input "vit"
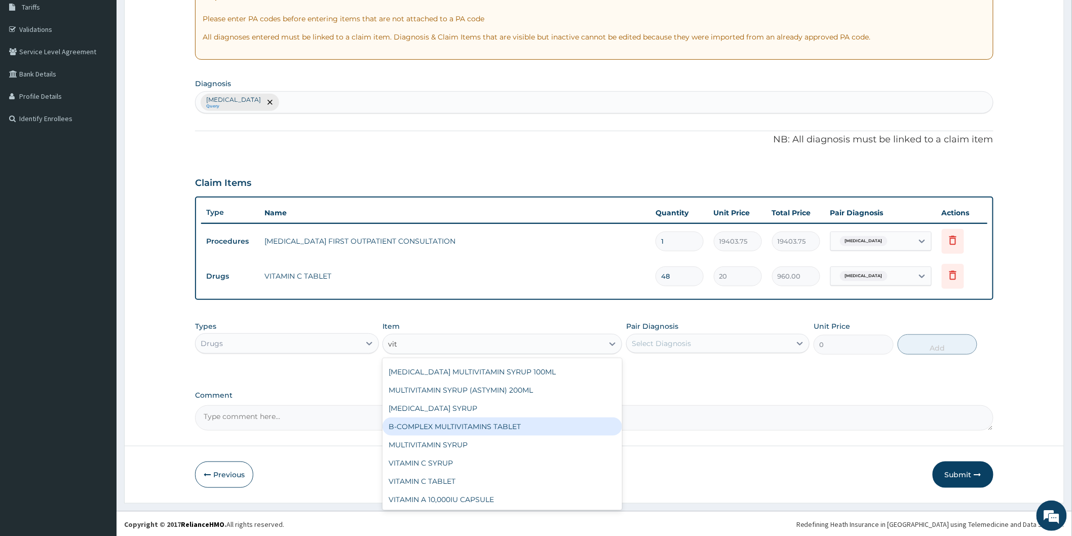
click at [459, 426] on div "B-COMPLEX MULTIVITAMINS TABLET" at bounding box center [503, 427] width 240 height 18
type input "31.04999923706055"
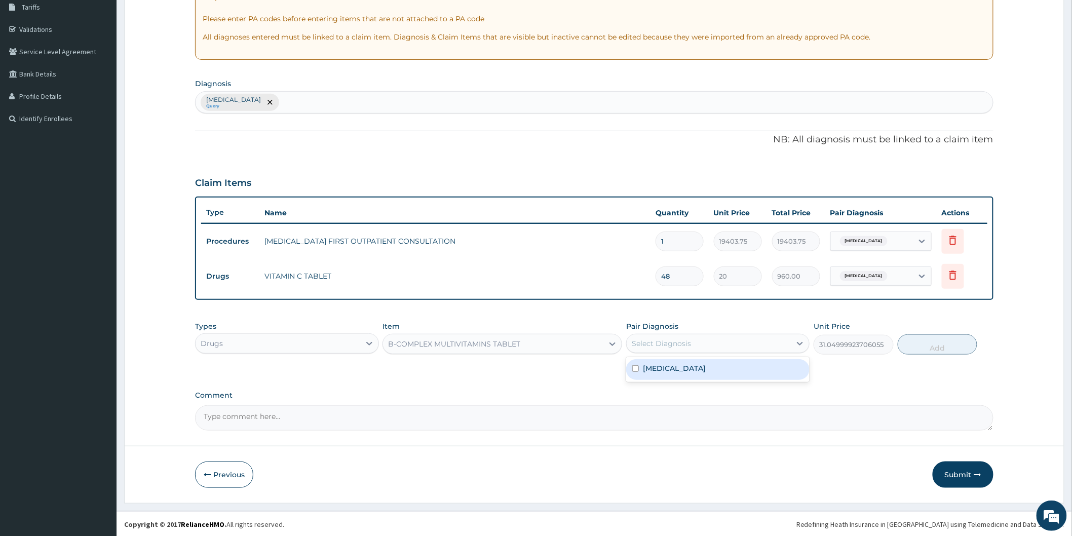
click at [696, 343] on div "Select Diagnosis" at bounding box center [709, 343] width 164 height 16
click at [698, 369] on div "Leukopenia" at bounding box center [717, 369] width 183 height 21
checkbox input "true"
click at [921, 345] on button "Add" at bounding box center [938, 344] width 80 height 20
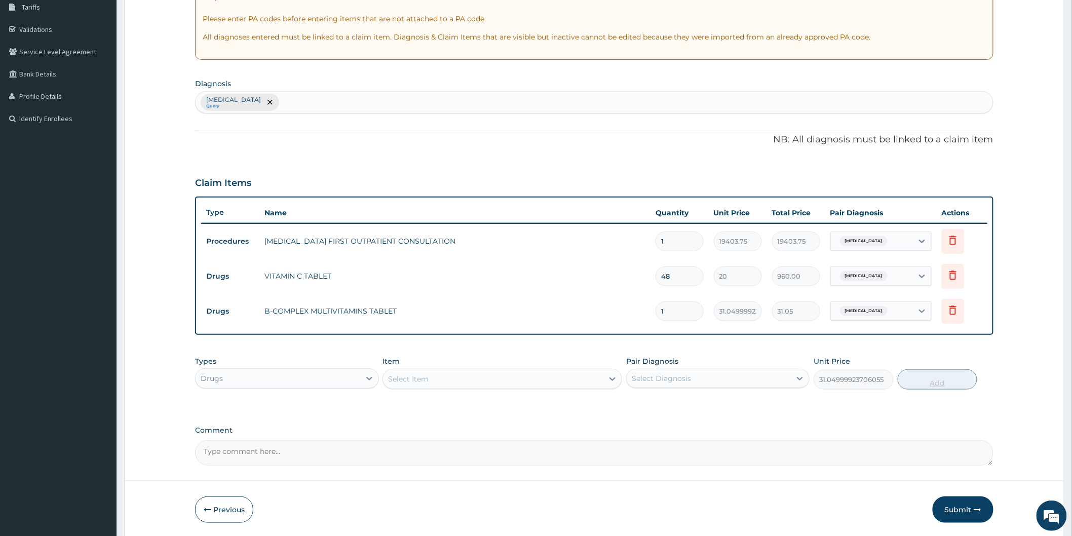
type input "0"
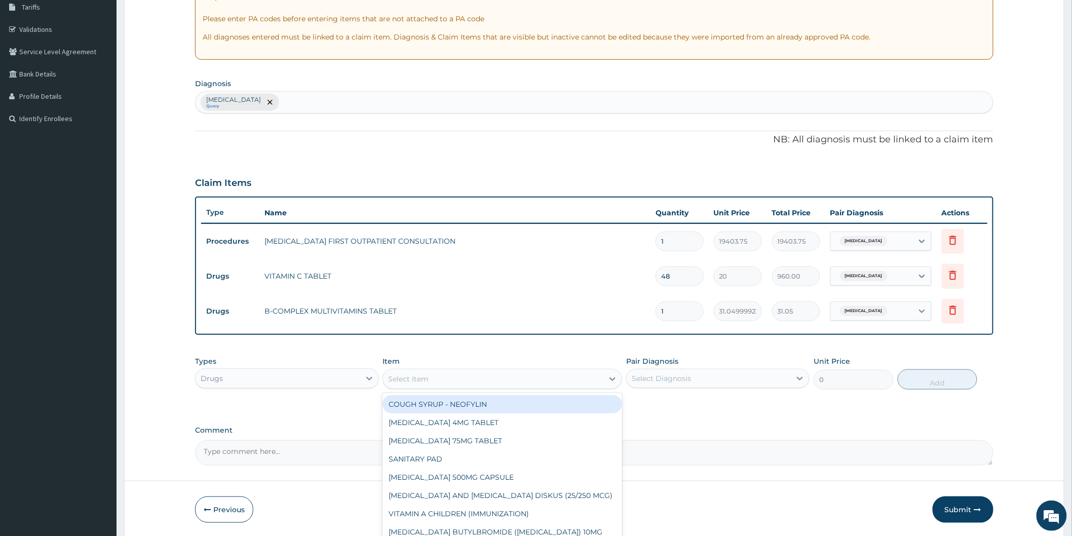
click at [526, 381] on div "Select Item" at bounding box center [493, 379] width 220 height 16
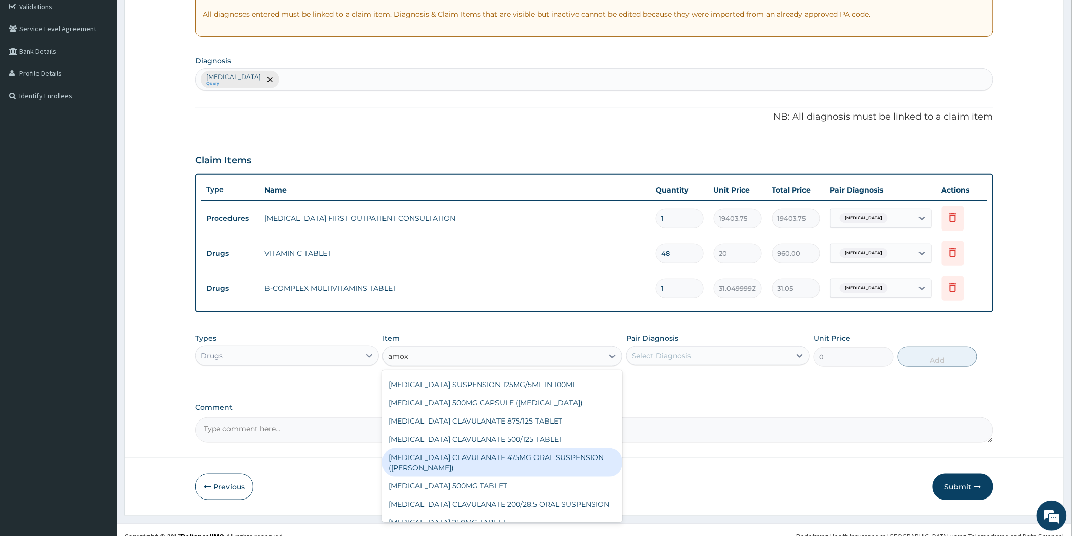
scroll to position [205, 0]
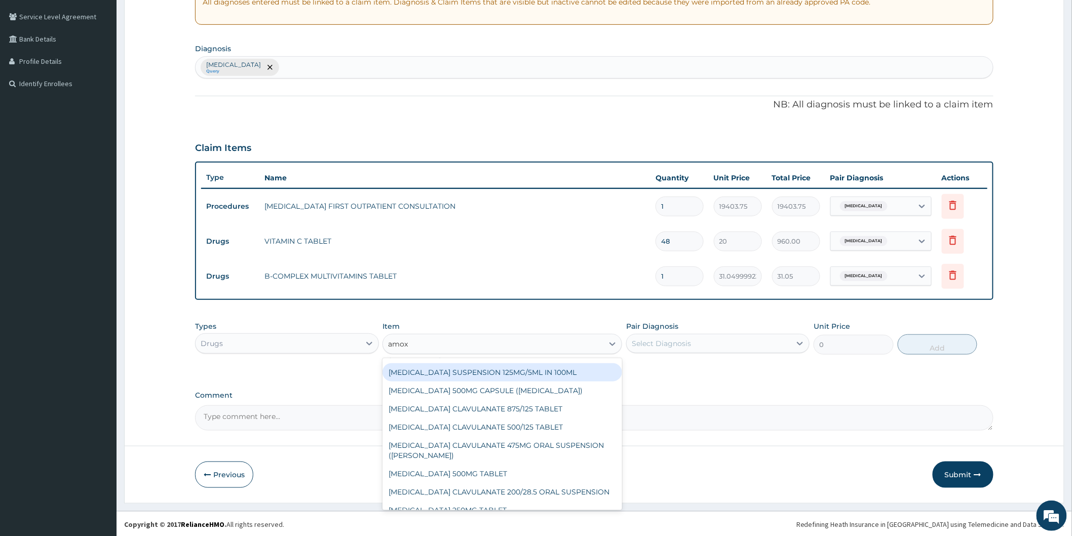
type input "amox"
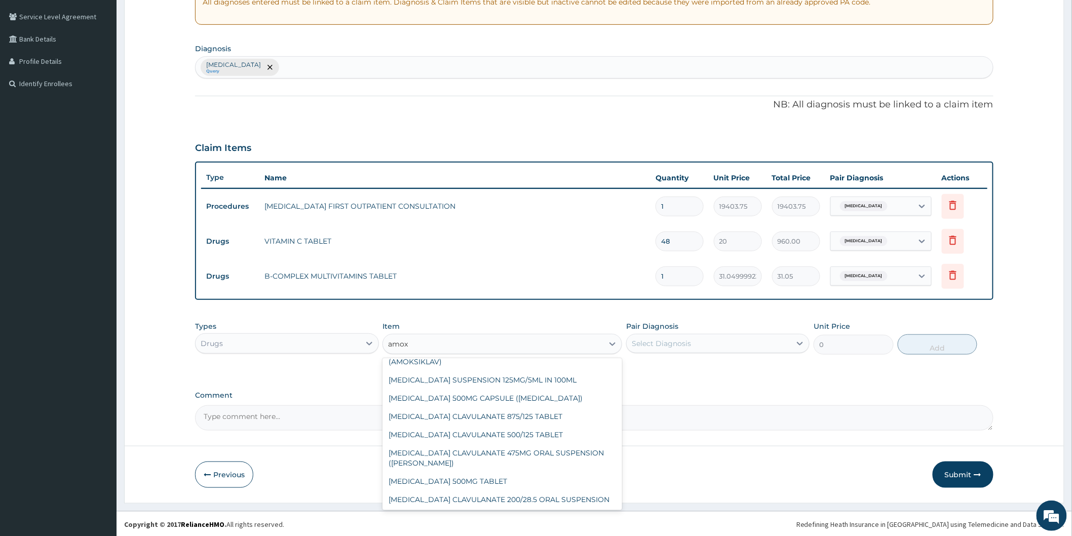
scroll to position [80, 0]
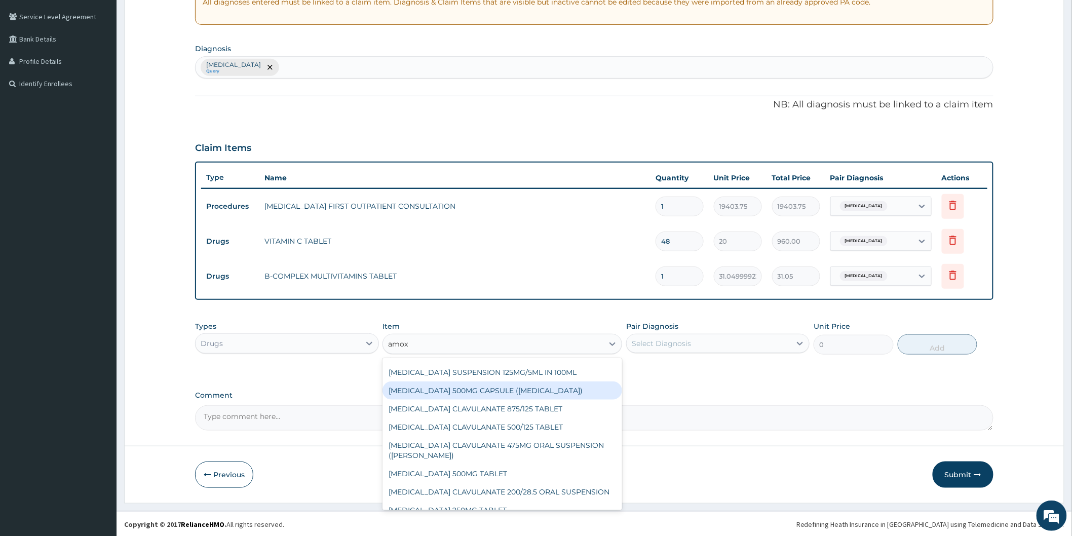
type input "amox"
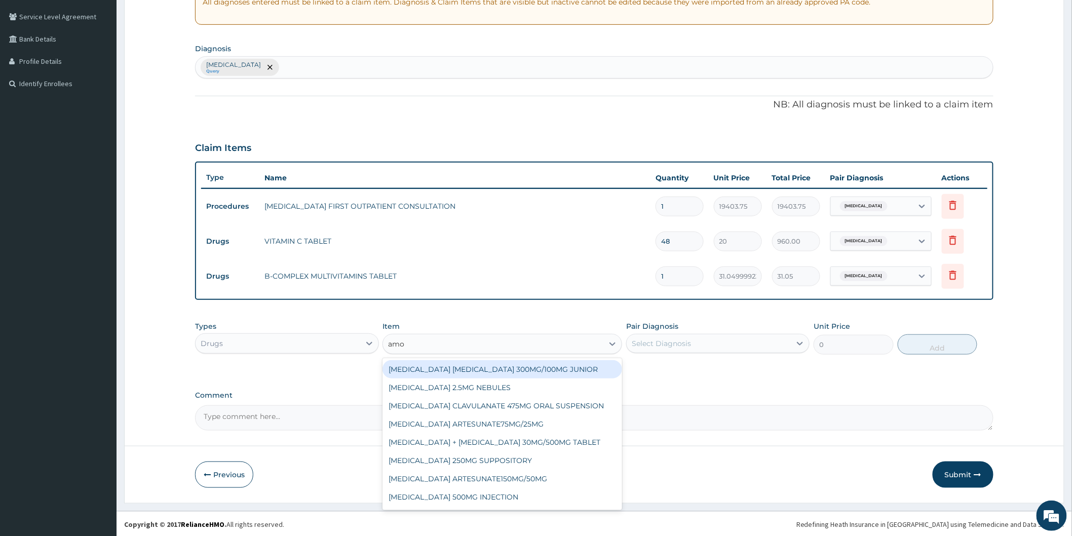
type input "amox"
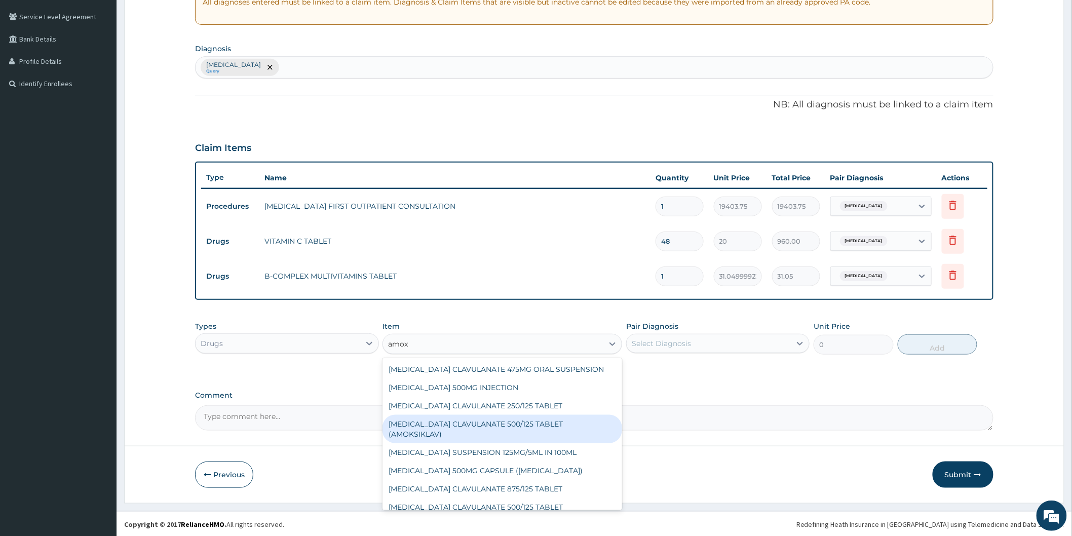
click at [520, 426] on div "AMOXICILLIN CLAVULANATE 500/125 TABLET (AMOKSIKLAV)" at bounding box center [503, 429] width 240 height 28
type input "756"
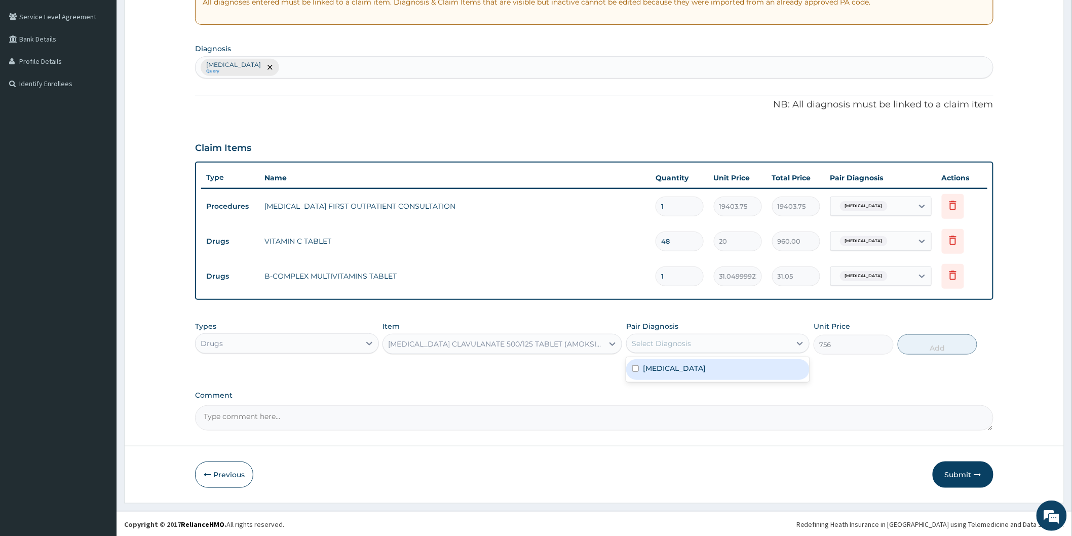
click at [688, 343] on div "Select Diagnosis" at bounding box center [661, 344] width 59 height 10
click at [685, 371] on label "Leukopenia" at bounding box center [674, 368] width 63 height 10
checkbox input "true"
click at [935, 347] on button "Add" at bounding box center [938, 344] width 80 height 20
type input "0"
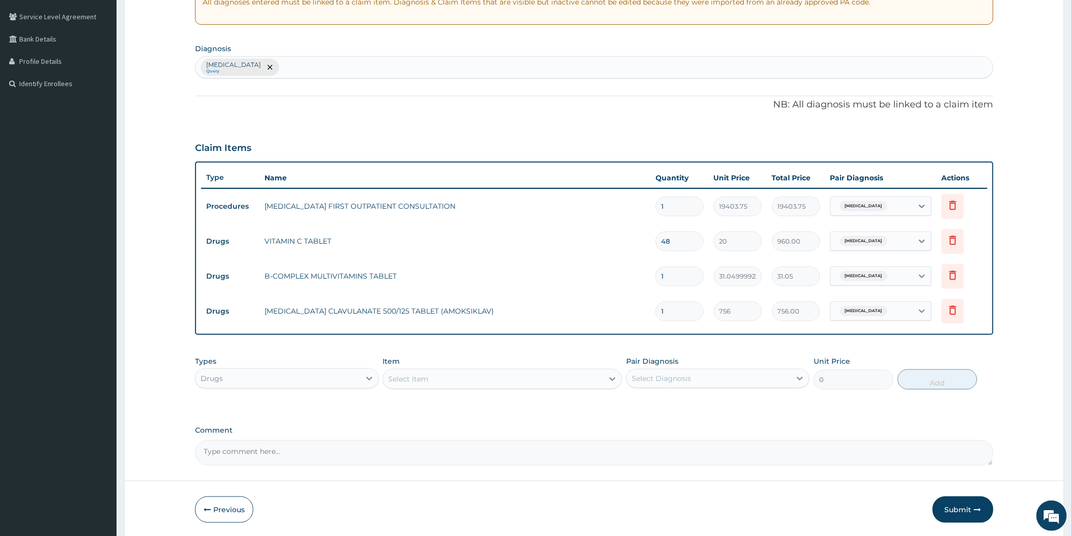
type input "14"
type input "10584.00"
type input "14"
click at [677, 283] on input "1" at bounding box center [680, 277] width 48 height 20
type input "0.00"
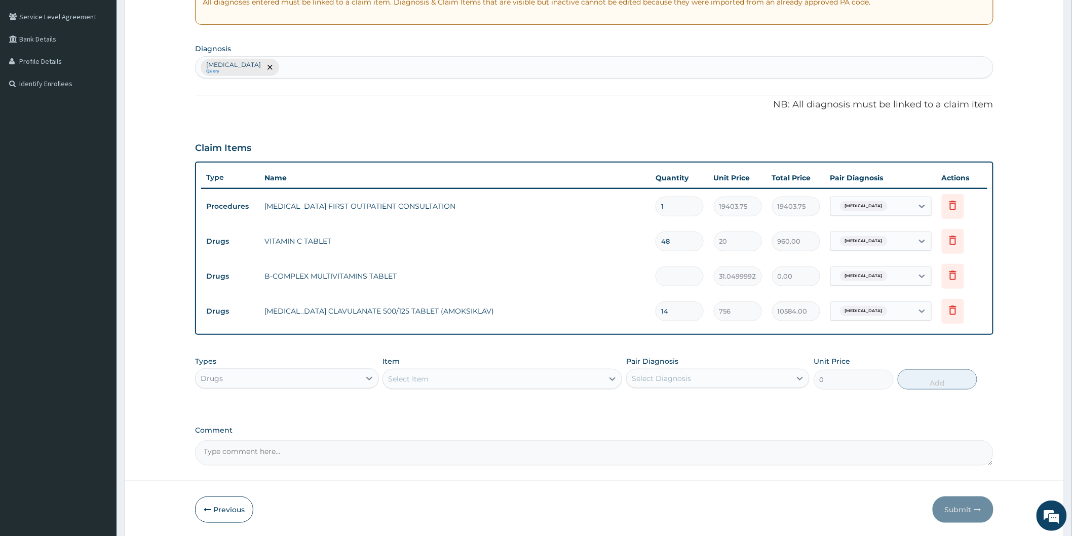
type input "2"
type input "62.10"
type input "28"
type input "869.40"
type input "28"
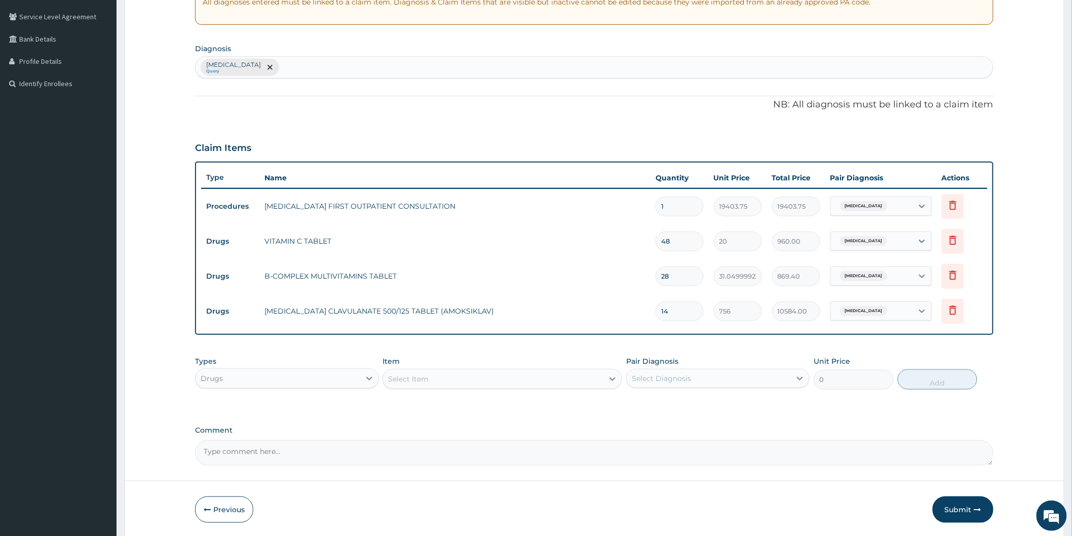
click at [675, 244] on input "48" at bounding box center [680, 242] width 48 height 20
type input "4"
type input "80.00"
type input "0.00"
type input "8"
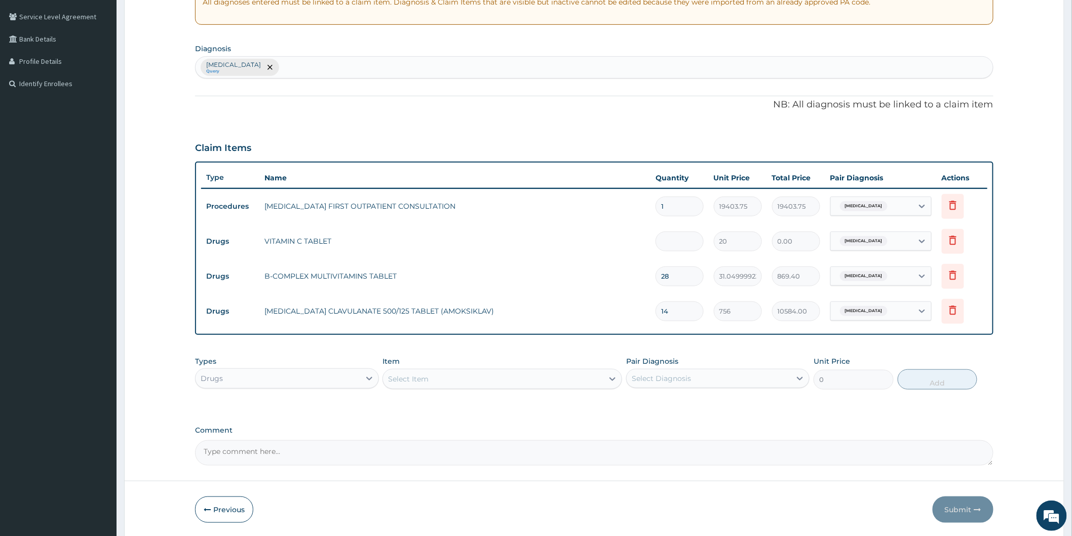
type input "160.00"
type input "84"
type input "1680.00"
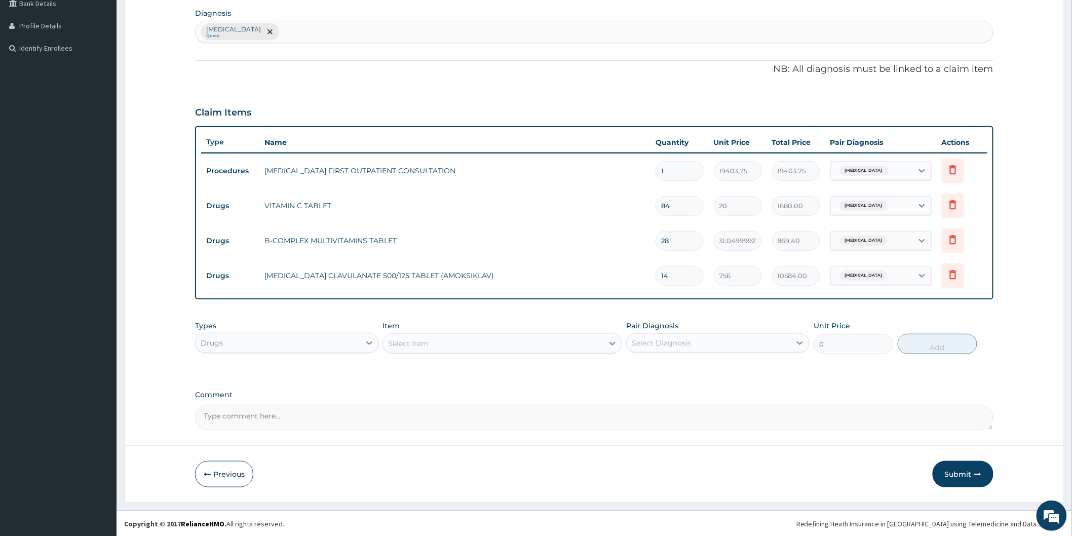
type input "84"
click at [619, 198] on td "VITAMIN C TABLET" at bounding box center [454, 206] width 391 height 20
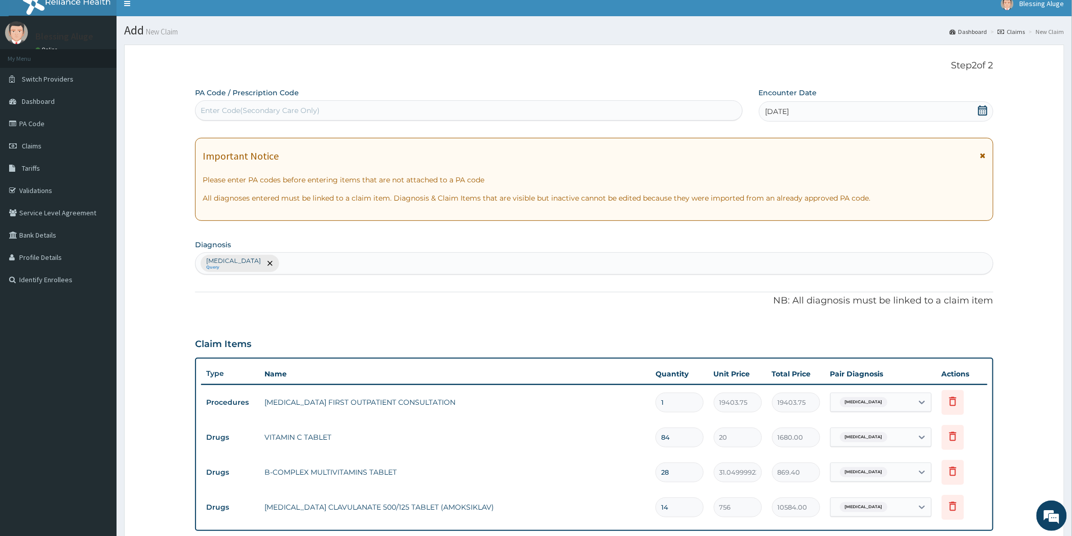
scroll to position [0, 0]
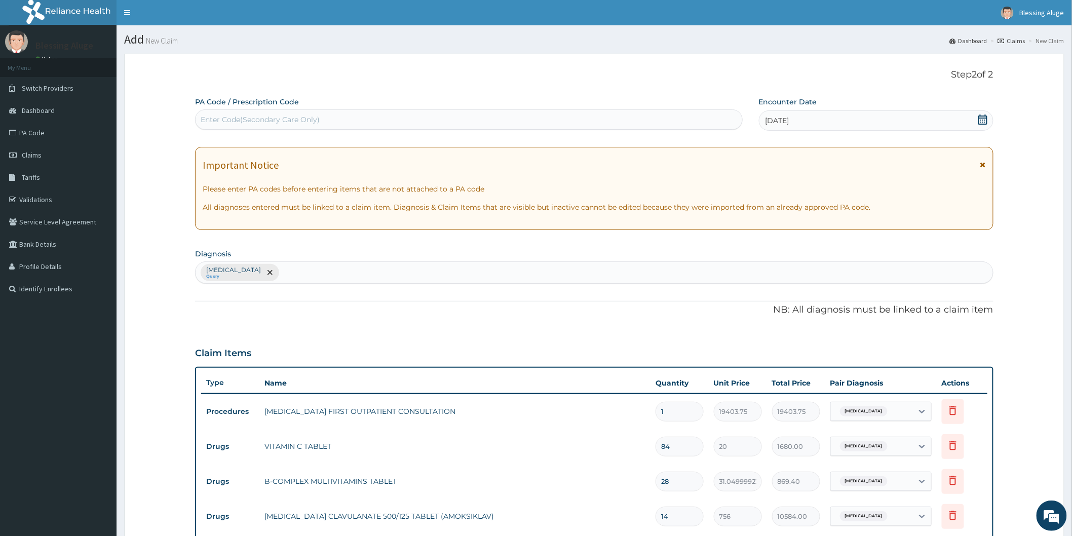
click at [520, 116] on div "Enter Code(Secondary Care Only)" at bounding box center [469, 119] width 547 height 16
paste input "PA/2B8E70"
type input "PA/2B8E70"
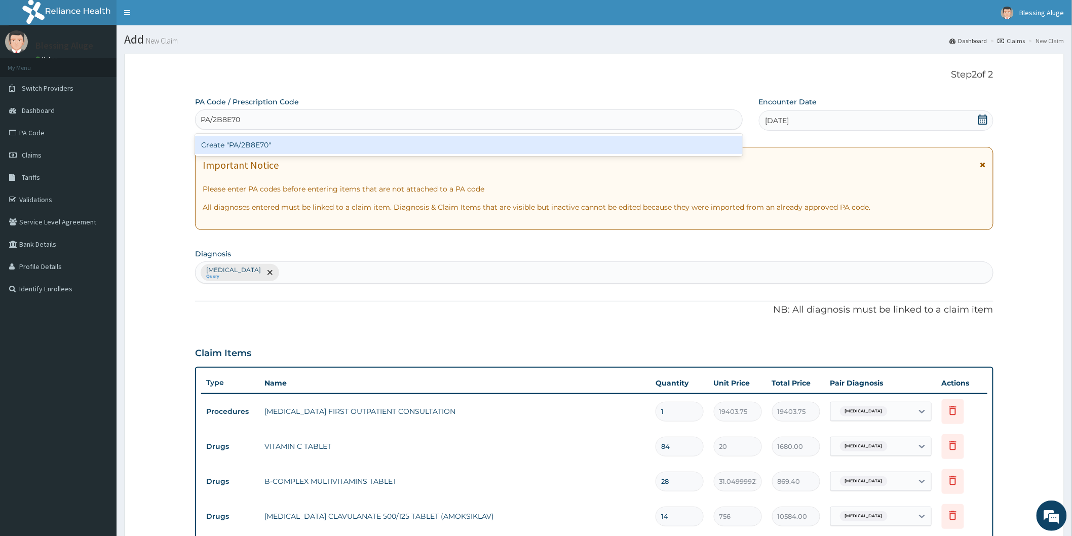
click at [512, 139] on div "Create "PA/2B8E70"" at bounding box center [469, 145] width 548 height 18
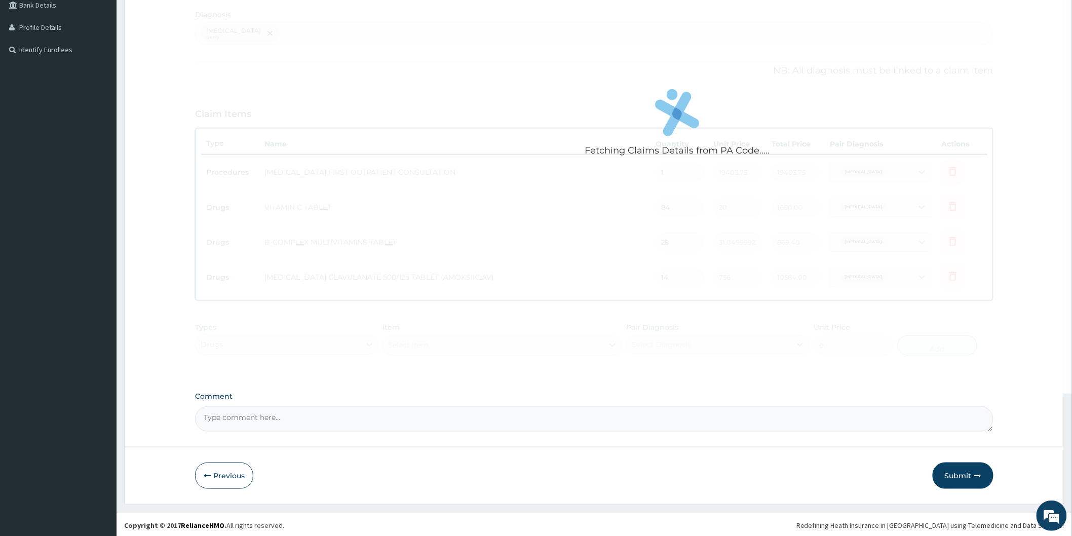
scroll to position [241, 0]
click at [957, 473] on button "Submit" at bounding box center [963, 474] width 61 height 26
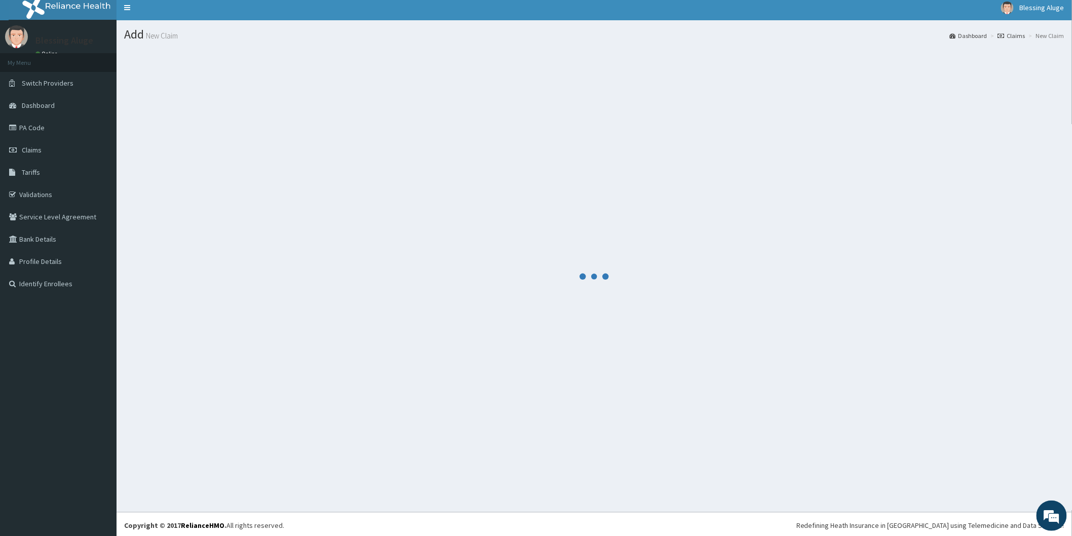
scroll to position [7, 0]
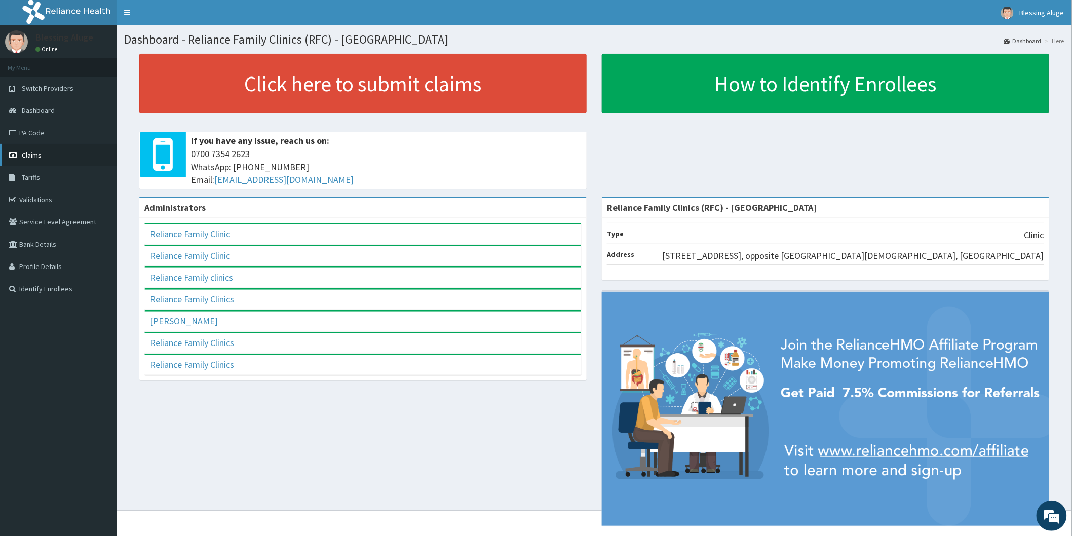
click at [30, 154] on span "Claims" at bounding box center [32, 155] width 20 height 9
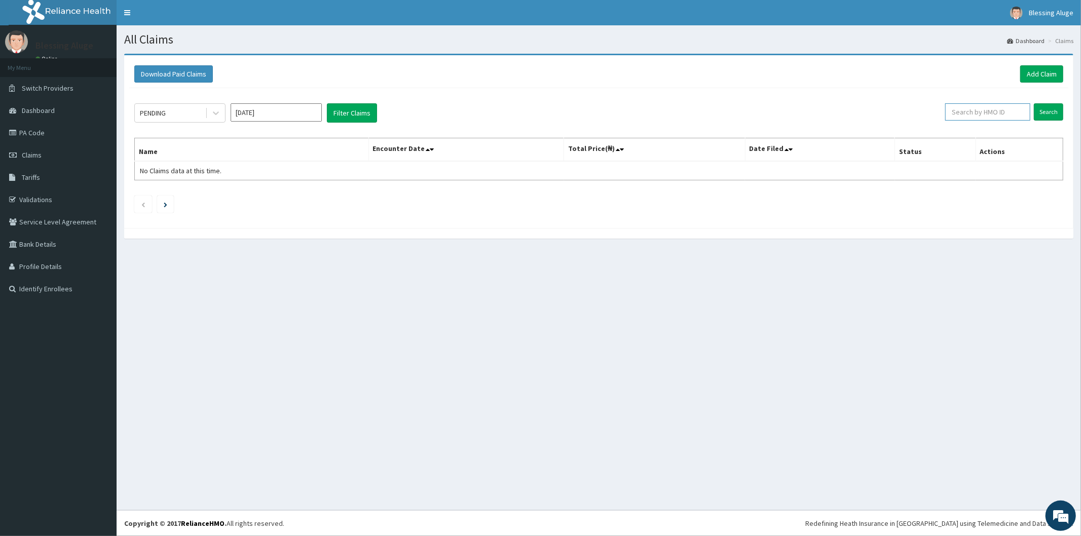
click at [979, 109] on input "text" at bounding box center [987, 111] width 85 height 17
paste input "PA/2B8E70"
click at [1034, 103] on input "Search" at bounding box center [1048, 111] width 29 height 17
type input "P"
paste input "SPD/10016/E"
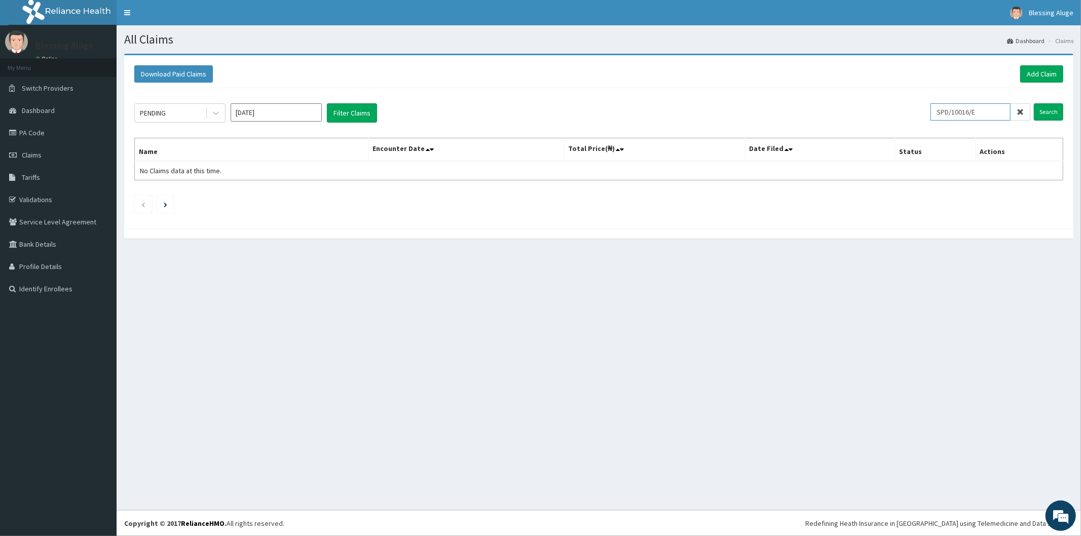
click at [1034, 103] on input "Search" at bounding box center [1048, 111] width 29 height 17
type input "SPD/10016/E"
click at [1034, 103] on input "Search" at bounding box center [1048, 111] width 29 height 17
click at [218, 117] on icon at bounding box center [216, 113] width 10 height 10
click at [195, 156] on div "Approved" at bounding box center [179, 156] width 91 height 18
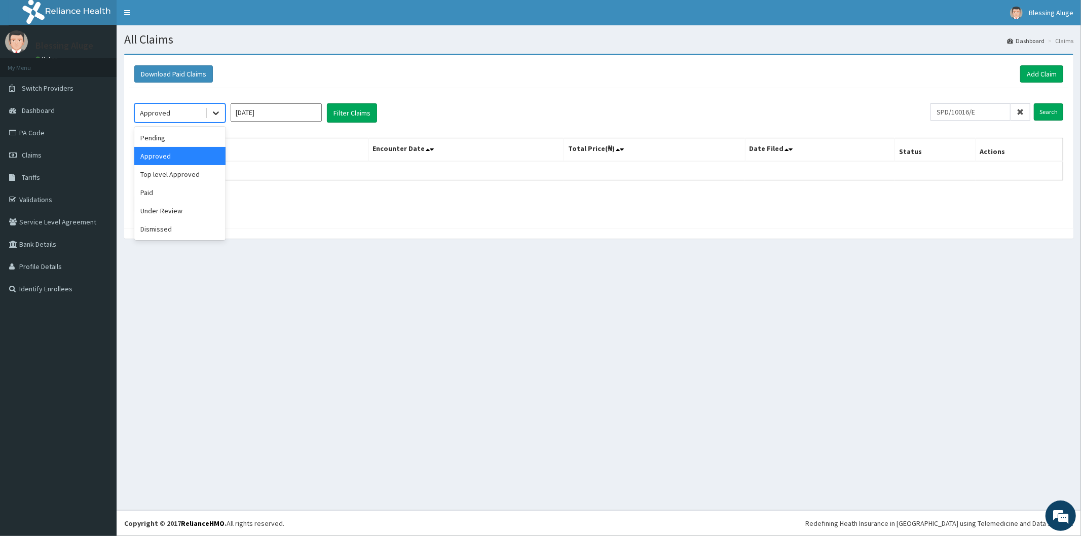
click at [219, 114] on icon at bounding box center [216, 113] width 10 height 10
click at [211, 140] on div "Pending" at bounding box center [179, 138] width 91 height 18
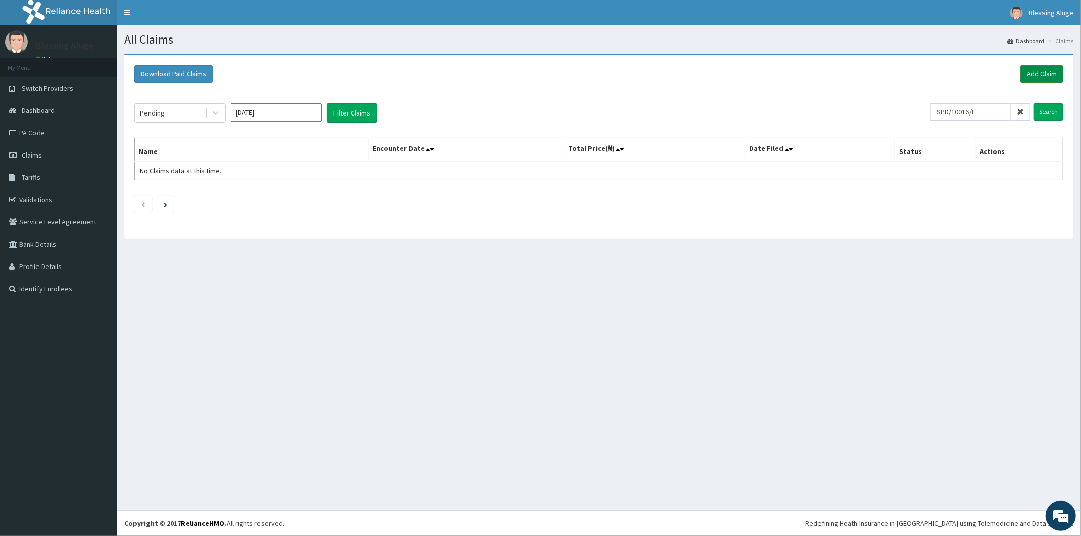
click at [1032, 69] on link "Add Claim" at bounding box center [1041, 73] width 43 height 17
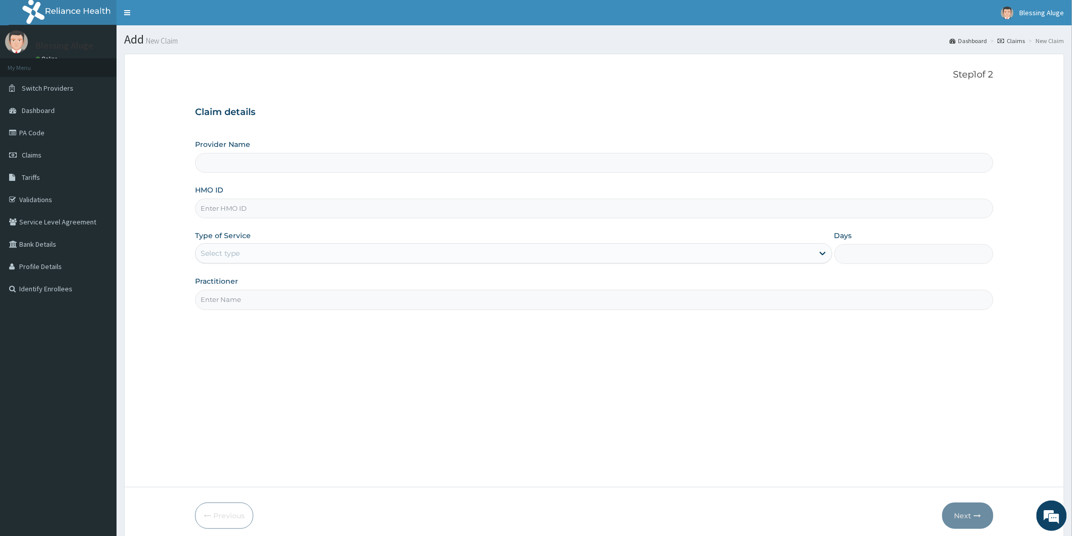
type input "Reliance Family Clinics (RFC) - [GEOGRAPHIC_DATA]"
click at [374, 211] on input "HMO ID" at bounding box center [594, 209] width 799 height 20
paste input "SPD/10016/E"
type input "SPD/10016/E"
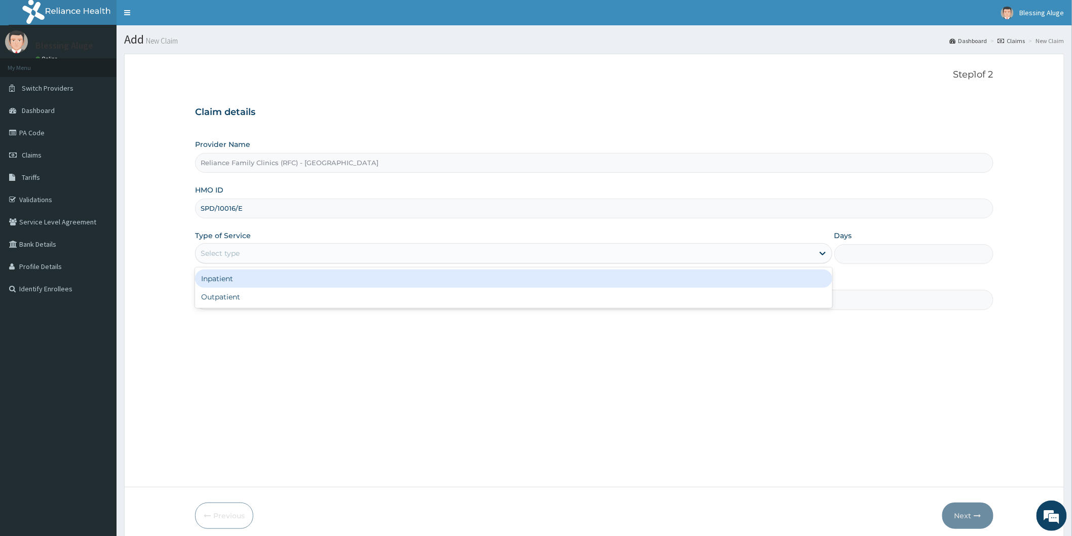
click at [312, 259] on div "Select type" at bounding box center [505, 253] width 618 height 16
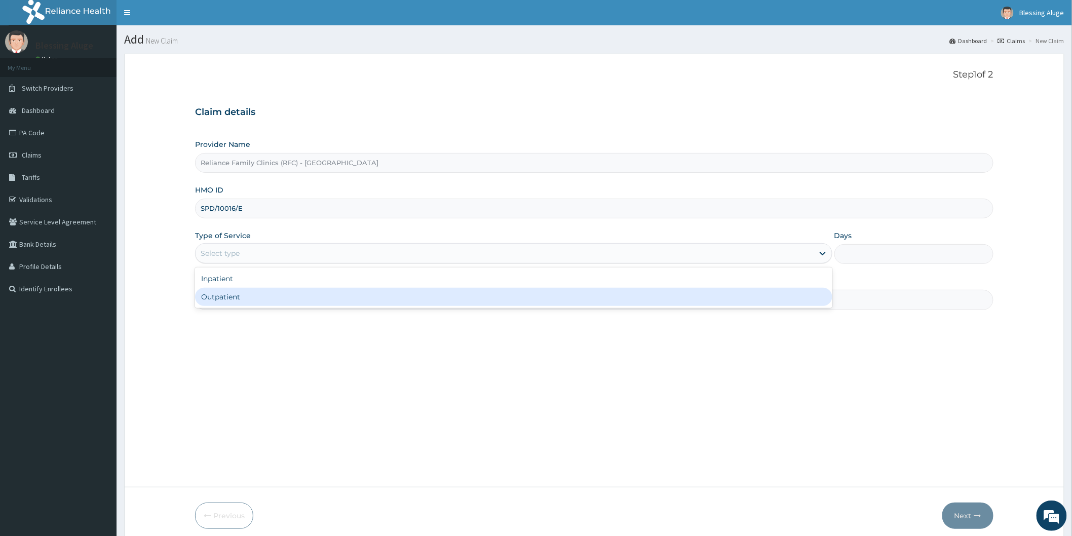
click at [296, 298] on div "Outpatient" at bounding box center [514, 297] width 638 height 18
type input "1"
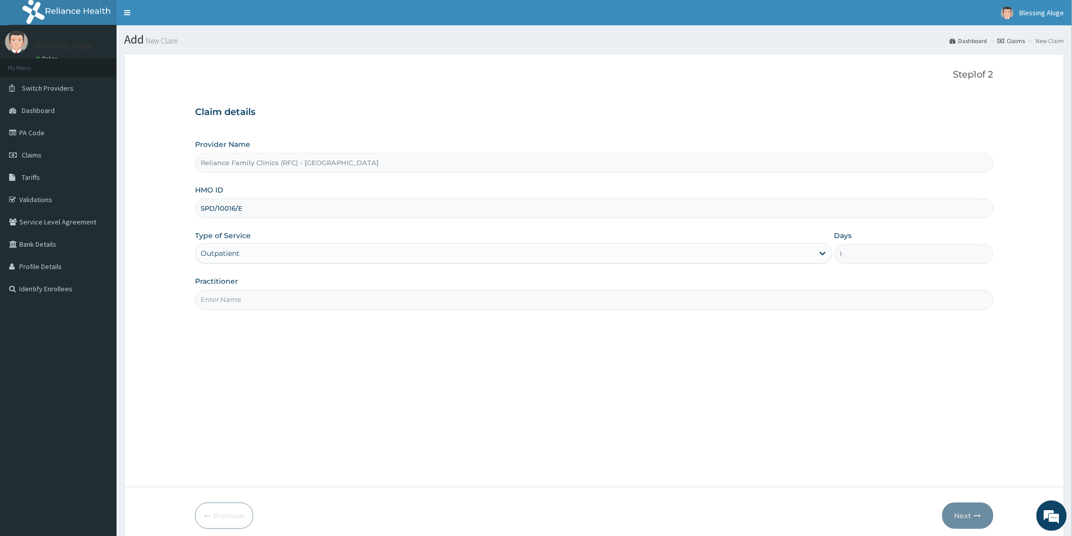
click at [254, 301] on input "Practitioner" at bounding box center [594, 300] width 799 height 20
click at [258, 307] on input "Dr [PERSON_NAME]" at bounding box center [594, 300] width 799 height 20
type input "[PERSON_NAME] ([MEDICAL_DATA])"
click at [964, 514] on button "Next" at bounding box center [968, 516] width 51 height 26
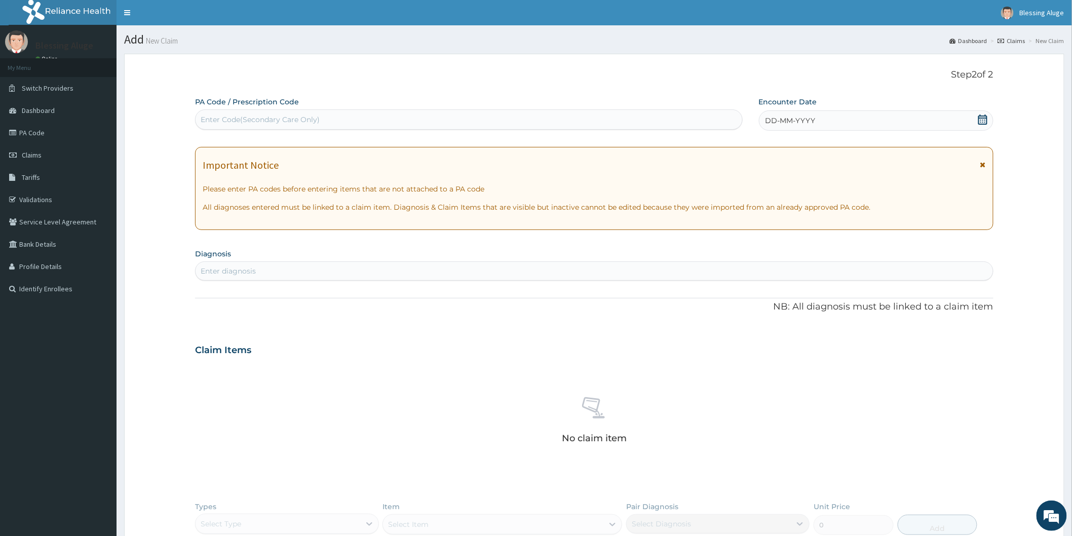
click at [985, 119] on icon at bounding box center [983, 120] width 10 height 10
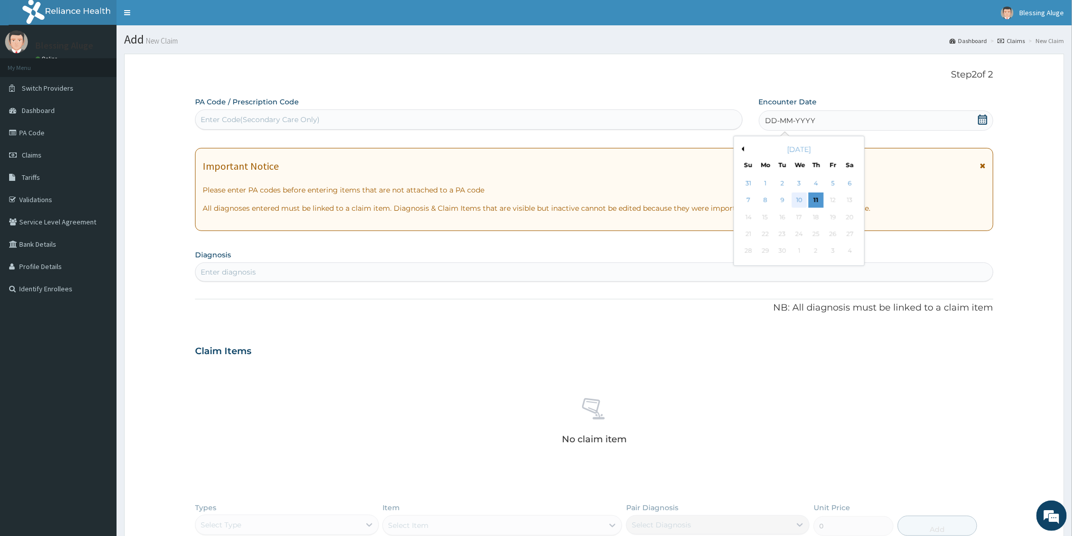
click at [803, 201] on div "10" at bounding box center [799, 200] width 15 height 15
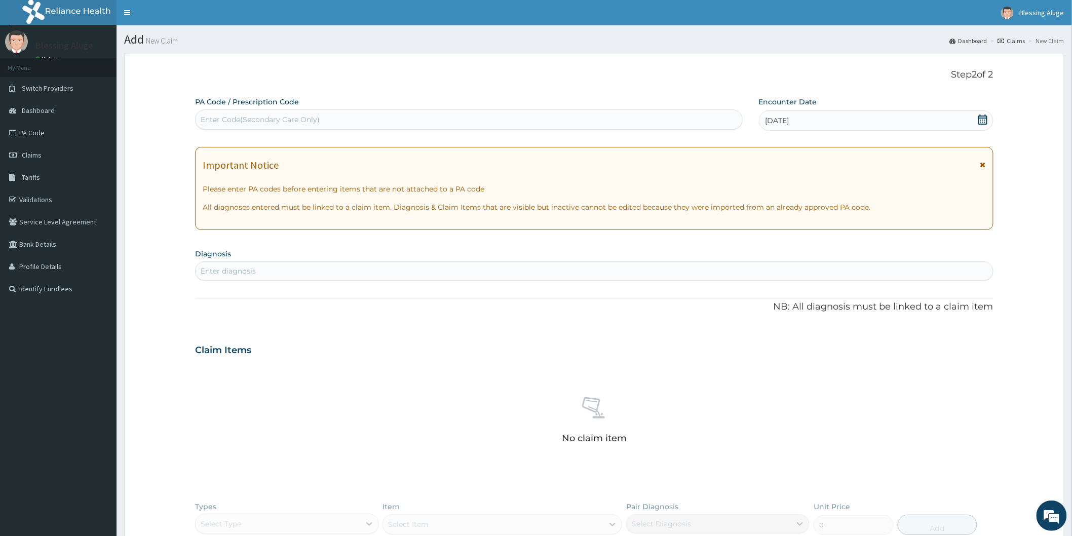
click at [509, 115] on div "Enter Code(Secondary Care Only)" at bounding box center [469, 119] width 547 height 16
paste input "PA/2B8E70"
type input "PA/2B8E70"
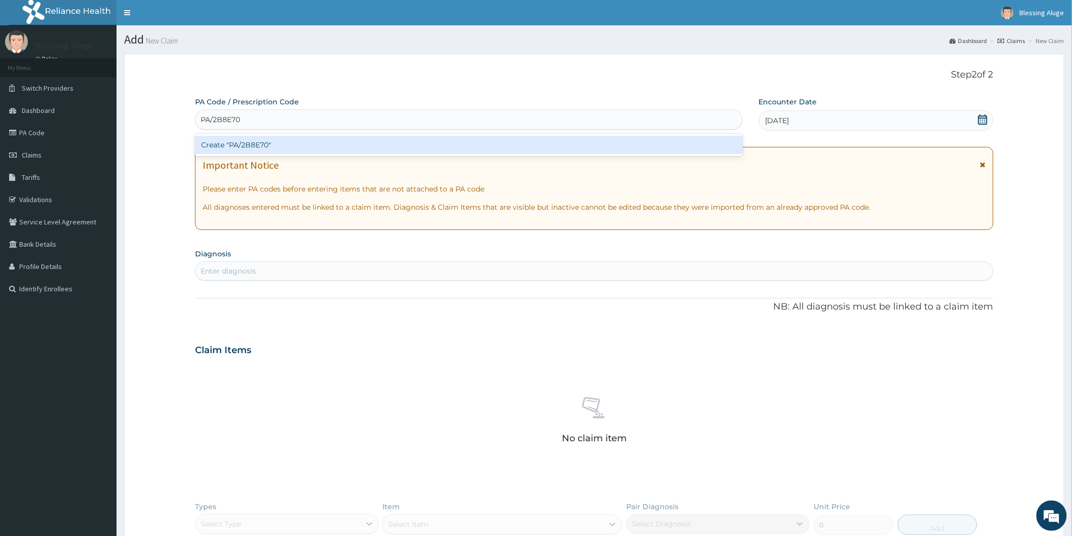
click at [507, 148] on div "Create "PA/2B8E70"" at bounding box center [469, 145] width 548 height 18
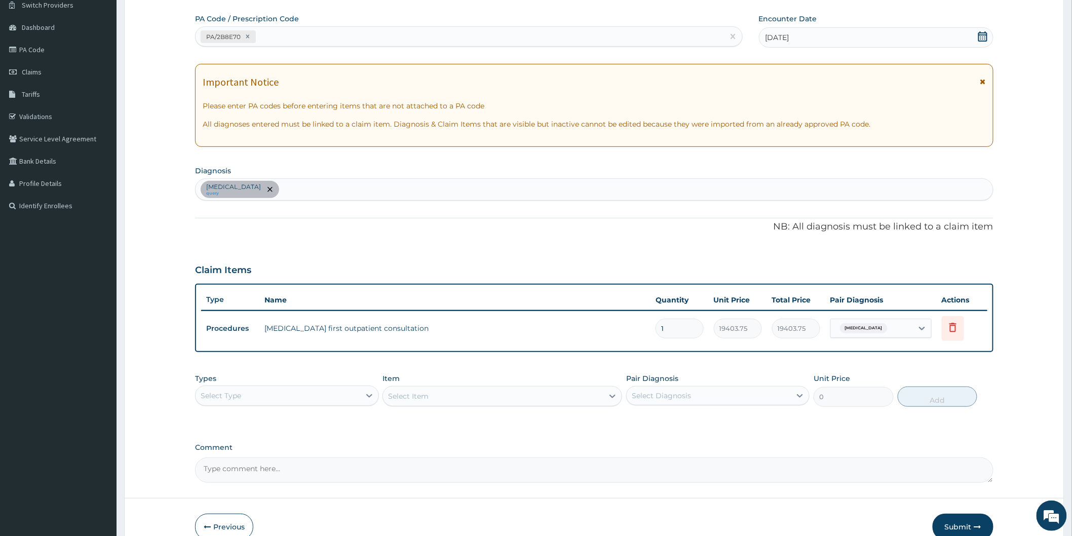
scroll to position [135, 0]
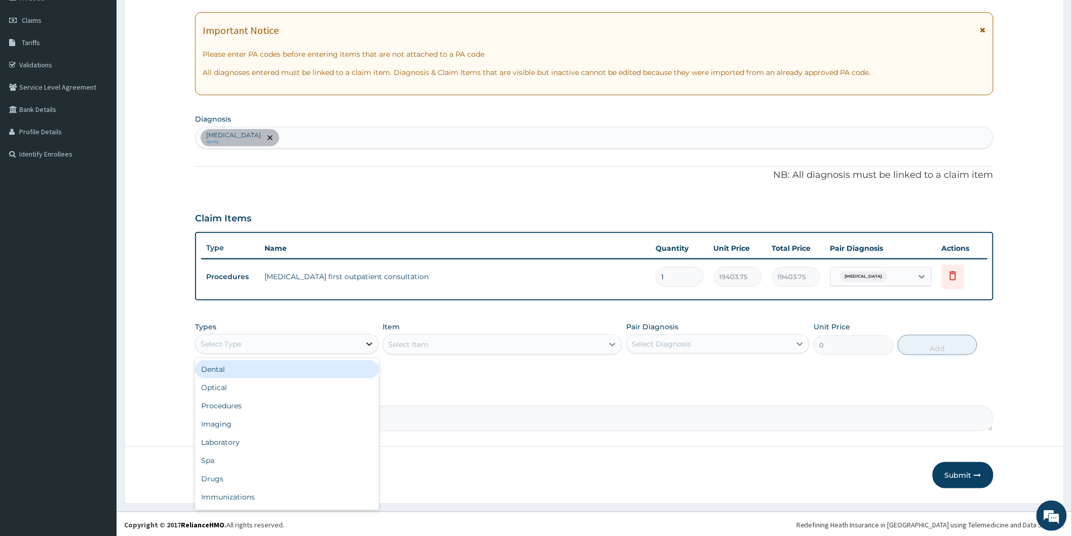
click at [361, 345] on div at bounding box center [369, 344] width 18 height 18
click at [298, 478] on div "Drugs" at bounding box center [286, 479] width 183 height 18
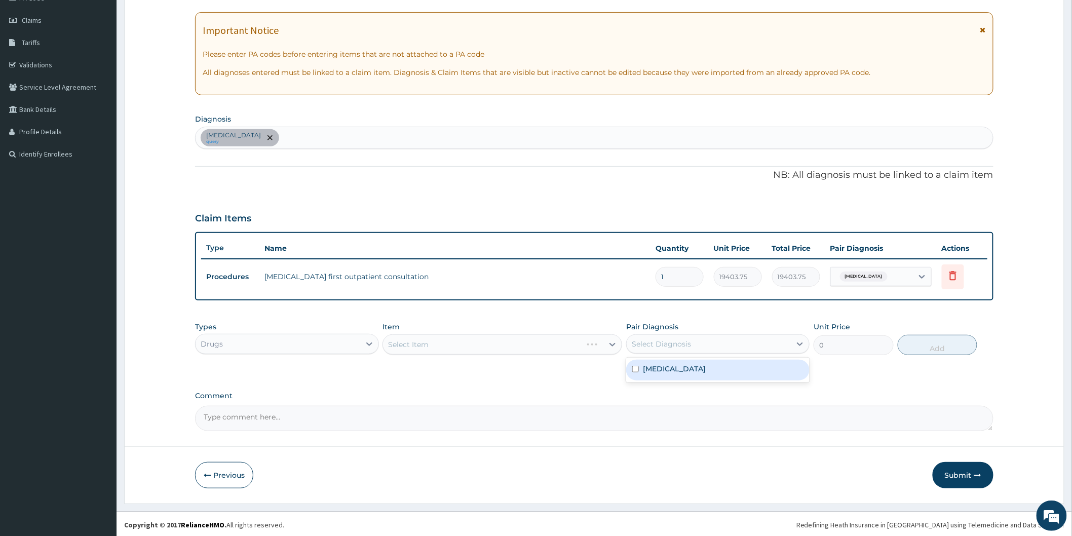
click at [721, 348] on div "Select Diagnosis" at bounding box center [709, 344] width 164 height 16
click at [711, 375] on div "[MEDICAL_DATA]" at bounding box center [717, 370] width 183 height 21
checkbox input "true"
click at [553, 348] on div "Select Item" at bounding box center [503, 344] width 240 height 20
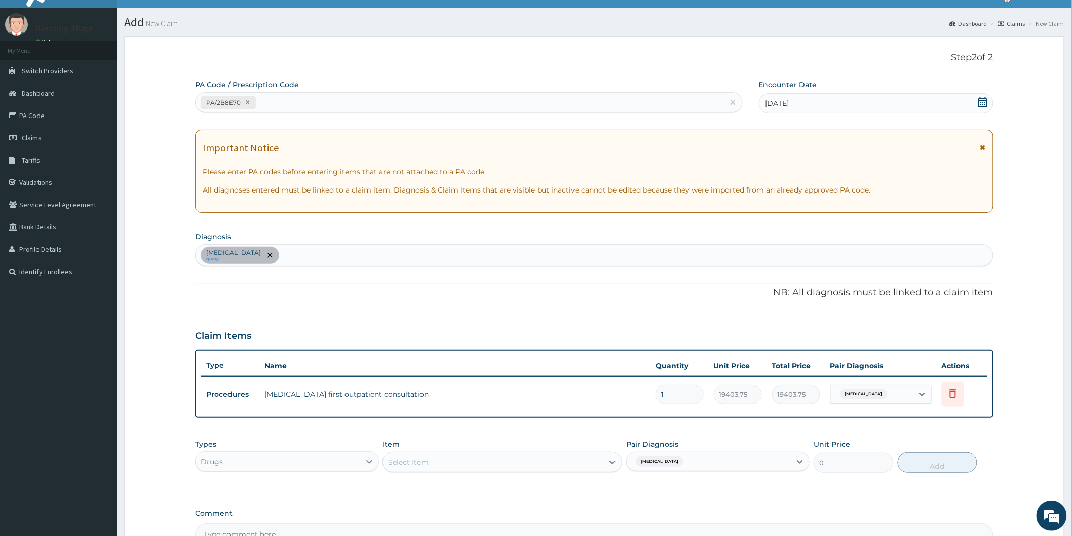
scroll to position [0, 0]
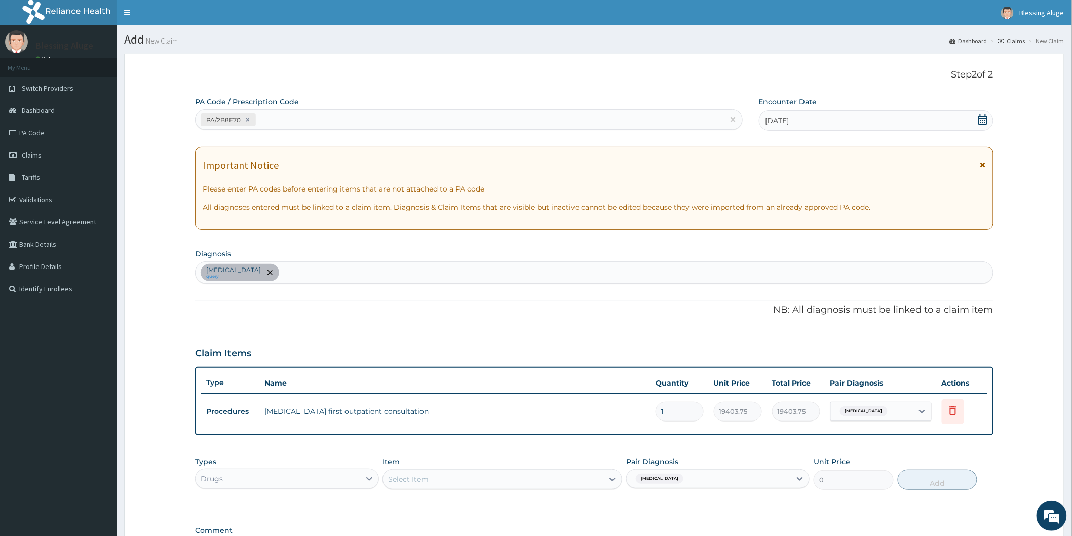
click at [980, 118] on icon at bounding box center [983, 120] width 9 height 10
click at [986, 121] on icon at bounding box center [983, 120] width 10 height 10
click at [980, 119] on icon at bounding box center [983, 120] width 10 height 10
click at [986, 122] on icon at bounding box center [983, 120] width 10 height 10
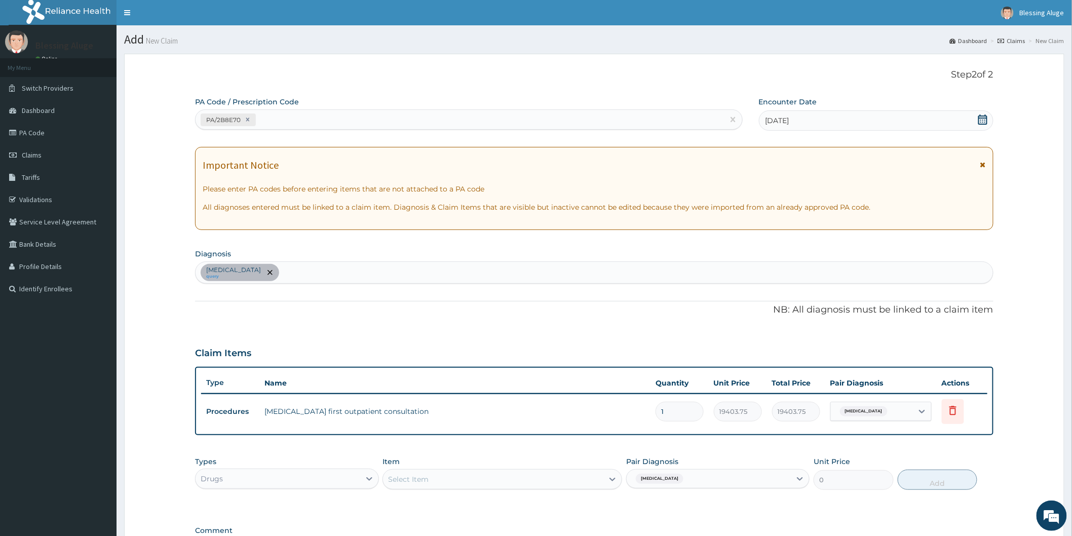
click at [984, 120] on icon at bounding box center [983, 120] width 10 height 10
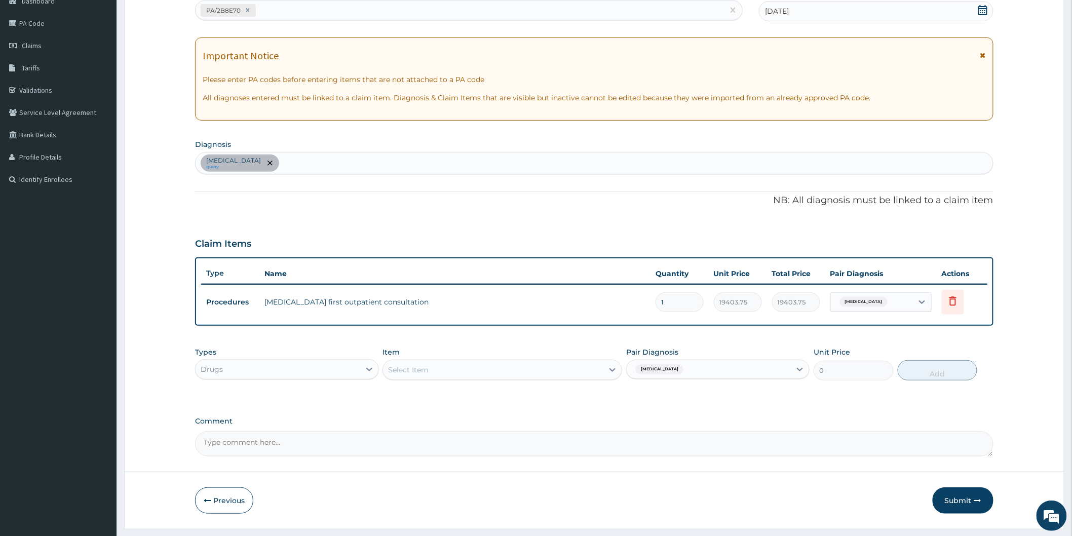
scroll to position [135, 0]
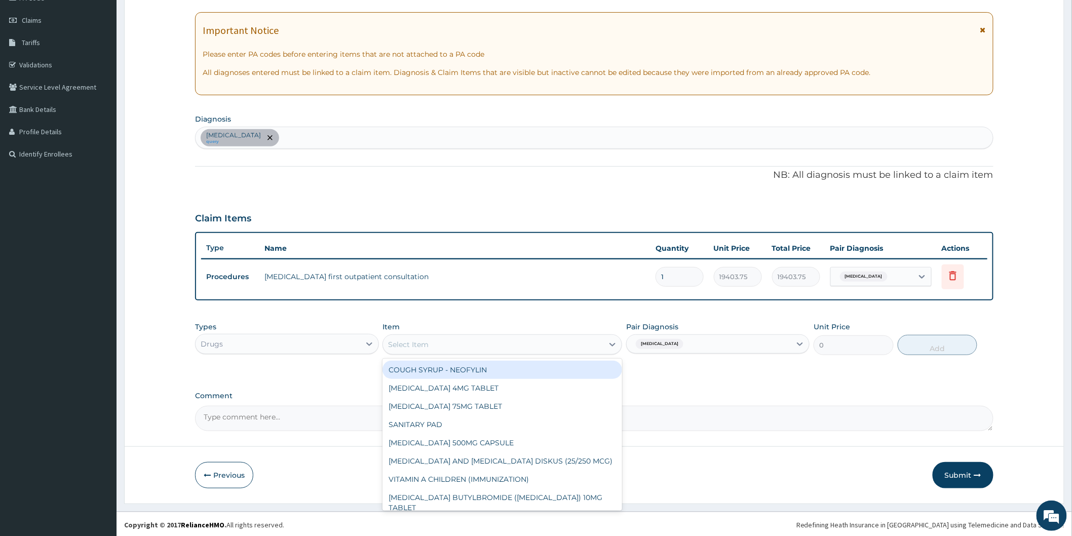
click at [452, 351] on div "Select Item" at bounding box center [493, 344] width 220 height 16
type input "SY"
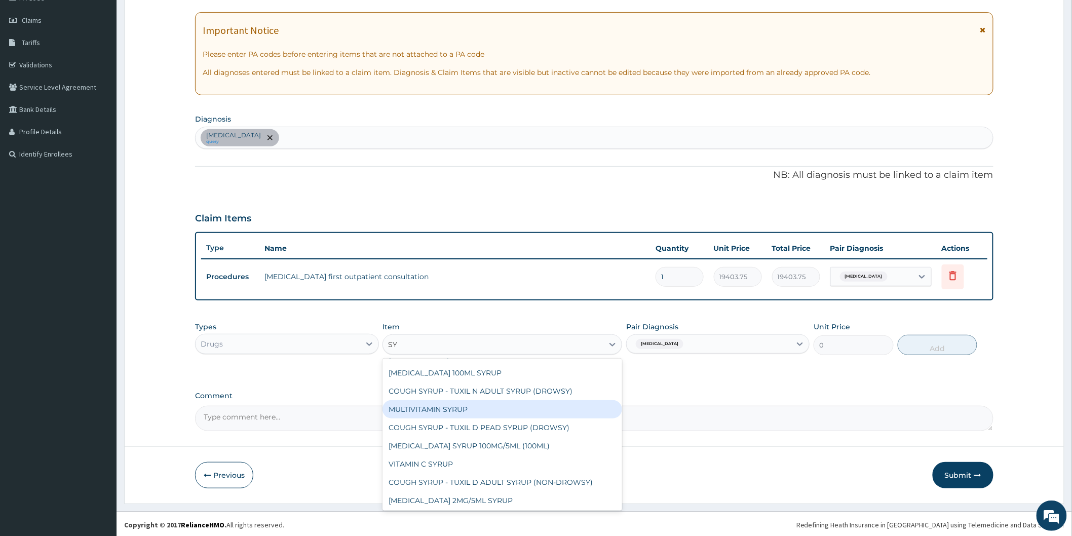
scroll to position [325, 0]
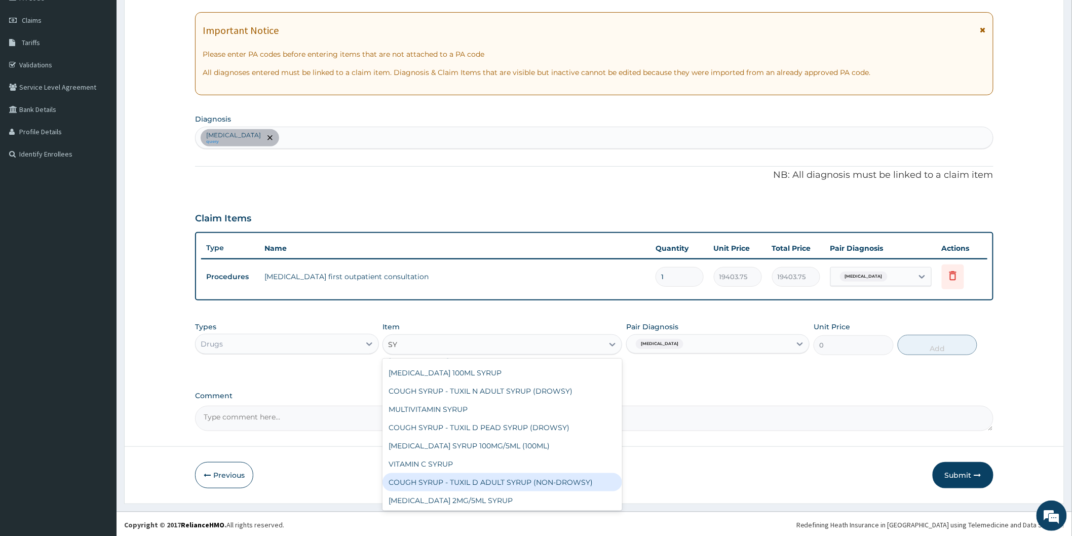
click at [477, 483] on div "COUGH SYRUP - TUXIL D ADULT SYRUP (NON-DROWSY)" at bounding box center [503, 482] width 240 height 18
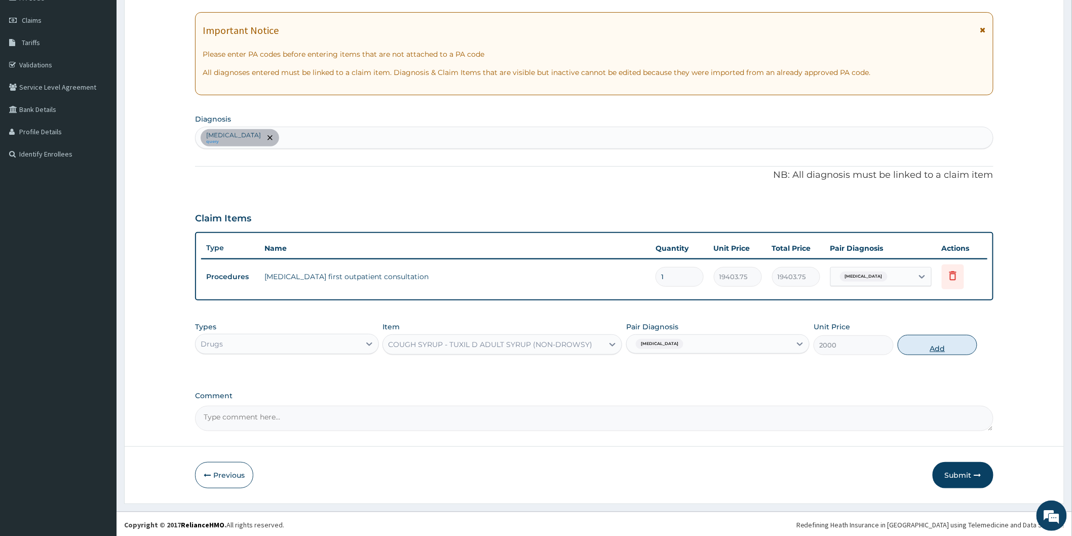
click at [919, 341] on button "Add" at bounding box center [938, 345] width 80 height 20
type input "0"
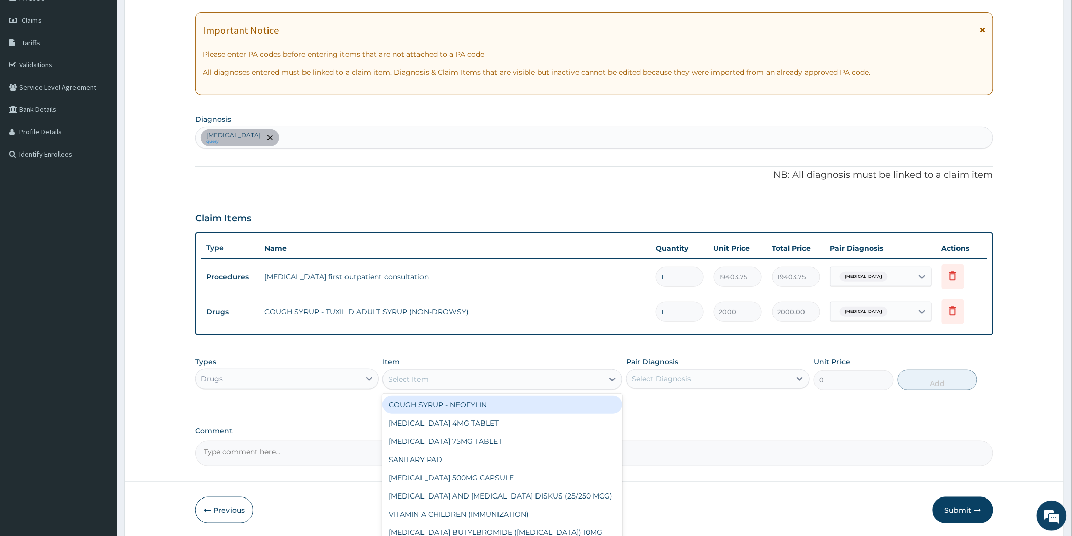
click at [409, 378] on div "Select Item" at bounding box center [408, 380] width 41 height 10
type input "VITA"
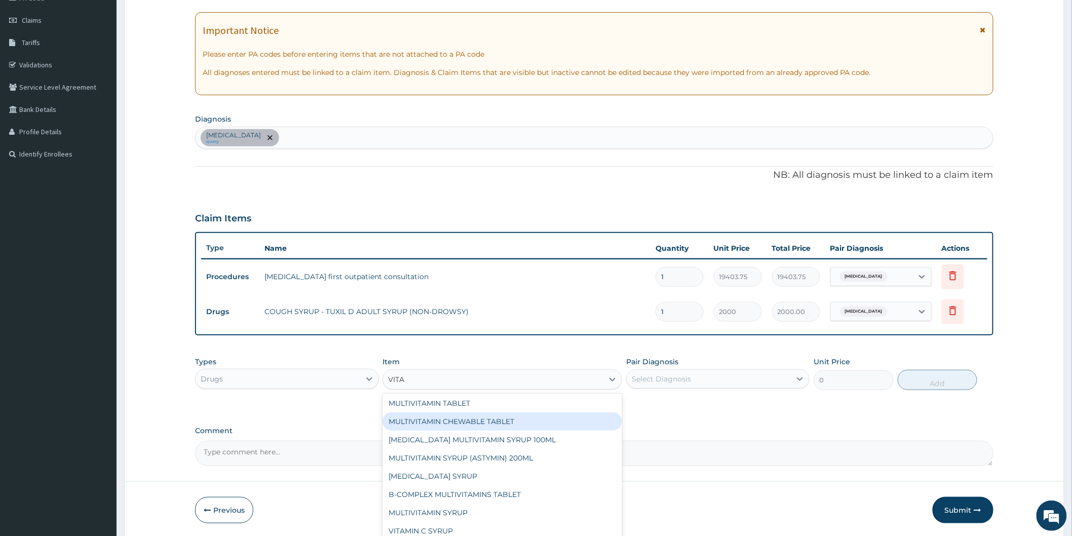
scroll to position [89, 0]
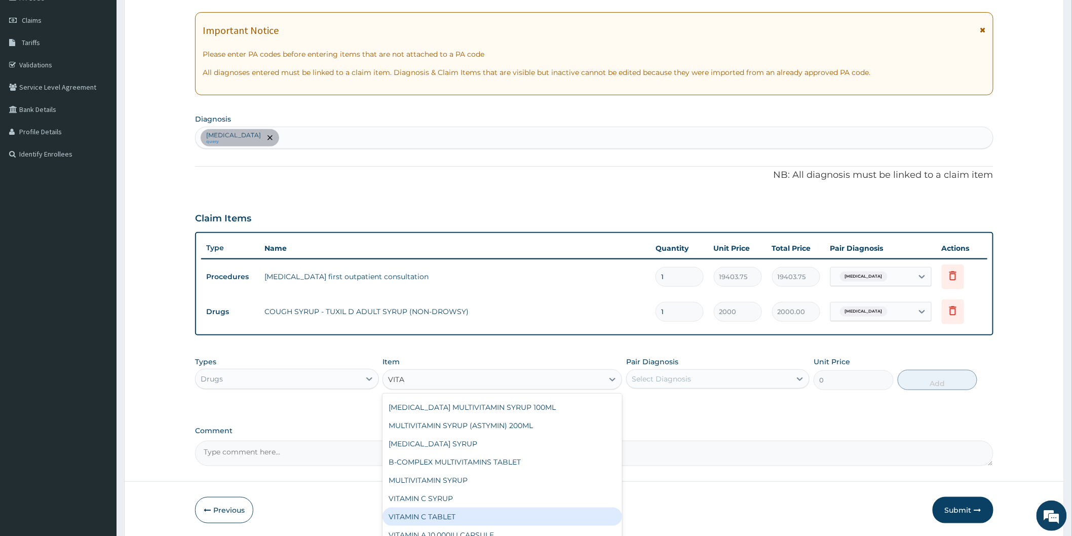
click at [474, 515] on div "VITAMIN C TABLET" at bounding box center [503, 517] width 240 height 18
type input "20"
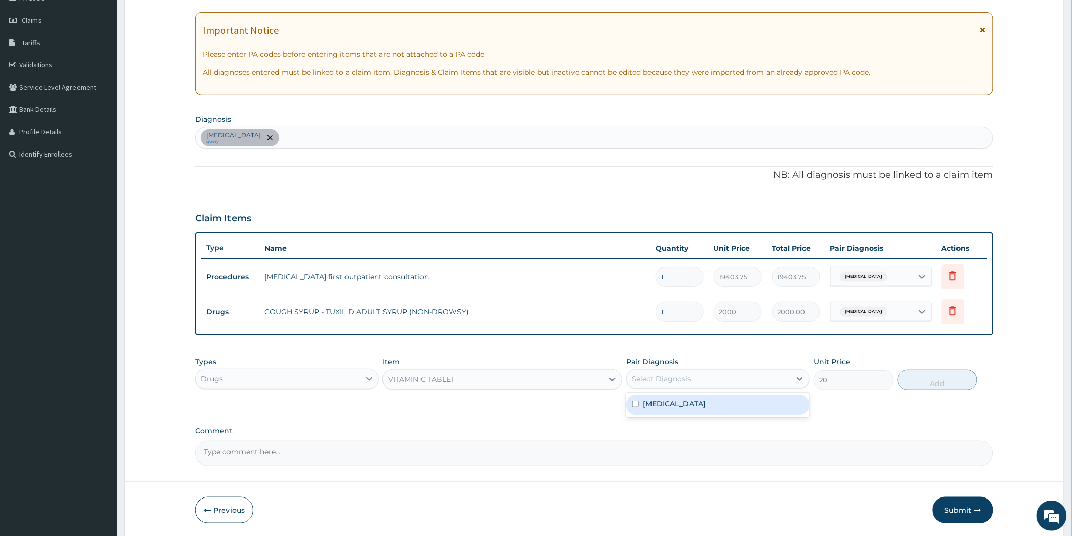
click at [771, 382] on div "Select Diagnosis" at bounding box center [709, 379] width 164 height 16
click at [753, 404] on div "[MEDICAL_DATA]" at bounding box center [717, 405] width 183 height 21
checkbox input "true"
click at [941, 378] on button "Add" at bounding box center [938, 380] width 80 height 20
type input "0"
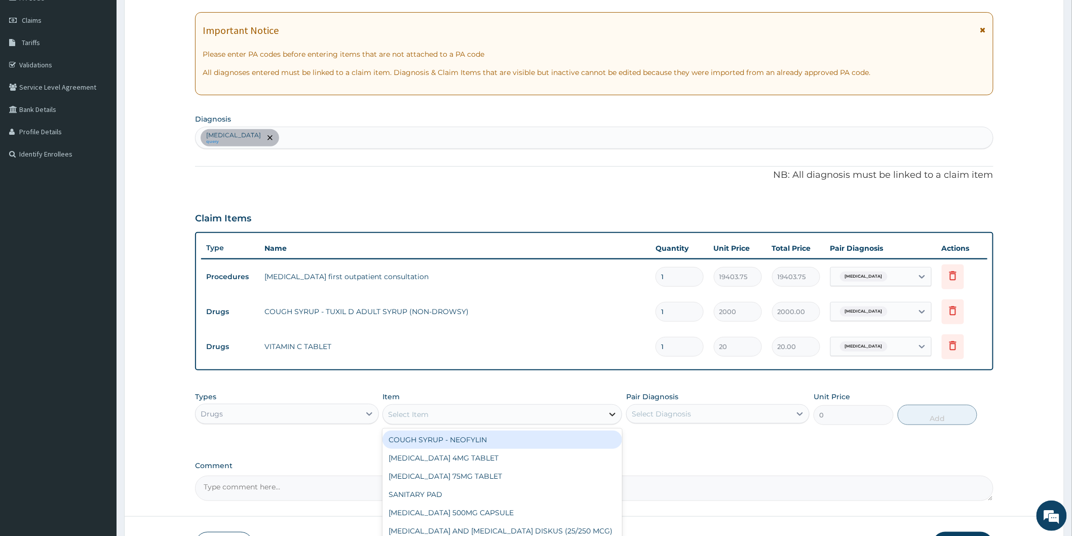
click at [615, 413] on icon at bounding box center [613, 415] width 6 height 4
type input "VI"
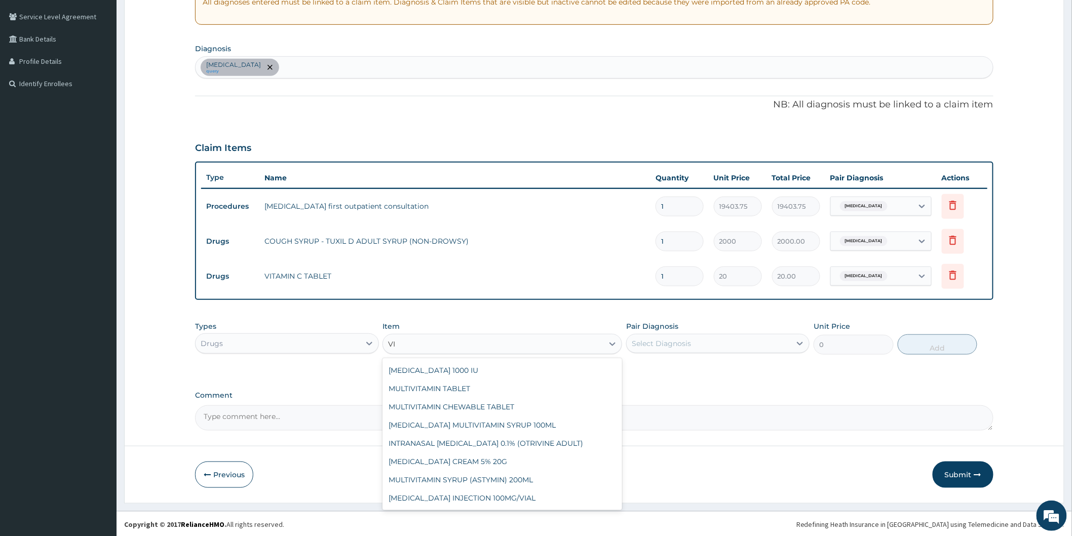
scroll to position [225, 0]
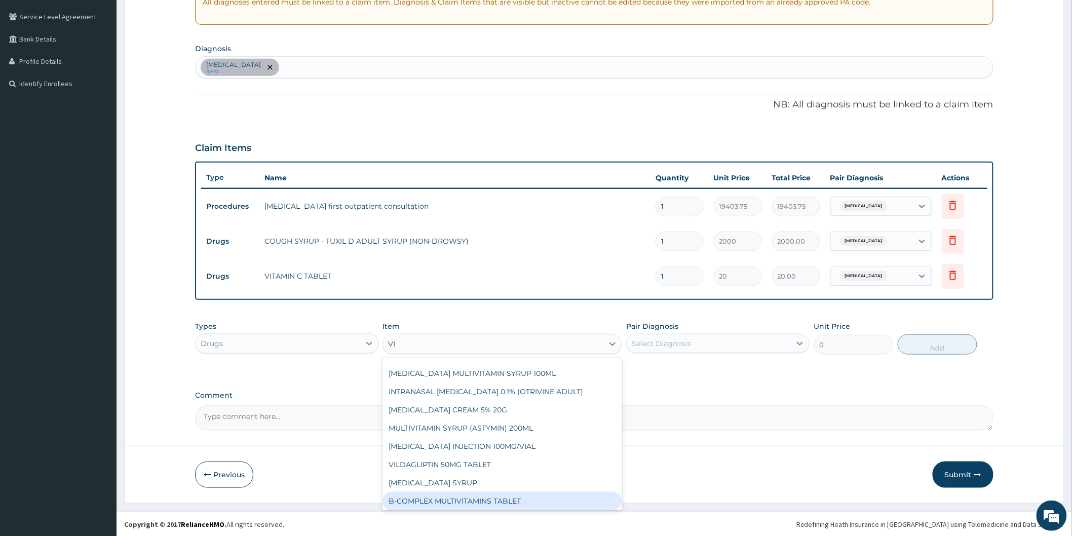
click at [491, 500] on div "B-COMPLEX MULTIVITAMINS TABLET" at bounding box center [503, 501] width 240 height 18
type input "31.04999923706055"
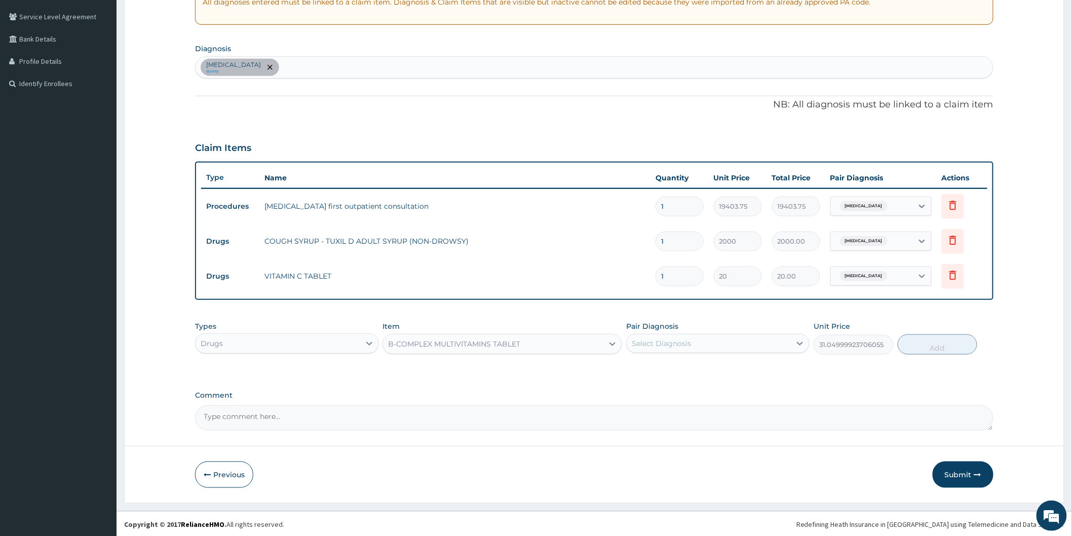
click at [752, 347] on div "Select Diagnosis" at bounding box center [709, 343] width 164 height 16
click at [737, 365] on div "[MEDICAL_DATA]" at bounding box center [717, 369] width 183 height 21
checkbox input "true"
click at [940, 346] on button "Add" at bounding box center [938, 344] width 80 height 20
type input "0"
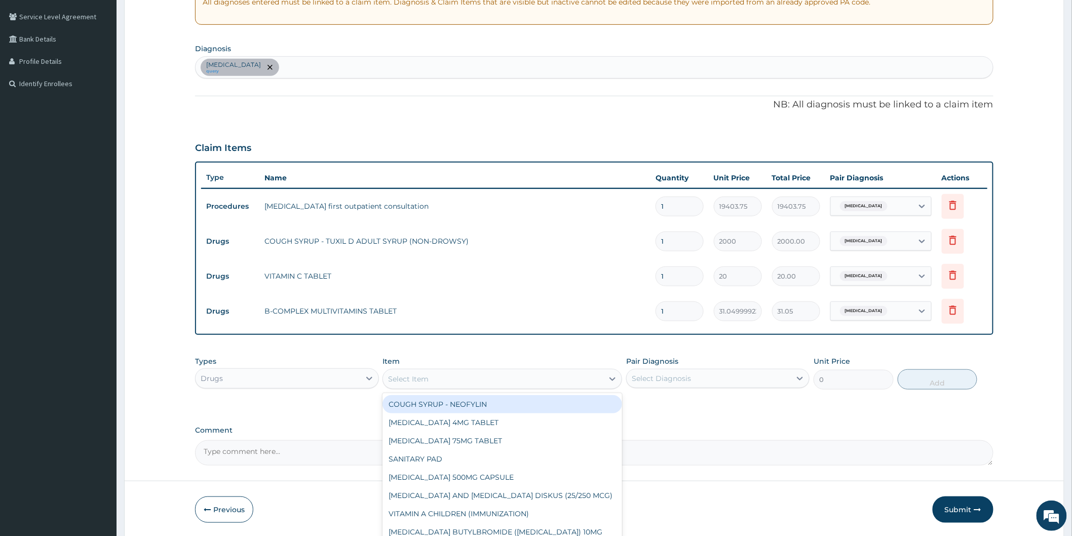
click at [456, 376] on div "Select Item" at bounding box center [493, 379] width 220 height 16
type input "AMOX"
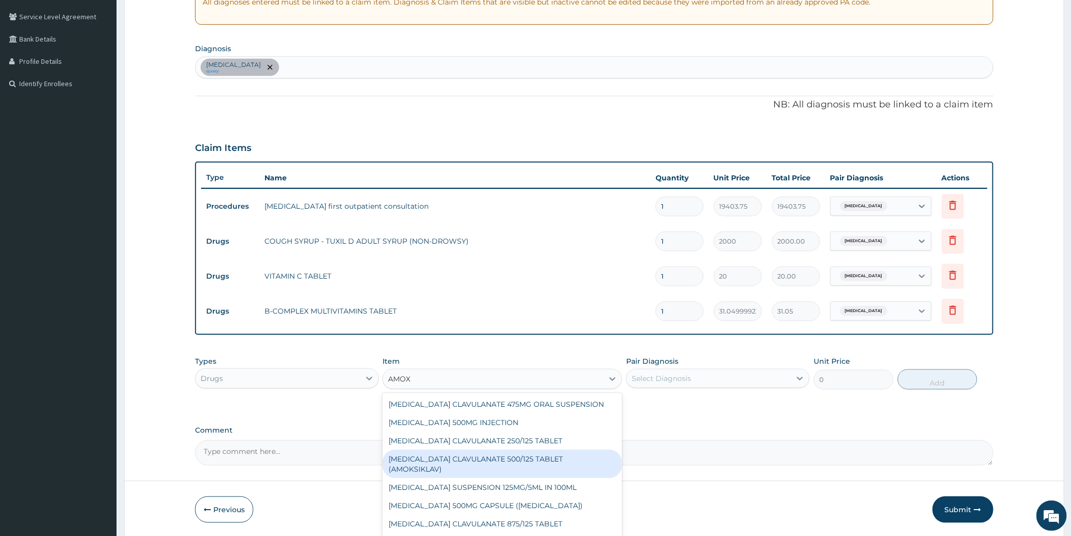
click at [494, 457] on div "AMOXICILLIN CLAVULANATE 500/125 TABLET (AMOKSIKLAV)" at bounding box center [503, 464] width 240 height 28
type input "756"
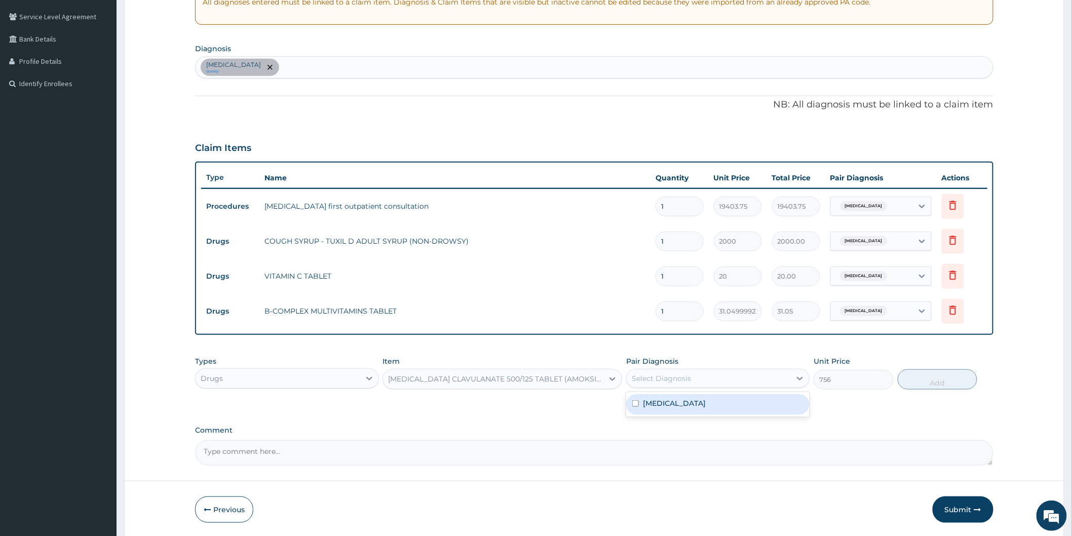
click at [772, 381] on div "Select Diagnosis" at bounding box center [709, 378] width 164 height 16
click at [755, 401] on div "Leukopenia" at bounding box center [717, 404] width 183 height 21
checkbox input "true"
click at [944, 378] on button "Add" at bounding box center [938, 379] width 80 height 20
type input "0"
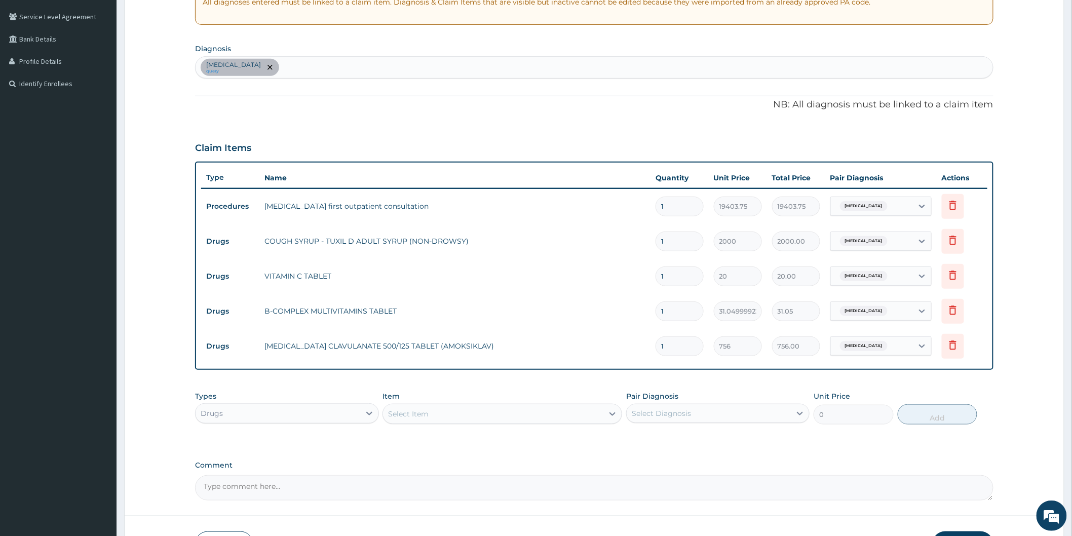
click at [673, 351] on input "1" at bounding box center [680, 346] width 48 height 20
type input "14"
type input "10584.00"
type input "14"
click at [681, 312] on input "1" at bounding box center [680, 312] width 48 height 20
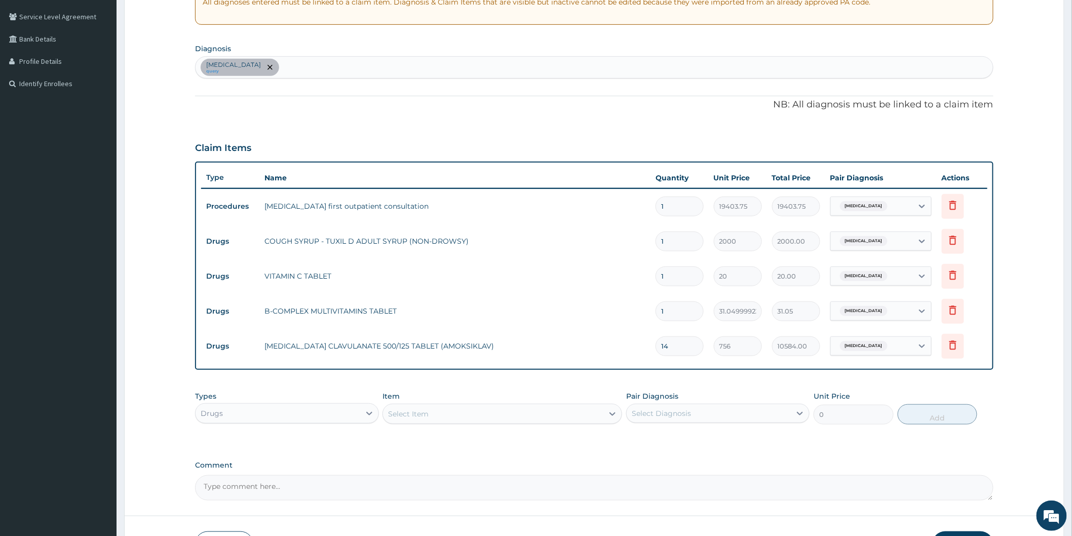
type input "0.00"
type input "2"
type input "62.10"
type input "28"
type input "869.40"
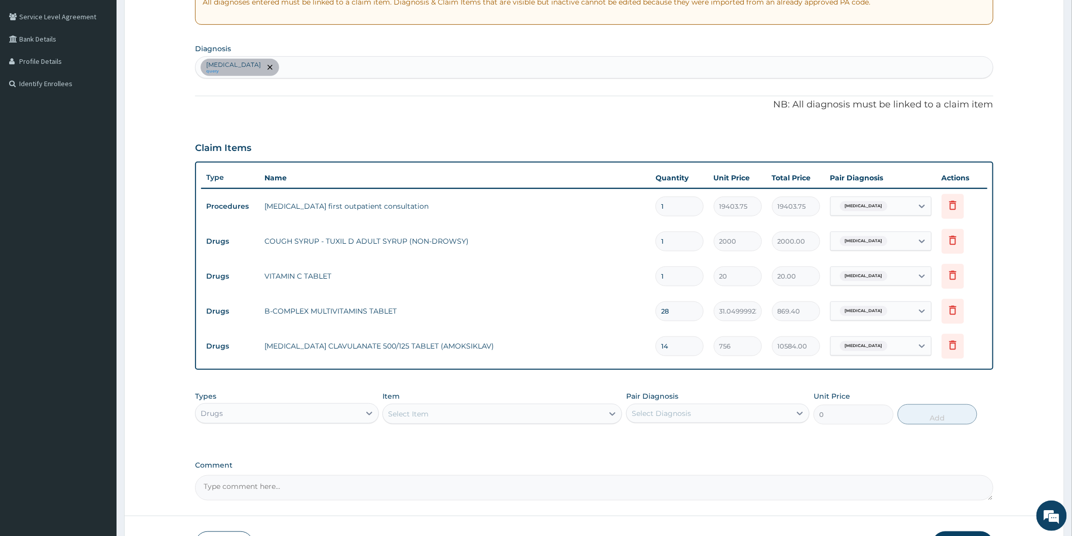
type input "28"
click at [681, 273] on input "1" at bounding box center [680, 277] width 48 height 20
type input "0.00"
type input "8"
type input "160.00"
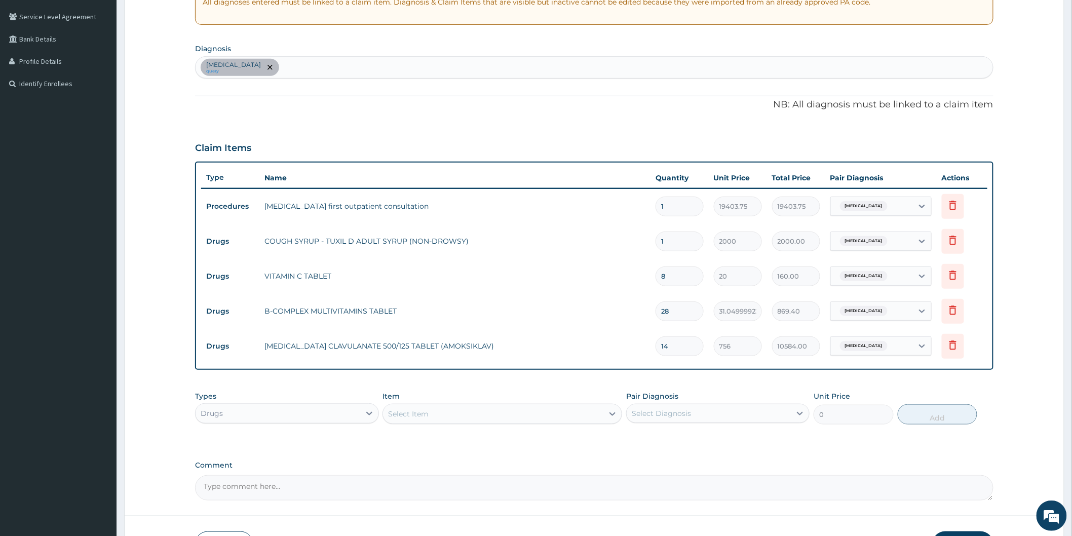
type input "84"
type input "1680.00"
type input "84"
click at [949, 241] on icon at bounding box center [953, 240] width 12 height 12
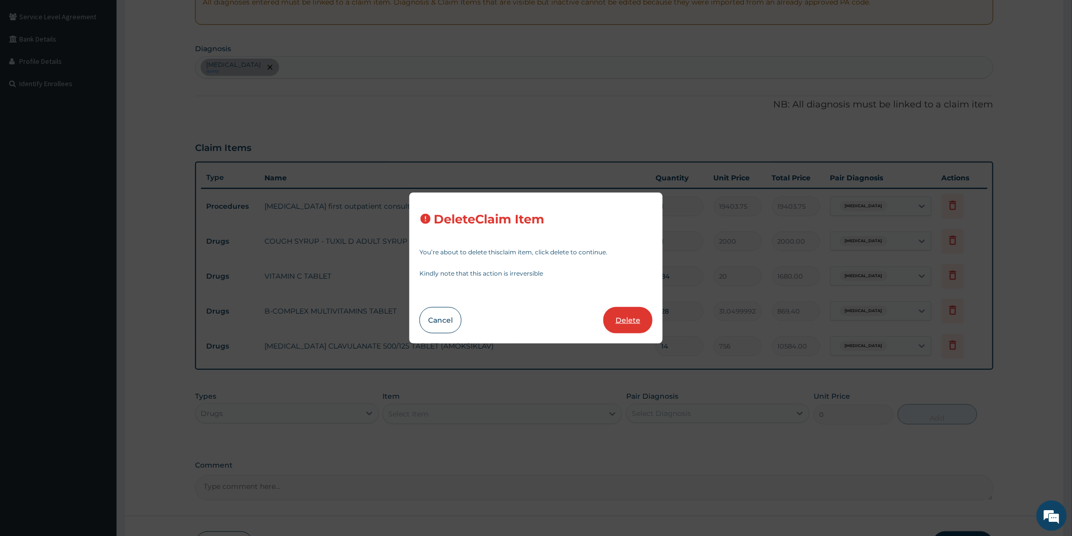
click at [621, 322] on button "Delete" at bounding box center [628, 320] width 49 height 26
type input "84"
type input "20"
type input "1680.00"
type input "28"
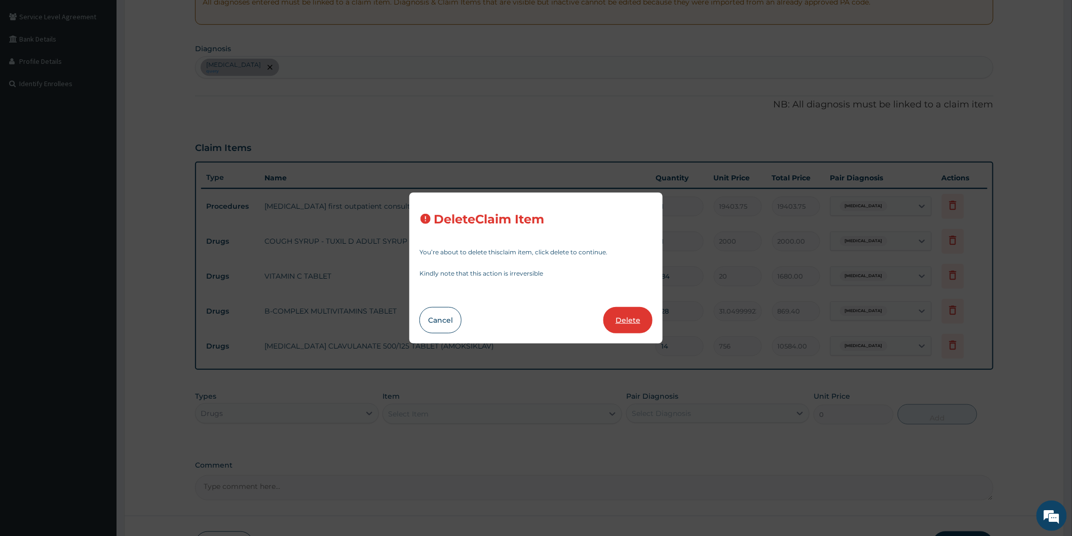
type input "31.04999923706055"
type input "869.40"
type input "14"
type input "756"
type input "10584.00"
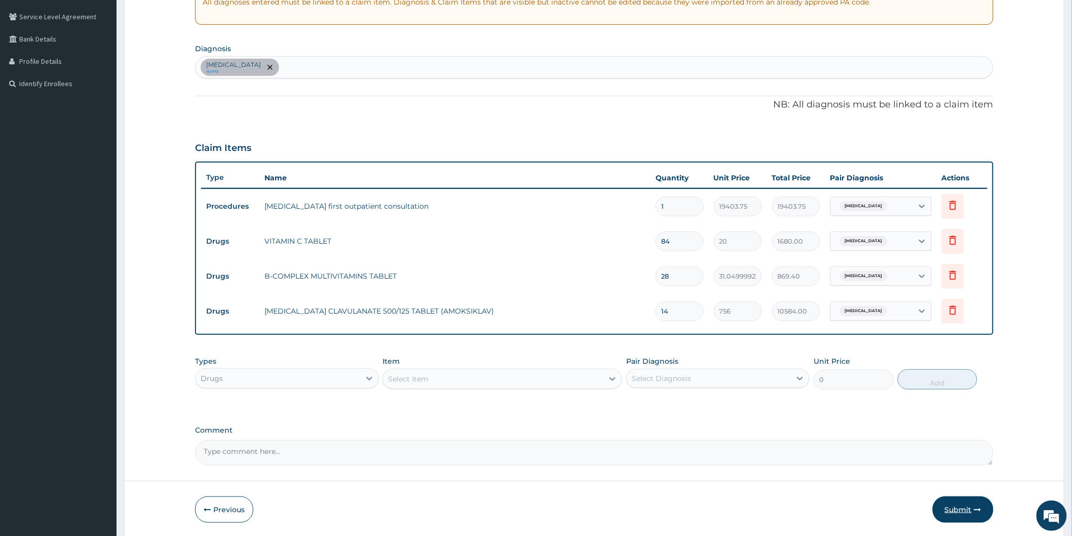
click at [963, 514] on button "Submit" at bounding box center [963, 510] width 61 height 26
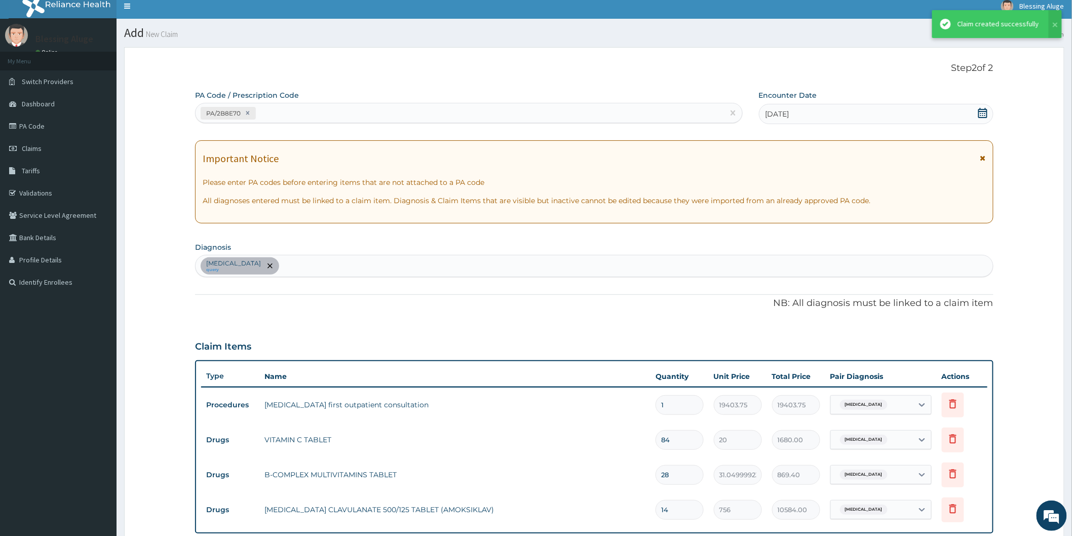
scroll to position [205, 0]
